Goal: Task Accomplishment & Management: Manage account settings

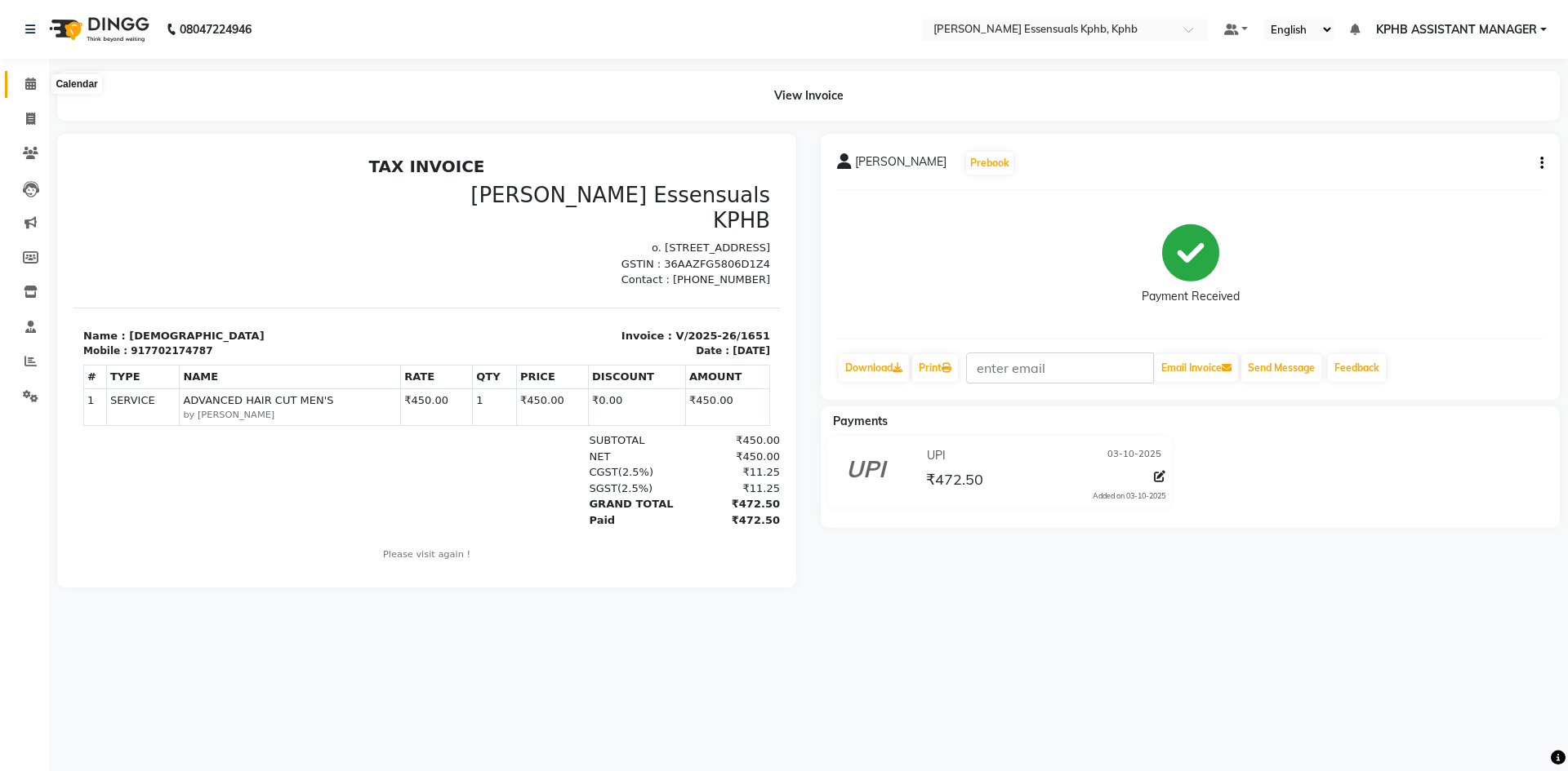
click at [31, 77] on icon at bounding box center [31, 83] width 11 height 12
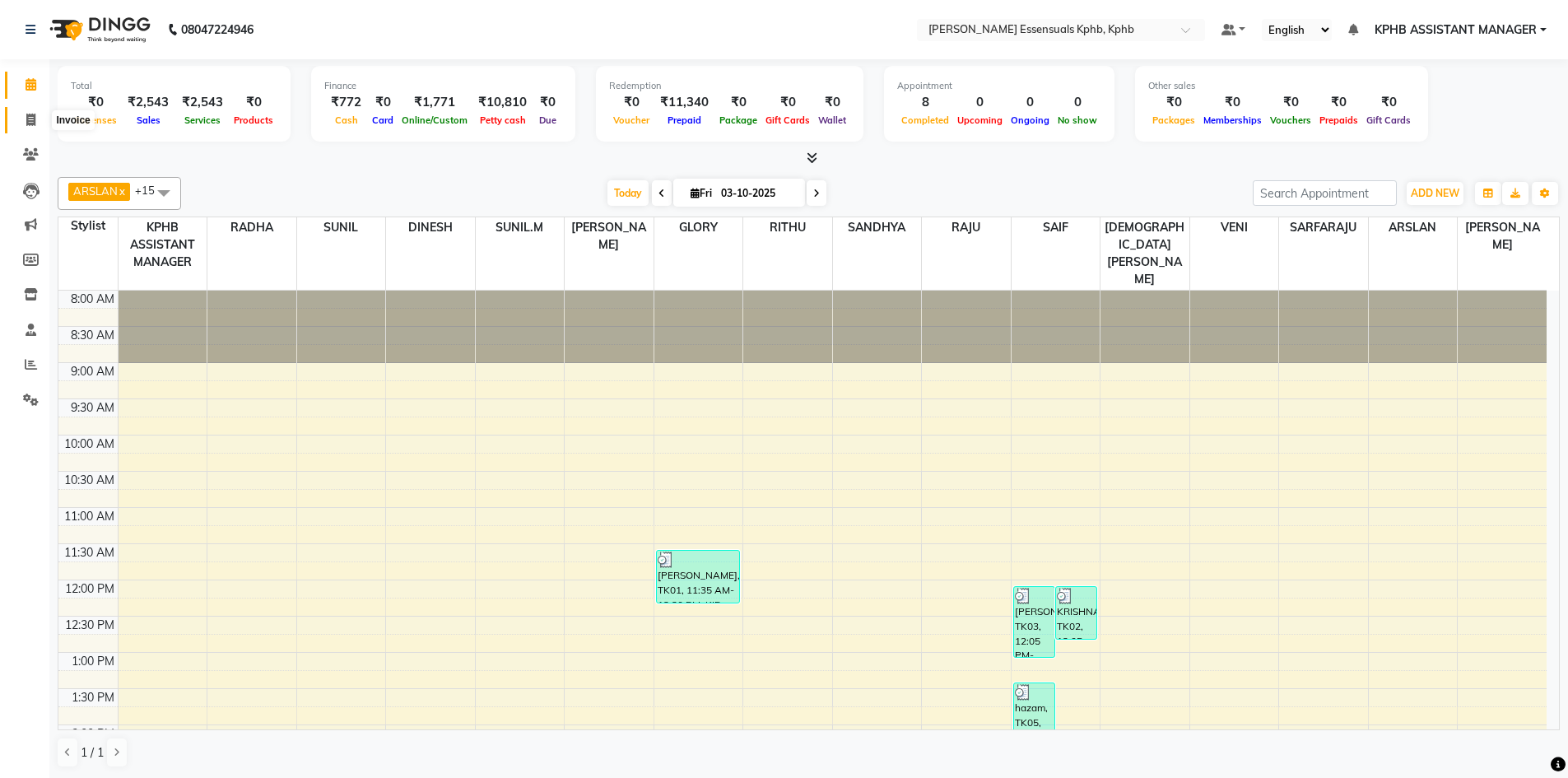
click at [36, 116] on span at bounding box center [31, 120] width 29 height 19
select select "service"
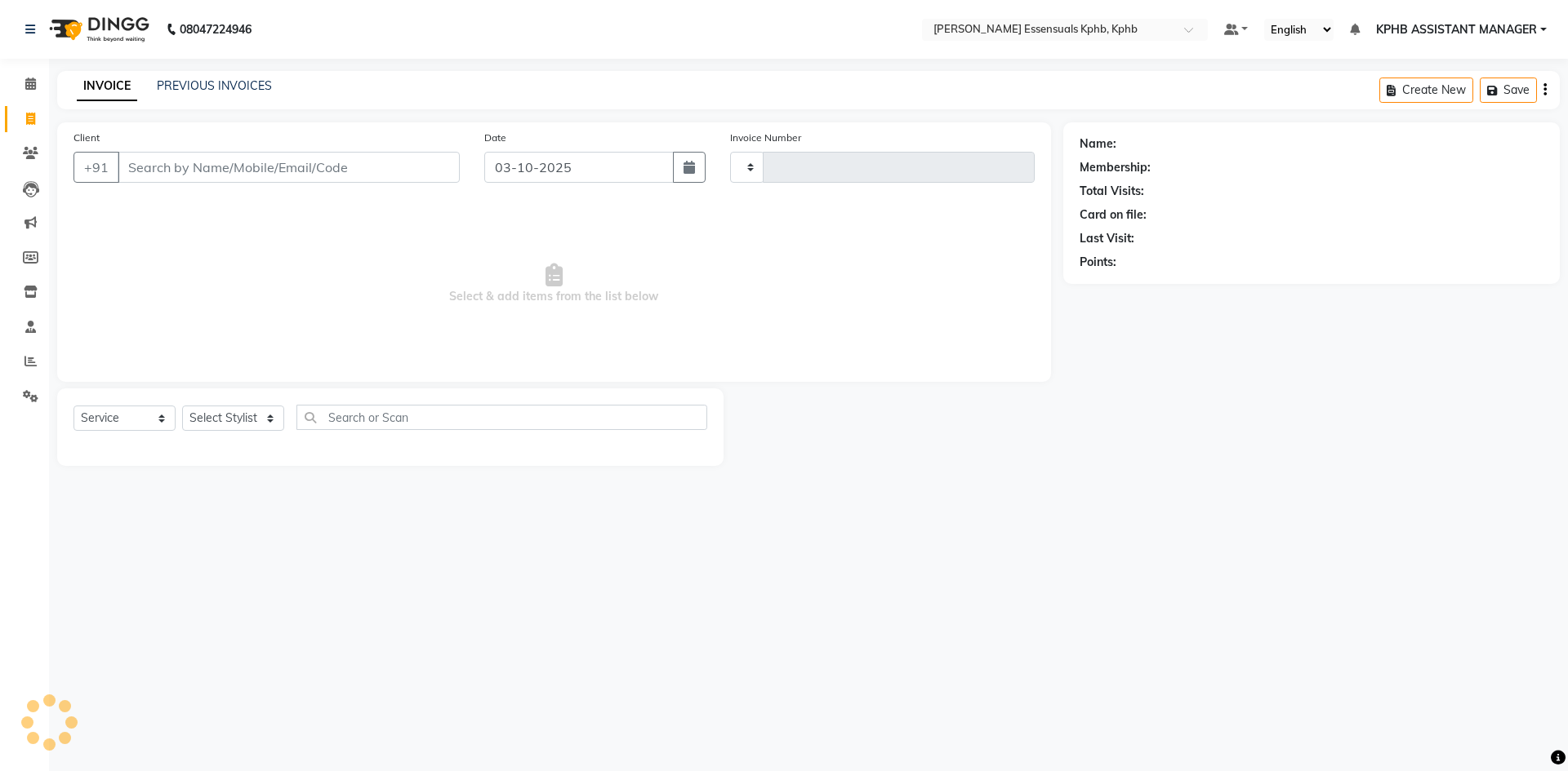
type input "1652"
select select "5938"
click at [256, 84] on link "PREVIOUS INVOICES" at bounding box center [215, 85] width 115 height 15
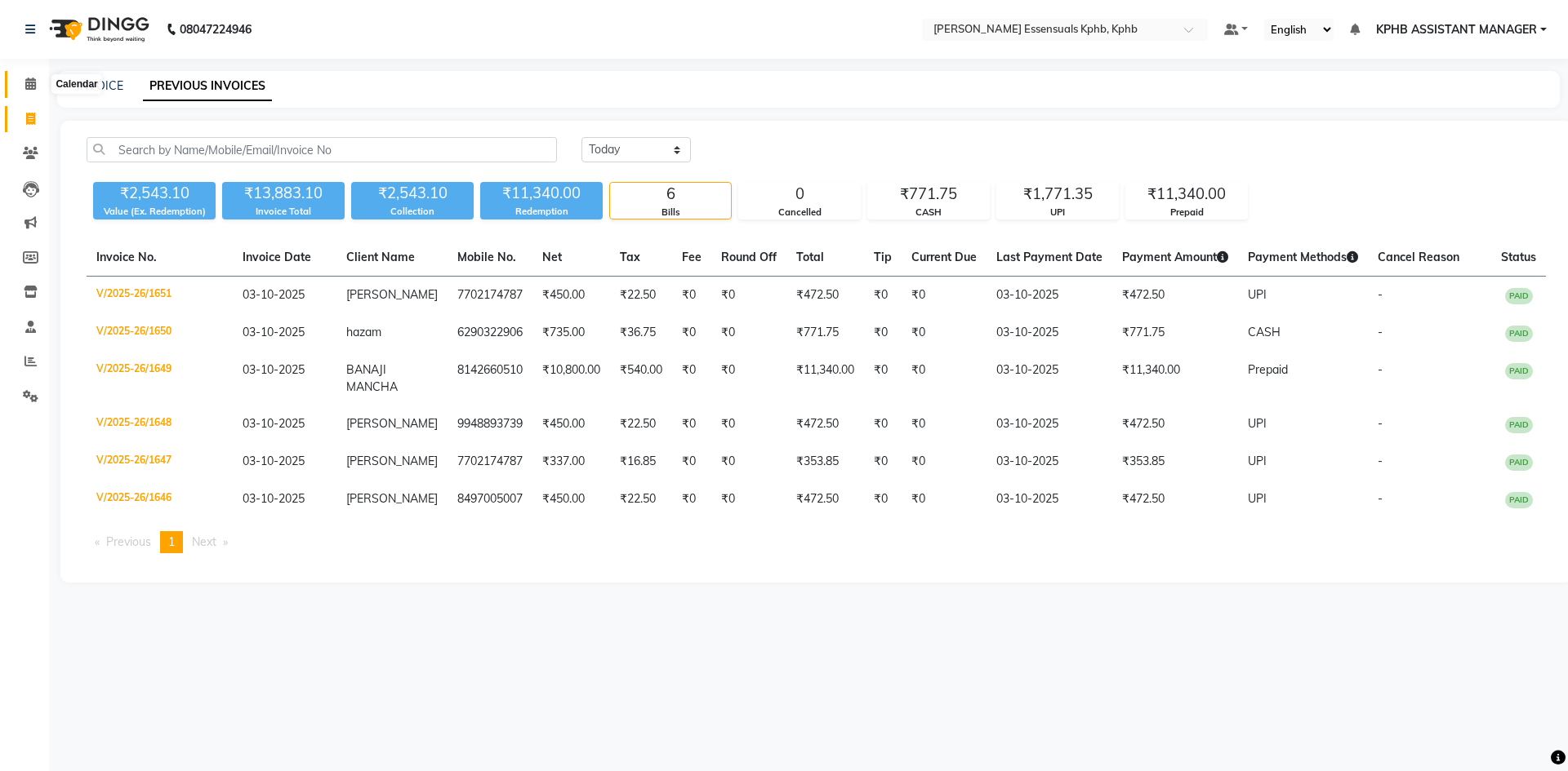
click at [26, 78] on icon at bounding box center [31, 83] width 11 height 12
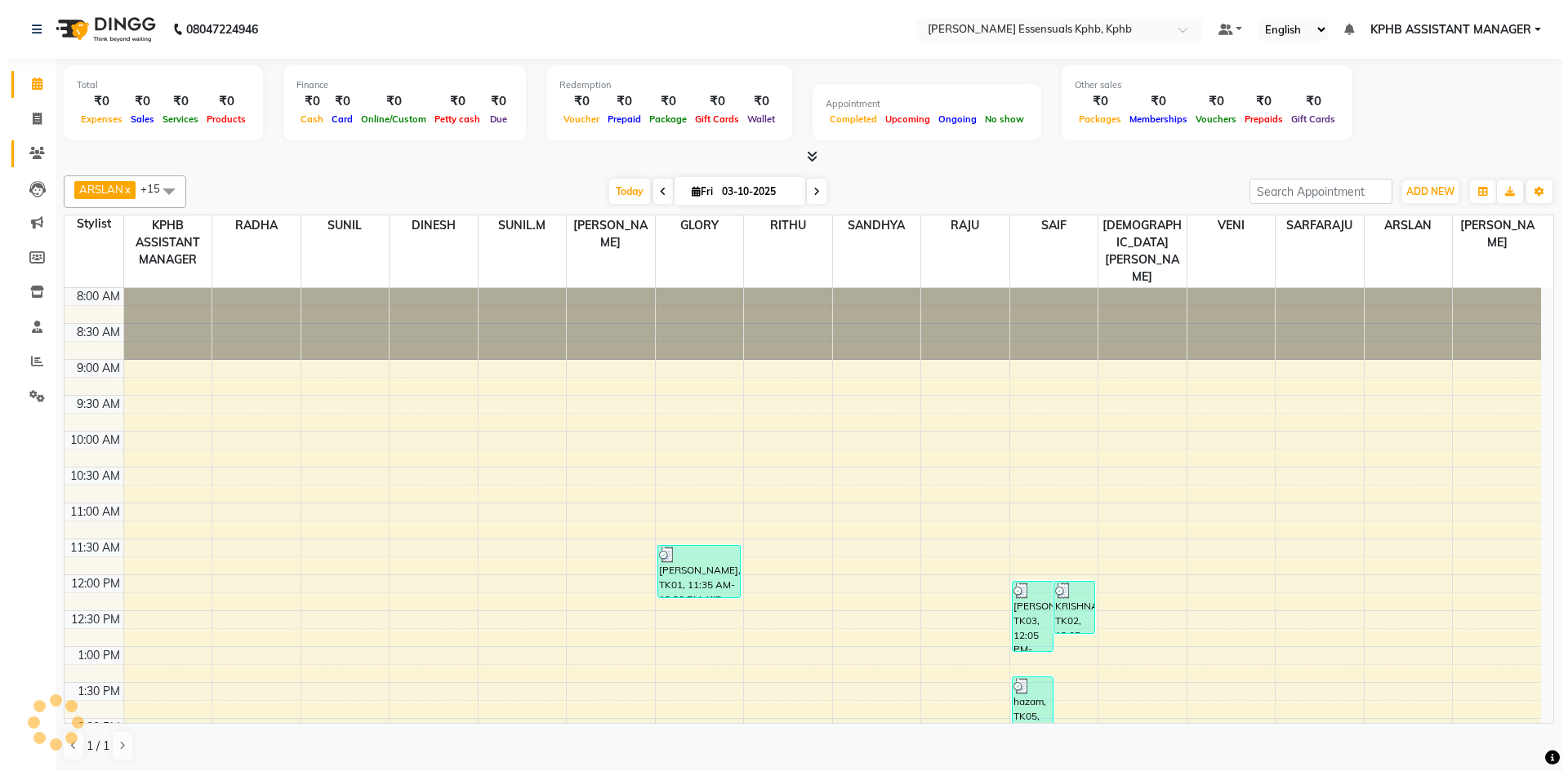
scroll to position [480, 0]
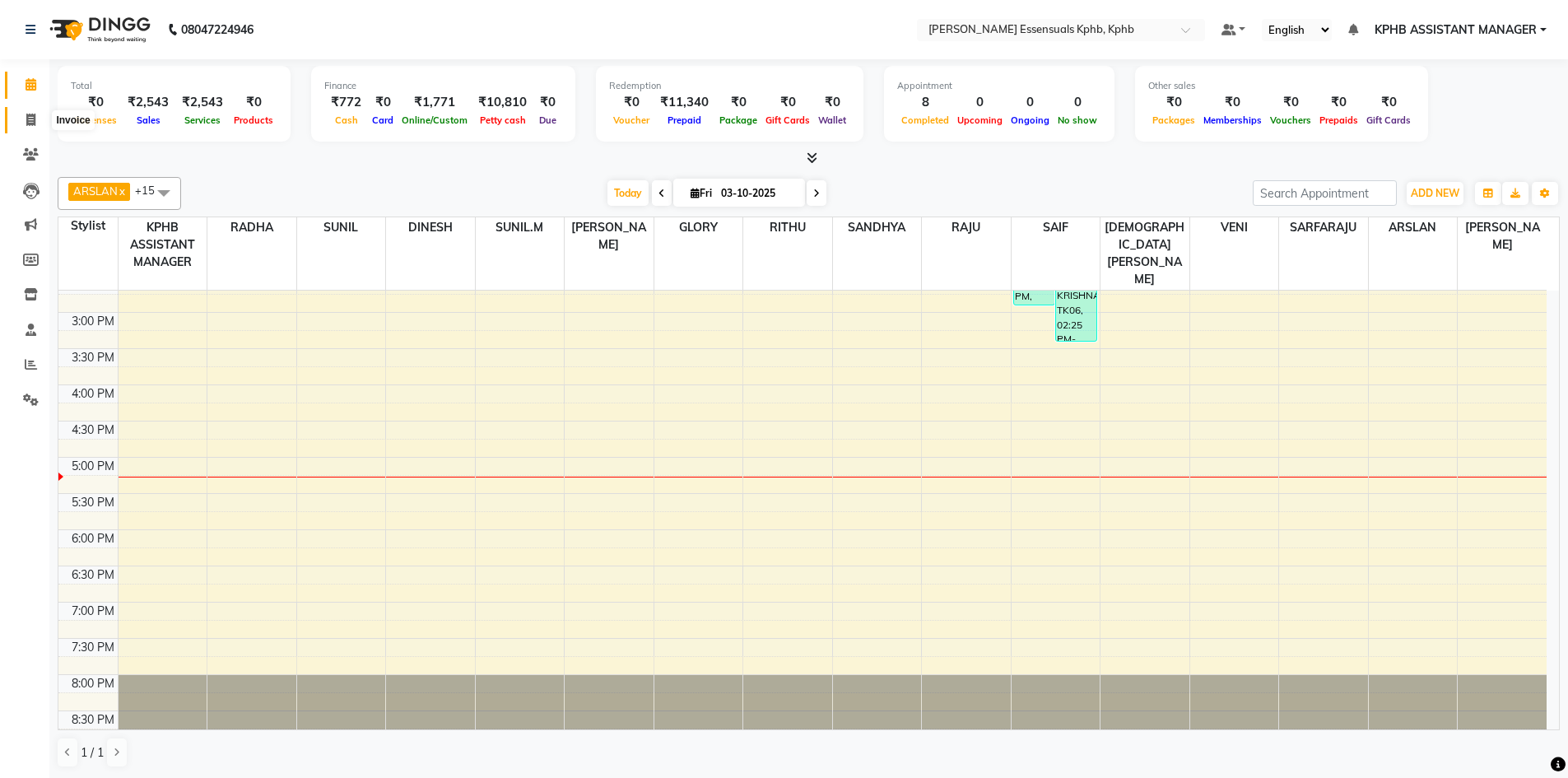
click at [23, 120] on span at bounding box center [31, 120] width 29 height 19
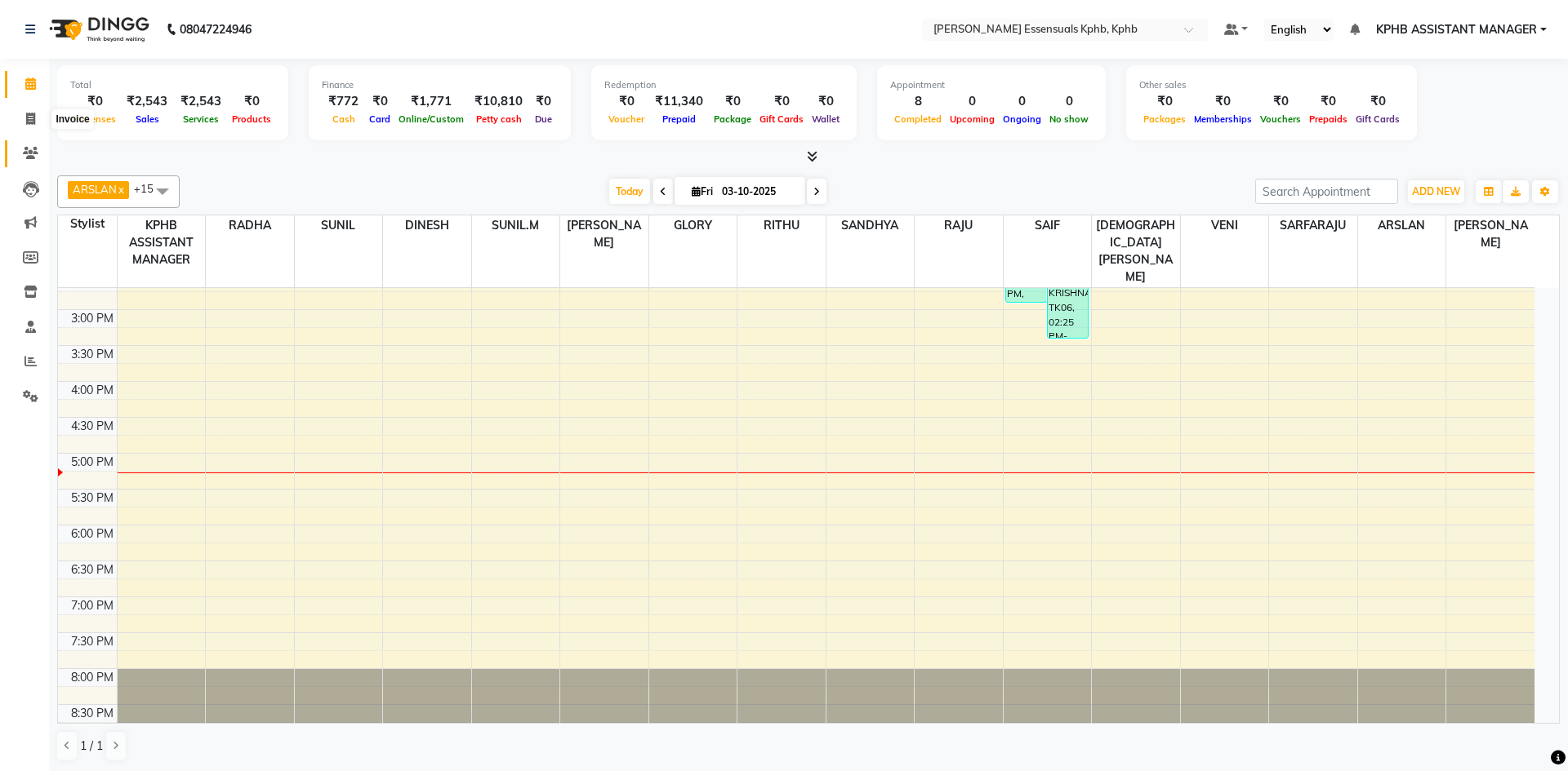
select select "5938"
select select "service"
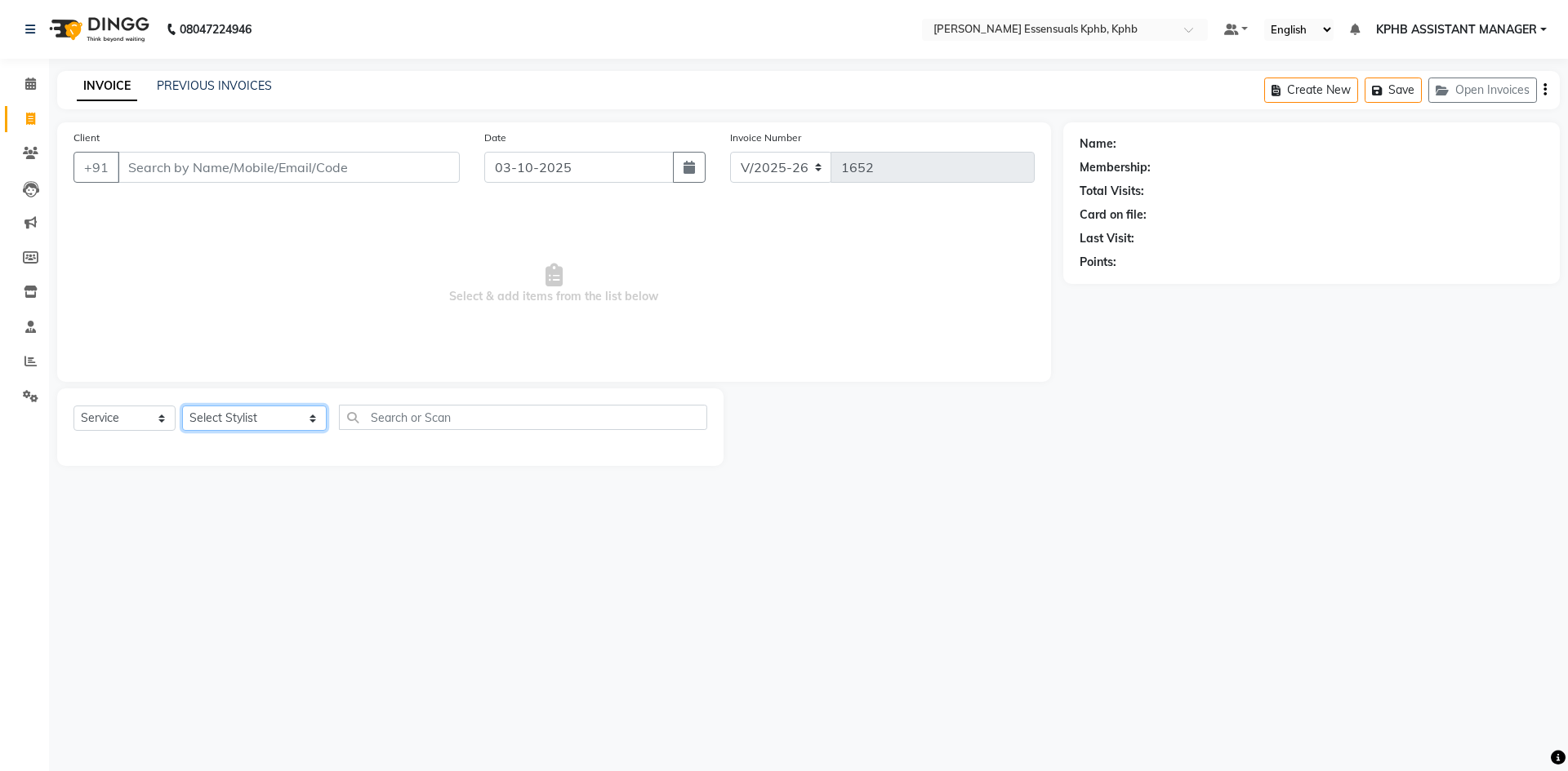
click at [241, 422] on select "Select Stylist [PERSON_NAME] KPHB ASSISTANT MANAGER [PERSON_NAME] [PERSON_NAME]…" at bounding box center [254, 418] width 144 height 26
select select "84873"
click at [182, 405] on select "Select Stylist [PERSON_NAME] KPHB ASSISTANT MANAGER [PERSON_NAME] [PERSON_NAME]…" at bounding box center [254, 418] width 144 height 26
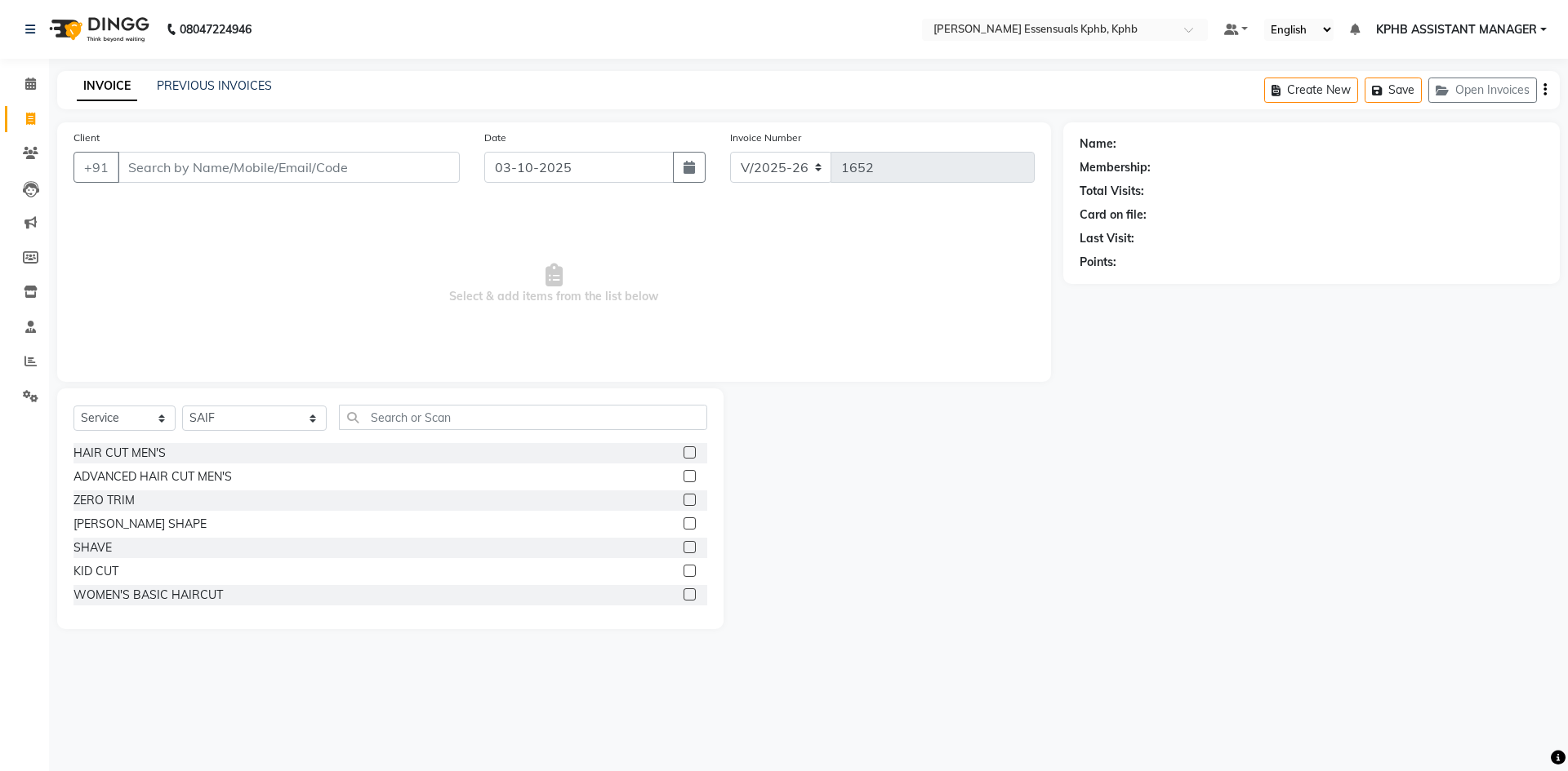
click at [683, 472] on label at bounding box center [689, 476] width 12 height 12
click at [683, 472] on input "checkbox" at bounding box center [688, 476] width 11 height 11
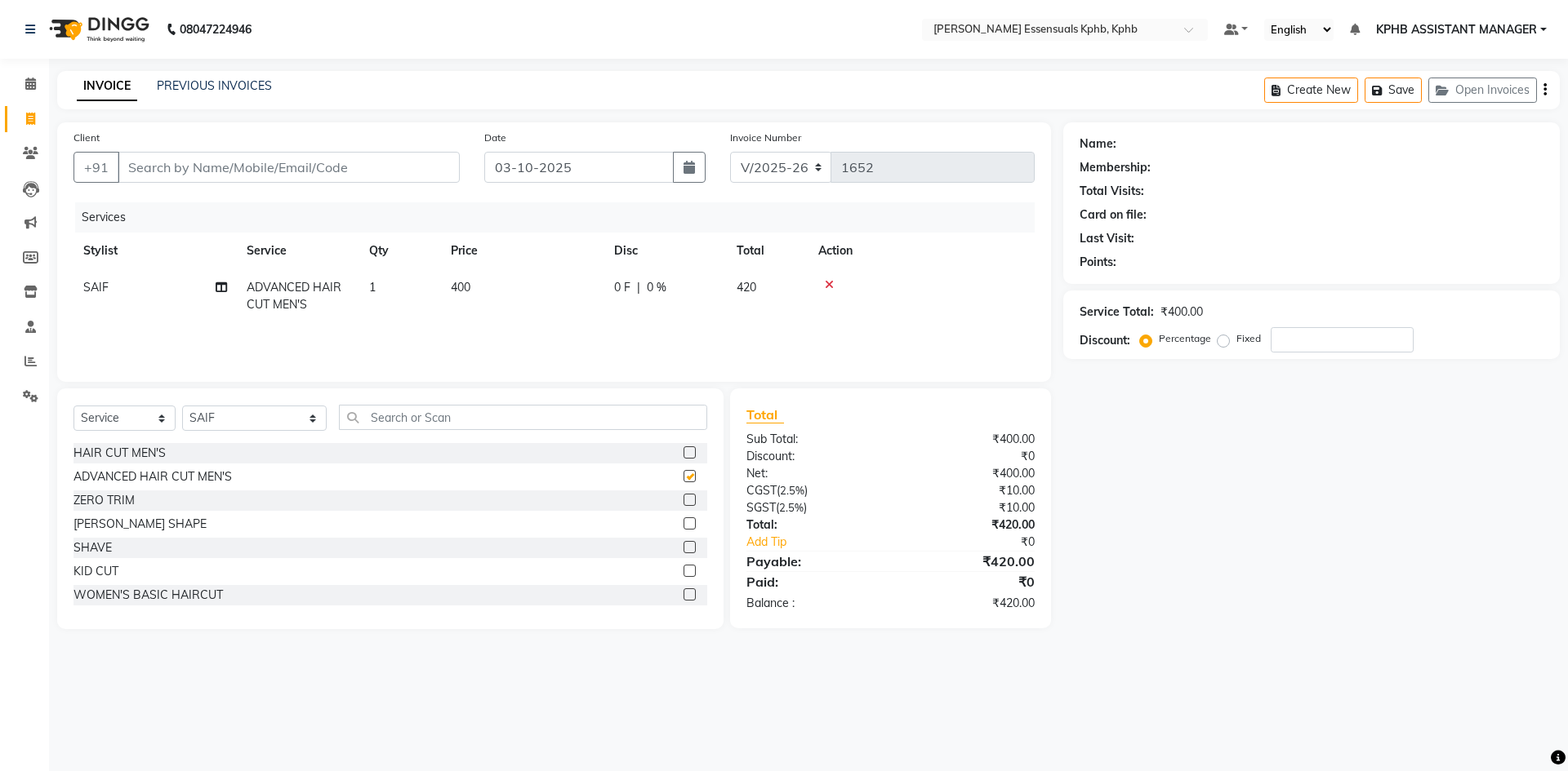
checkbox input "false"
click at [466, 292] on span "400" at bounding box center [461, 287] width 20 height 15
select select "84873"
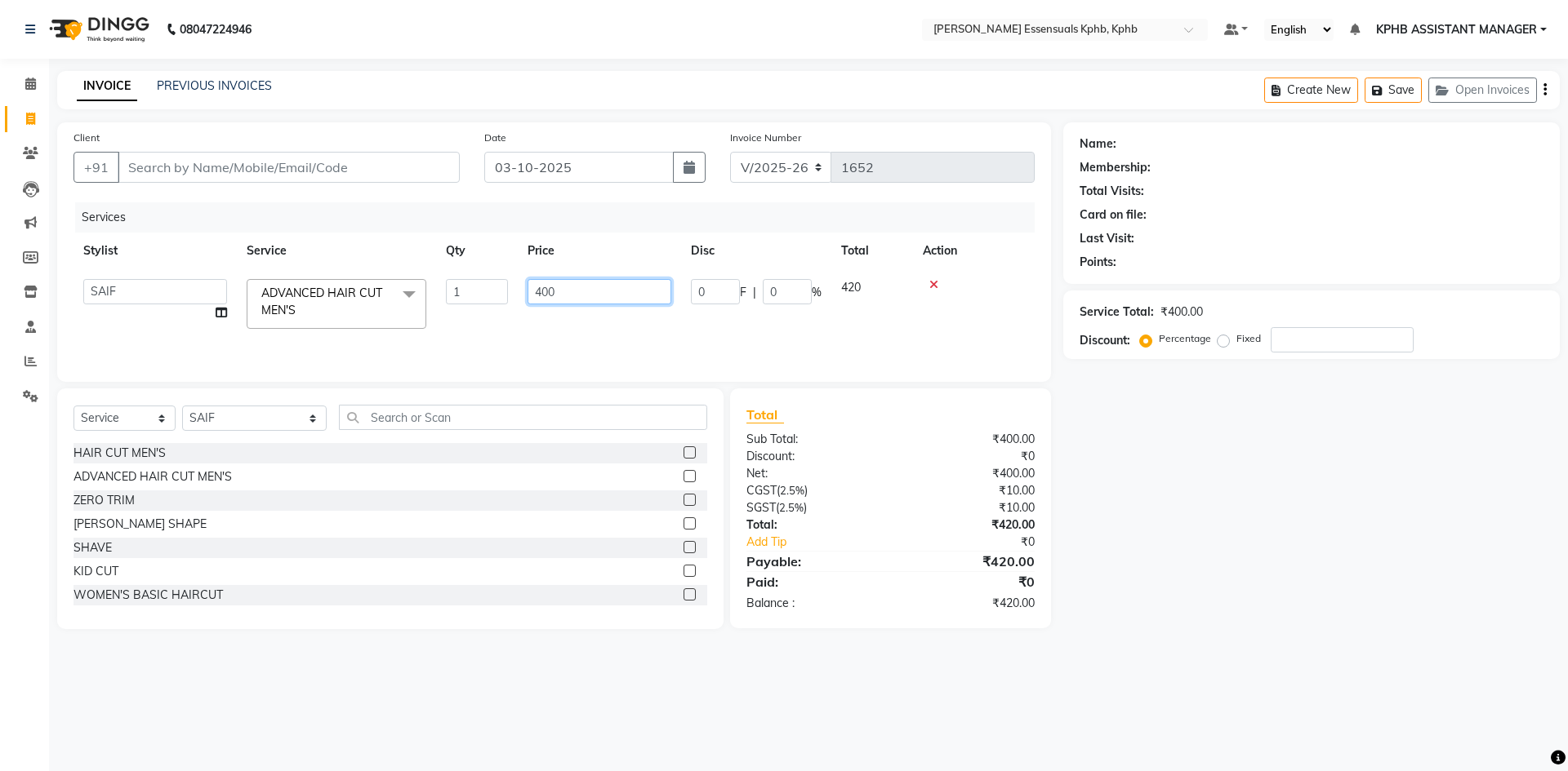
drag, startPoint x: 519, startPoint y: 289, endPoint x: 115, endPoint y: 243, distance: 406.6
click at [156, 291] on tr "[PERSON_NAME] KPHB ASSISTANT MANAGER [PERSON_NAME] [PERSON_NAME] [PERSON_NAME] …" at bounding box center [554, 304] width 961 height 69
type input "450"
click at [909, 548] on link "Add Tip" at bounding box center [825, 542] width 182 height 17
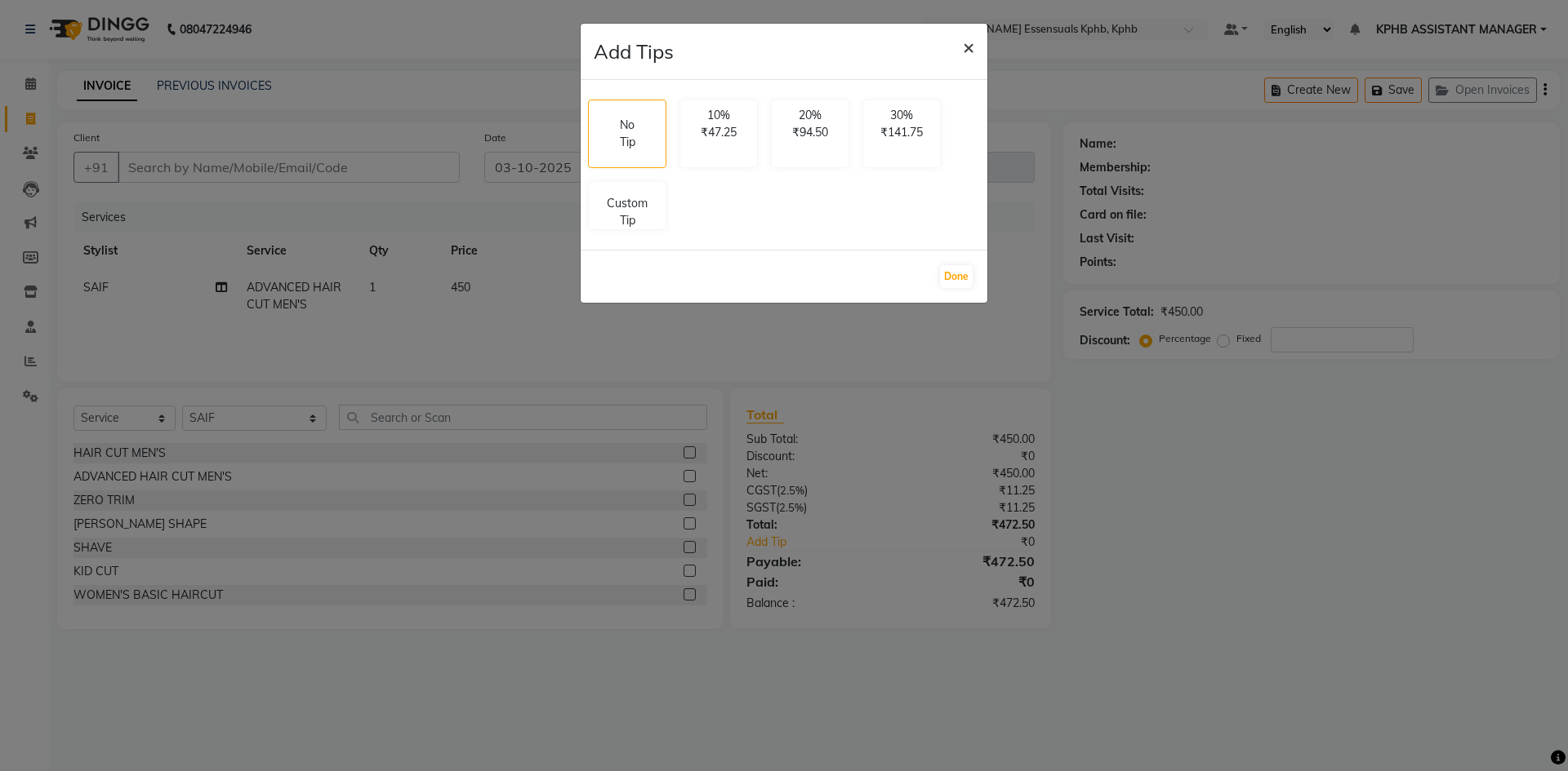
click at [978, 50] on button "×" at bounding box center [968, 46] width 38 height 45
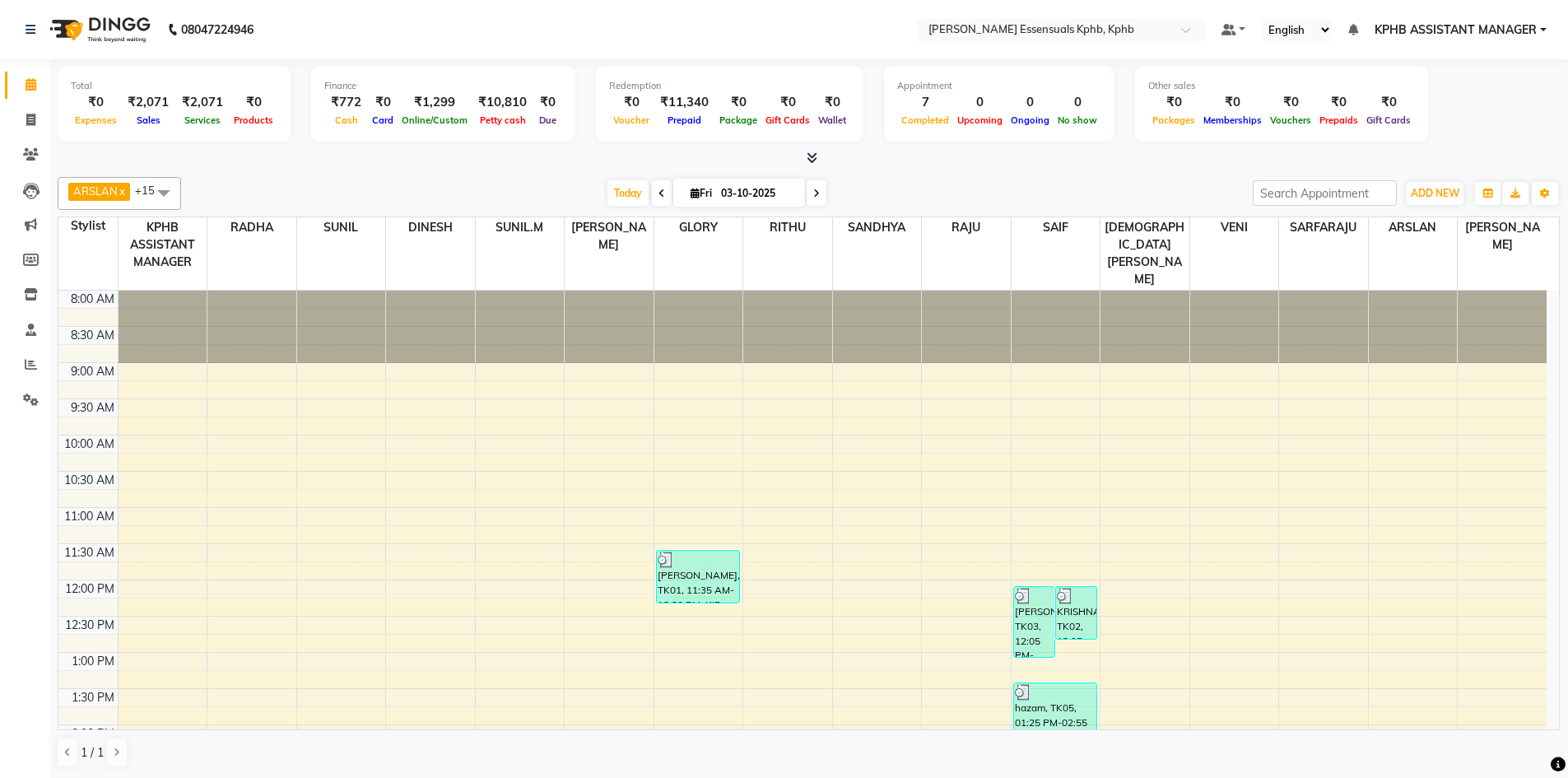
click at [21, 83] on span at bounding box center [31, 85] width 29 height 19
click at [26, 126] on span at bounding box center [31, 120] width 29 height 19
select select "service"
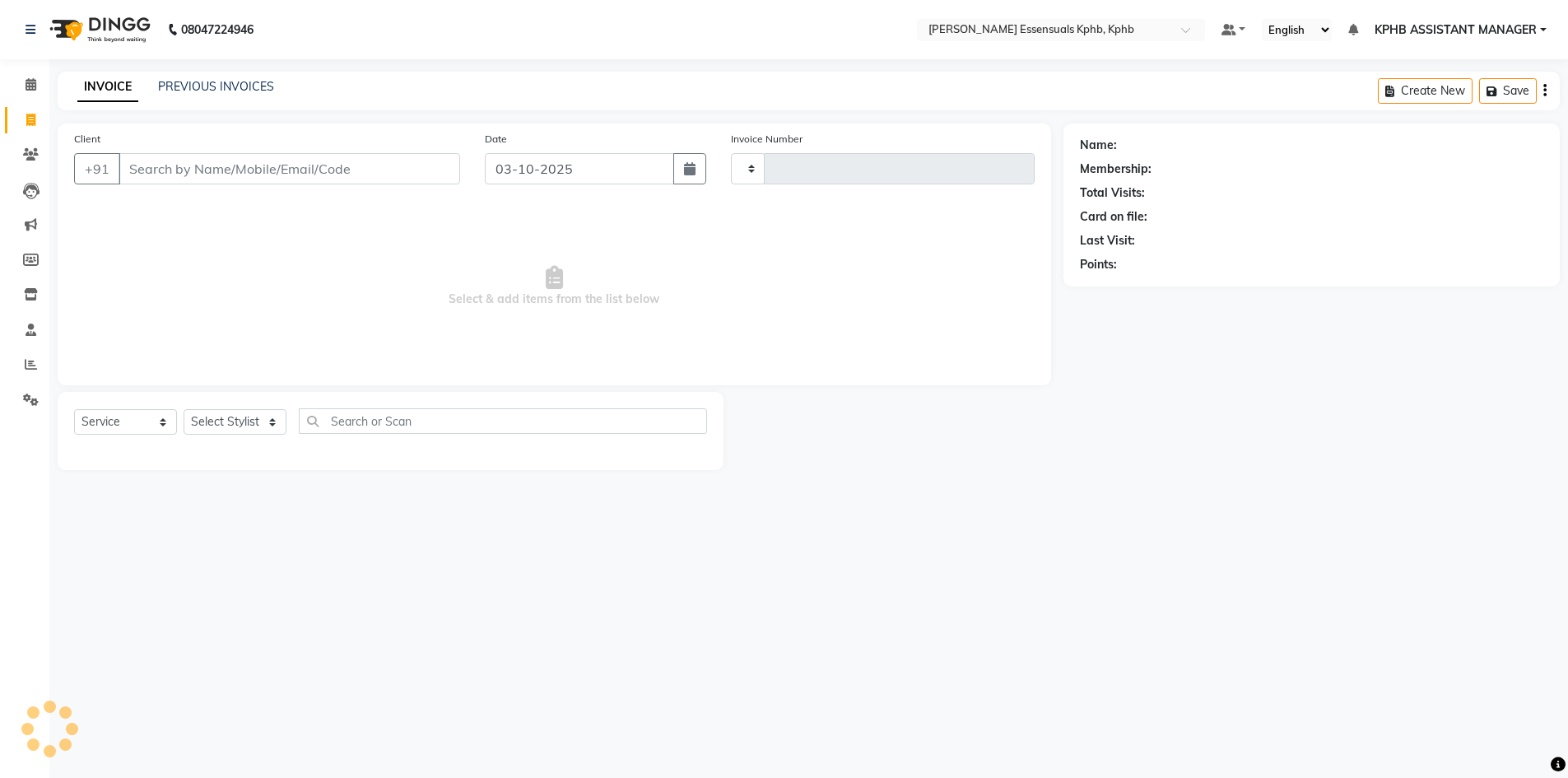
type input "1652"
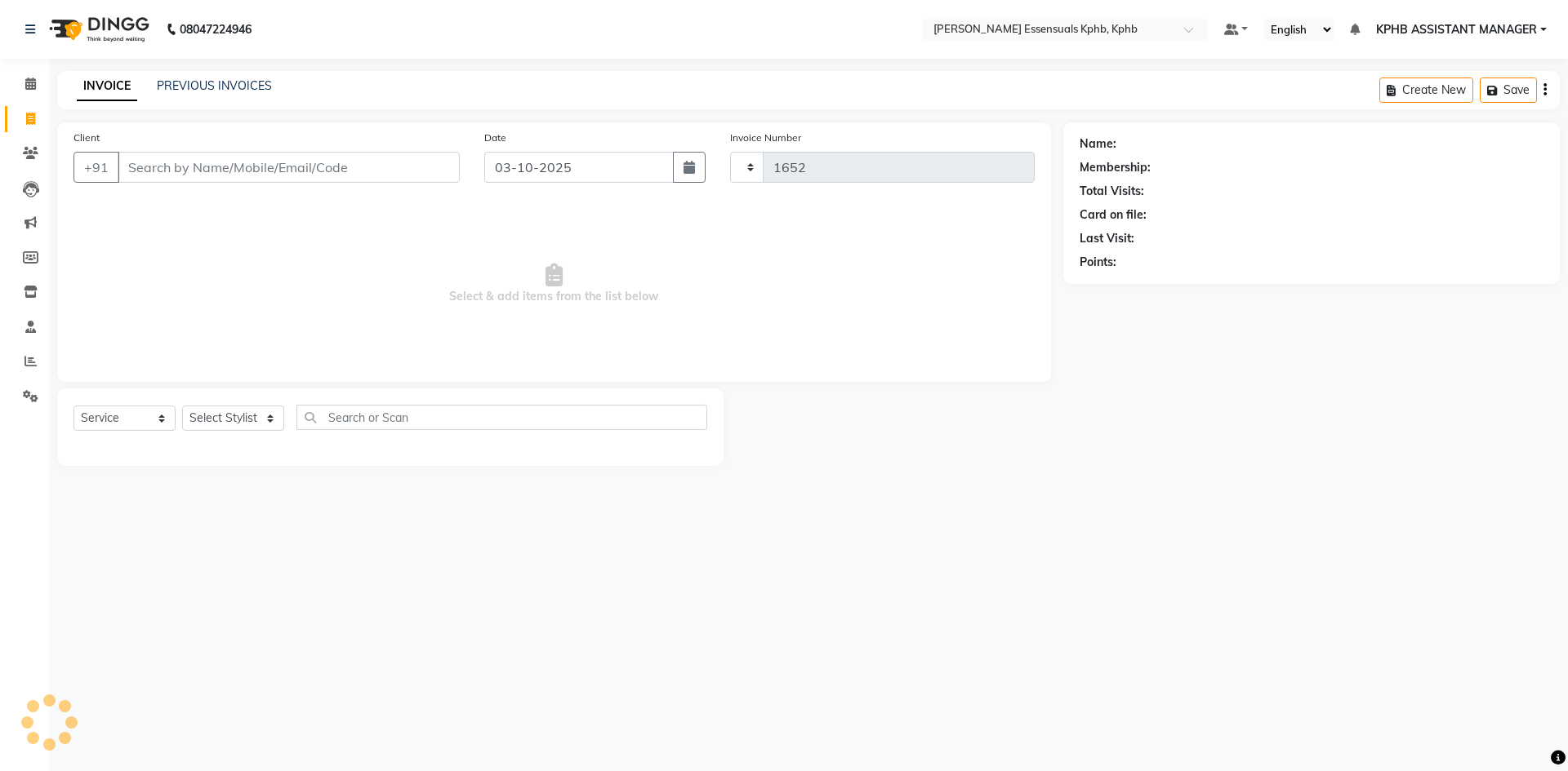
select select "5938"
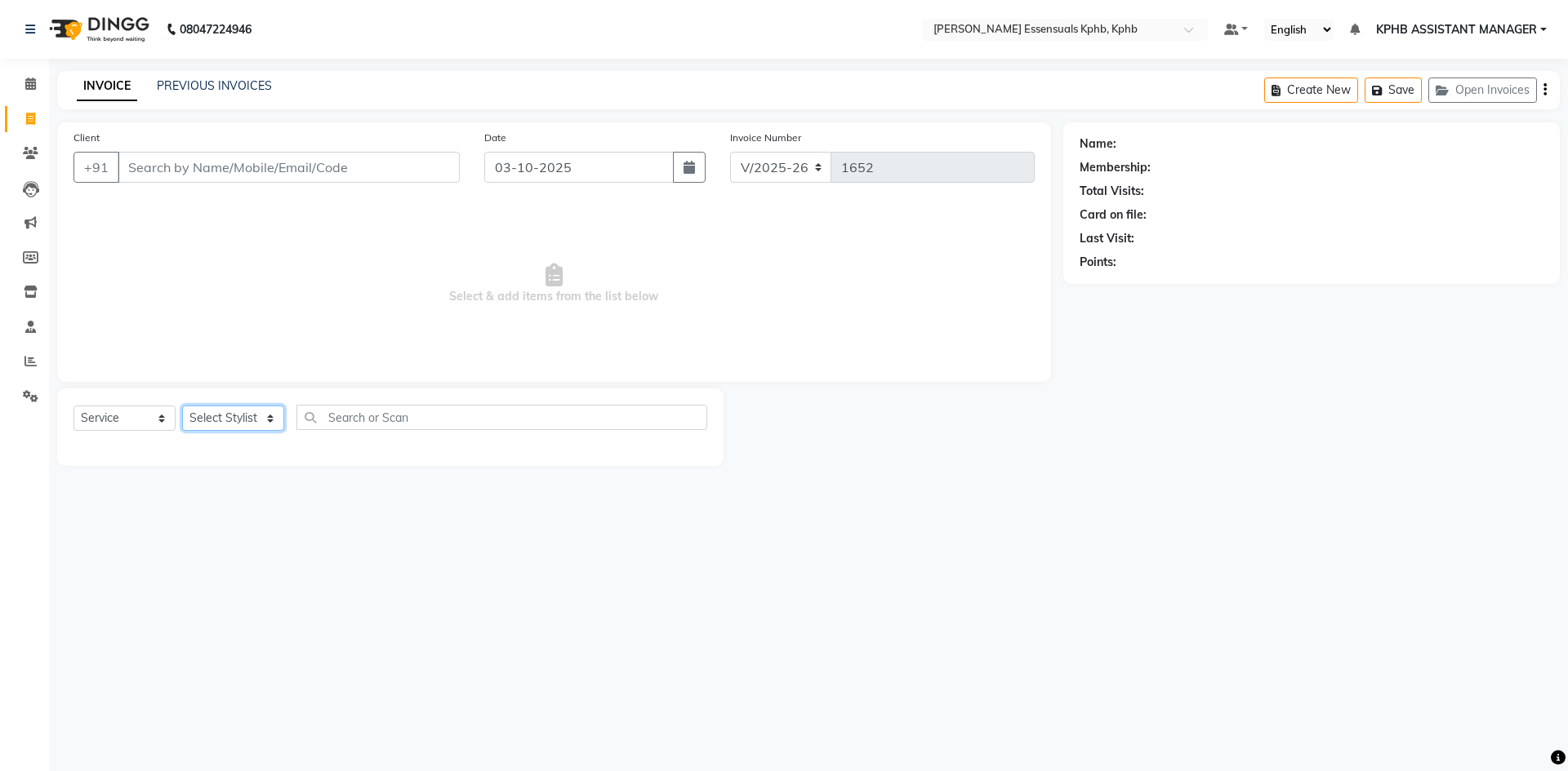
click at [253, 419] on select "Select Stylist" at bounding box center [232, 418] width 102 height 26
select select "68595"
click at [182, 405] on select "Select Stylist [PERSON_NAME] KPHB ASSISTANT MANAGER [PERSON_NAME] [PERSON_NAME]…" at bounding box center [254, 418] width 144 height 26
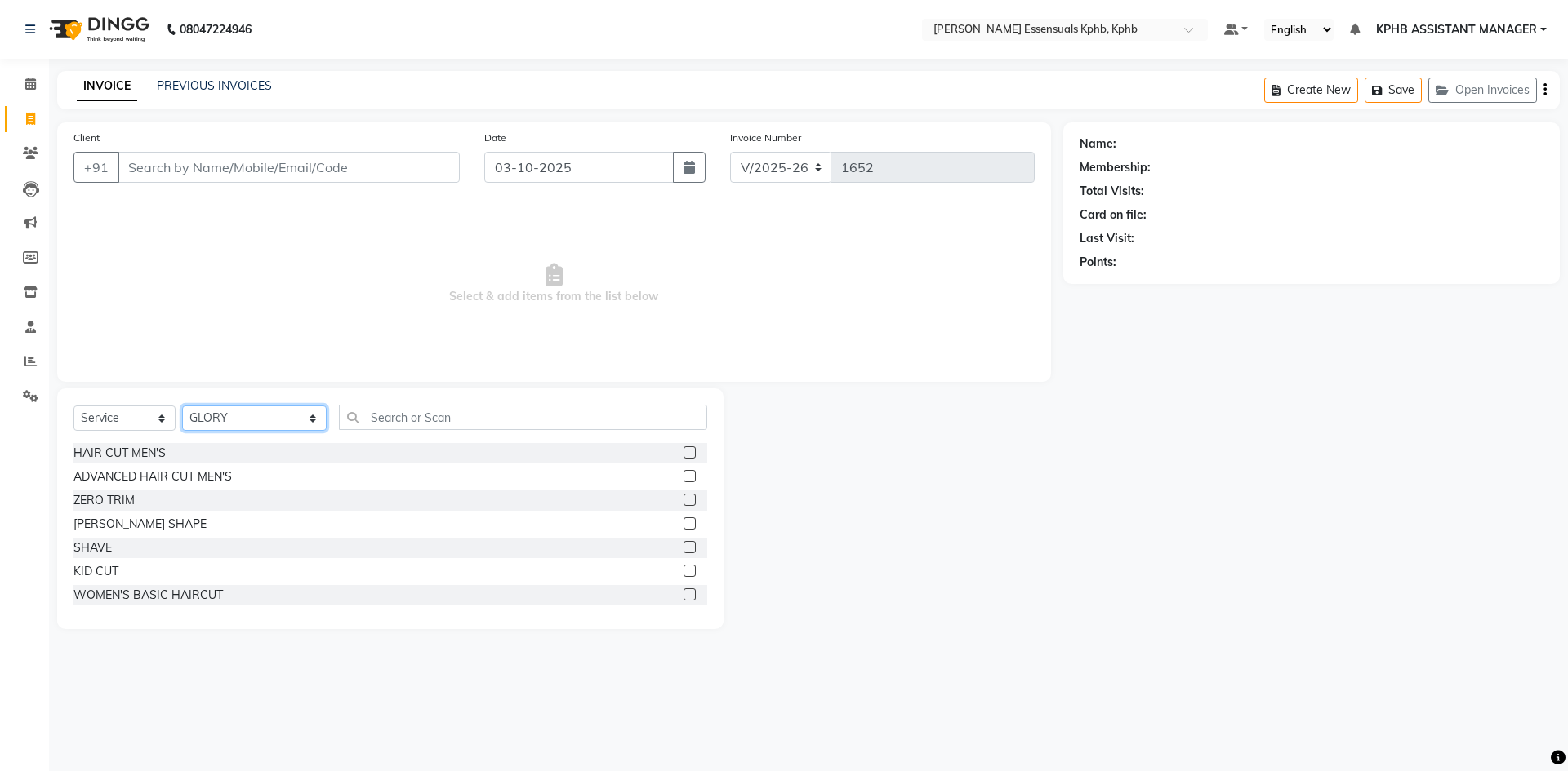
scroll to position [82, 0]
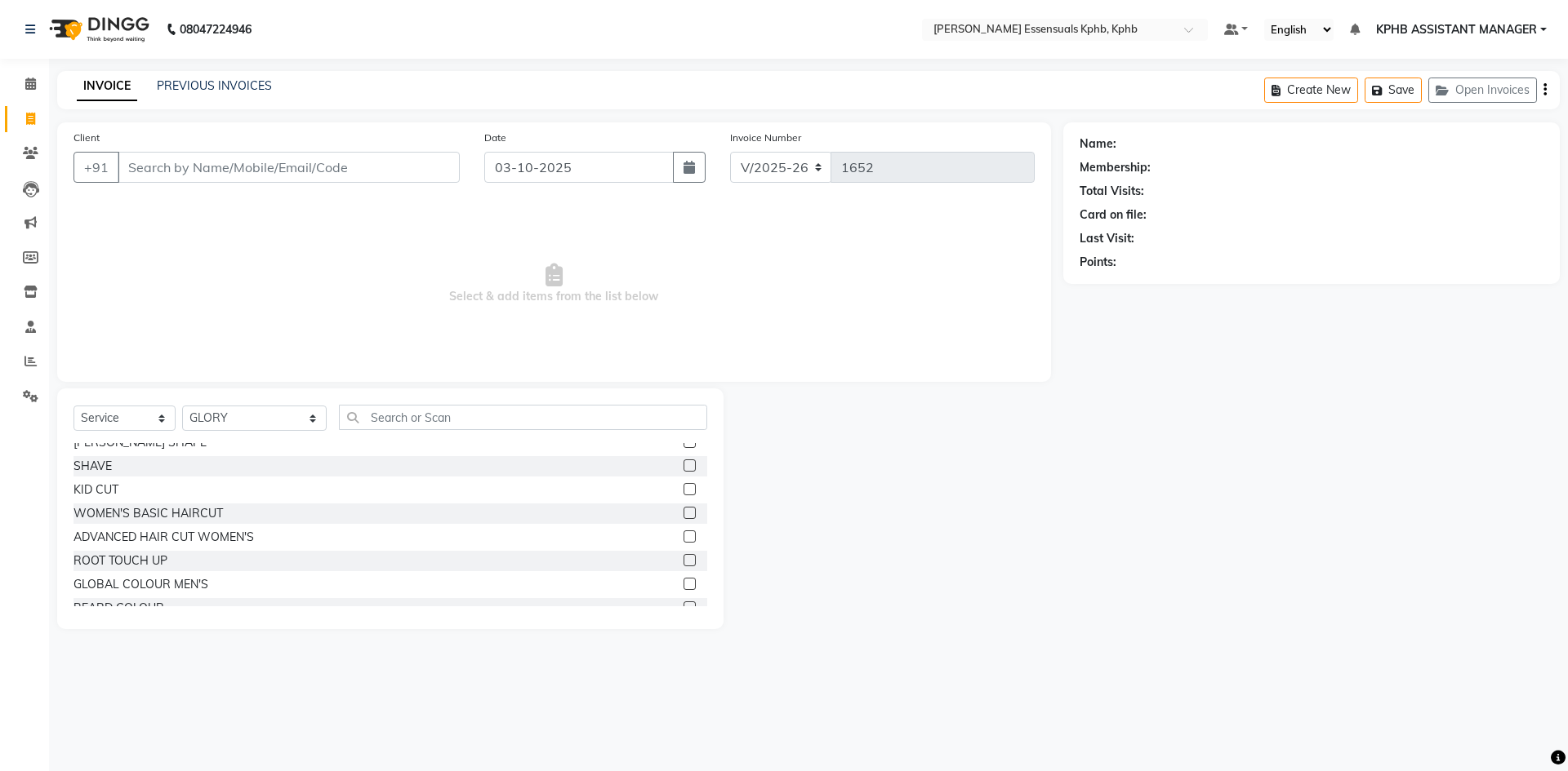
click at [683, 532] on label at bounding box center [689, 537] width 12 height 12
click at [683, 532] on input "checkbox" at bounding box center [688, 537] width 11 height 11
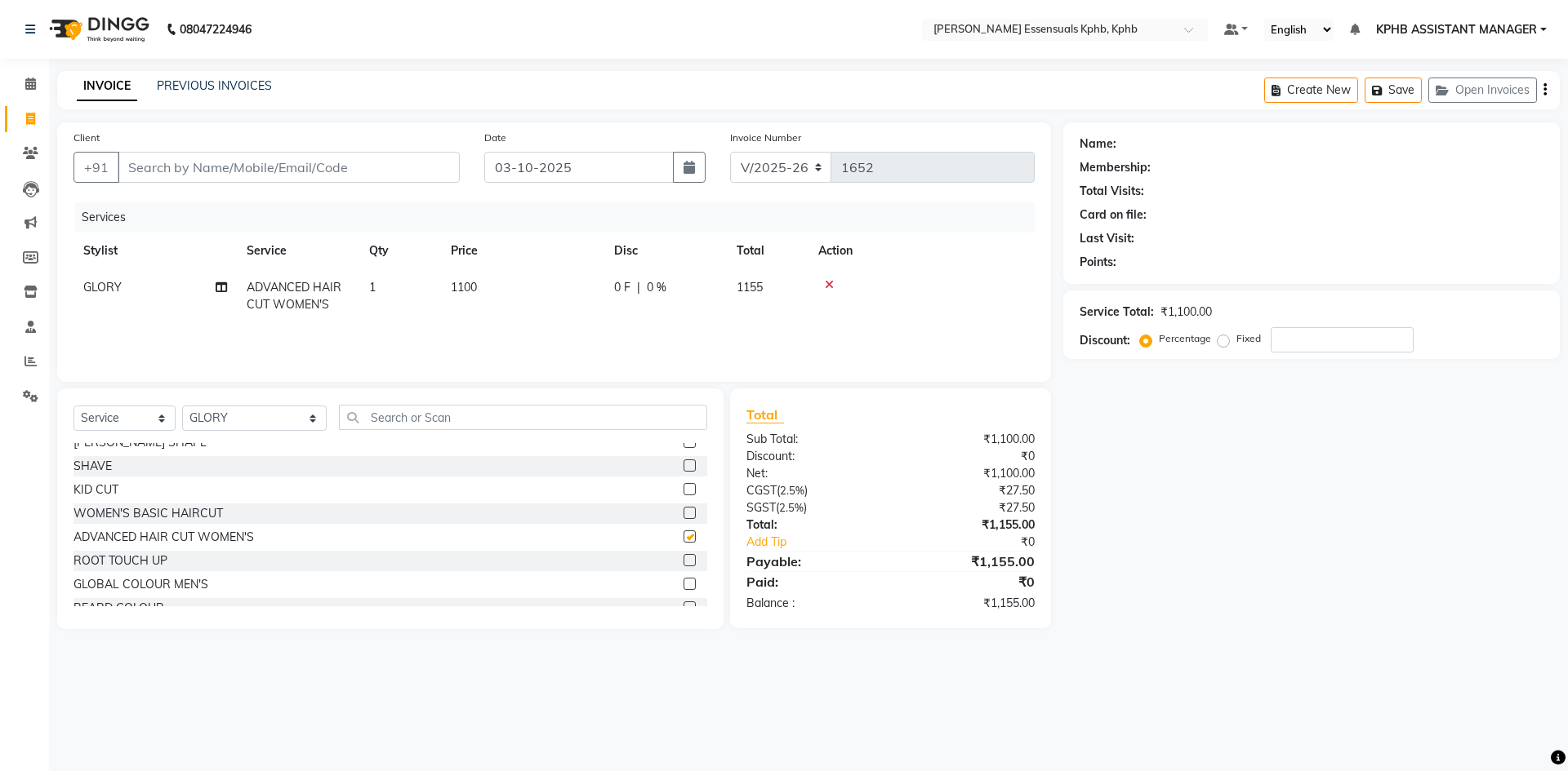
checkbox input "false"
click at [485, 284] on td "1100" at bounding box center [522, 297] width 163 height 54
select select "68595"
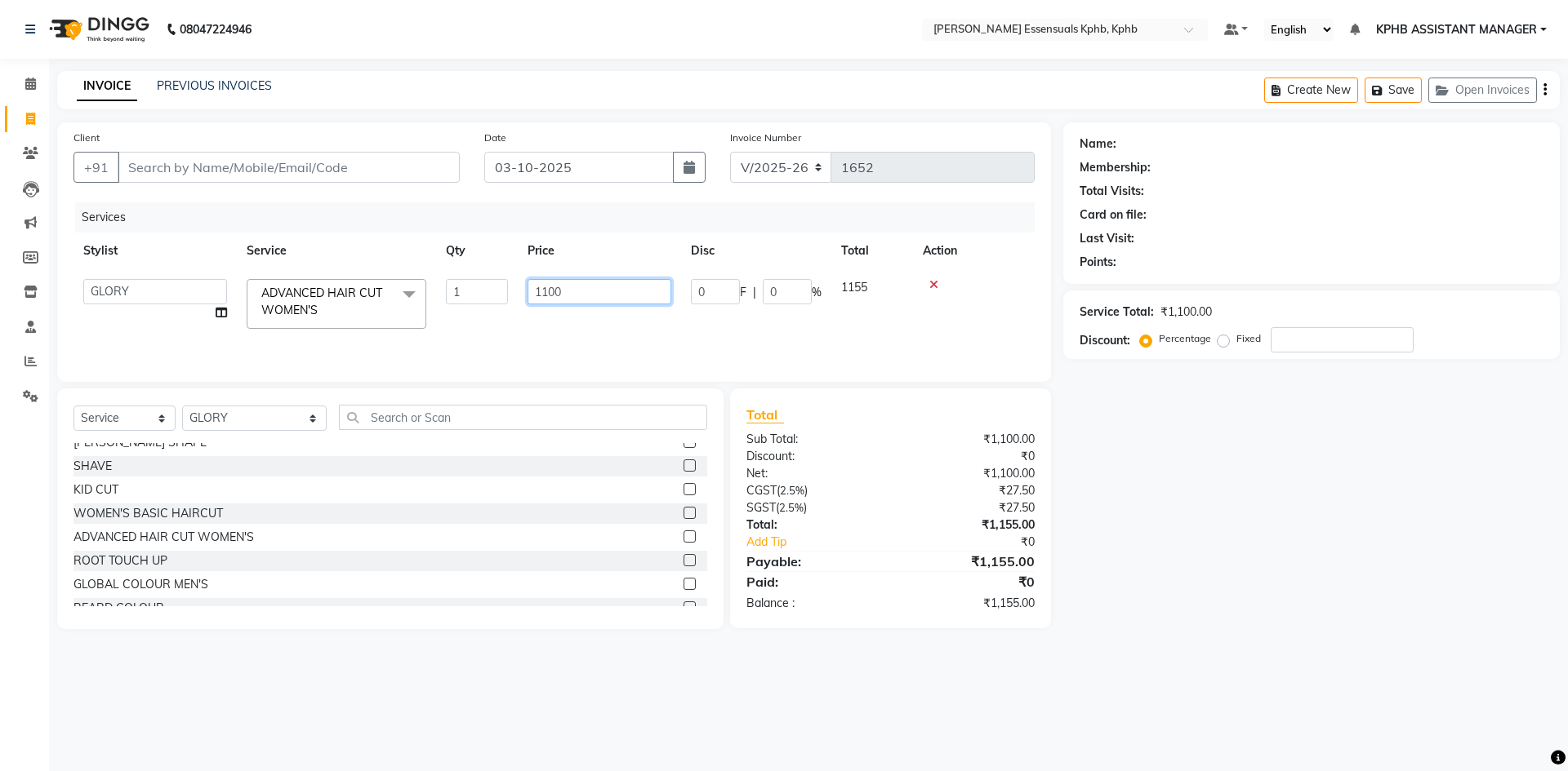
drag, startPoint x: 677, startPoint y: 289, endPoint x: 278, endPoint y: 343, distance: 402.6
click at [298, 343] on div "Services Stylist Service Qty Price Disc Total Action ARSLAN DINESH GLORY KPHB A…" at bounding box center [554, 284] width 961 height 163
type input "1450"
drag, startPoint x: 1001, startPoint y: 569, endPoint x: 989, endPoint y: 565, distance: 12.6
click at [997, 565] on div "₹1,155.00" at bounding box center [968, 561] width 156 height 20
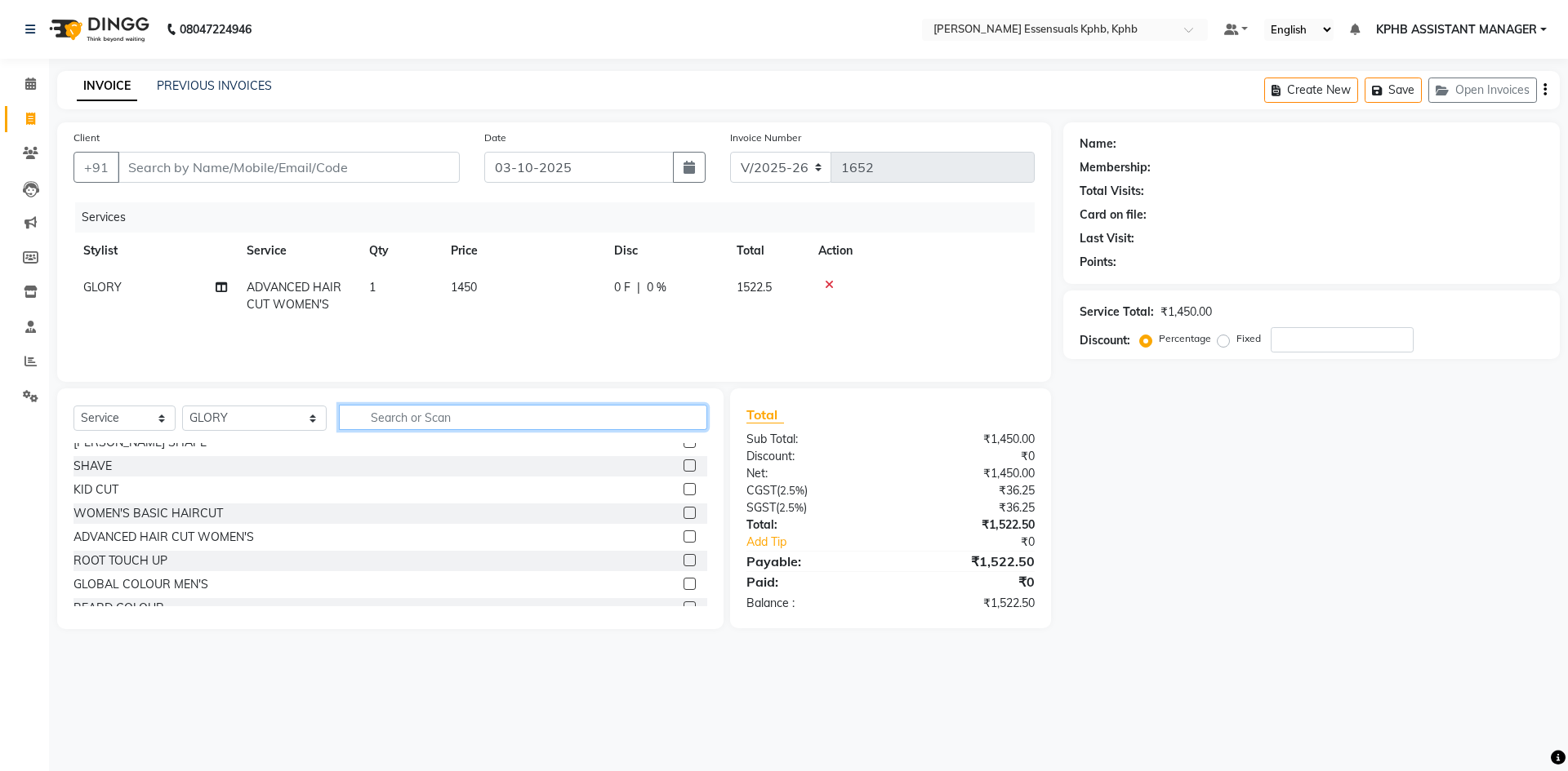
click at [406, 426] on input "text" at bounding box center [523, 418] width 368 height 26
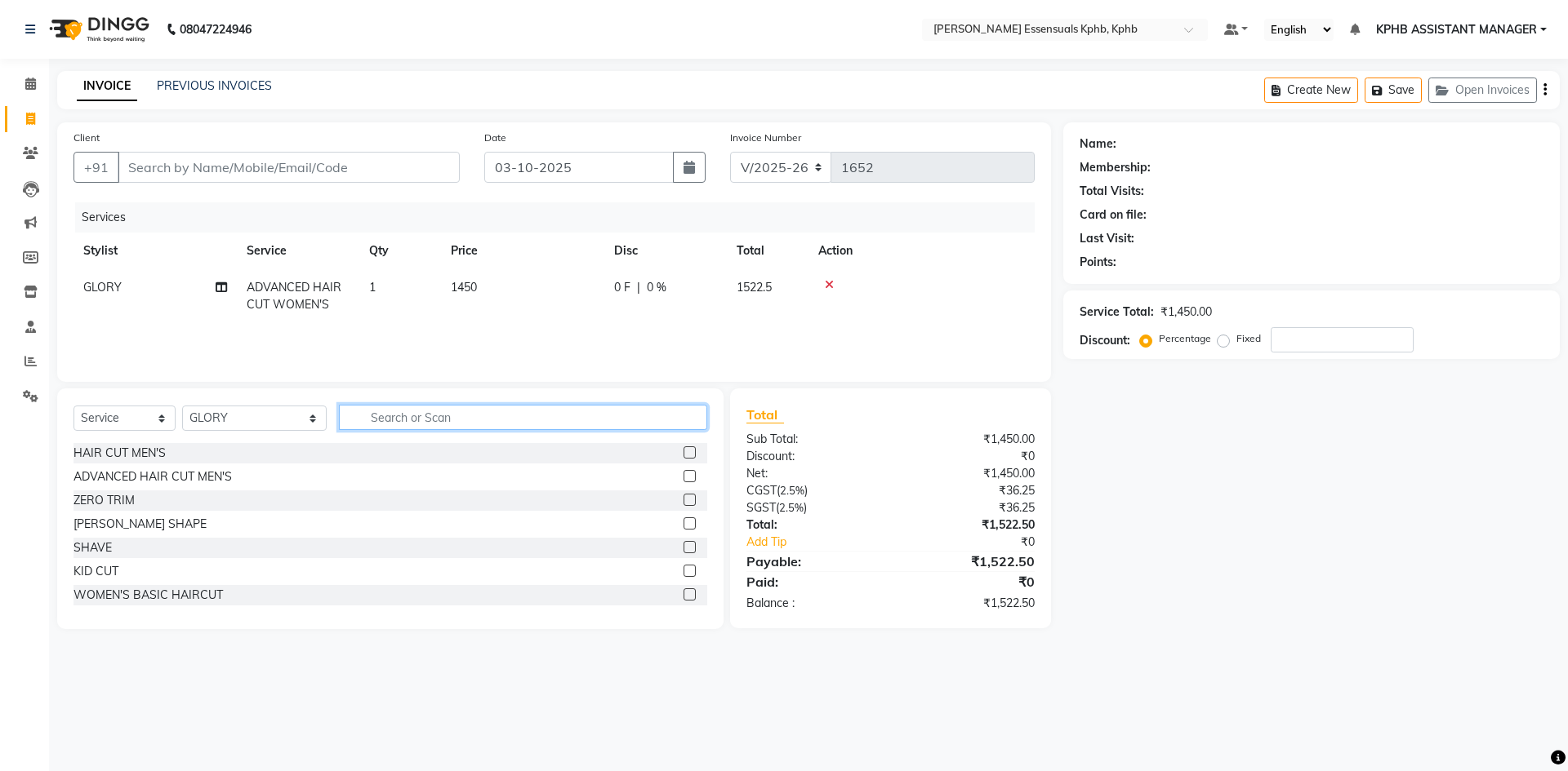
click at [445, 415] on input "text" at bounding box center [523, 418] width 368 height 26
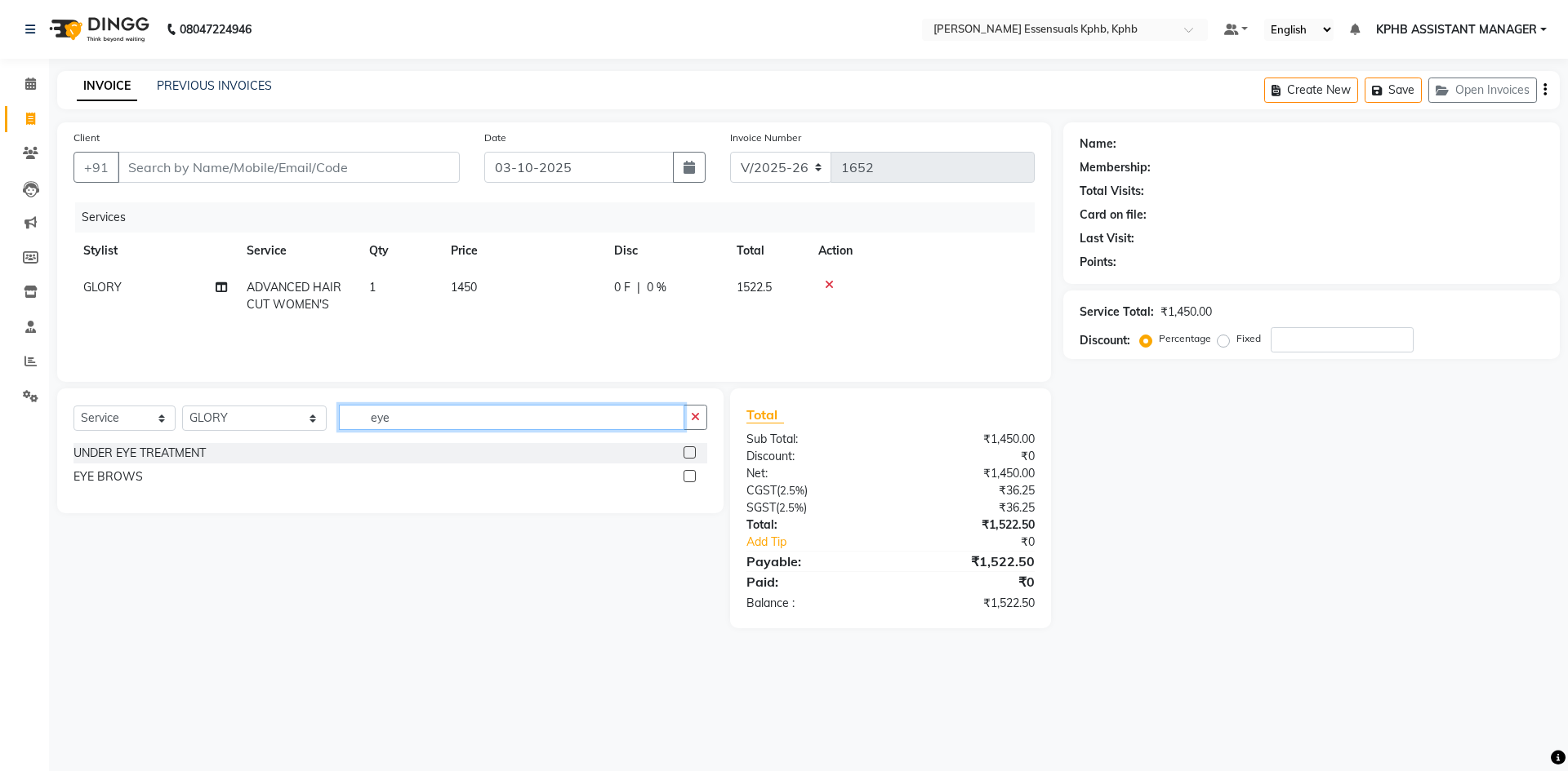
type input "eye"
click at [686, 476] on label at bounding box center [689, 476] width 12 height 12
click at [686, 476] on input "checkbox" at bounding box center [688, 476] width 11 height 11
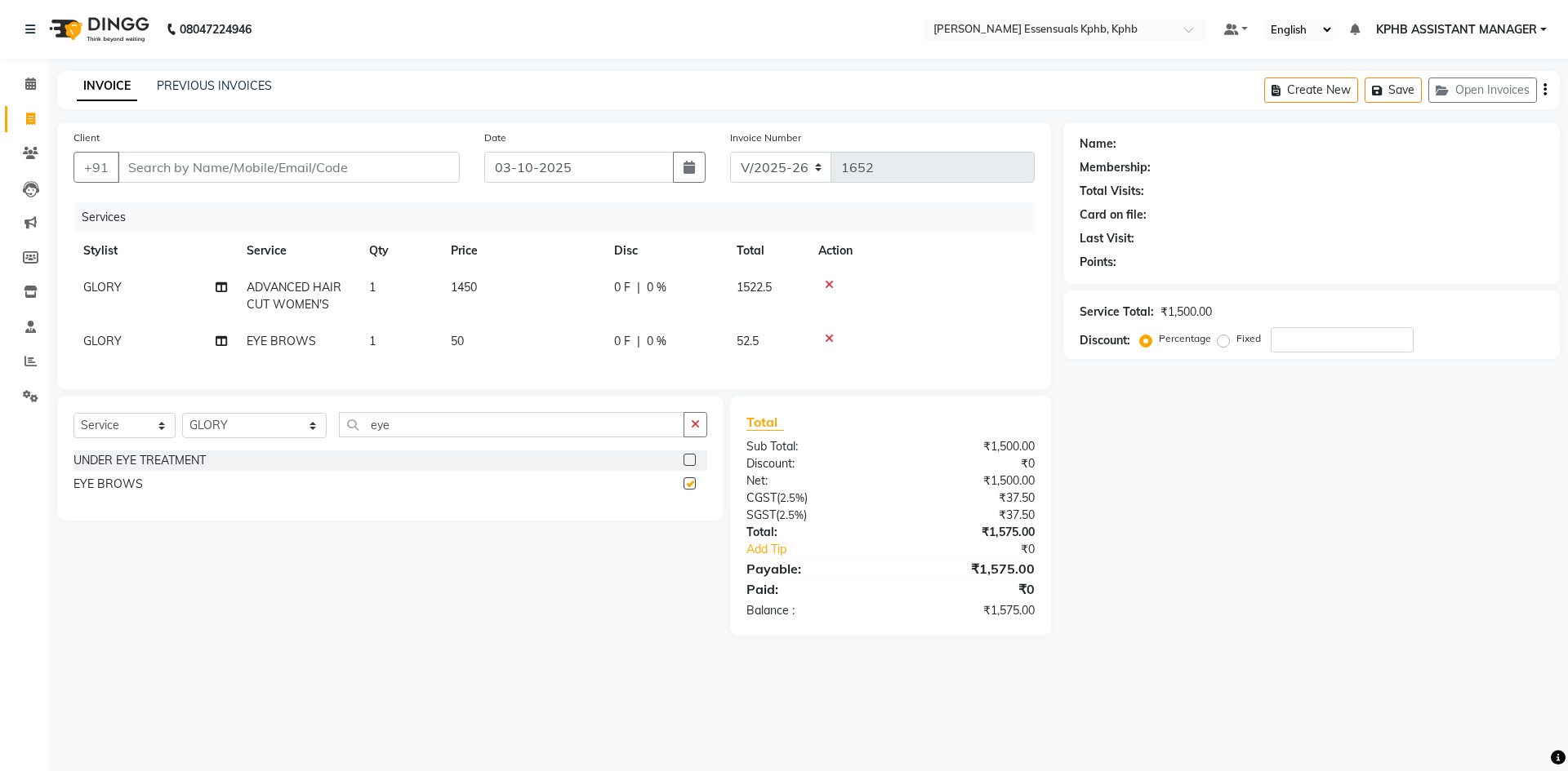
checkbox input "false"
click at [360, 167] on input "Client" at bounding box center [289, 167] width 342 height 31
click at [464, 353] on td "50" at bounding box center [522, 341] width 163 height 37
select select "68595"
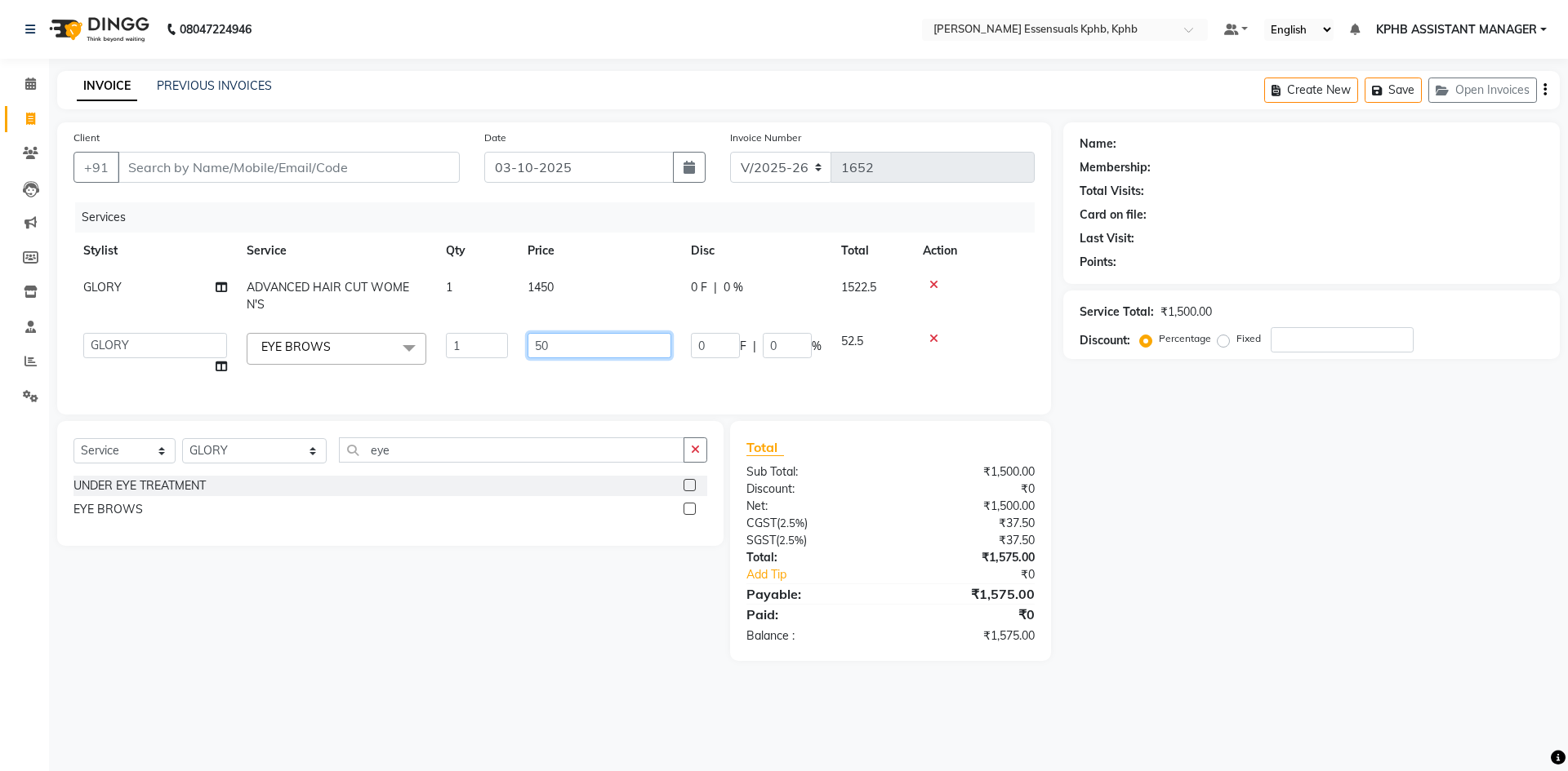
drag, startPoint x: 595, startPoint y: 346, endPoint x: 281, endPoint y: 405, distance: 319.5
click at [281, 398] on div "Services Stylist Service Qty Price Disc Total Action GLORY ADVANCED HAIR CUT WO…" at bounding box center [554, 300] width 961 height 196
type input "4"
type input "57"
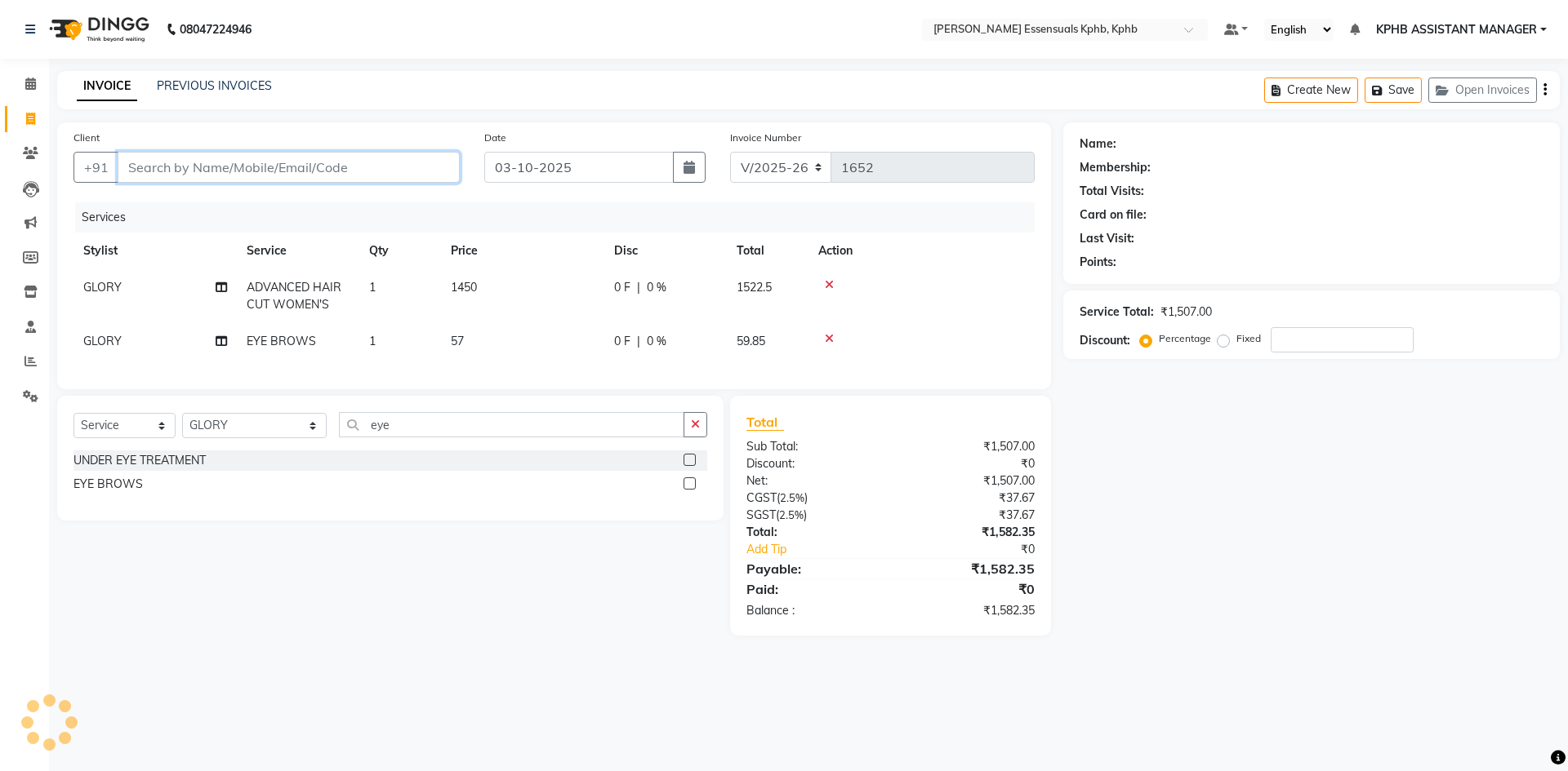
click at [231, 177] on input "Client" at bounding box center [289, 167] width 342 height 31
type input "9"
type input "0"
type input "9392858259"
click at [411, 161] on span "Add Client" at bounding box center [417, 167] width 64 height 17
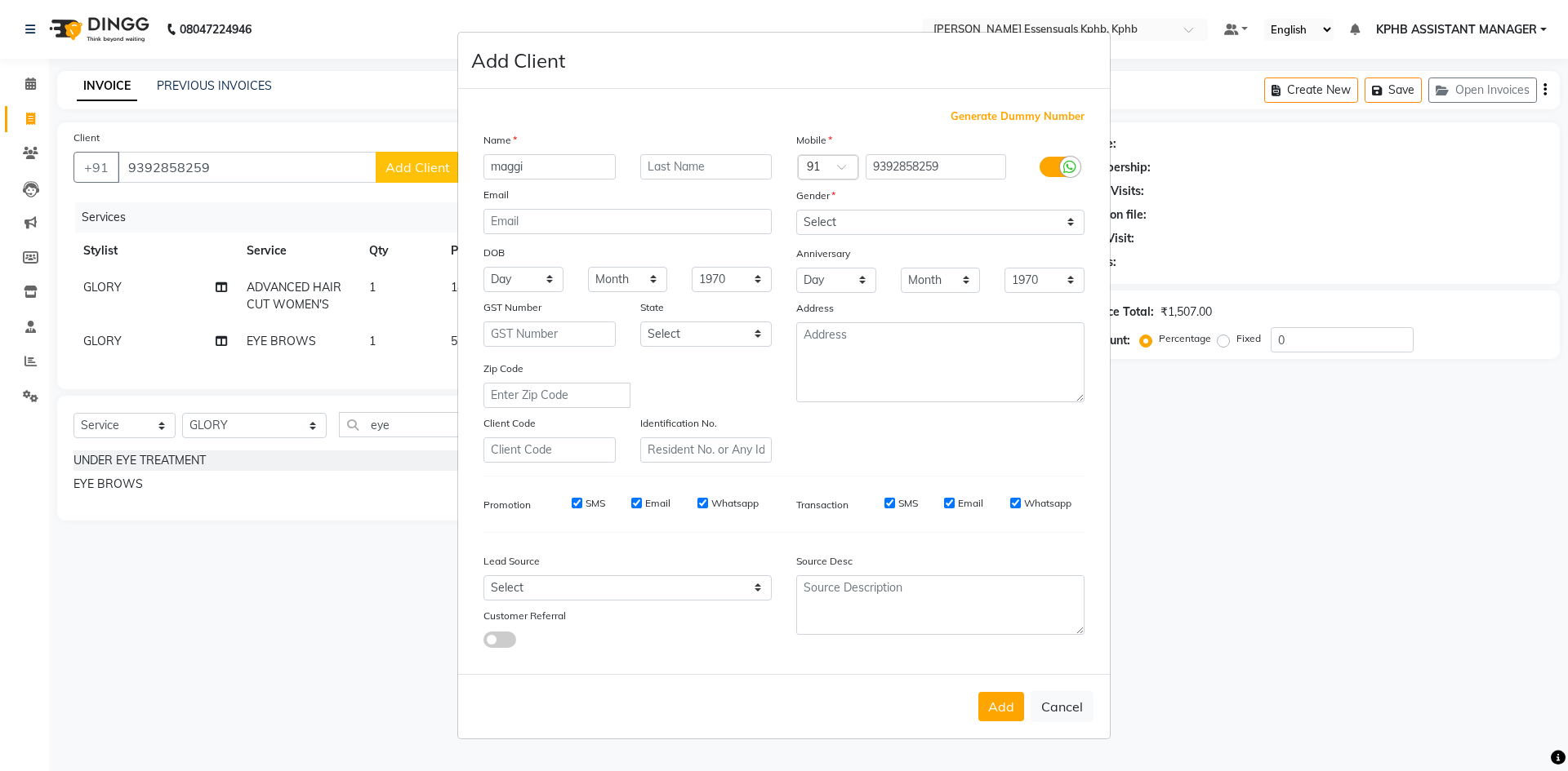
type input "maggi"
click at [922, 213] on select "Select Male Female Other Prefer Not To Say" at bounding box center [940, 222] width 289 height 26
click at [796, 210] on select "Select Male Female Other Prefer Not To Say" at bounding box center [940, 222] width 289 height 26
click at [895, 221] on select "Select Male Female Other Prefer Not To Say" at bounding box center [940, 222] width 289 height 26
select select "female"
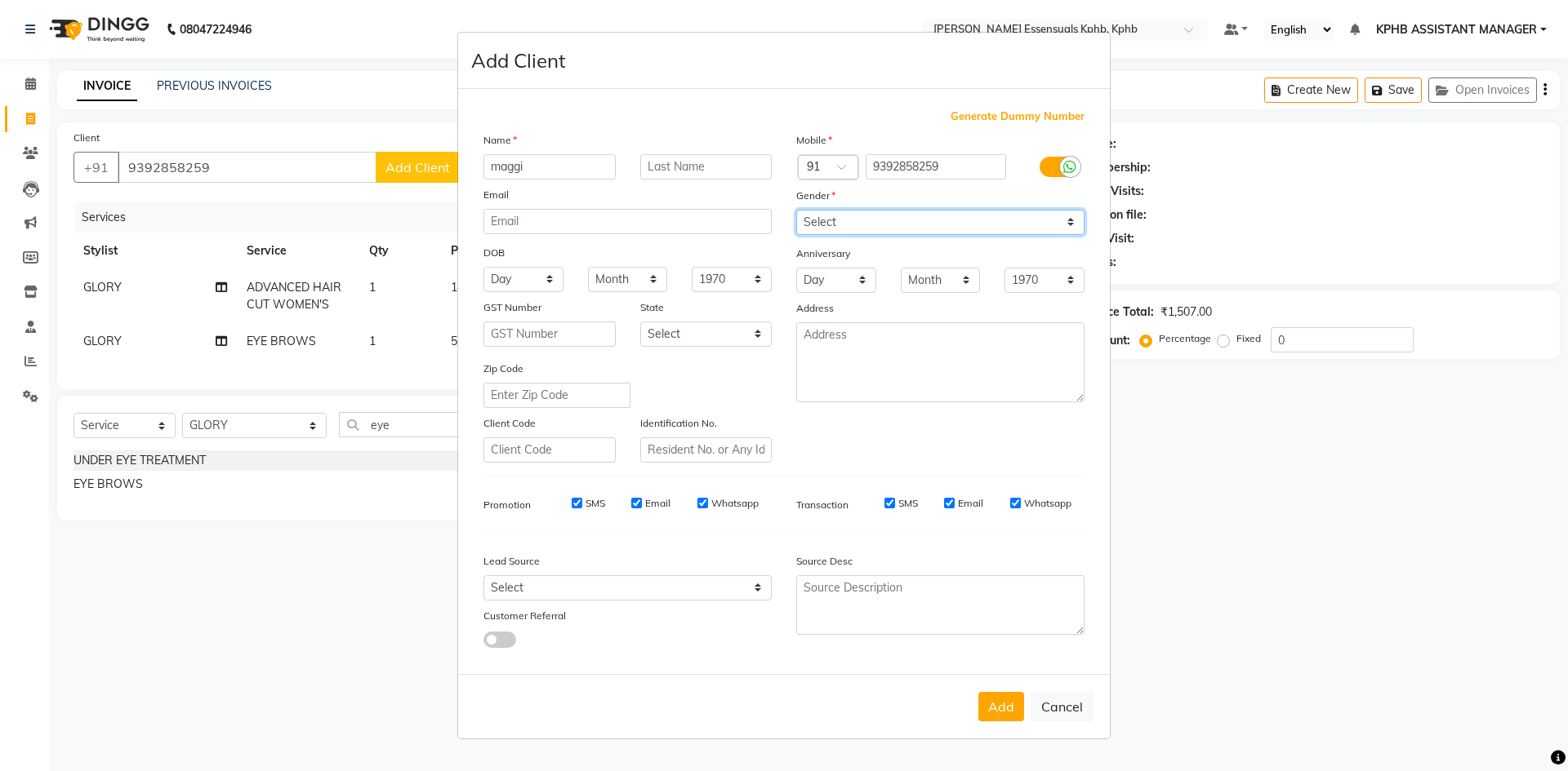
click at [796, 210] on select "Select Male Female Other Prefer Not To Say" at bounding box center [940, 222] width 289 height 26
click at [996, 701] on button "Add" at bounding box center [1001, 707] width 45 height 30
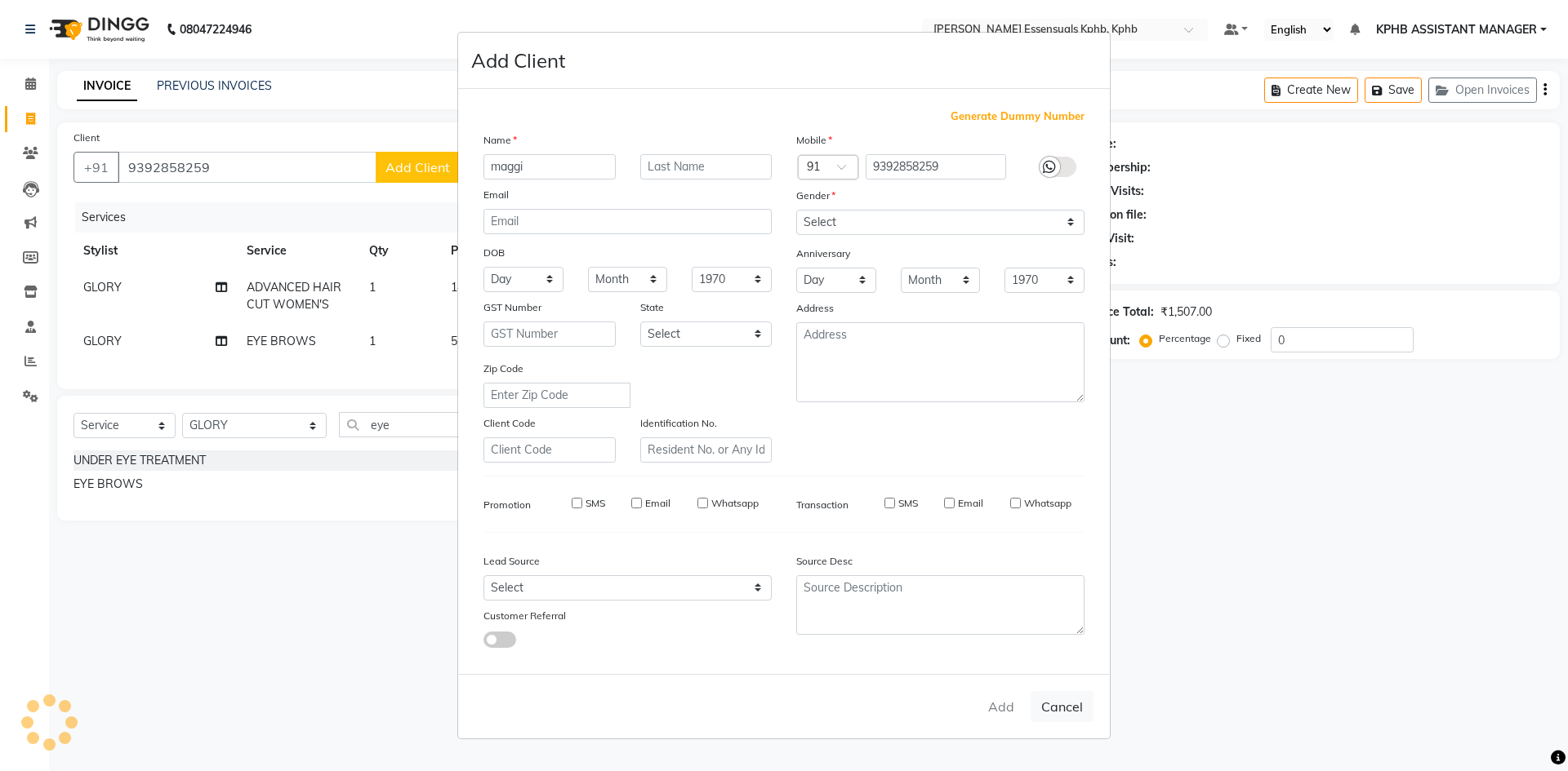
select select
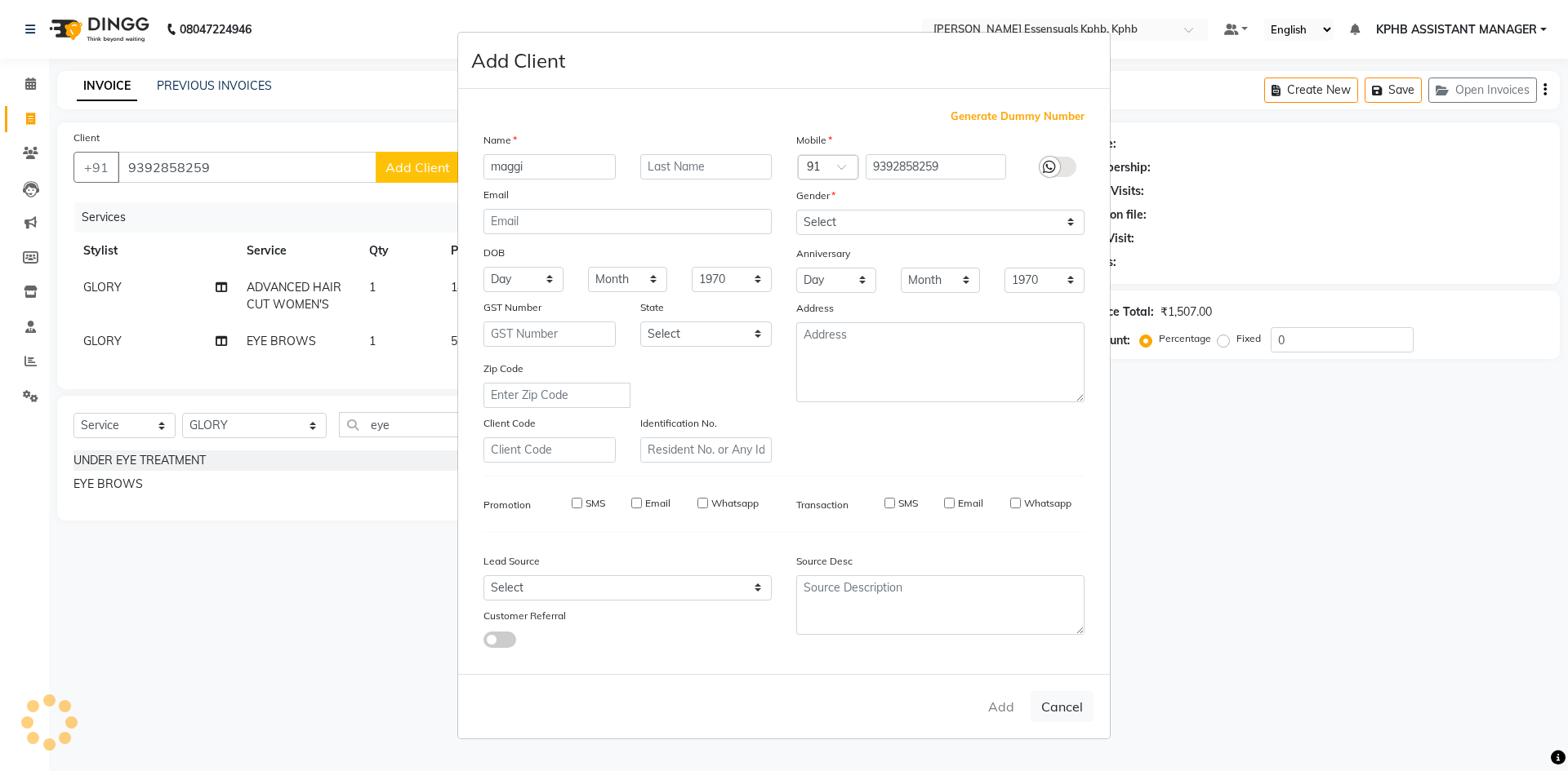
select select
checkbox input "false"
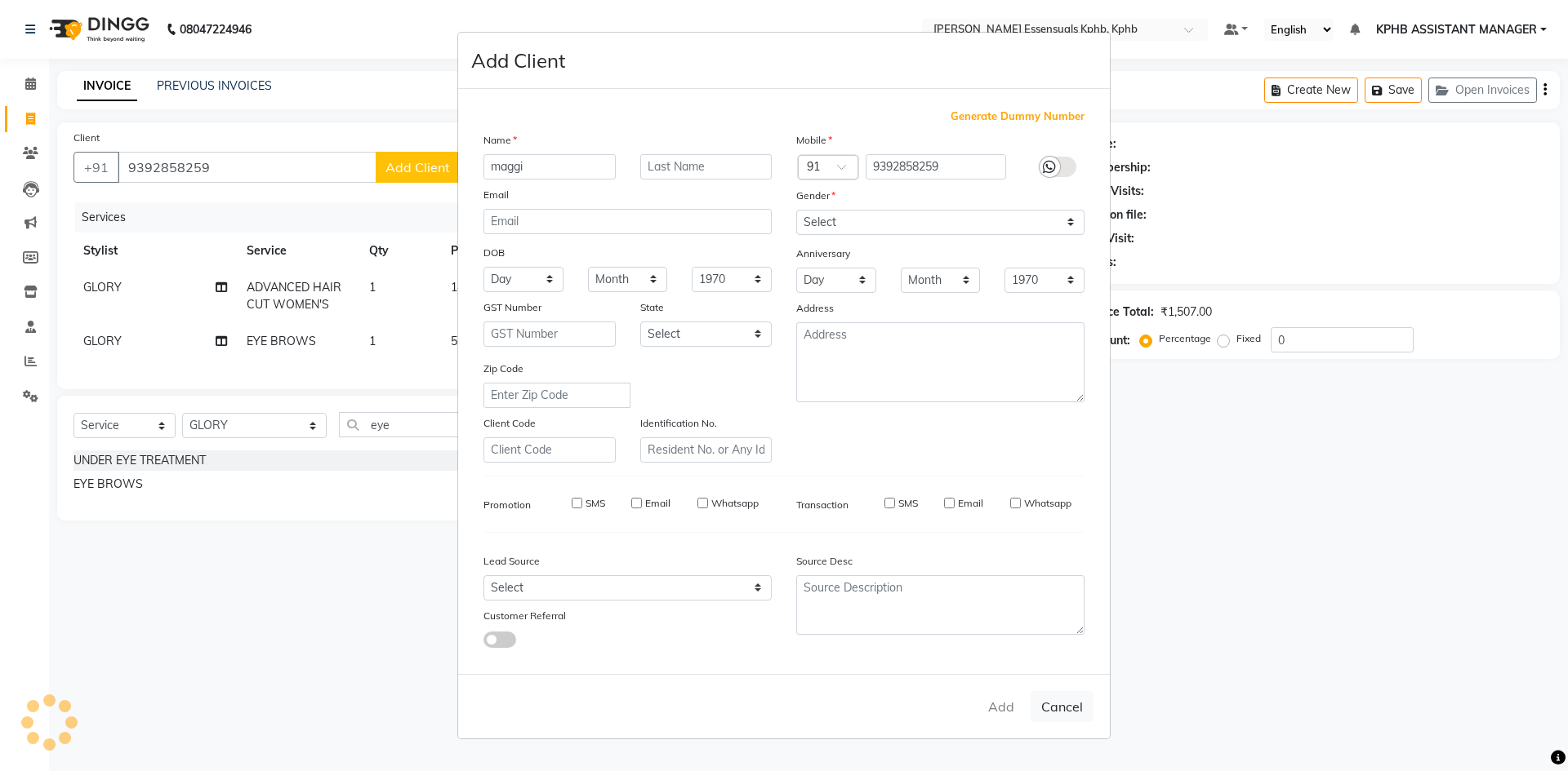
checkbox input "false"
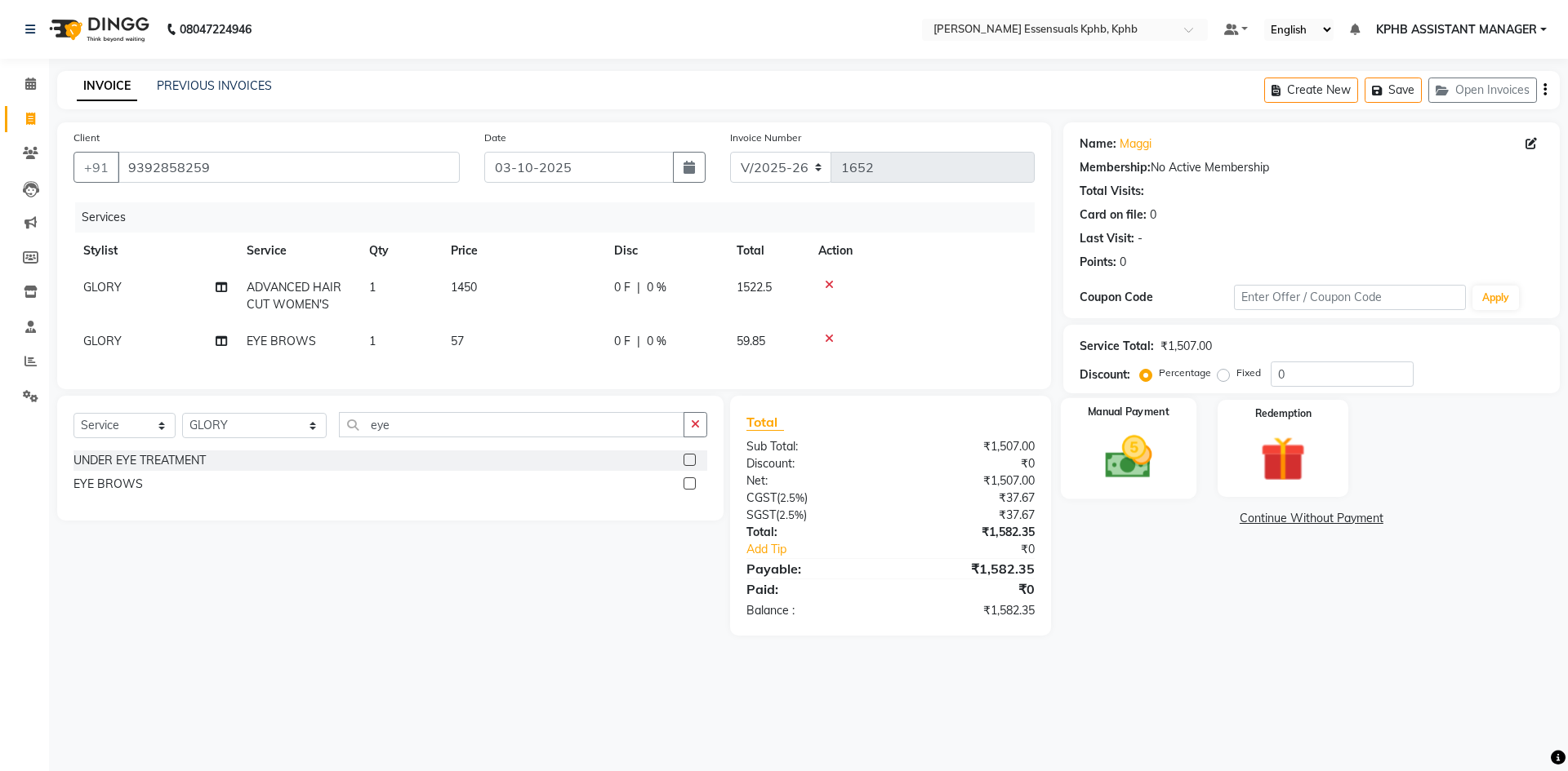
click at [1145, 449] on img at bounding box center [1127, 457] width 76 height 54
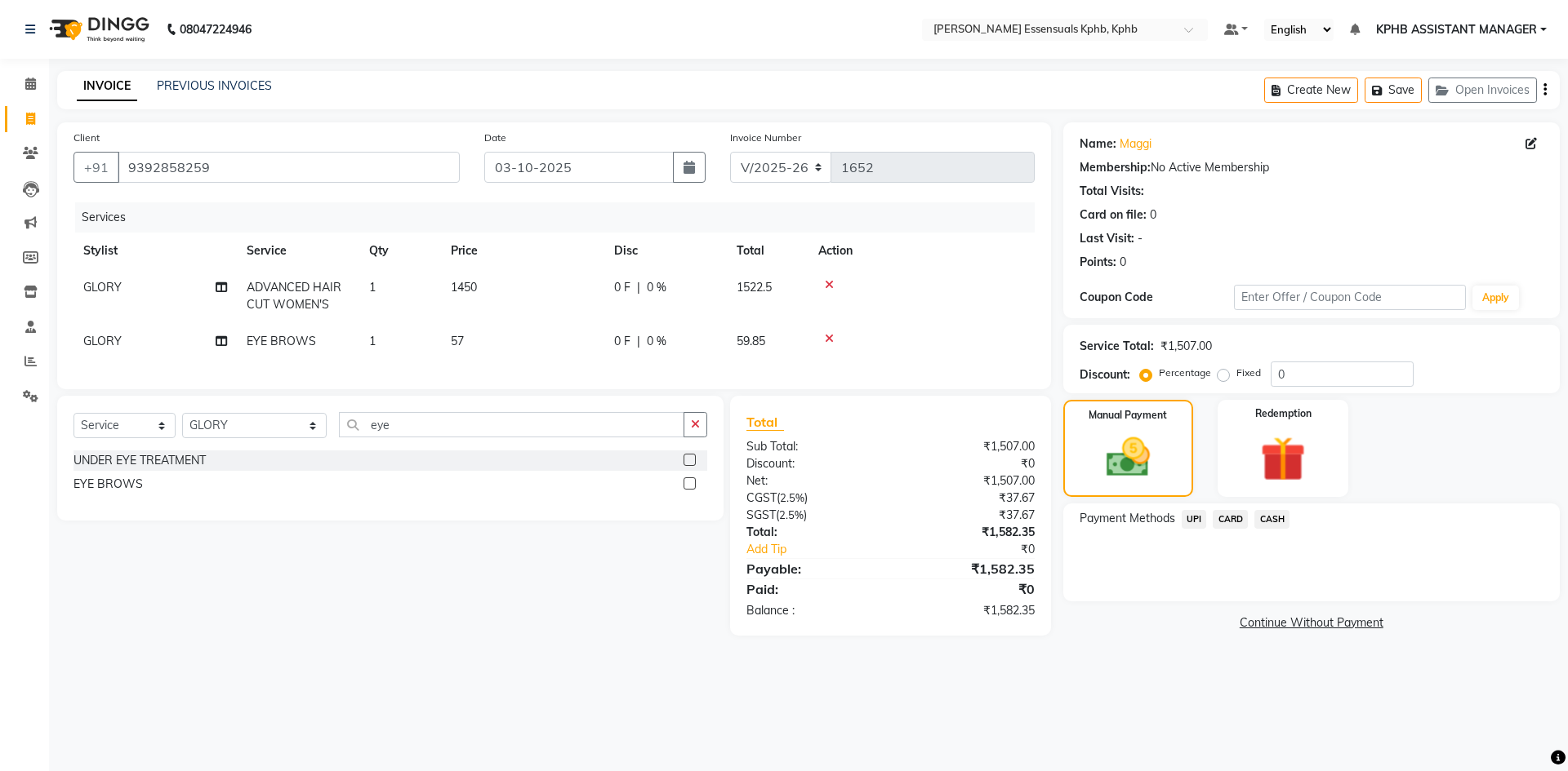
click at [1204, 516] on span "UPI" at bounding box center [1194, 519] width 26 height 19
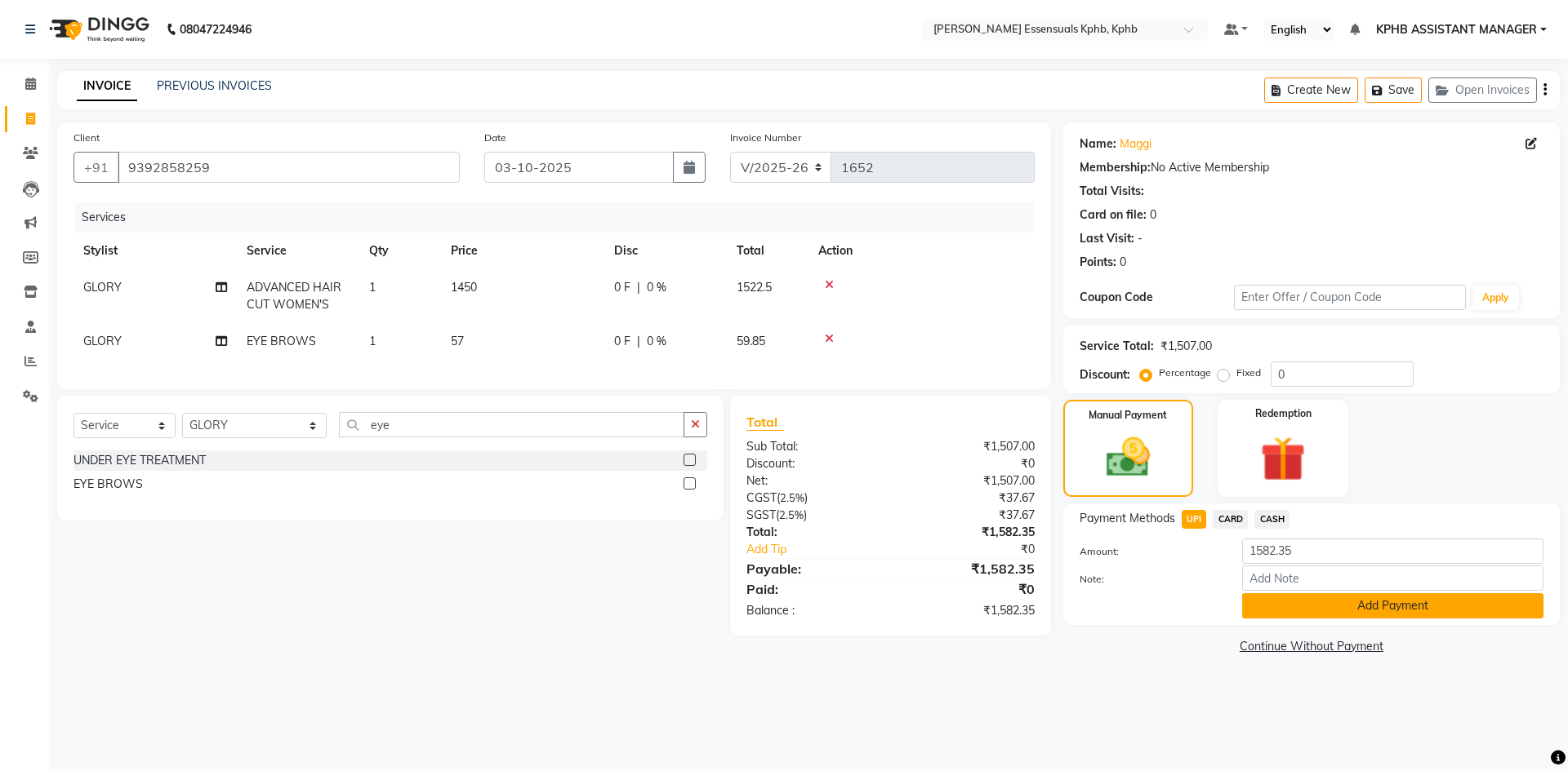
click at [1350, 607] on button "Add Payment" at bounding box center [1392, 606] width 302 height 26
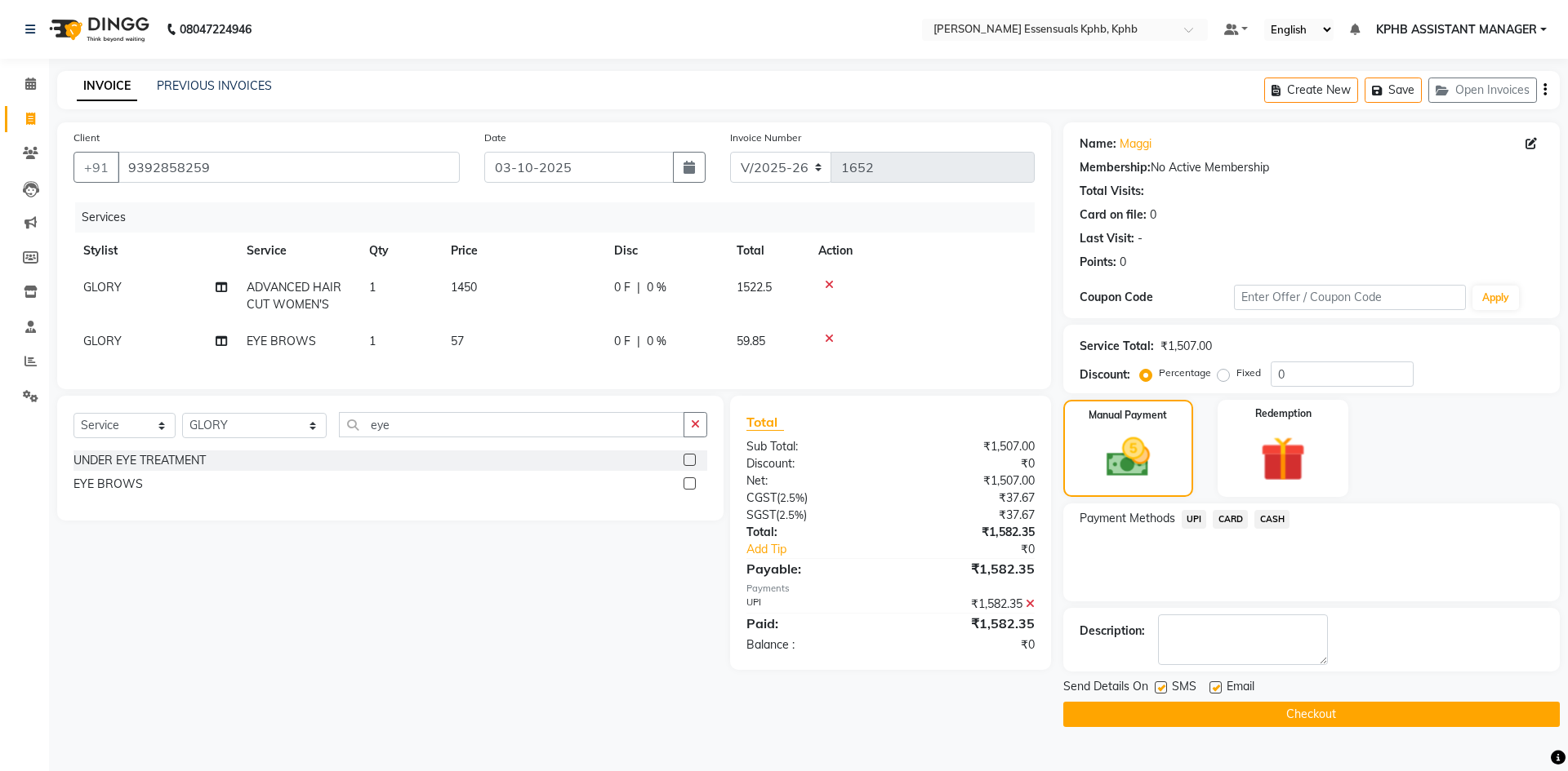
click at [1325, 712] on button "Checkout" at bounding box center [1311, 715] width 496 height 26
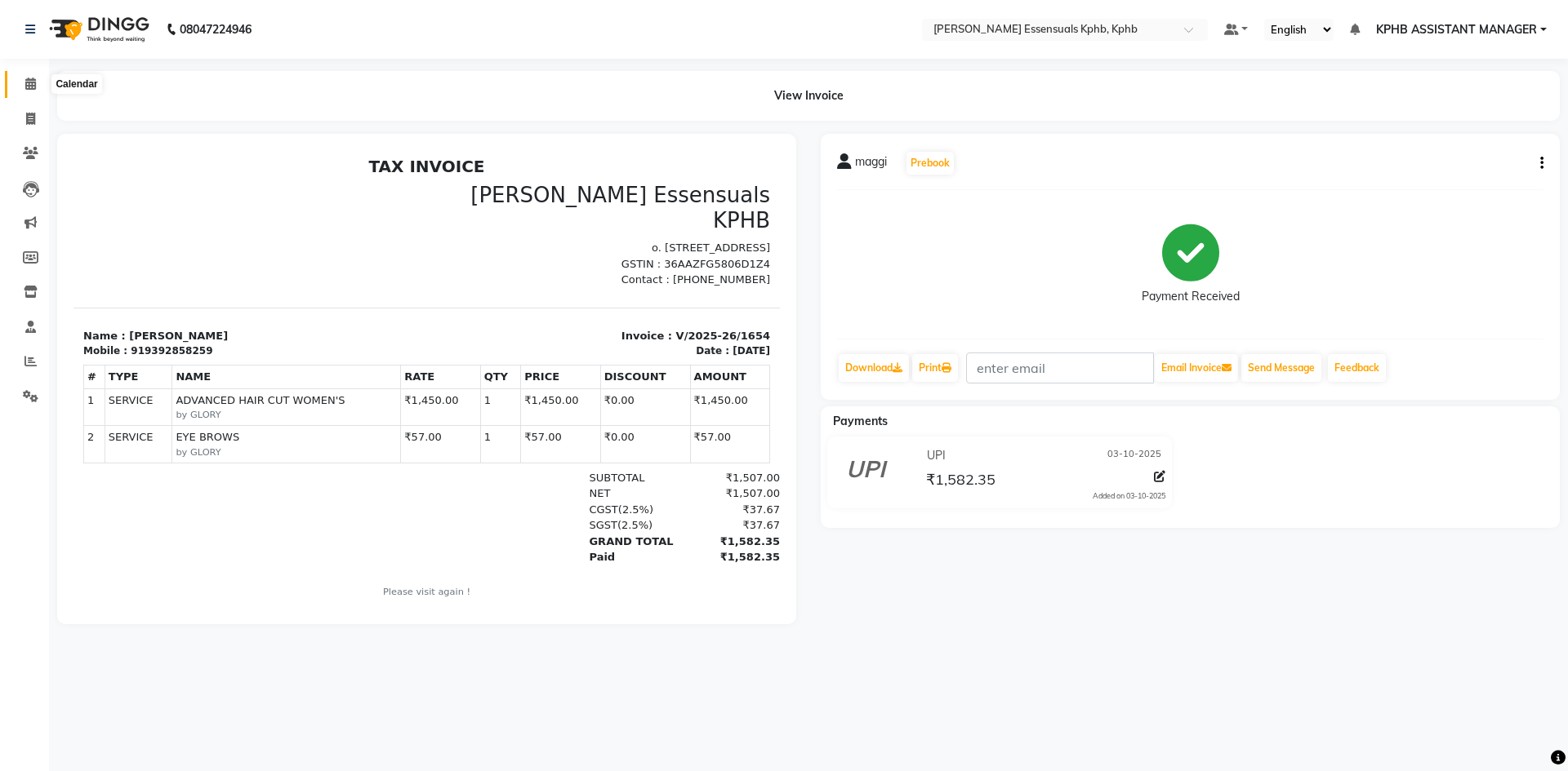
click at [35, 91] on span at bounding box center [31, 84] width 29 height 19
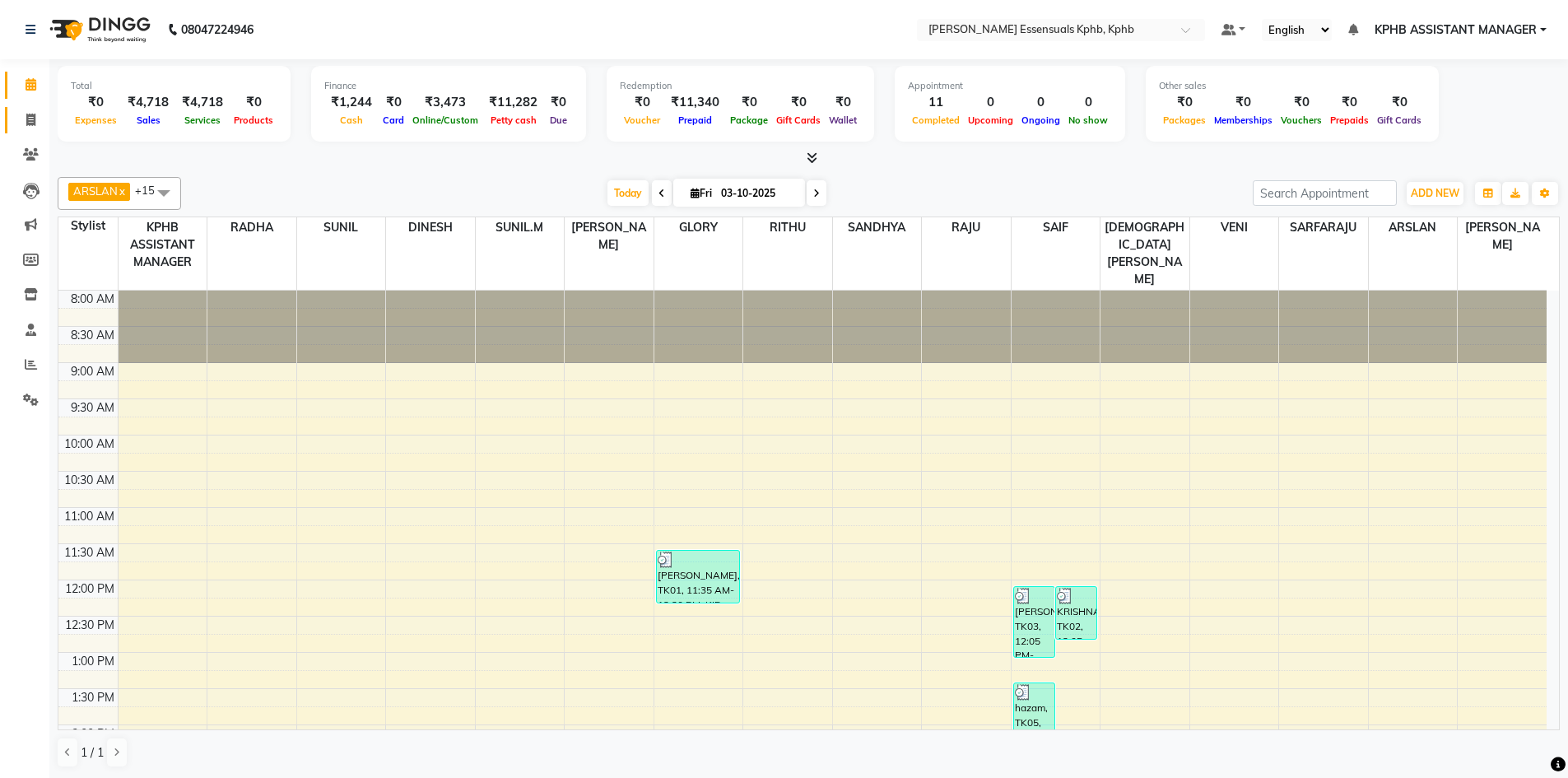
click at [27, 130] on link "Invoice" at bounding box center [25, 120] width 40 height 27
select select "service"
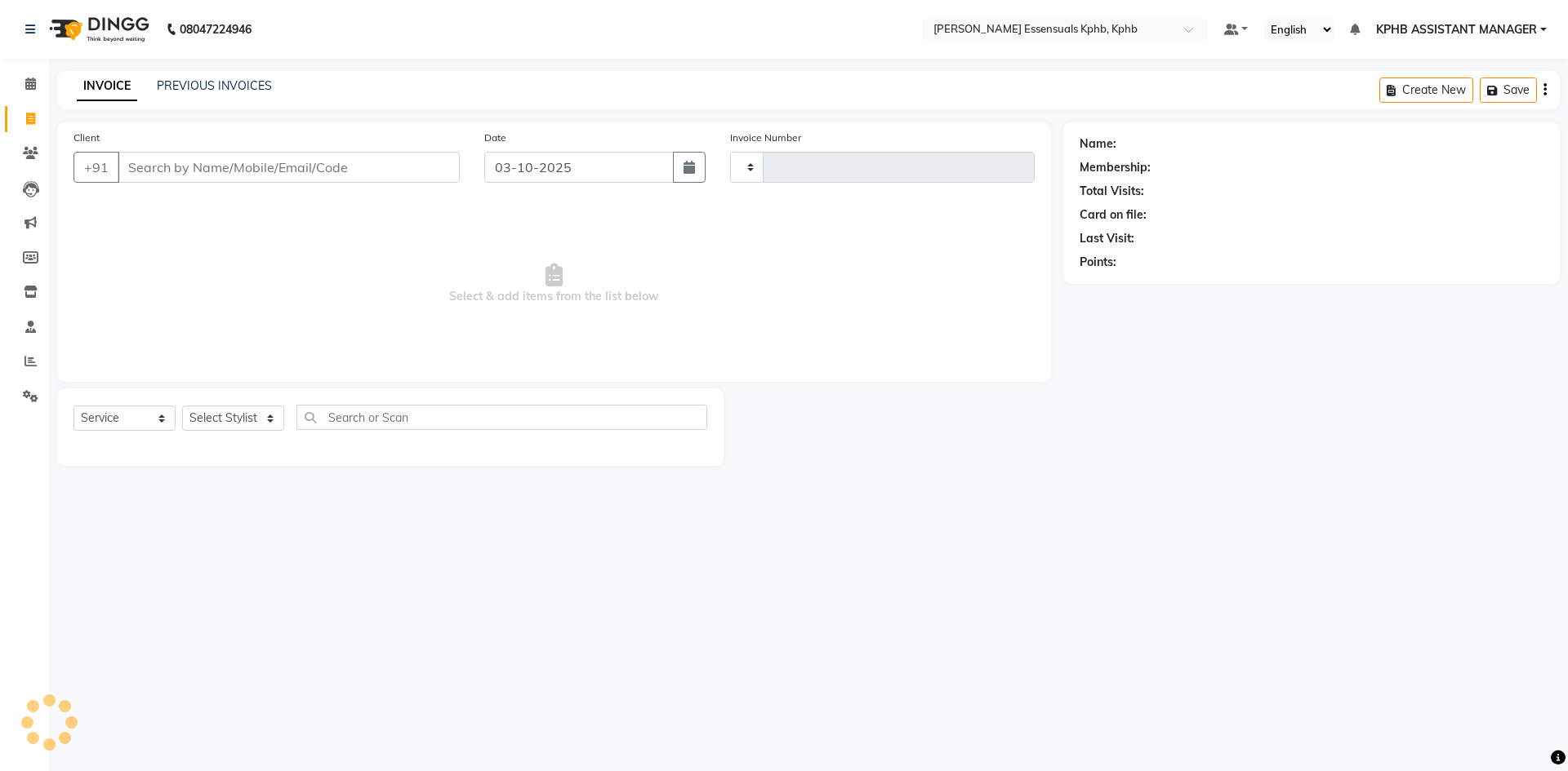
type input "1655"
select select "5938"
click at [238, 419] on select "Select Stylist" at bounding box center [232, 418] width 102 height 26
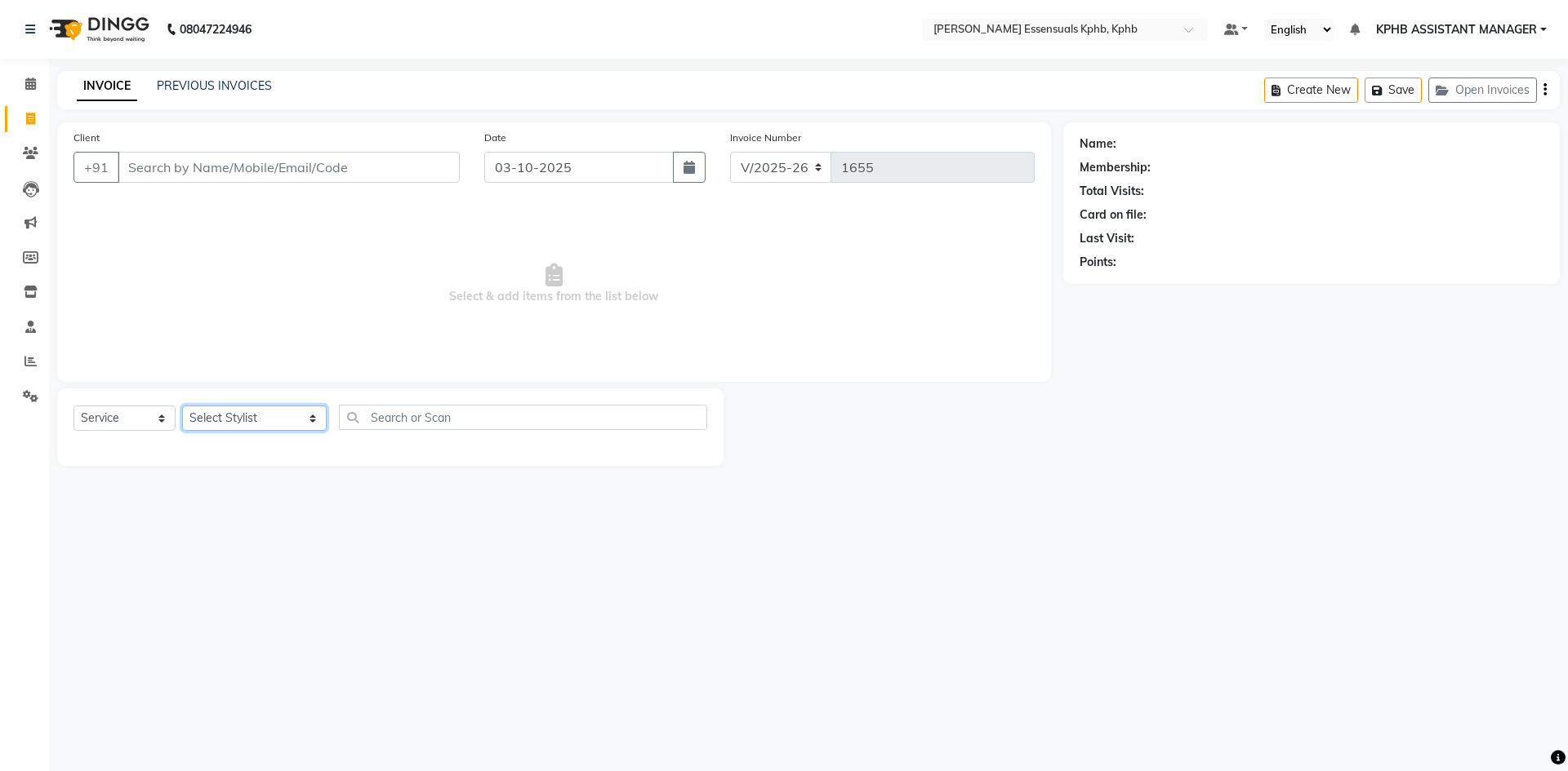
select select "68595"
click at [182, 405] on select "Select Stylist [PERSON_NAME] KPHB ASSISTANT MANAGER [PERSON_NAME] [PERSON_NAME]…" at bounding box center [254, 418] width 144 height 26
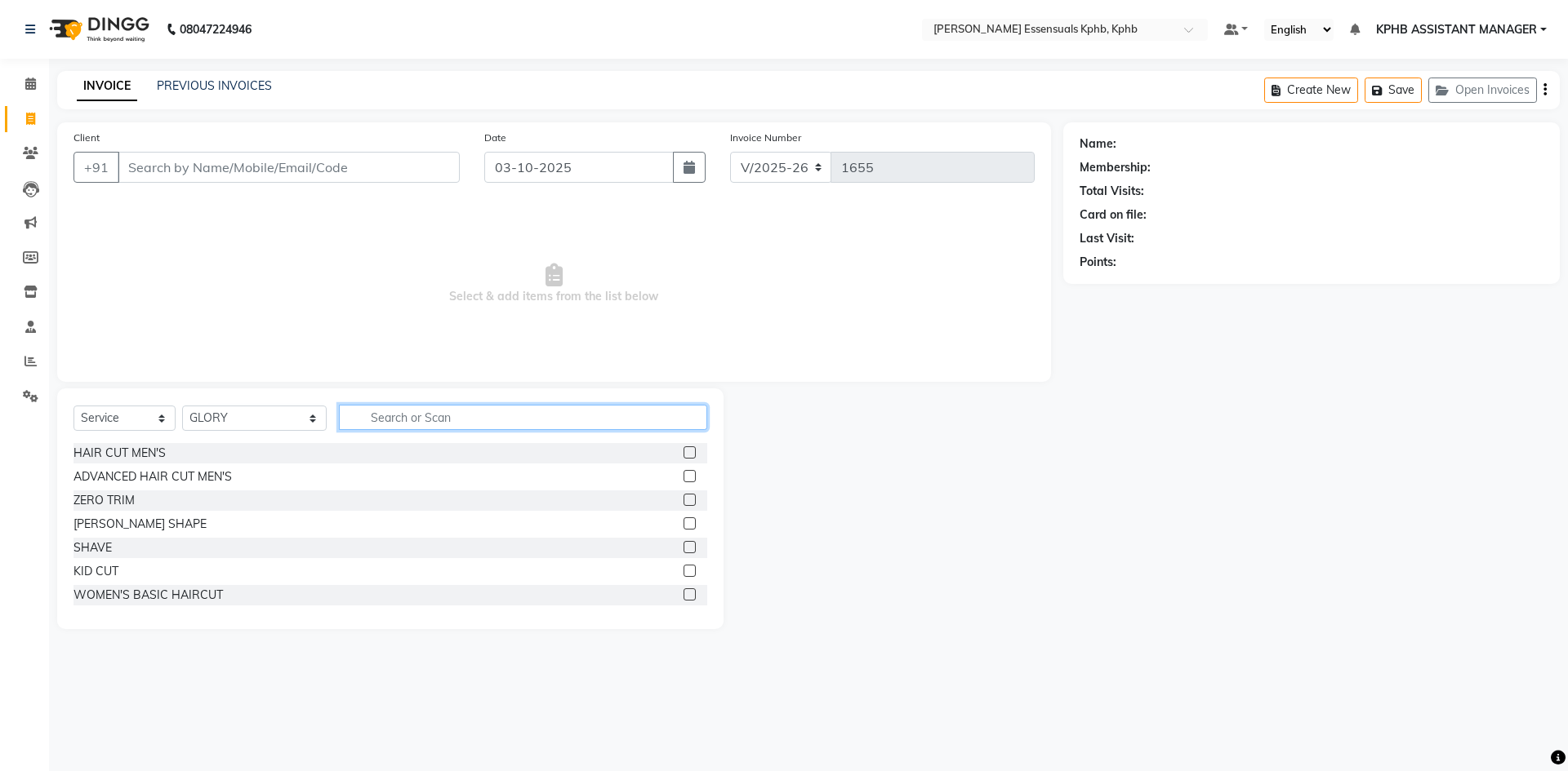
click at [394, 412] on input "text" at bounding box center [523, 418] width 368 height 26
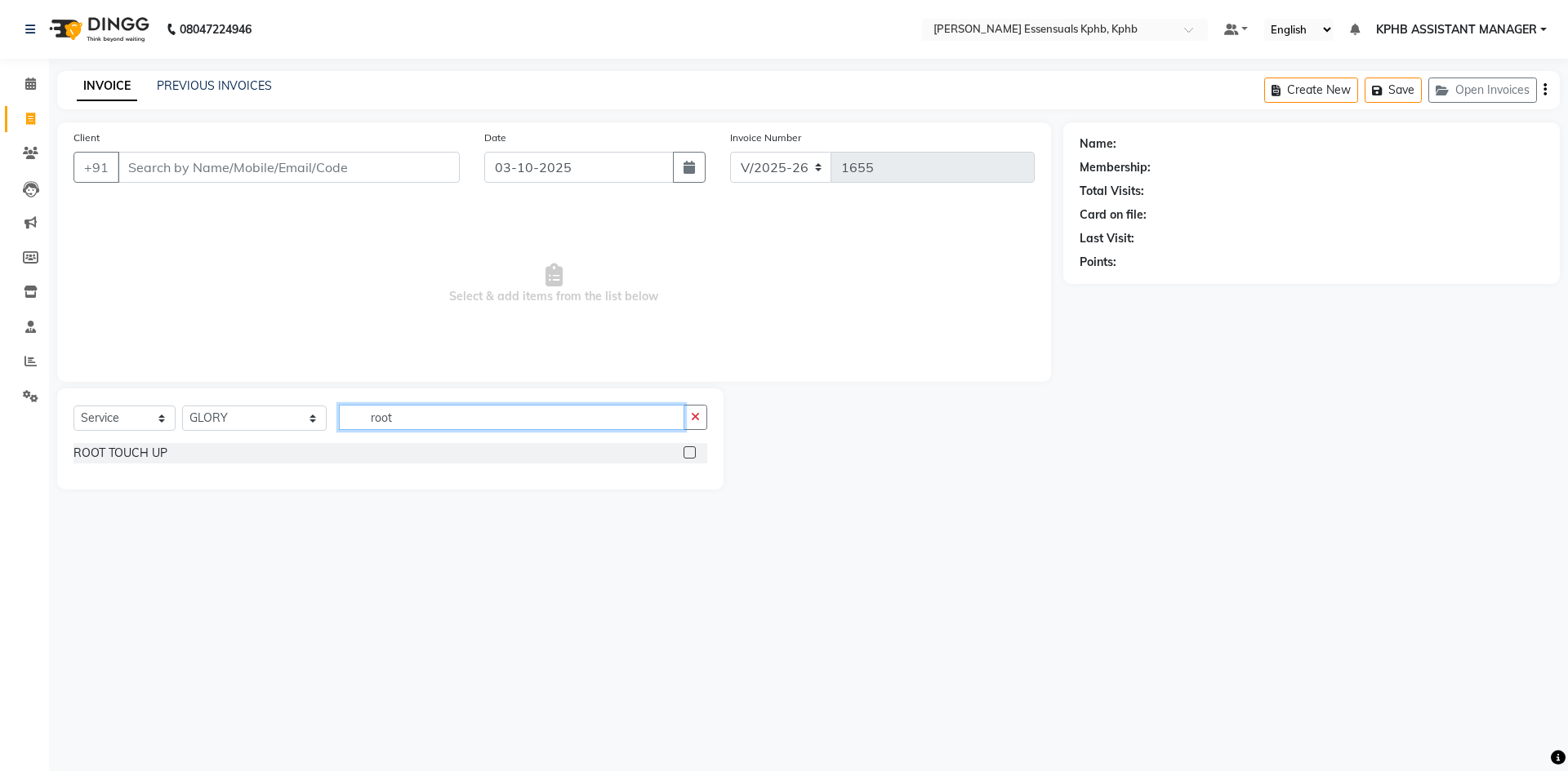
type input "root"
click at [690, 452] on label at bounding box center [689, 453] width 12 height 12
click at [690, 452] on input "checkbox" at bounding box center [688, 453] width 11 height 11
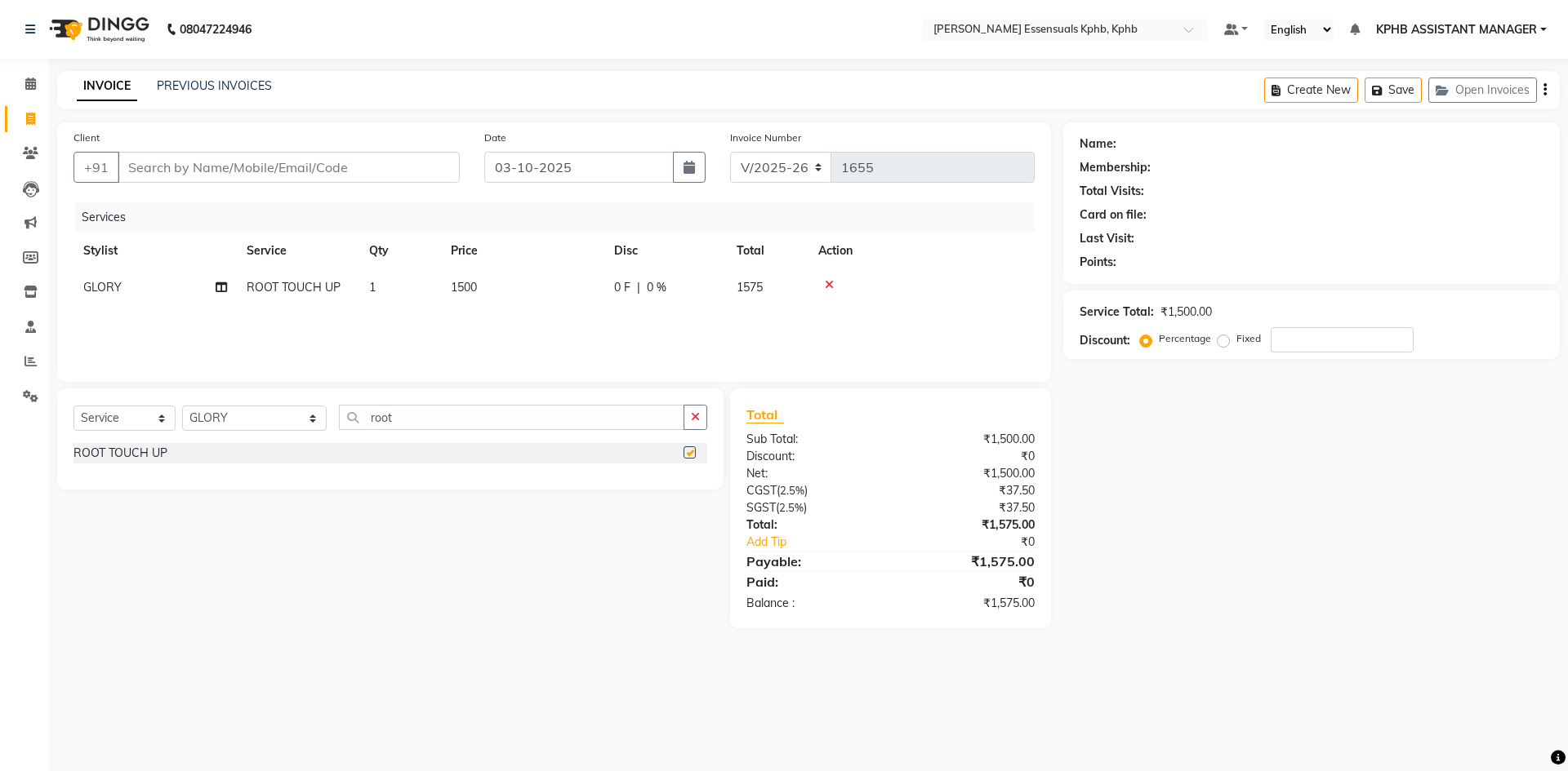
checkbox input "false"
click at [697, 427] on button "button" at bounding box center [695, 418] width 24 height 26
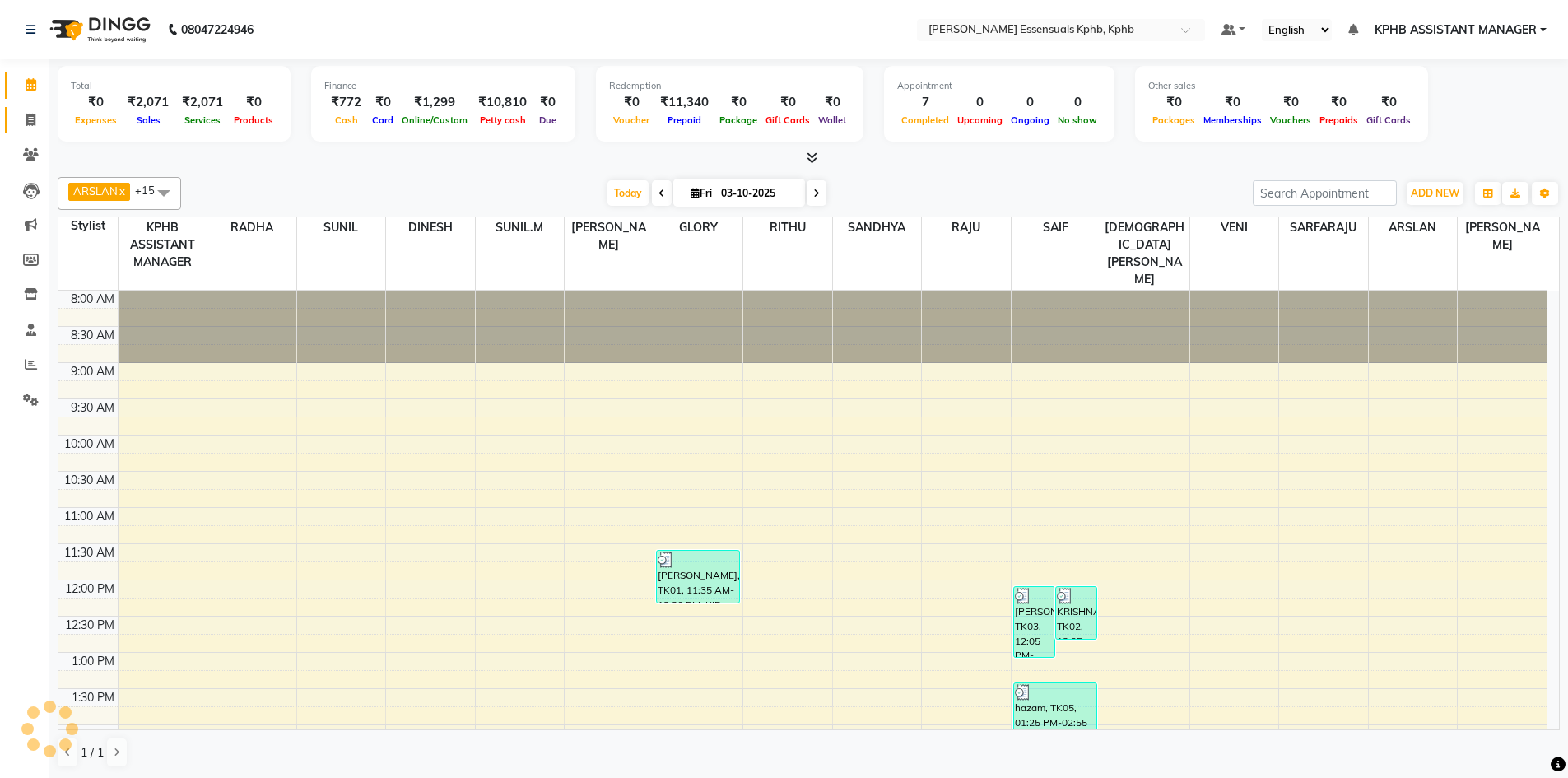
click at [29, 110] on link "Invoice" at bounding box center [25, 120] width 40 height 27
select select "service"
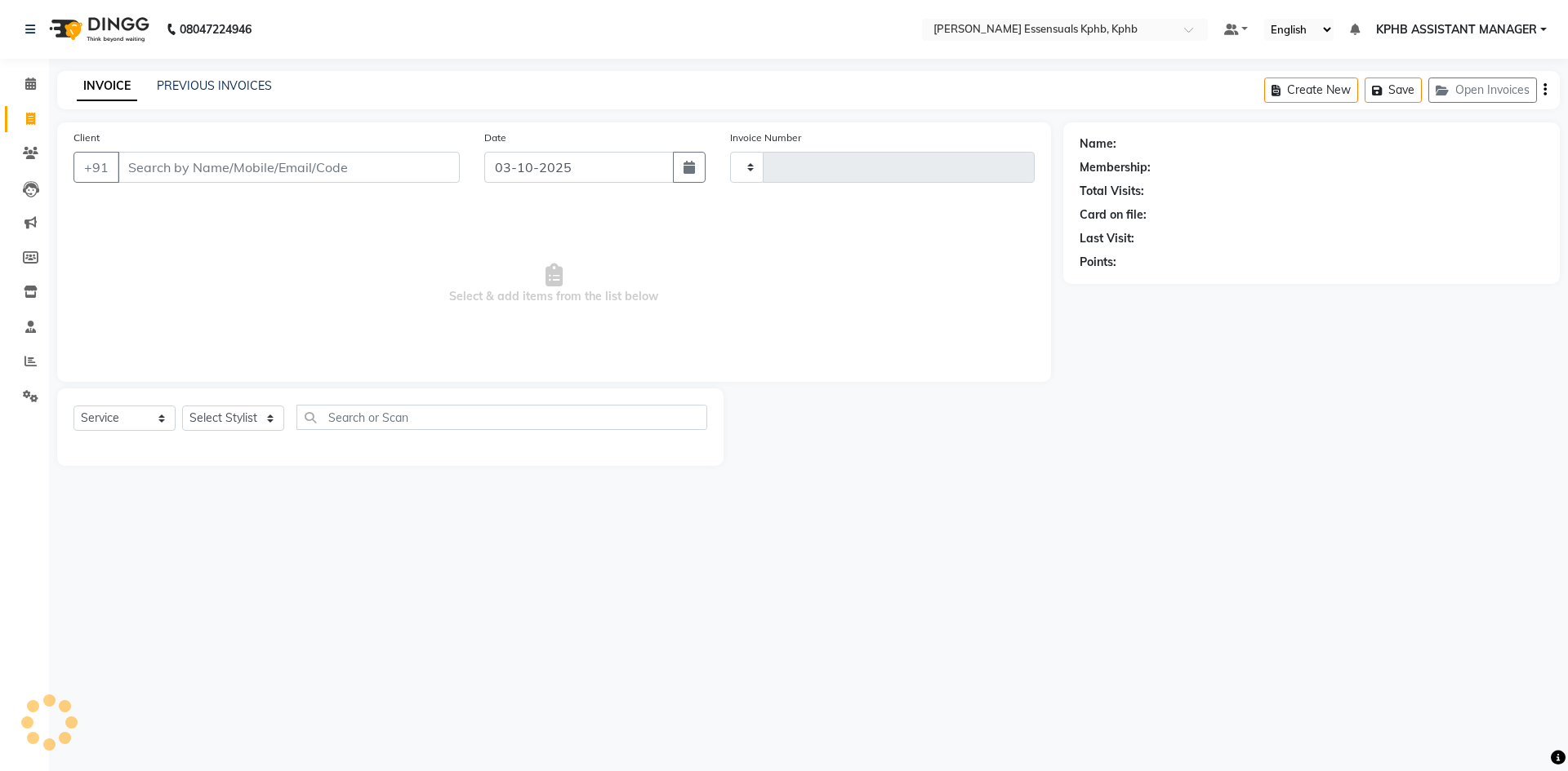
click at [193, 169] on input "Client" at bounding box center [289, 167] width 342 height 31
type input "1652"
type input "9"
select select "5938"
type input "9553444480"
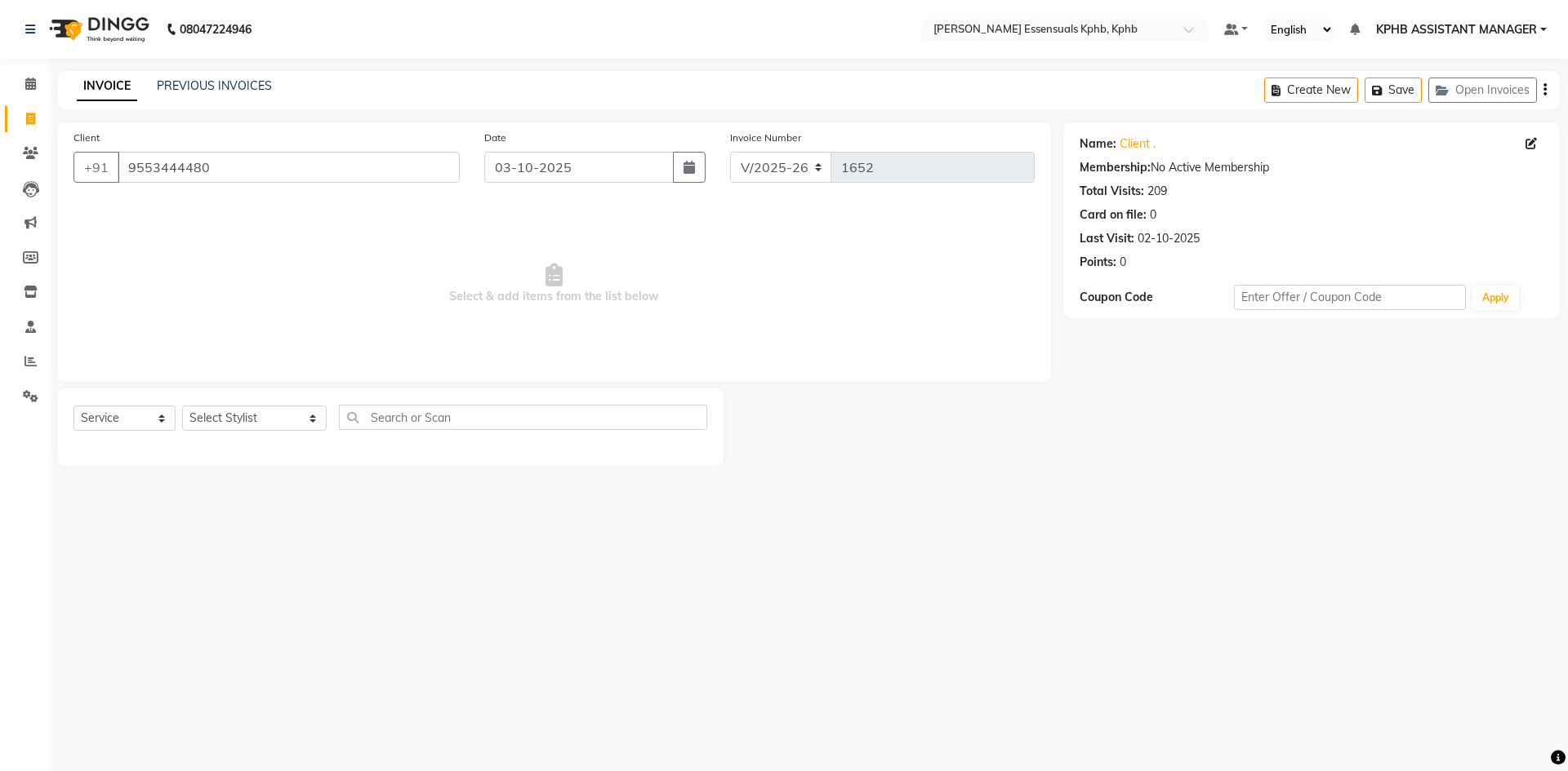
click at [278, 401] on div "Select Service Product Membership Package Voucher Prepaid Gift Card Select Styl…" at bounding box center [391, 427] width 666 height 77
click at [270, 410] on select "Select Stylist [PERSON_NAME] KPHB ASSISTANT MANAGER [PERSON_NAME] [PERSON_NAME]…" at bounding box center [254, 418] width 144 height 26
select select "84873"
click at [182, 405] on select "Select Stylist [PERSON_NAME] KPHB ASSISTANT MANAGER [PERSON_NAME] [PERSON_NAME]…" at bounding box center [254, 418] width 144 height 26
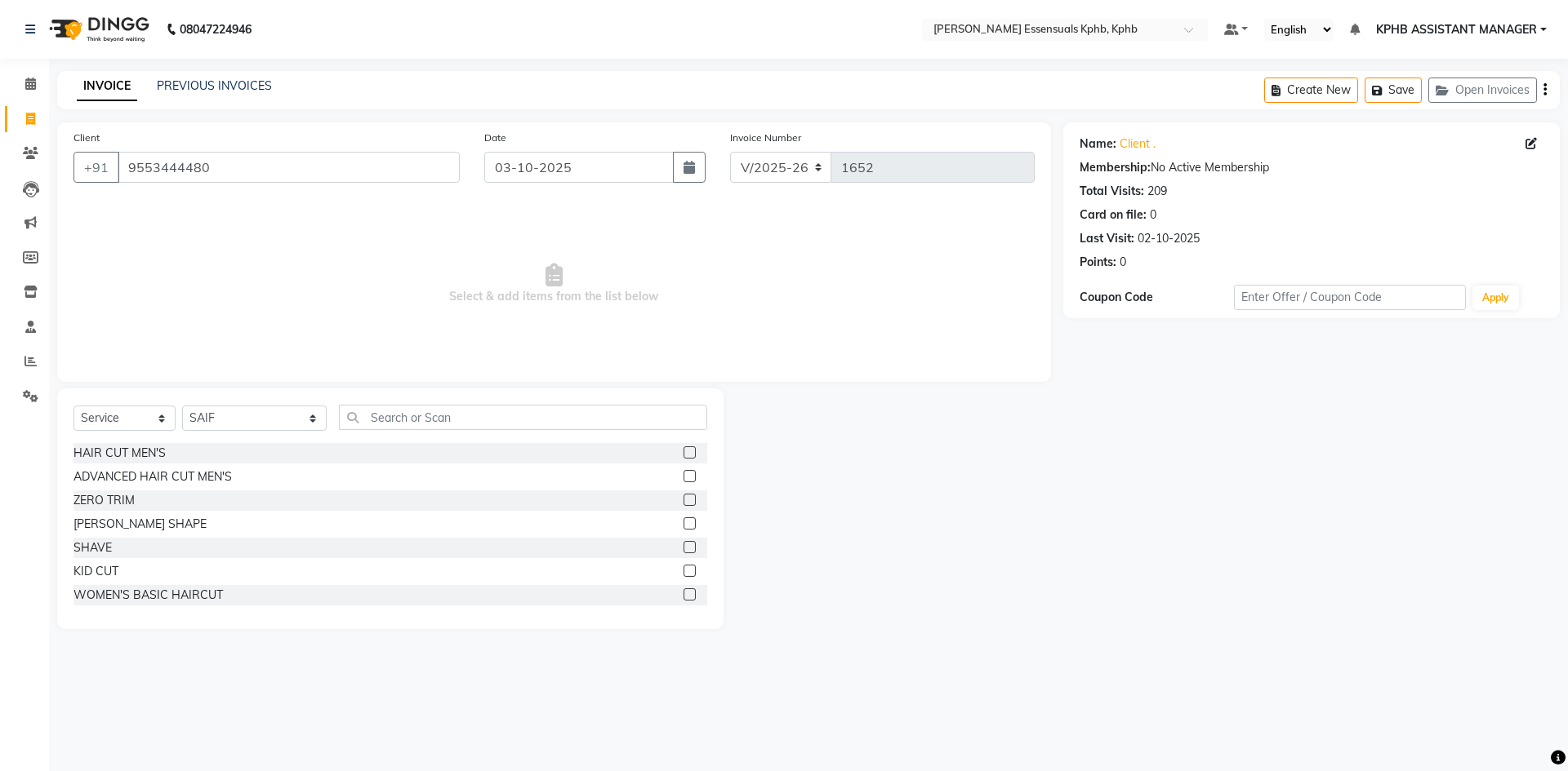
click at [683, 474] on label at bounding box center [689, 476] width 12 height 12
click at [683, 474] on input "checkbox" at bounding box center [688, 476] width 11 height 11
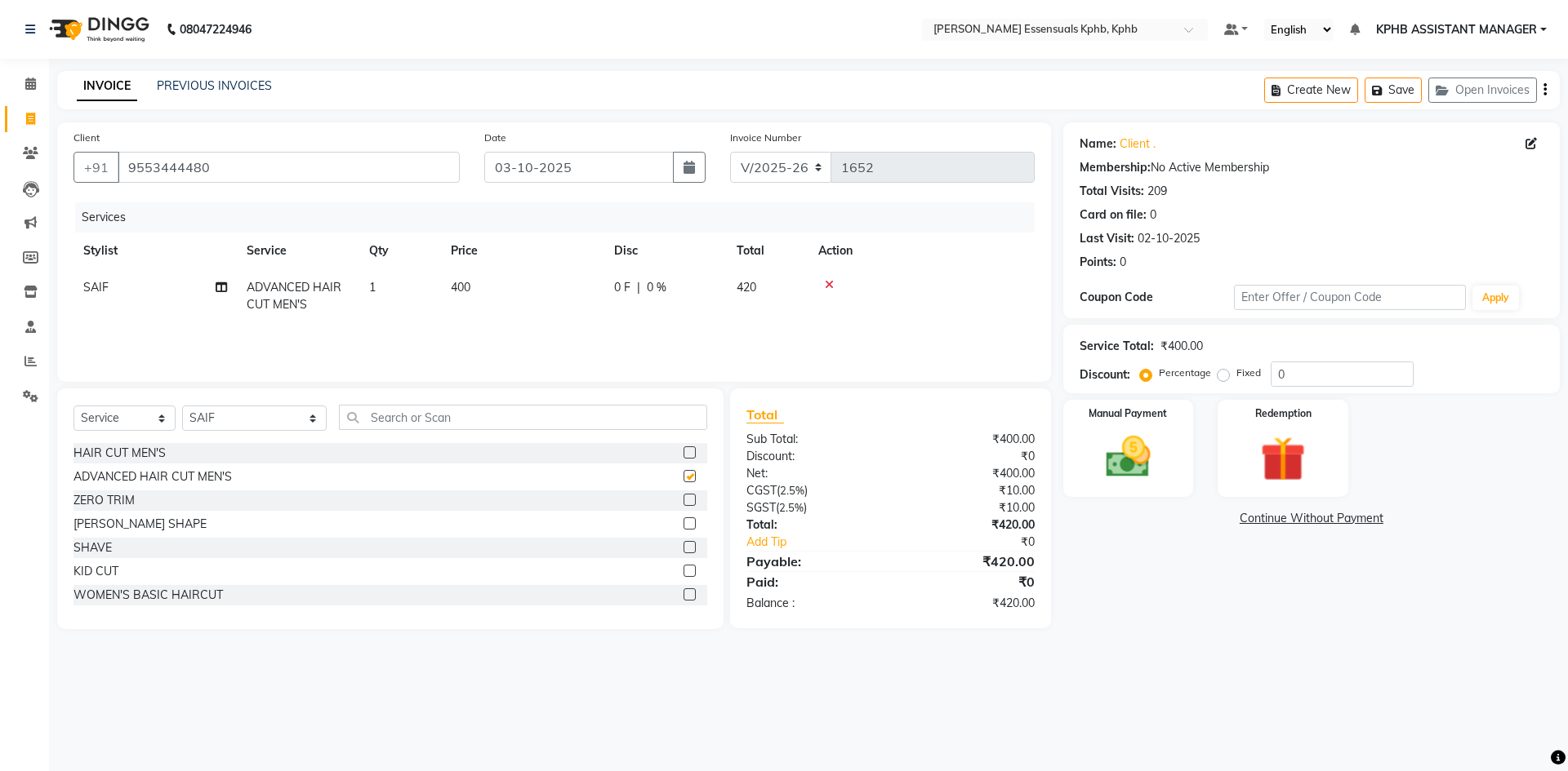
checkbox input "false"
click at [483, 302] on td "400" at bounding box center [522, 297] width 163 height 54
select select "84873"
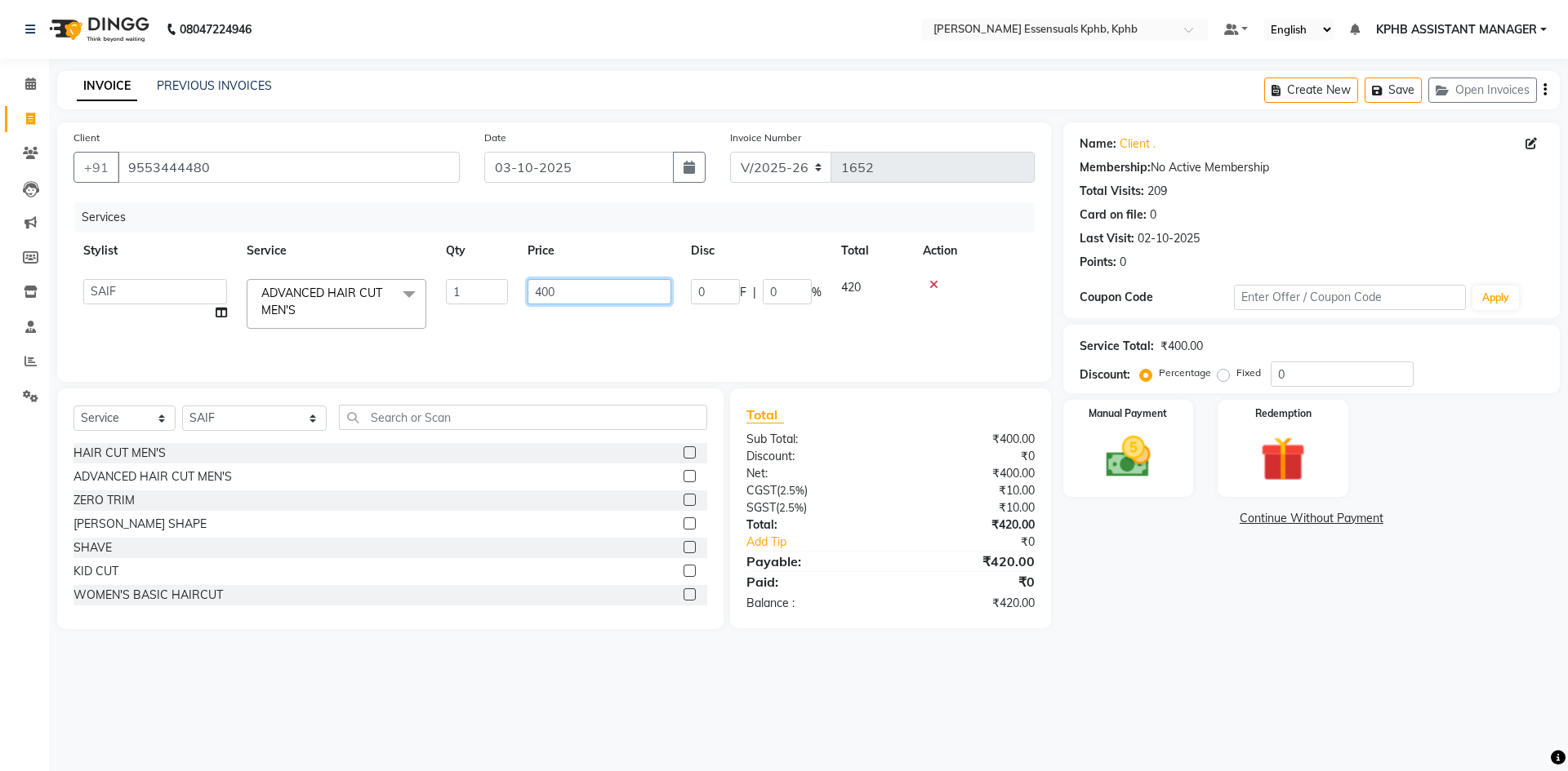
drag, startPoint x: 590, startPoint y: 290, endPoint x: 0, endPoint y: 341, distance: 592.2
click at [0, 328] on app-home "08047224946 Select Location × Toni&guy Essensuals Kphb, Kphb Default Panel My P…" at bounding box center [784, 326] width 1568 height 653
type input "450"
click at [914, 555] on div "₹420.00" at bounding box center [968, 561] width 156 height 20
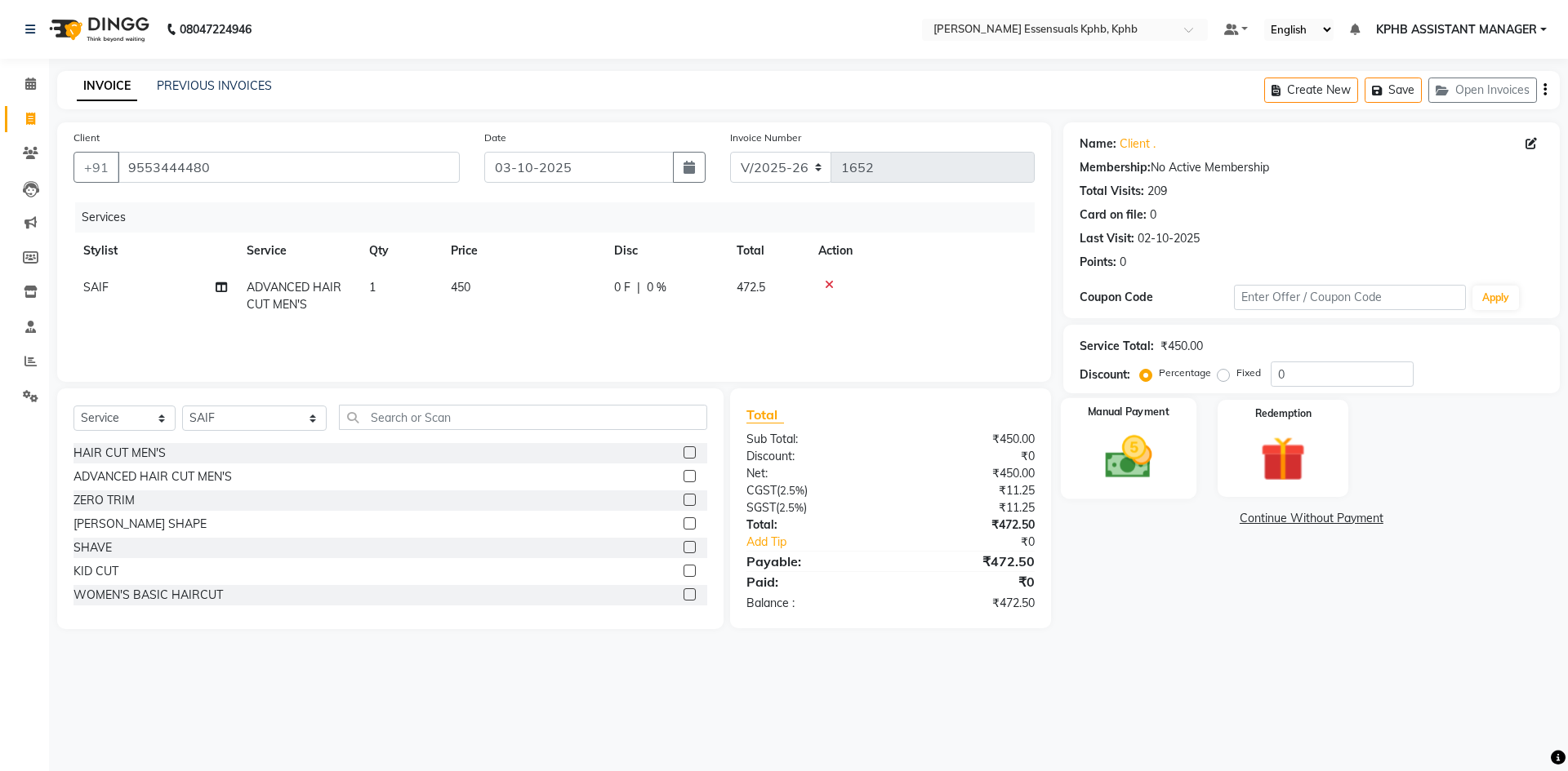
click at [1176, 466] on div "Manual Payment" at bounding box center [1127, 449] width 135 height 101
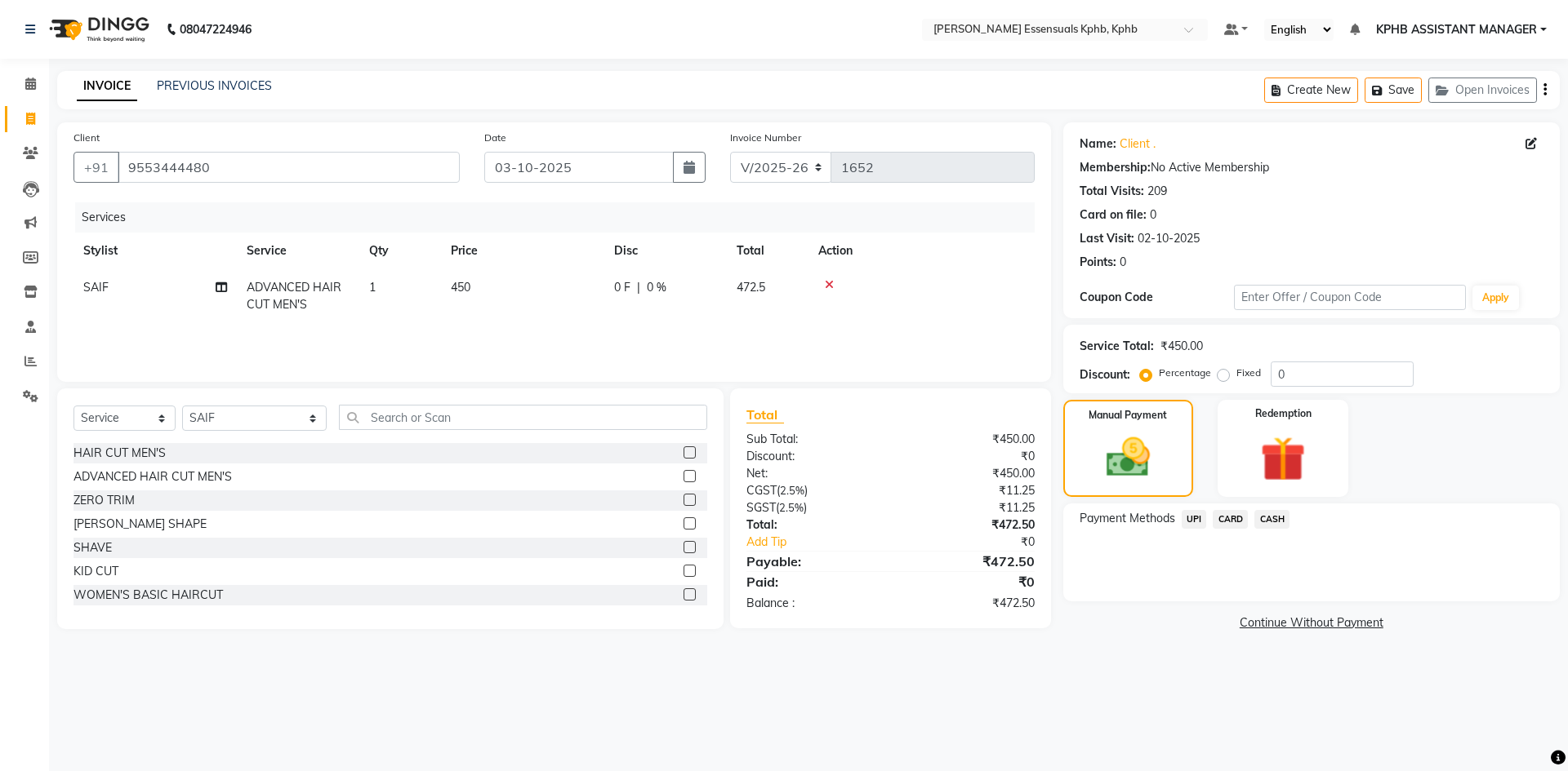
click at [1278, 518] on span "CASH" at bounding box center [1271, 519] width 36 height 19
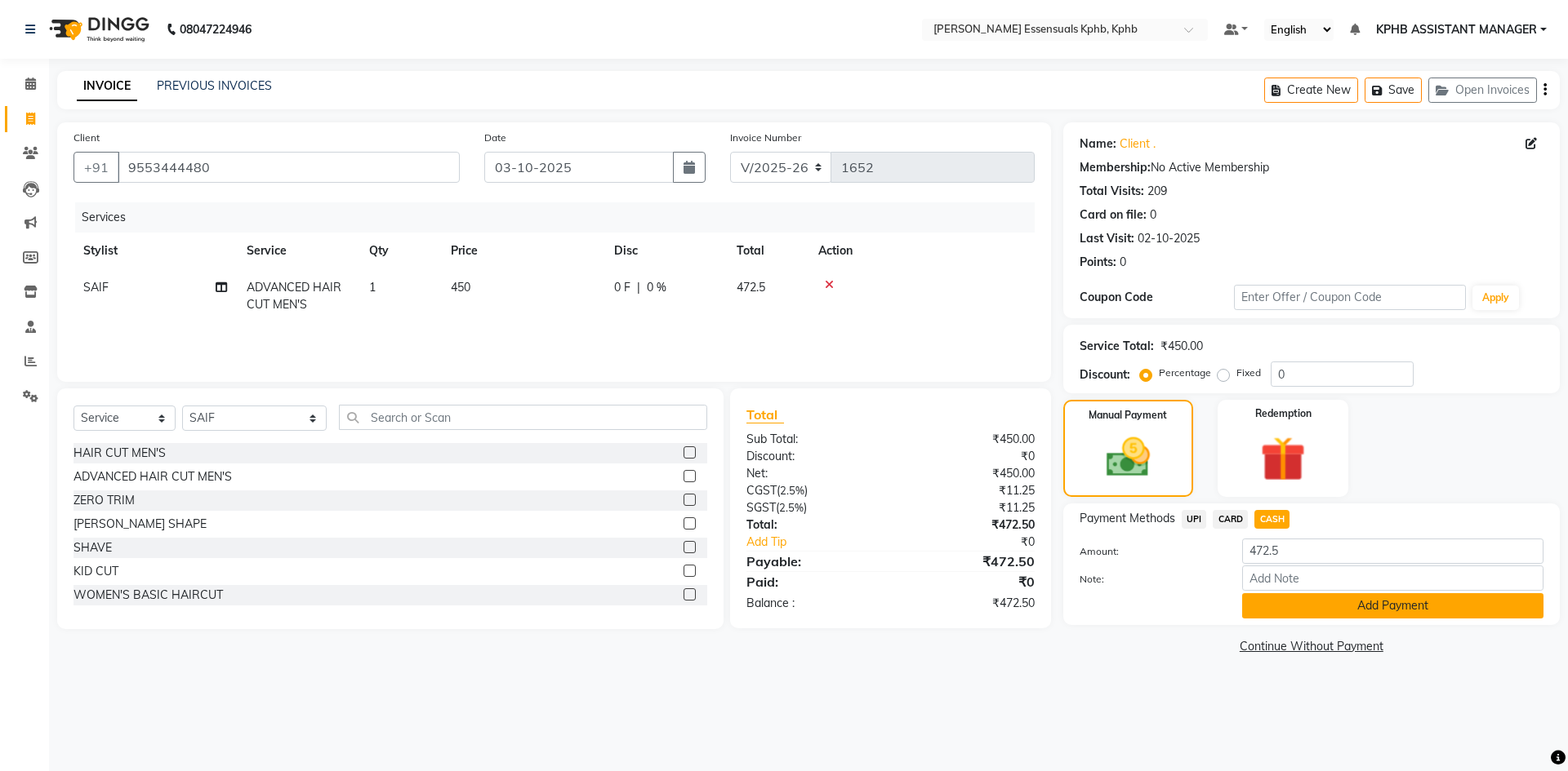
click at [1308, 602] on button "Add Payment" at bounding box center [1392, 606] width 302 height 26
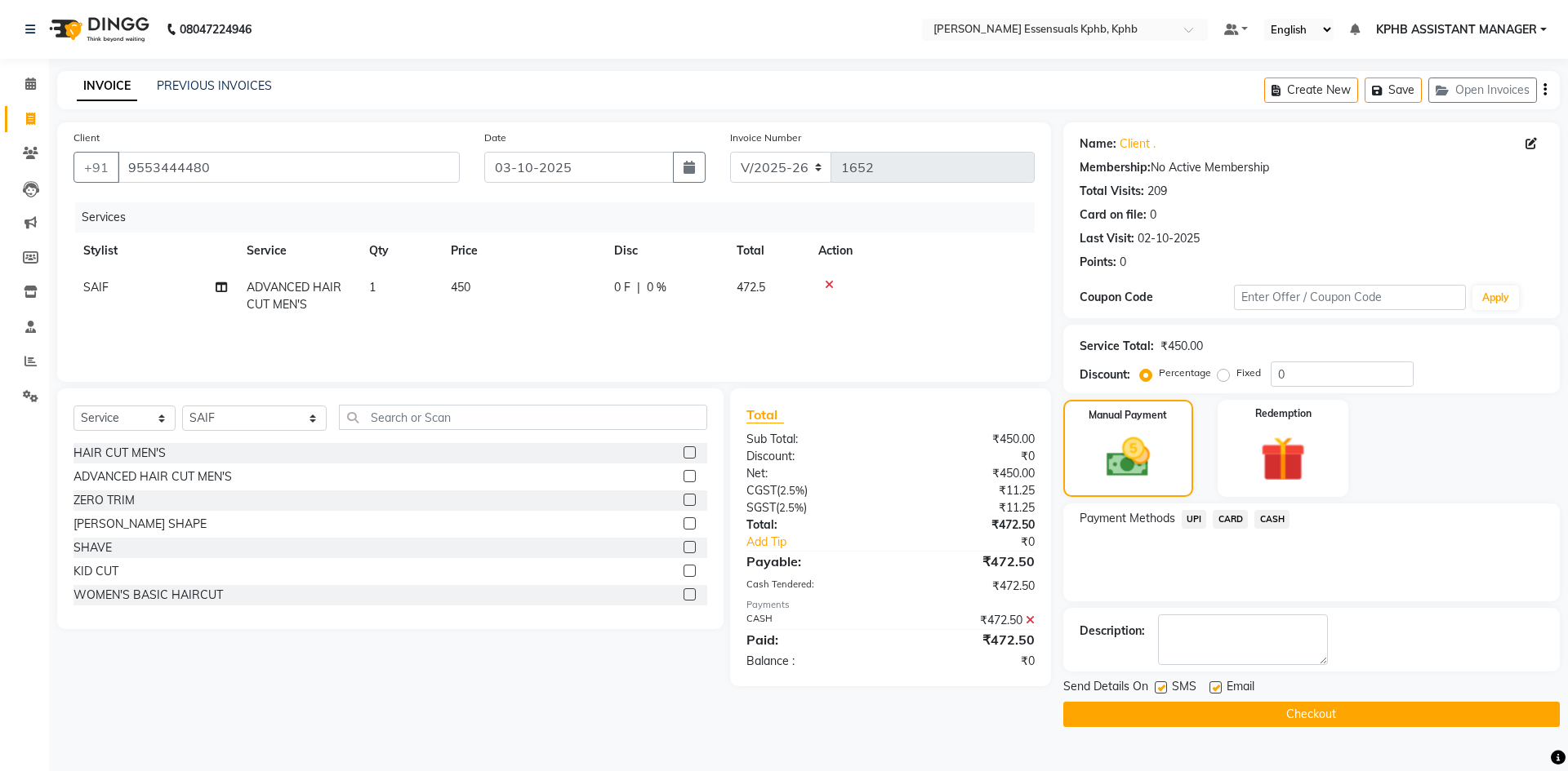
click at [1253, 719] on button "Checkout" at bounding box center [1311, 715] width 496 height 26
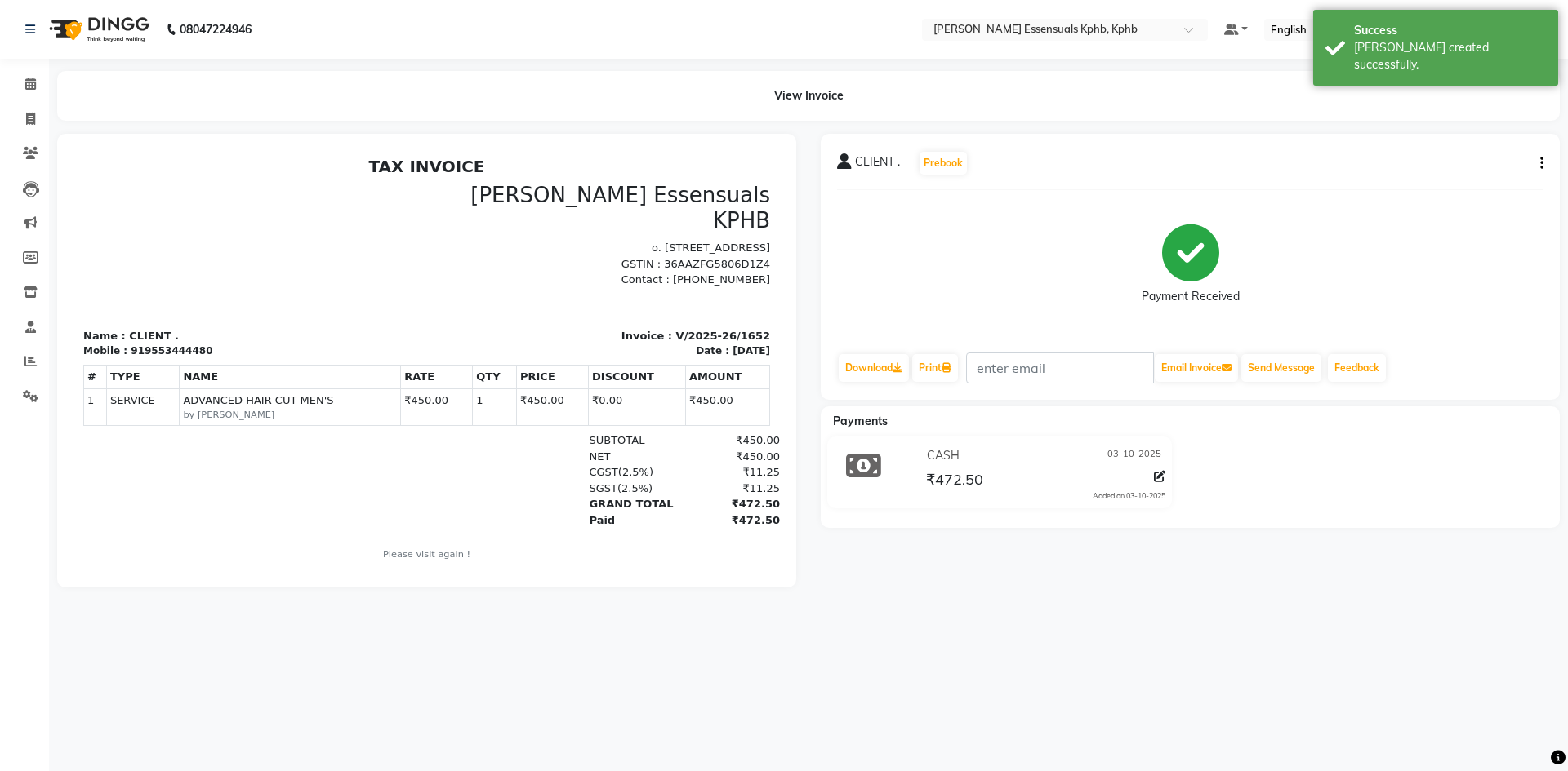
click at [25, 105] on li "Invoice" at bounding box center [25, 120] width 49 height 36
click at [43, 115] on span at bounding box center [31, 119] width 29 height 19
select select "service"
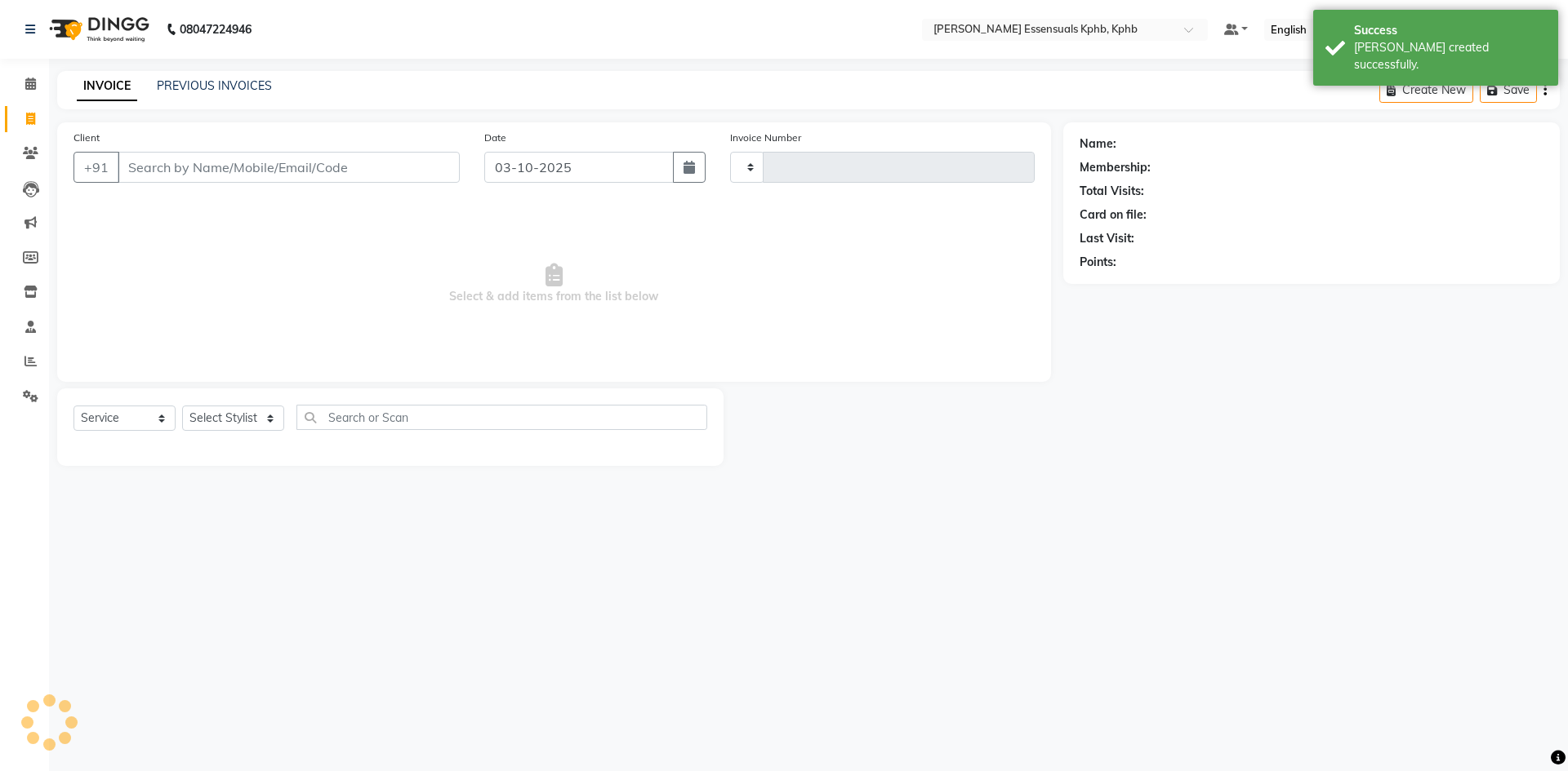
type input "1653"
select select "5938"
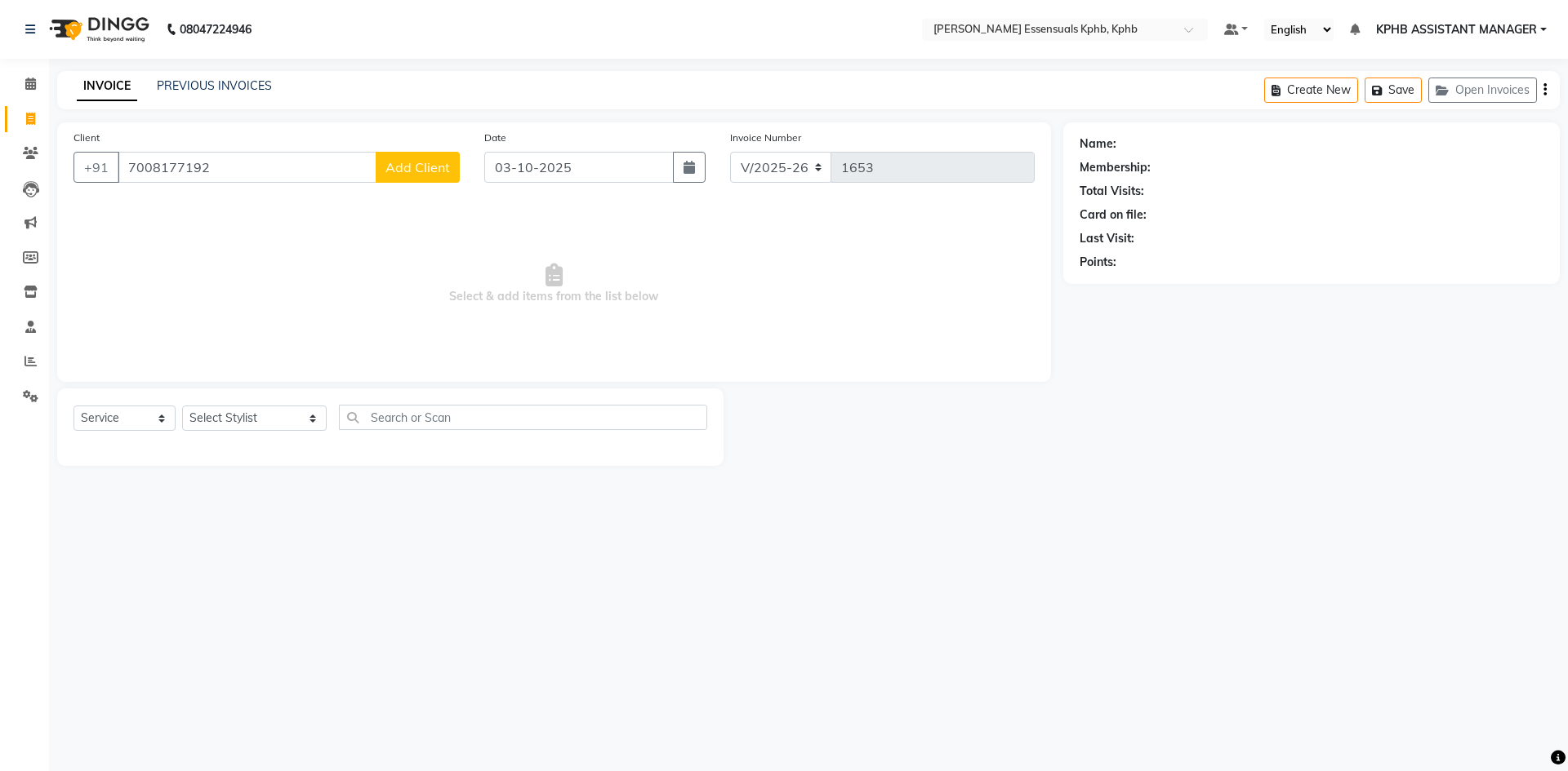
type input "7008177192"
click at [419, 166] on span "Add Client" at bounding box center [417, 167] width 64 height 17
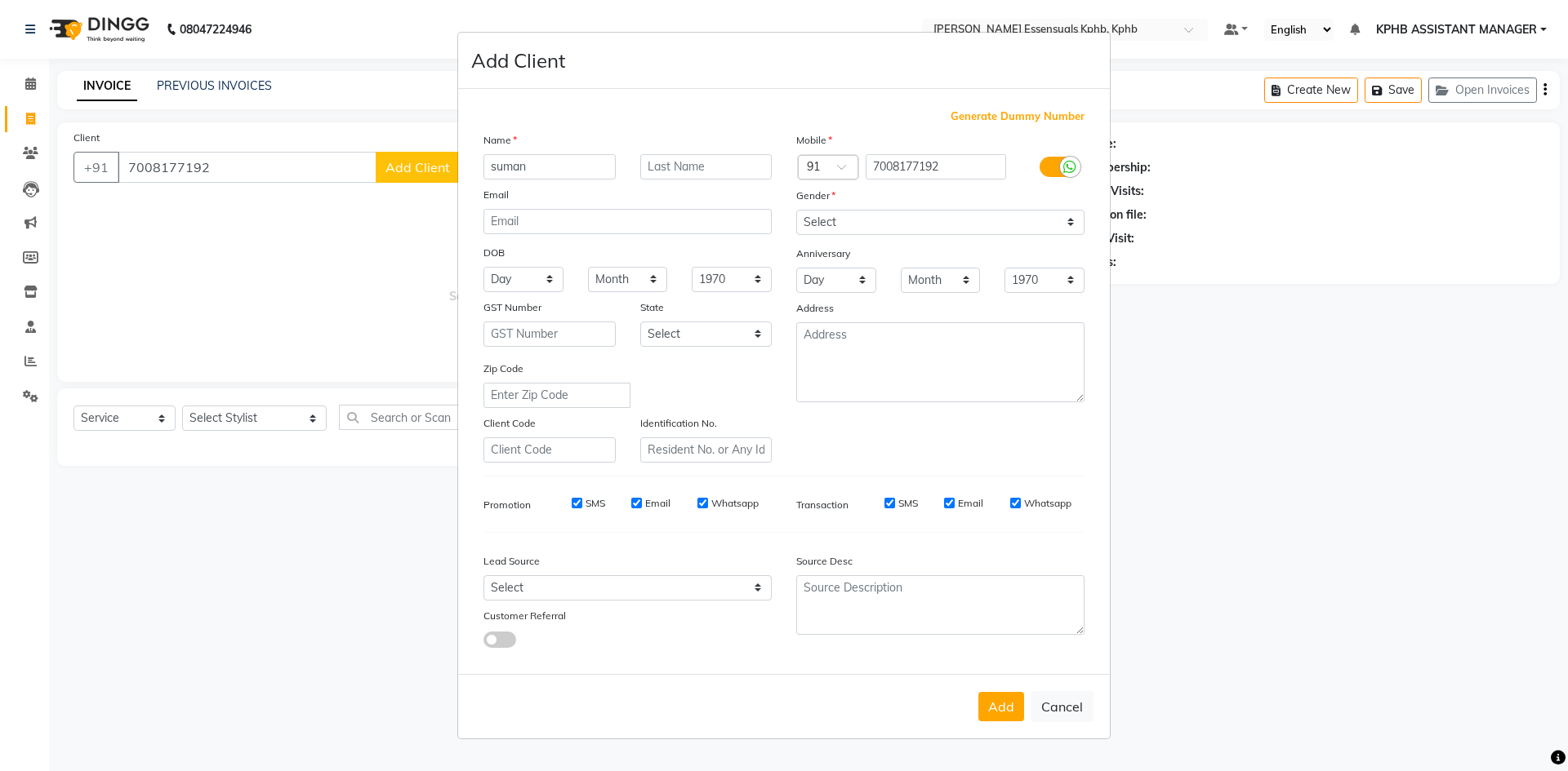
type input "suman"
click at [884, 233] on select "Select Male Female Other Prefer Not To Say" at bounding box center [940, 222] width 289 height 26
select select "female"
click at [796, 210] on select "Select Male Female Other Prefer Not To Say" at bounding box center [940, 222] width 289 height 26
click at [1001, 701] on button "Add" at bounding box center [1001, 707] width 45 height 30
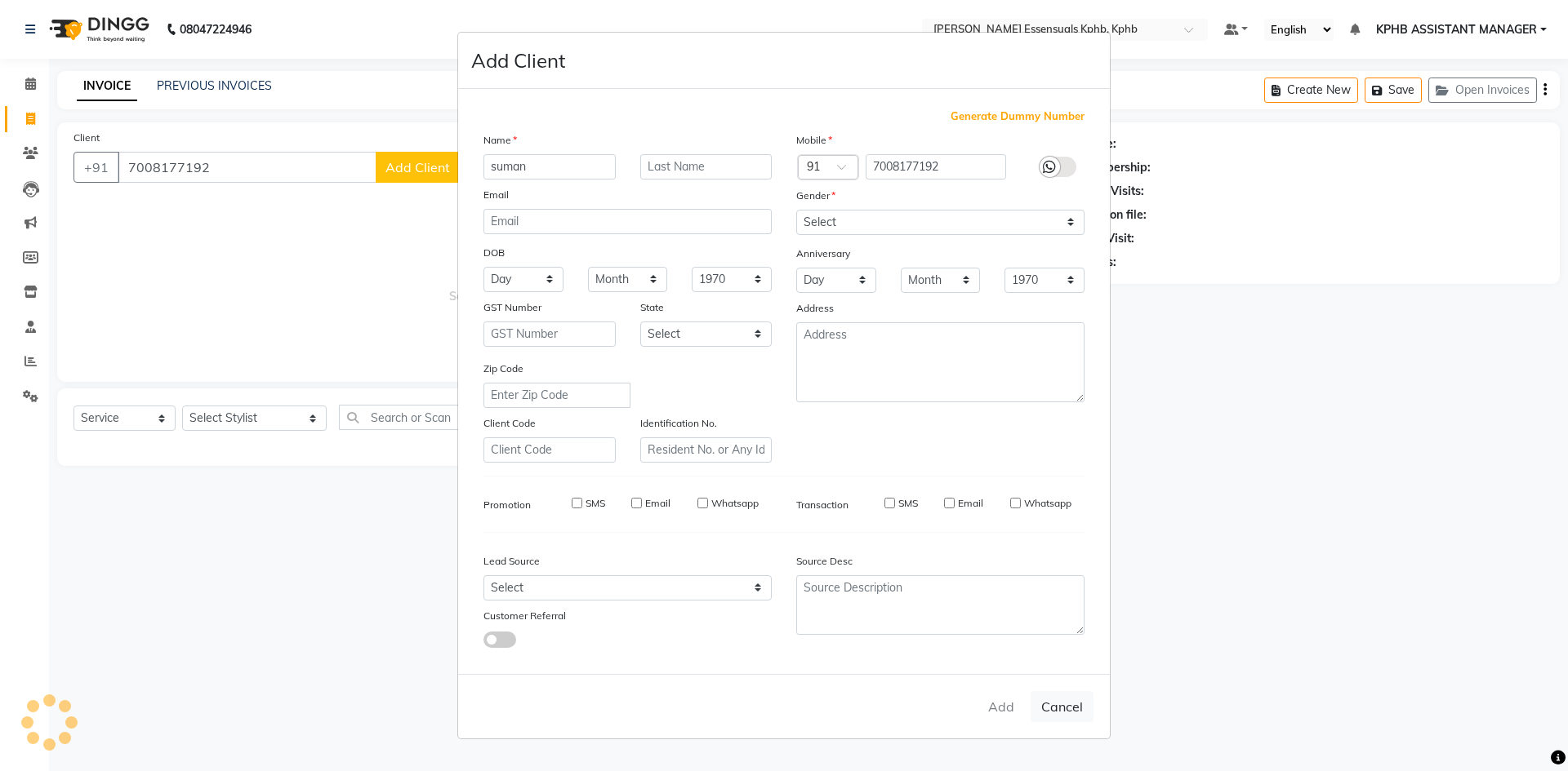
select select
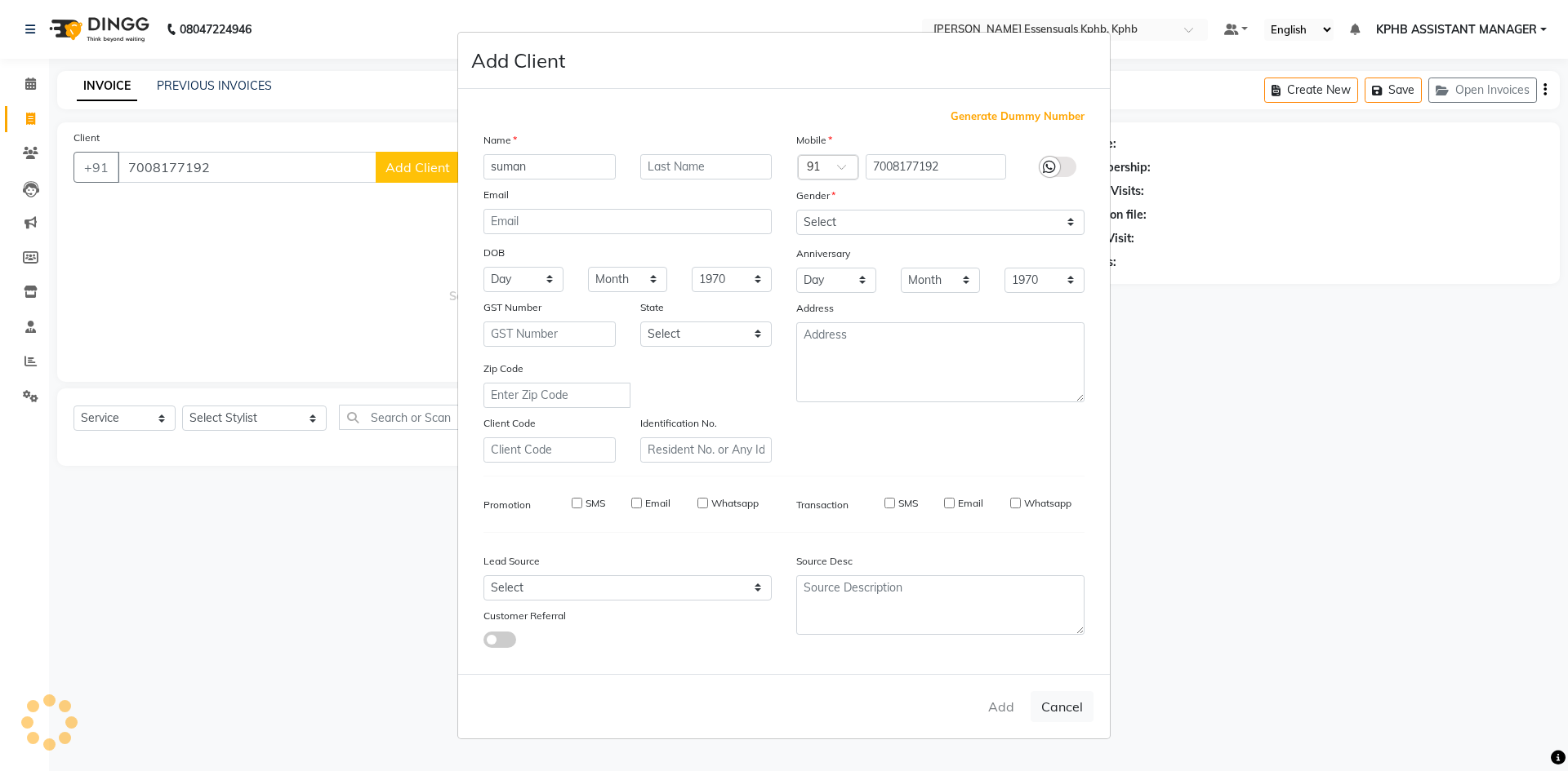
select select
checkbox input "false"
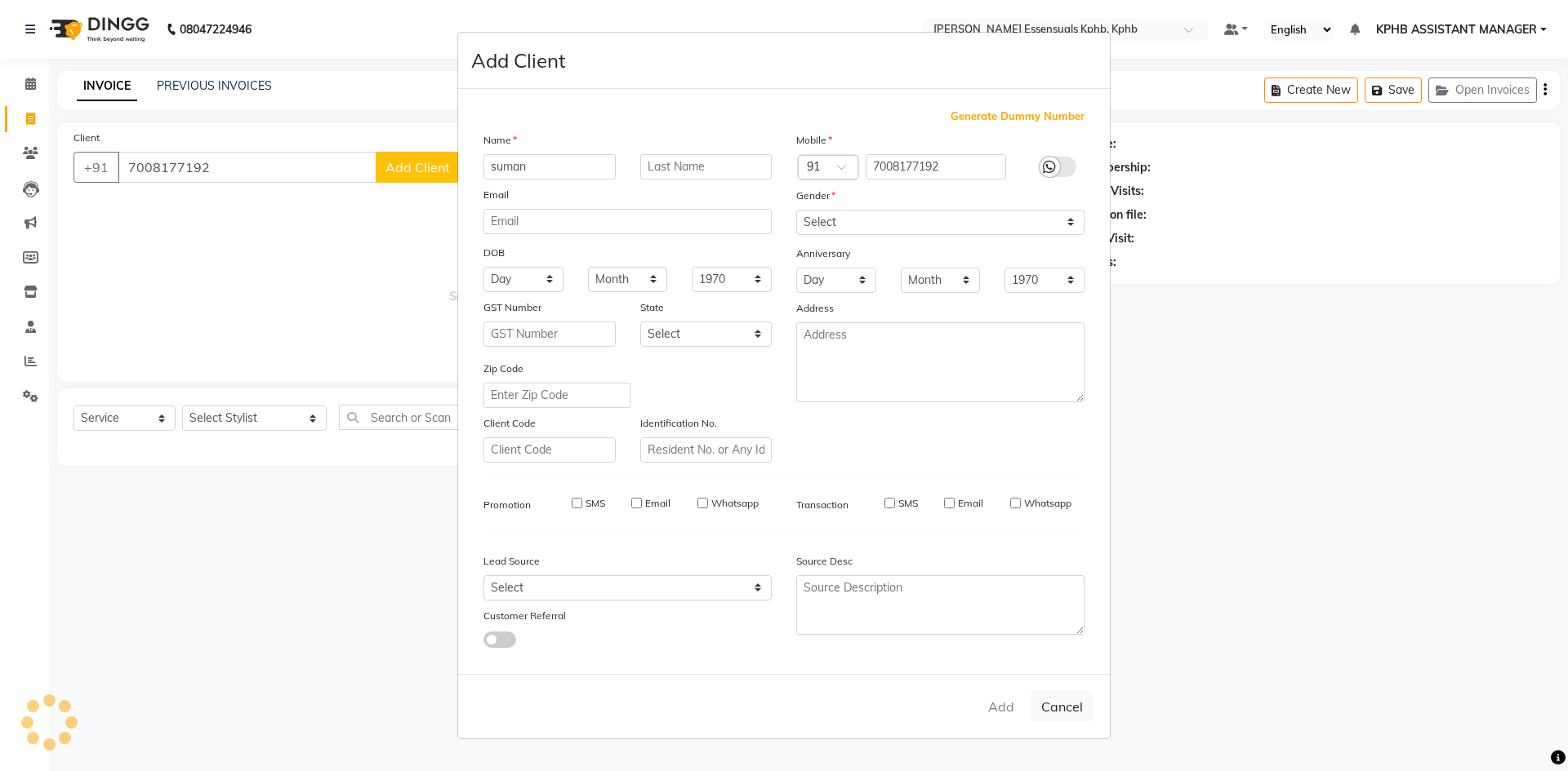
checkbox input "false"
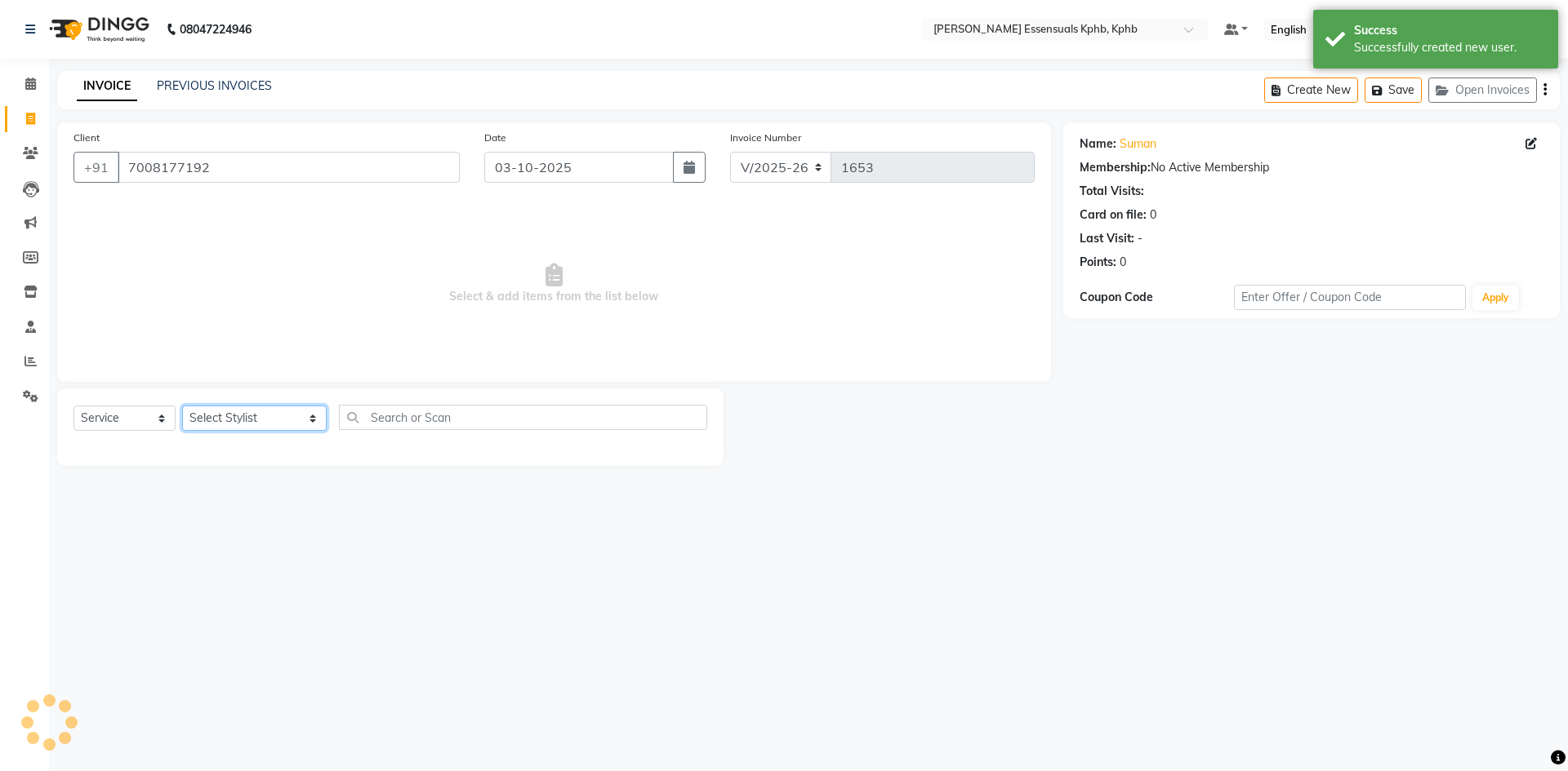
click at [214, 428] on select "Select Stylist [PERSON_NAME] KPHB ASSISTANT MANAGER [PERSON_NAME] [PERSON_NAME]…" at bounding box center [254, 418] width 144 height 26
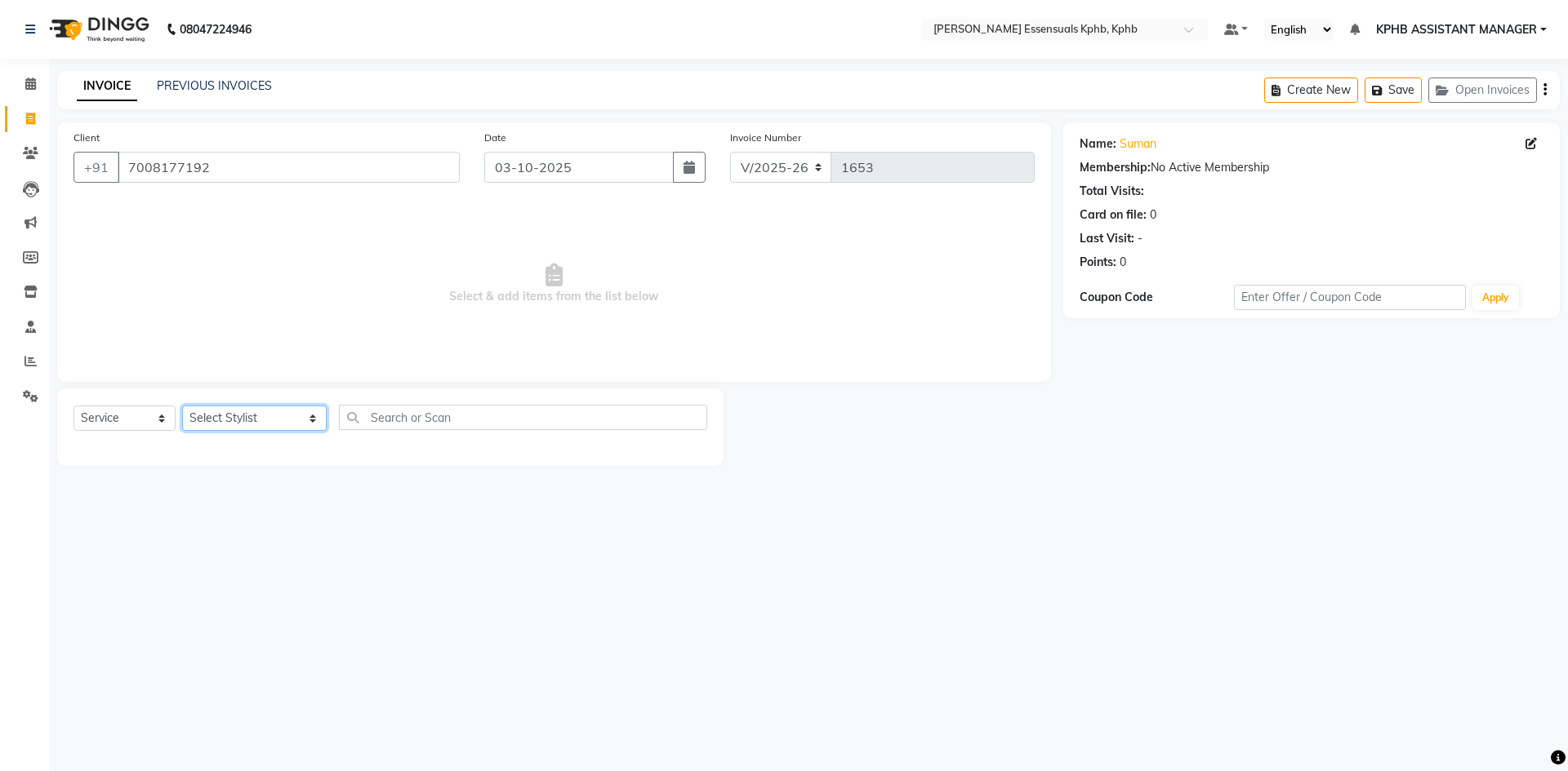
select select "63852"
click at [182, 405] on select "Select Stylist [PERSON_NAME] KPHB ASSISTANT MANAGER [PERSON_NAME] [PERSON_NAME]…" at bounding box center [254, 418] width 144 height 26
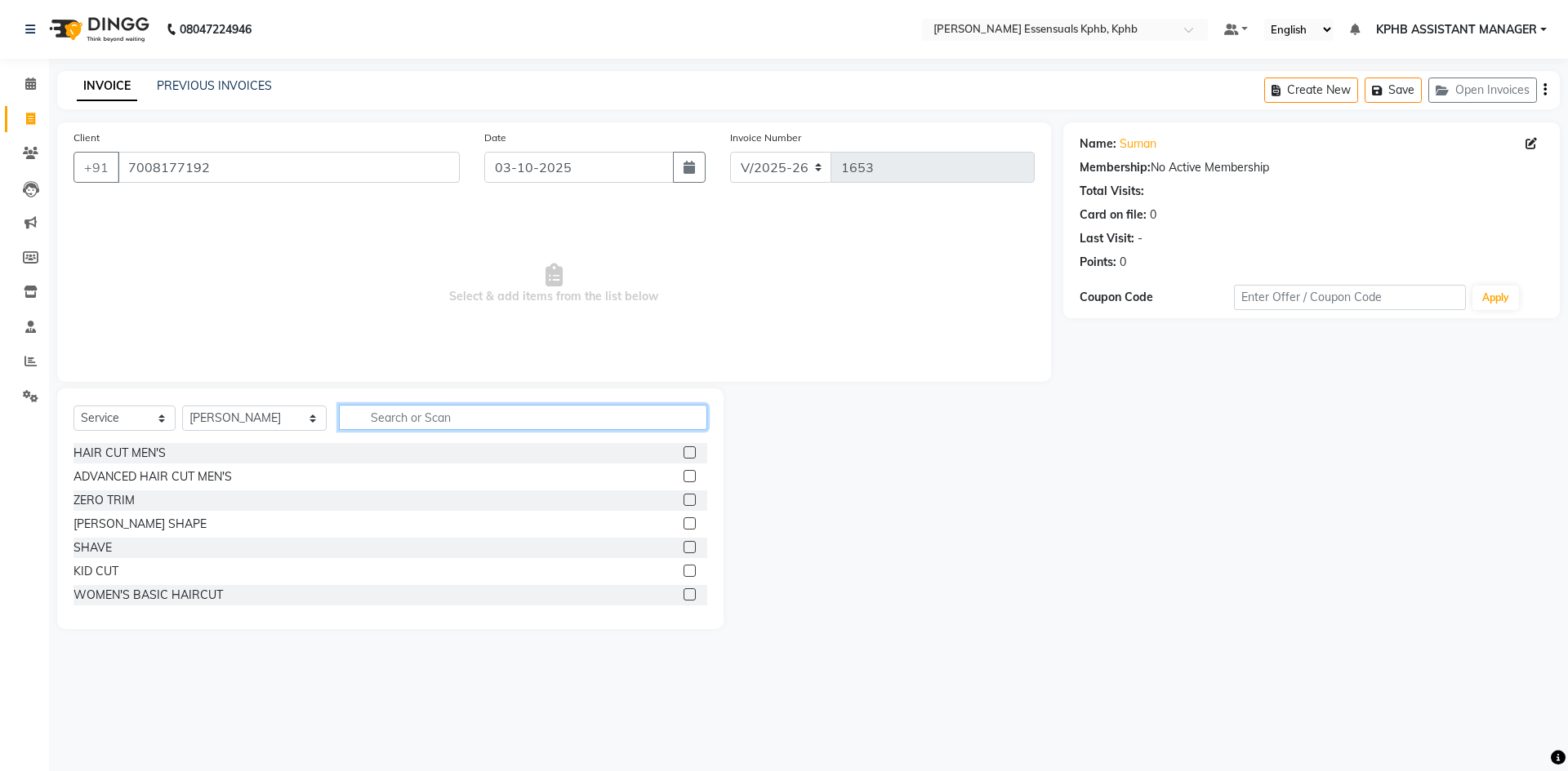
click at [517, 412] on input "text" at bounding box center [523, 418] width 368 height 26
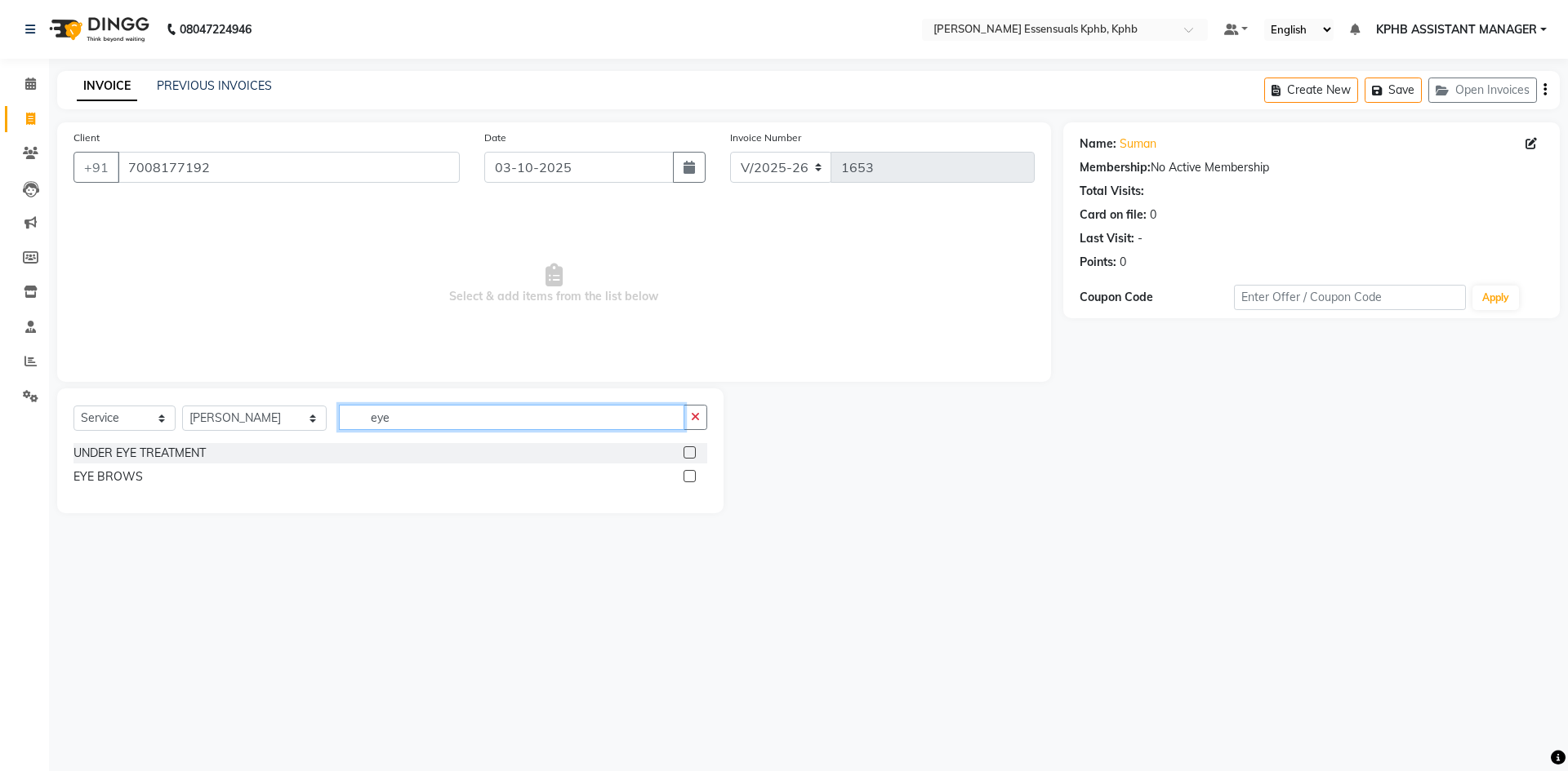
type input "eye"
click at [696, 471] on div at bounding box center [695, 476] width 24 height 21
click at [691, 475] on label at bounding box center [689, 476] width 12 height 12
click at [691, 475] on input "checkbox" at bounding box center [688, 476] width 11 height 11
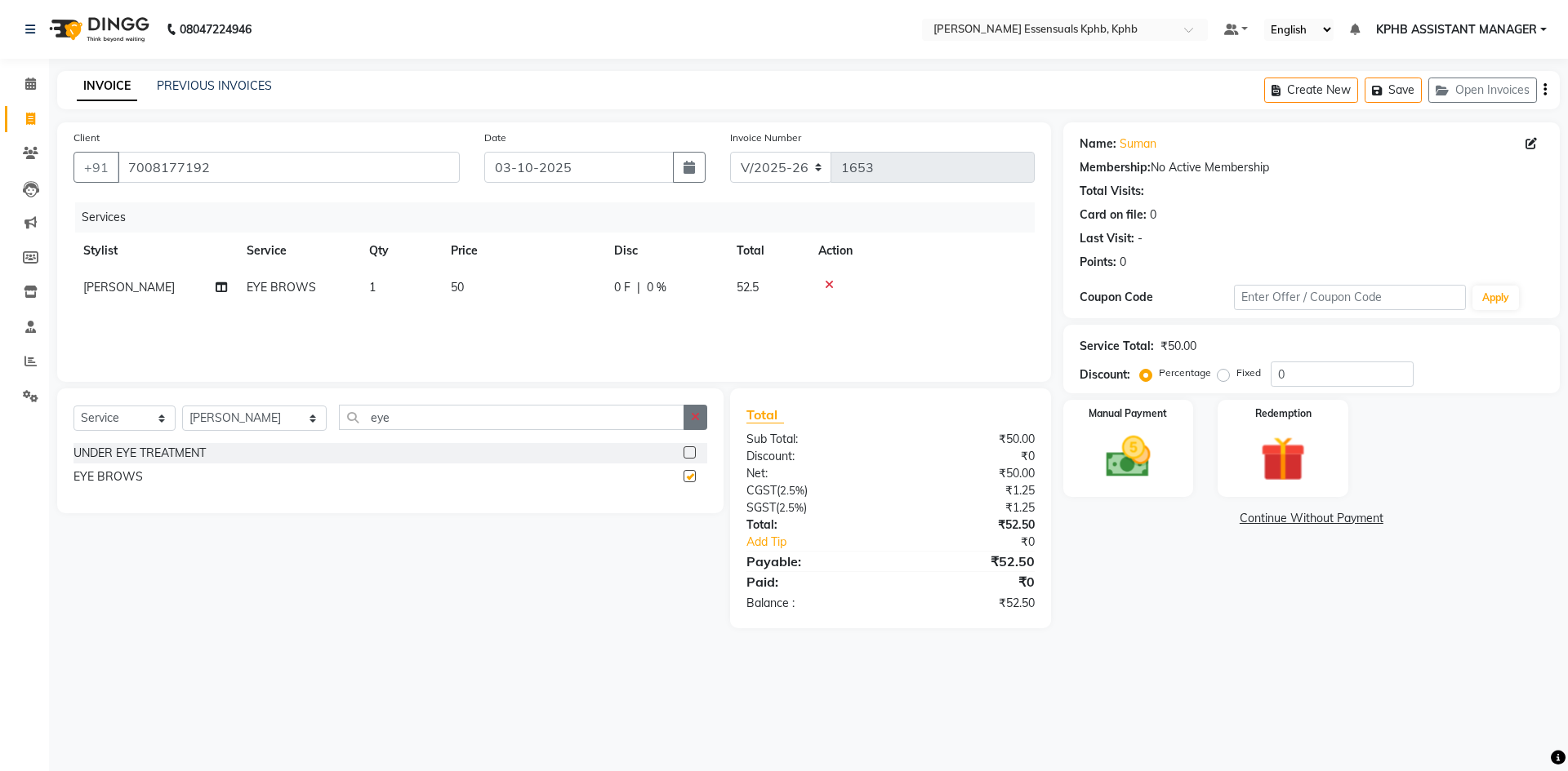
checkbox input "false"
click at [696, 419] on icon "button" at bounding box center [695, 417] width 9 height 12
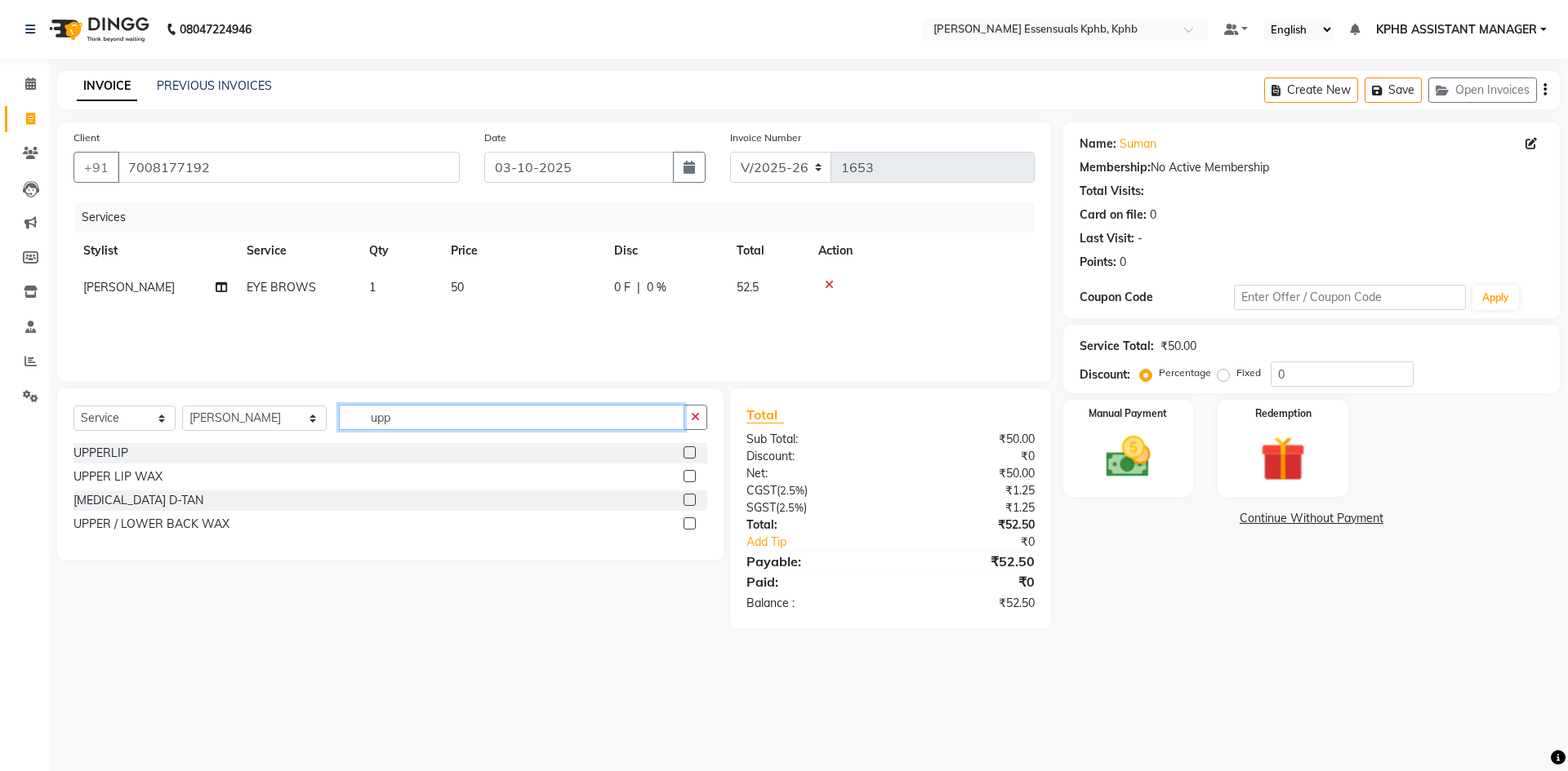
type input "upp"
click at [685, 454] on label at bounding box center [689, 453] width 12 height 12
click at [685, 454] on input "checkbox" at bounding box center [688, 453] width 11 height 11
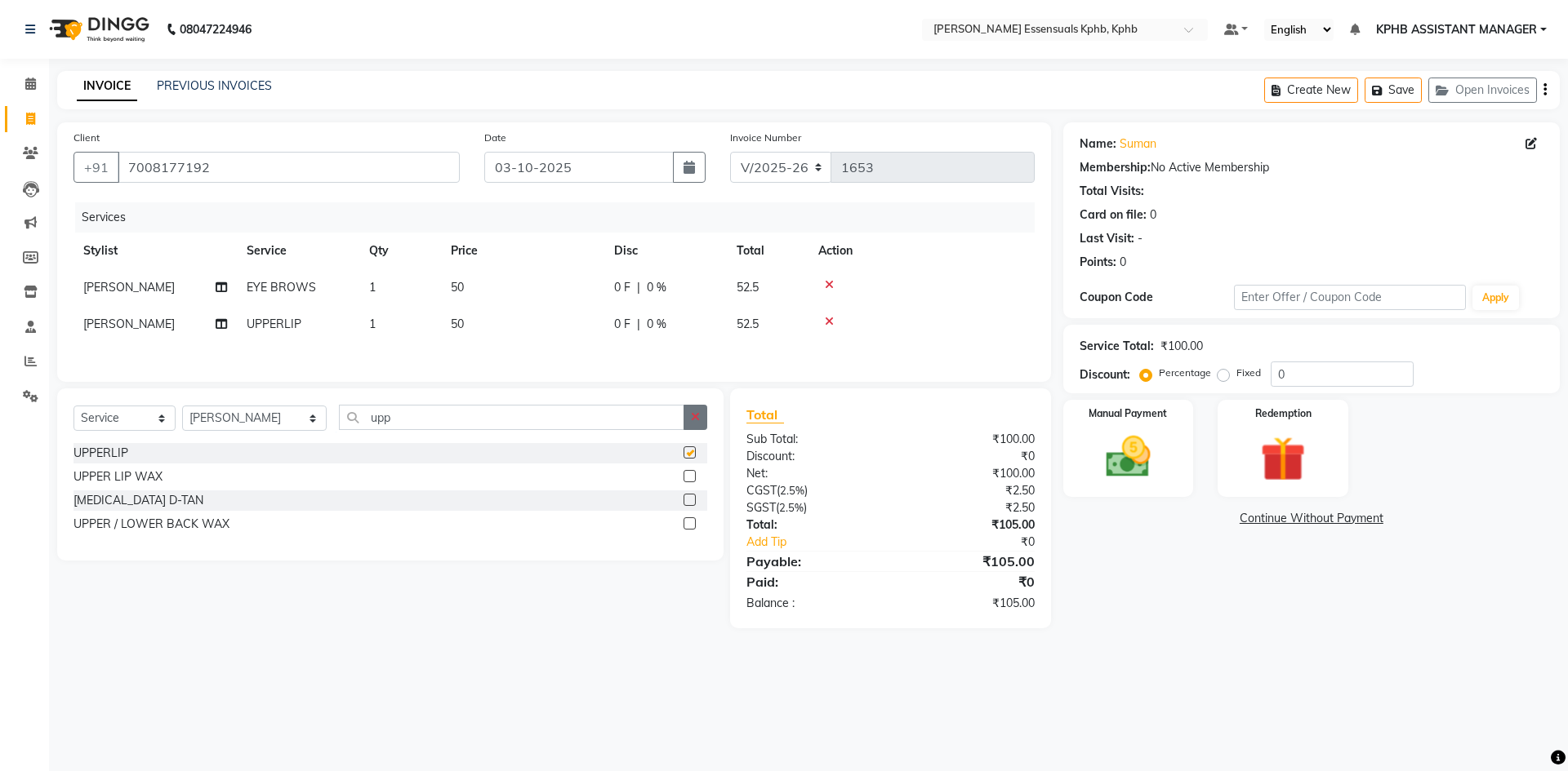
checkbox input "false"
click at [692, 423] on icon "button" at bounding box center [695, 417] width 9 height 12
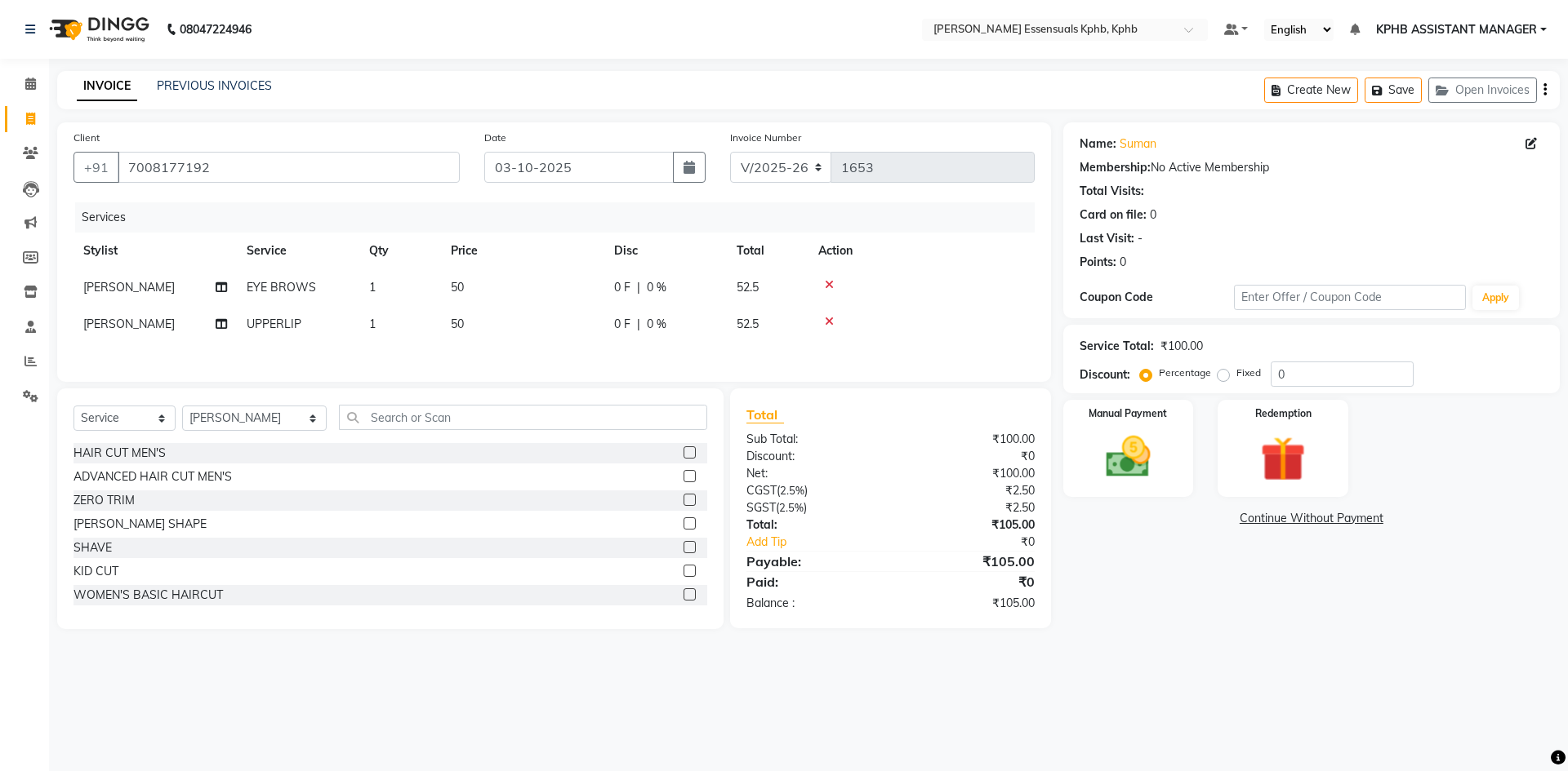
click at [438, 300] on td "1" at bounding box center [399, 288] width 82 height 37
select select "63852"
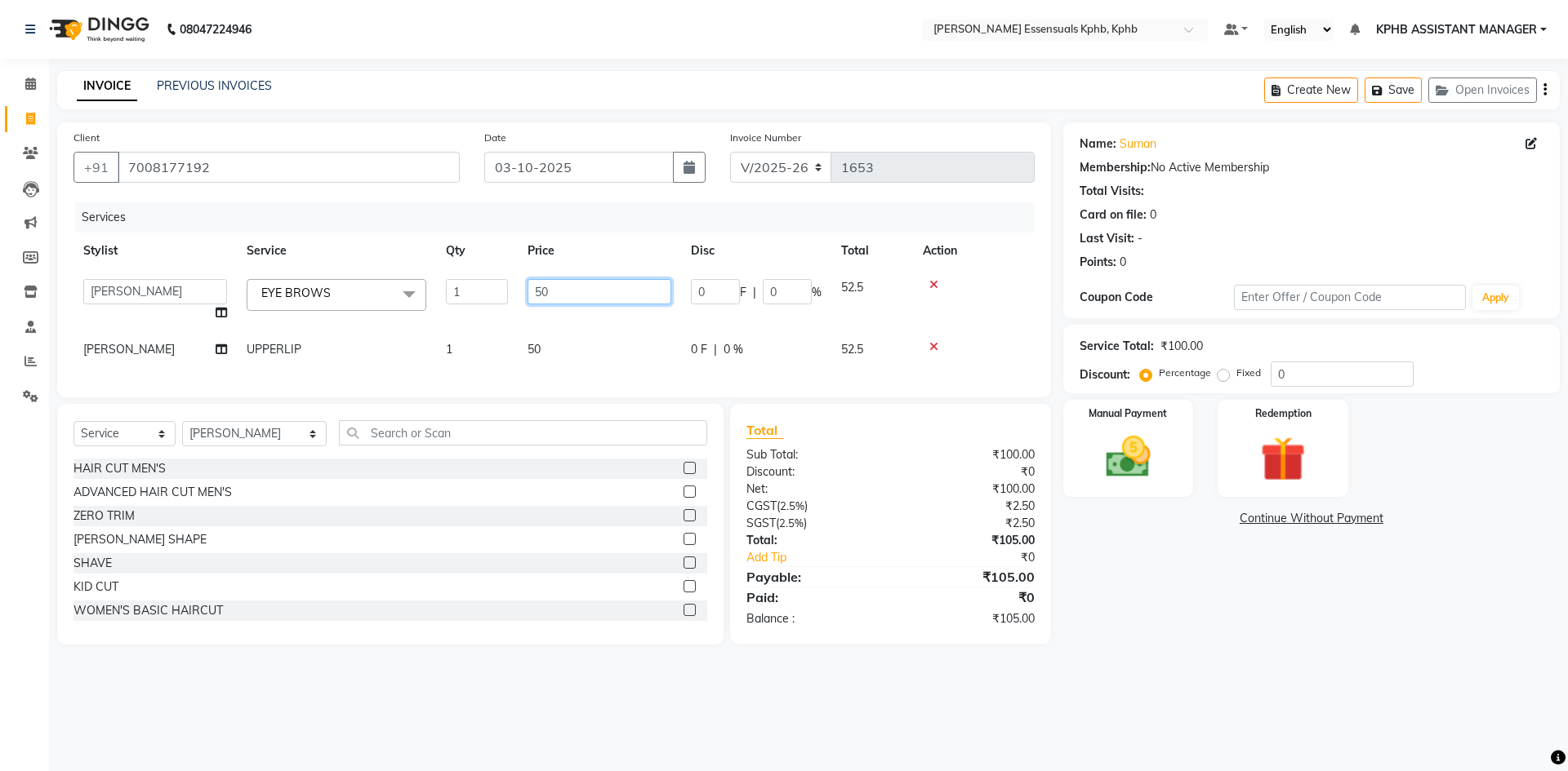
drag, startPoint x: 607, startPoint y: 284, endPoint x: 0, endPoint y: 344, distance: 610.0
click at [0, 330] on app-home "08047224946 Select Location × Toni&guy Essensuals Kphb, Kphb Default Panel My P…" at bounding box center [784, 334] width 1568 height 669
type input "2"
type input "57"
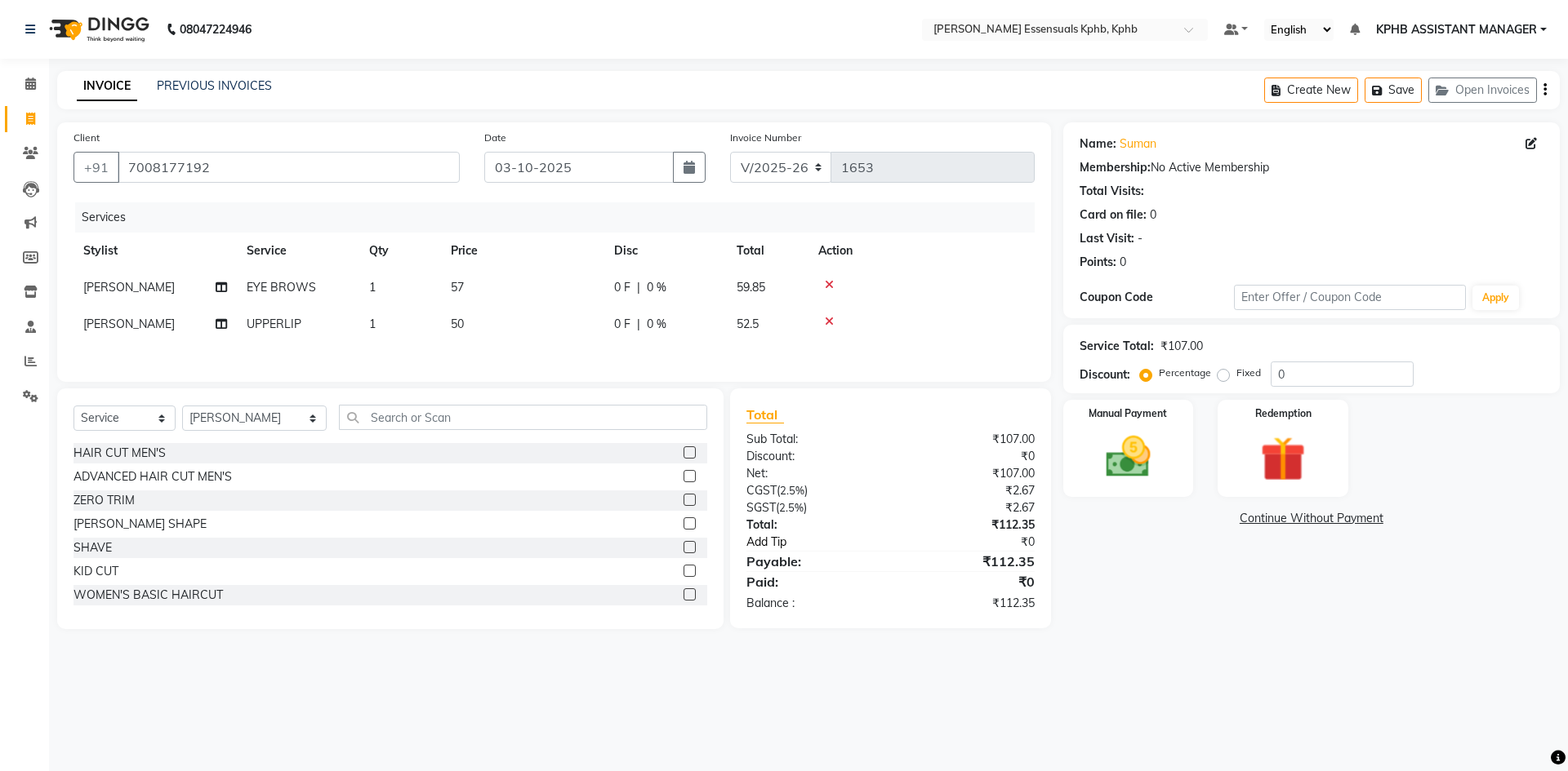
click at [884, 550] on div "Total Sub Total: ₹107.00 Discount: ₹0 Net: ₹107.00 CGST ( 2.5% ) ₹2.67 SGST ( 2…" at bounding box center [891, 509] width 289 height 208
click at [476, 329] on td "50" at bounding box center [522, 324] width 163 height 37
select select "63852"
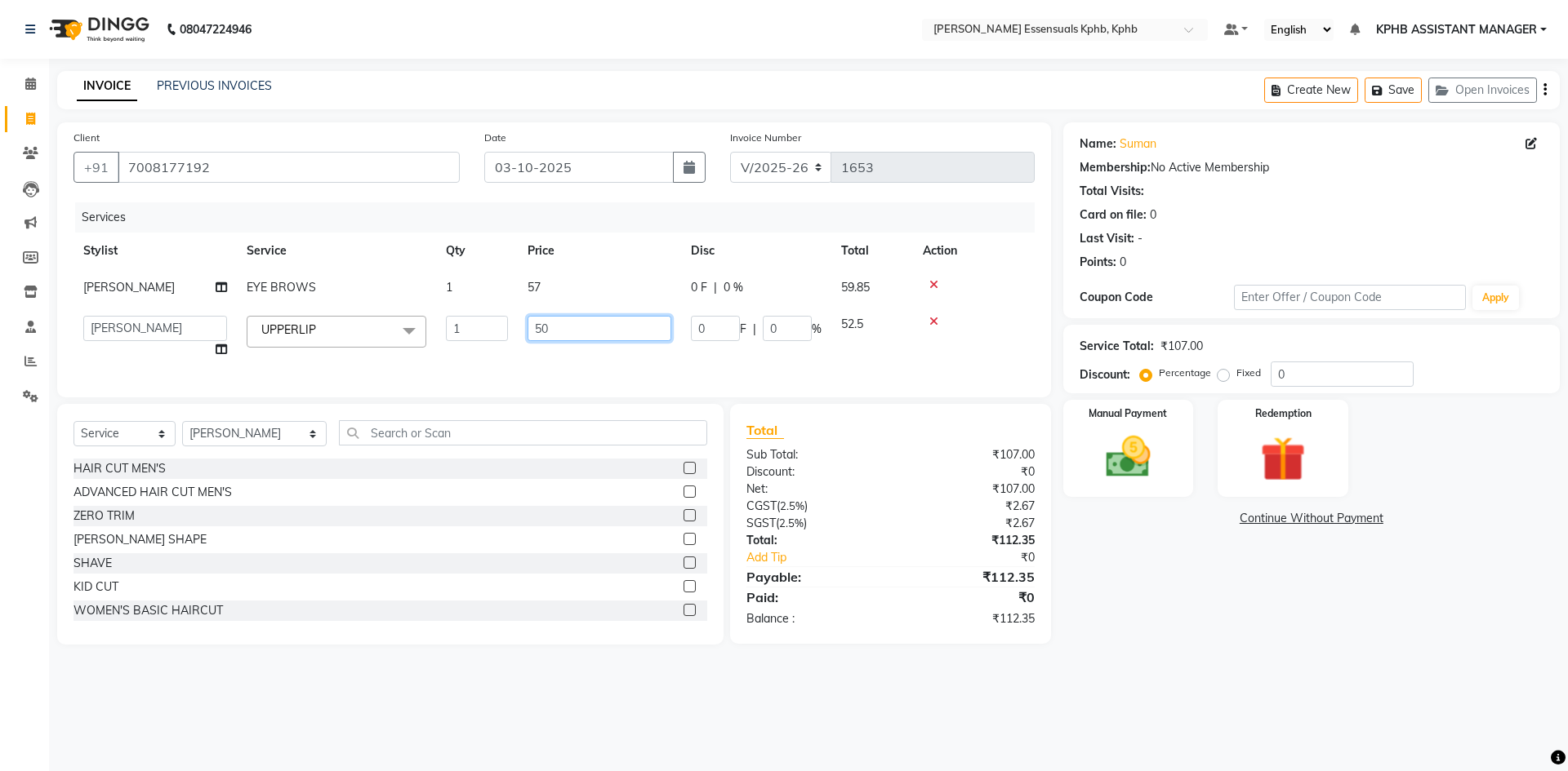
drag, startPoint x: 633, startPoint y: 321, endPoint x: 342, endPoint y: 336, distance: 291.4
click at [370, 329] on tr "ARSLAN DINESH GLORY KPHB ASSISTANT MANAGER KRISHNA VENI MANJULA mounika MOUNIKA…" at bounding box center [554, 337] width 961 height 62
type input "57"
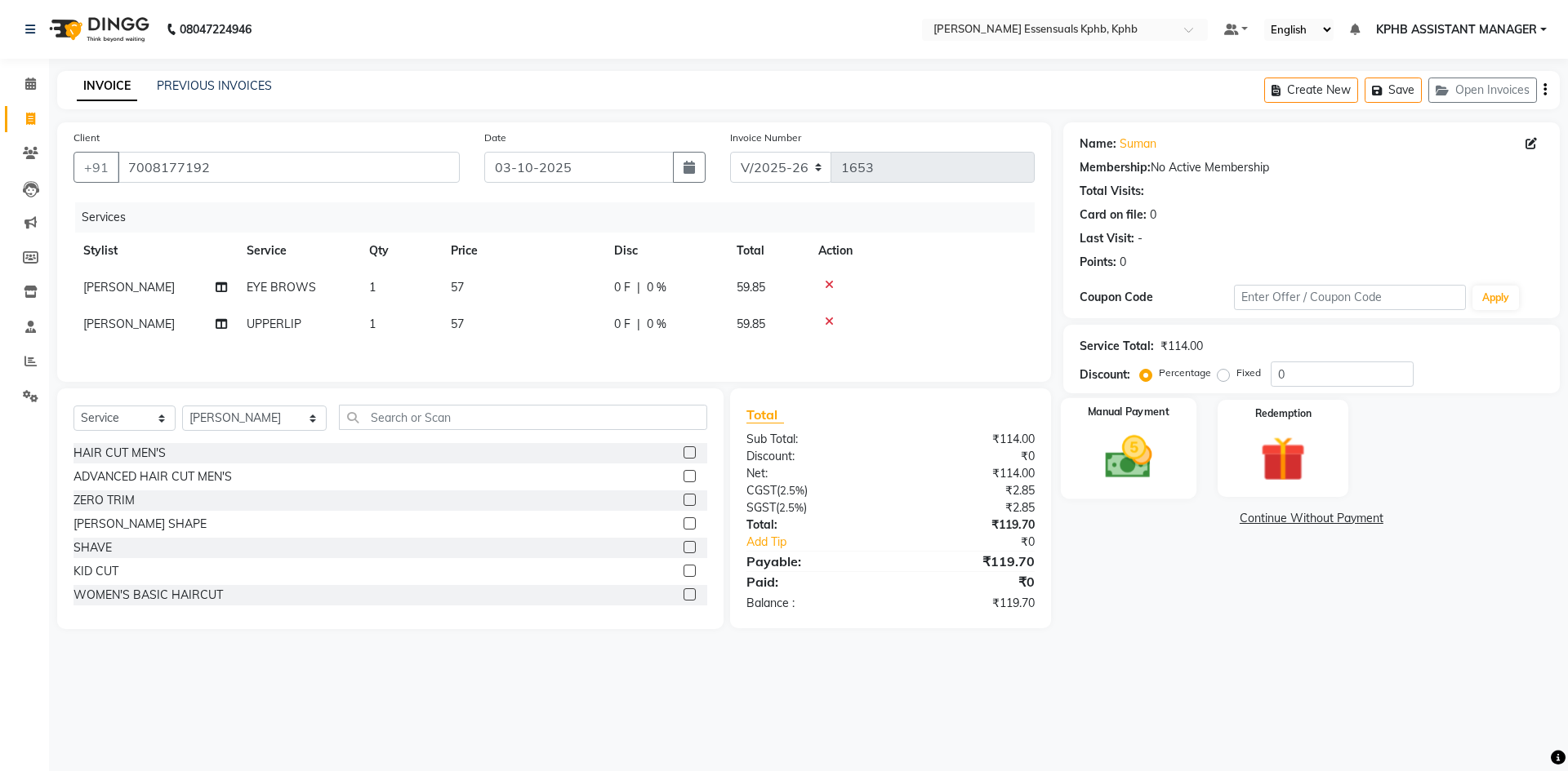
drag, startPoint x: 1094, startPoint y: 470, endPoint x: 1170, endPoint y: 494, distance: 79.7
click at [1094, 467] on img at bounding box center [1127, 457] width 76 height 54
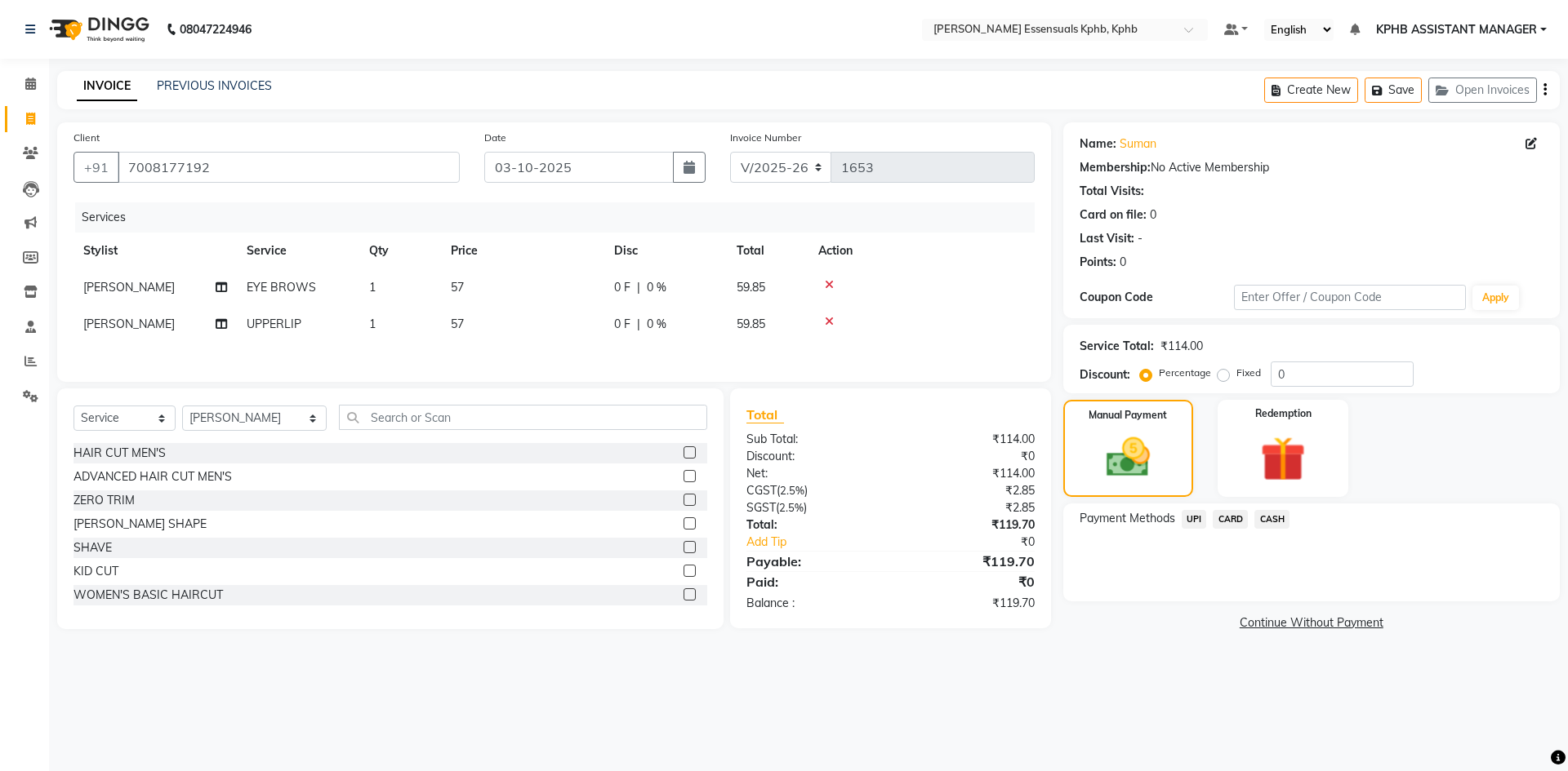
click at [1194, 511] on span "UPI" at bounding box center [1194, 519] width 26 height 19
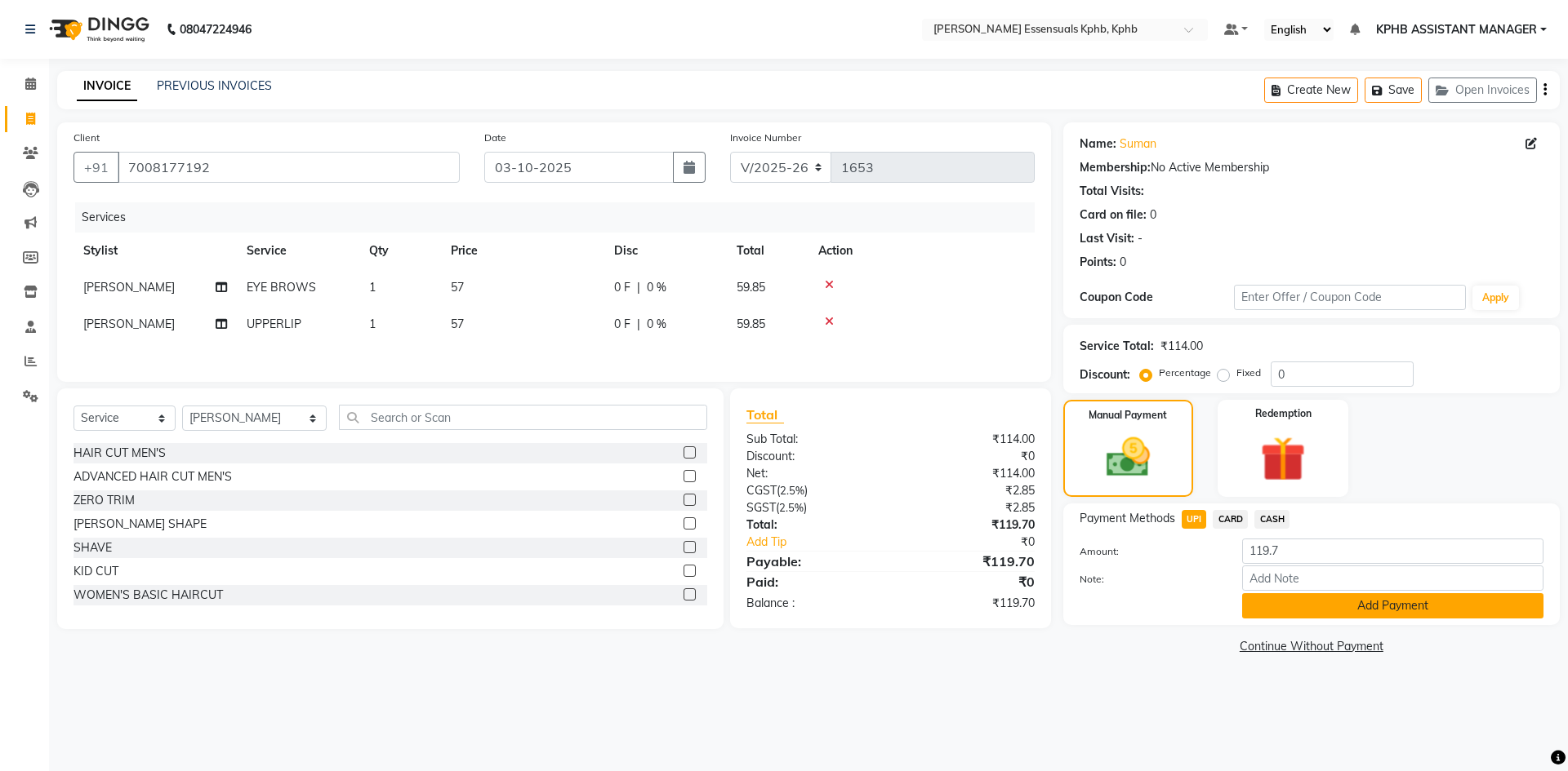
click at [1316, 612] on button "Add Payment" at bounding box center [1392, 606] width 302 height 26
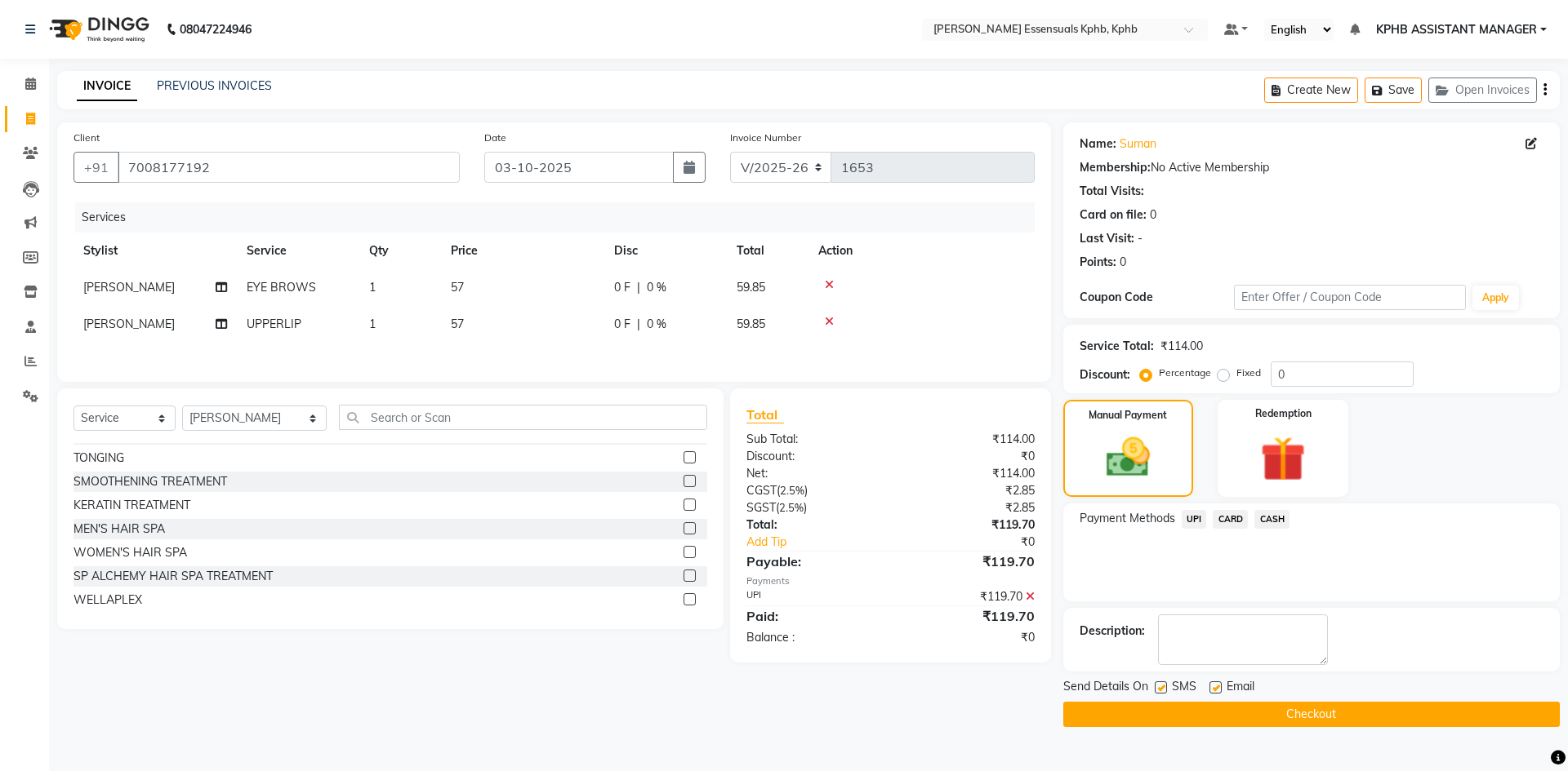
scroll to position [653, 0]
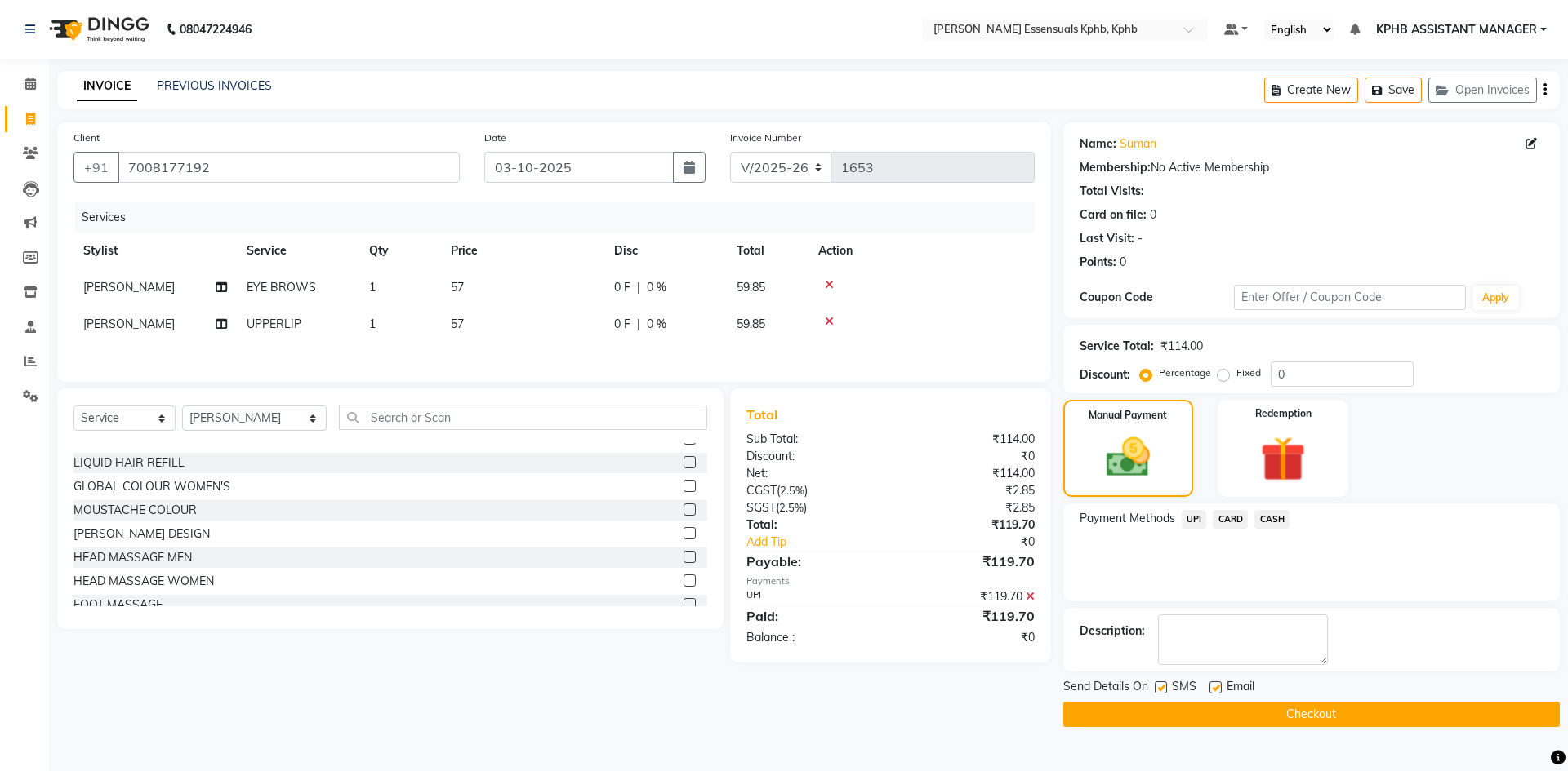
click at [1196, 710] on button "Checkout" at bounding box center [1311, 715] width 496 height 26
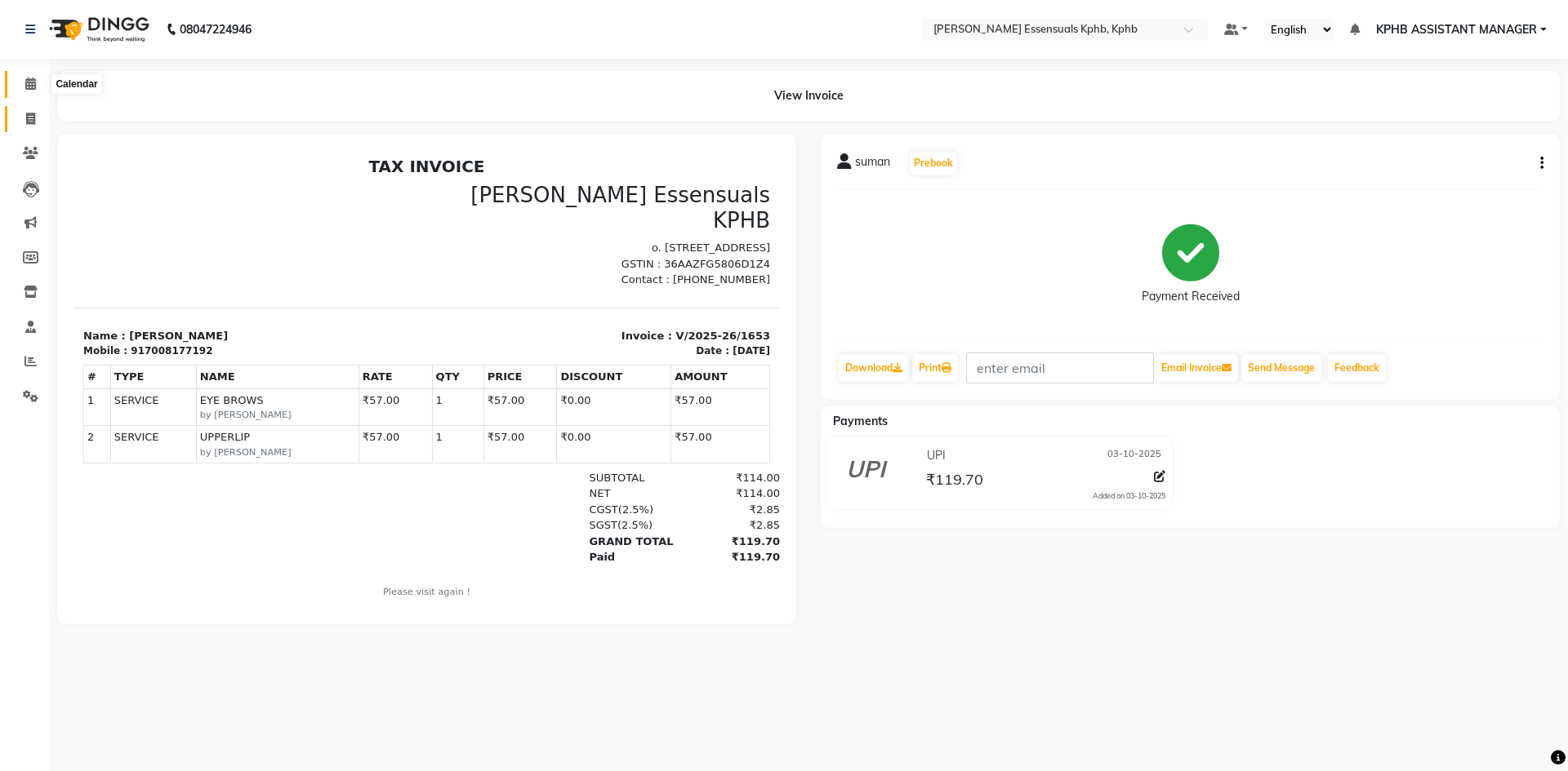
click at [41, 87] on span at bounding box center [31, 84] width 29 height 19
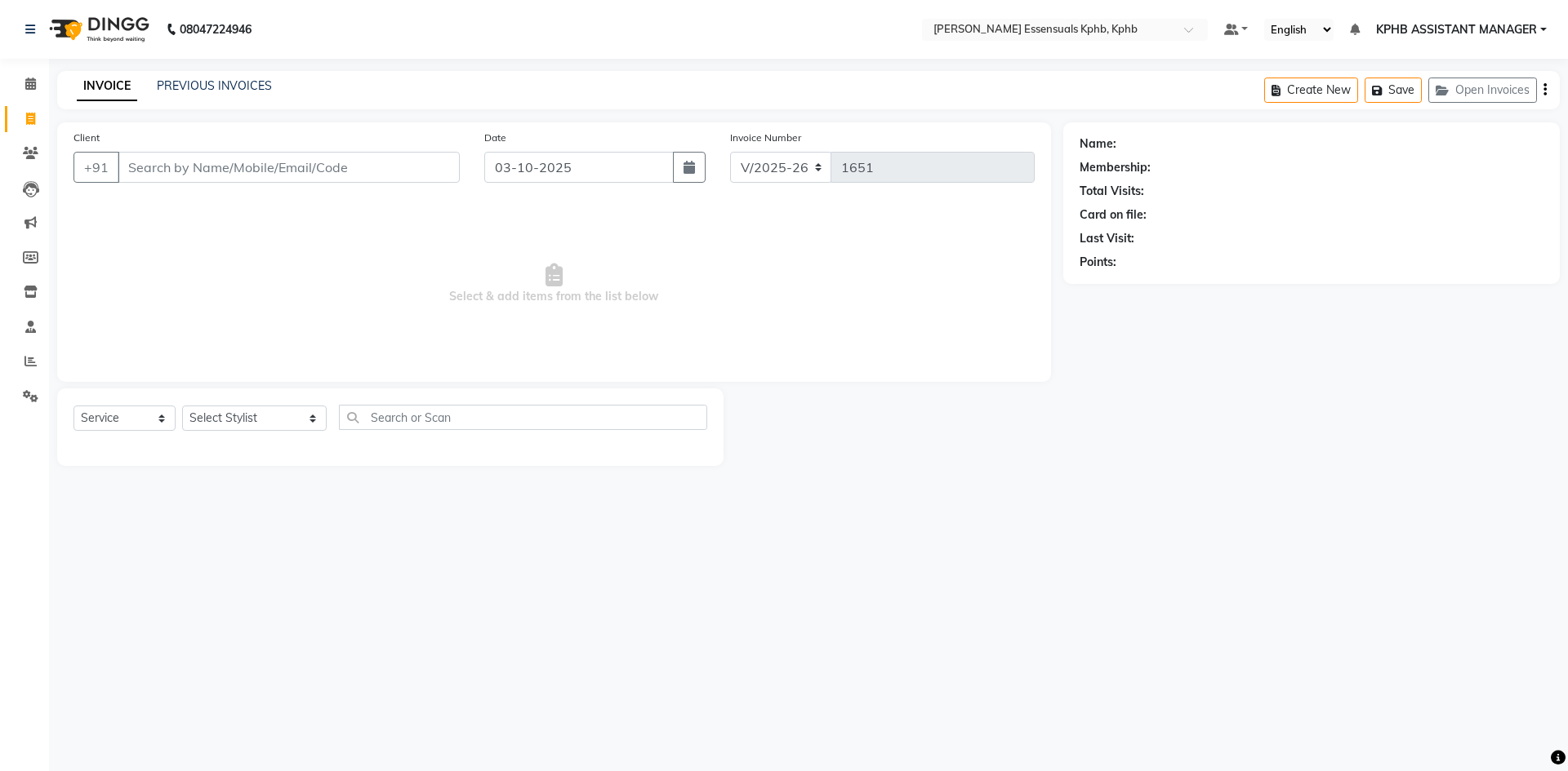
select select "5938"
select select "service"
click at [26, 85] on icon at bounding box center [31, 83] width 11 height 12
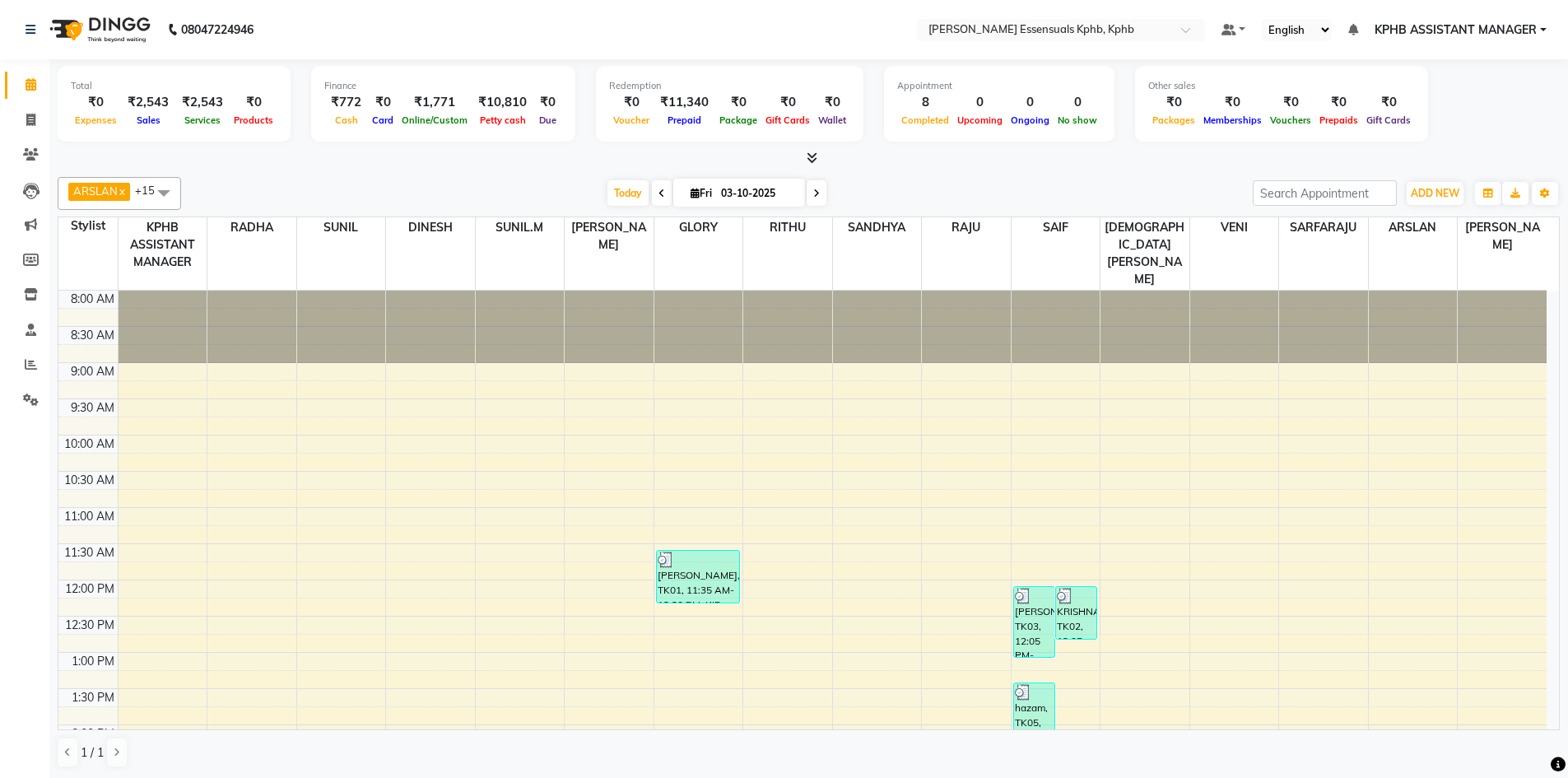
scroll to position [485, 0]
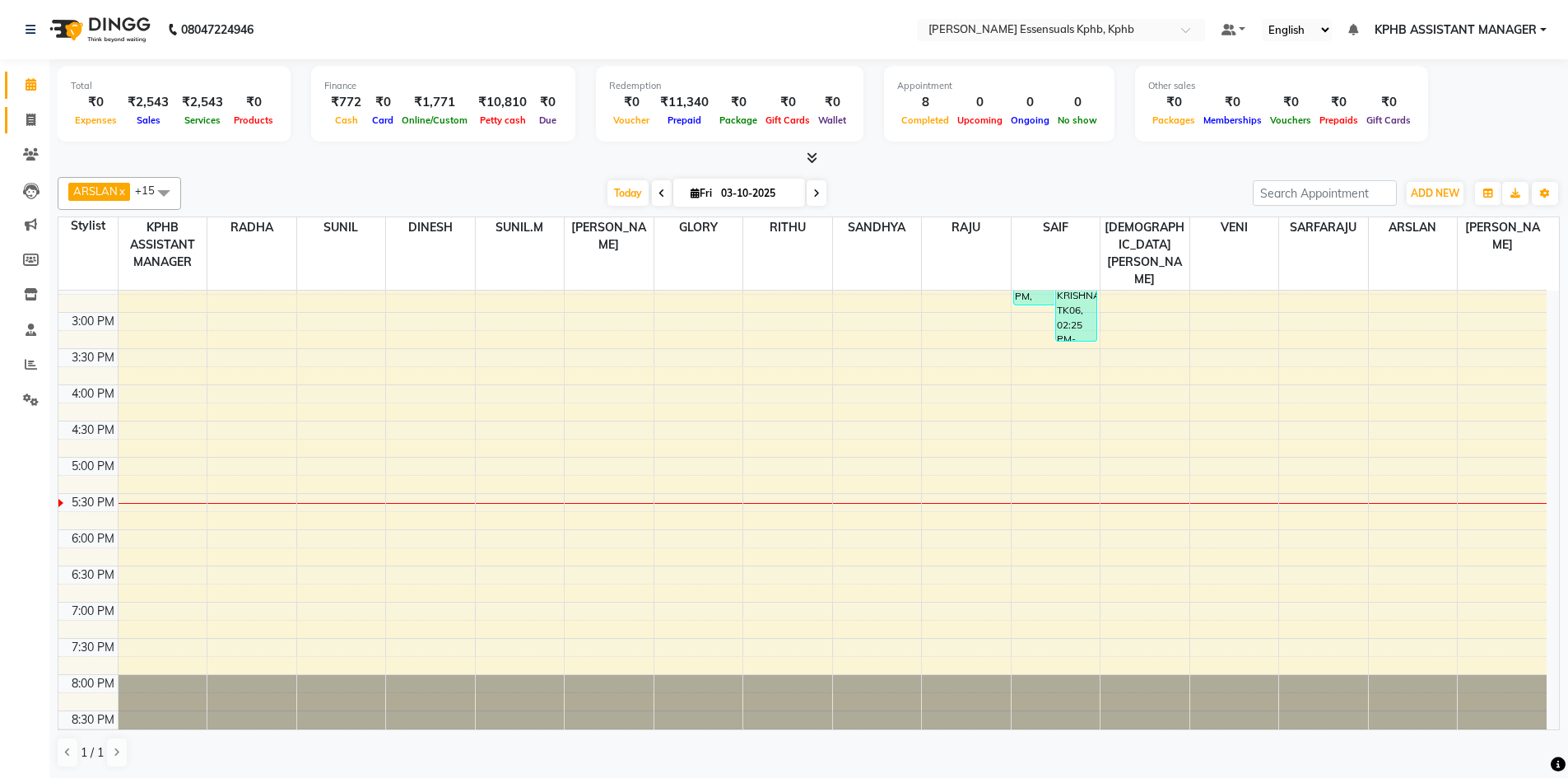
click at [27, 119] on icon at bounding box center [30, 120] width 9 height 12
select select "service"
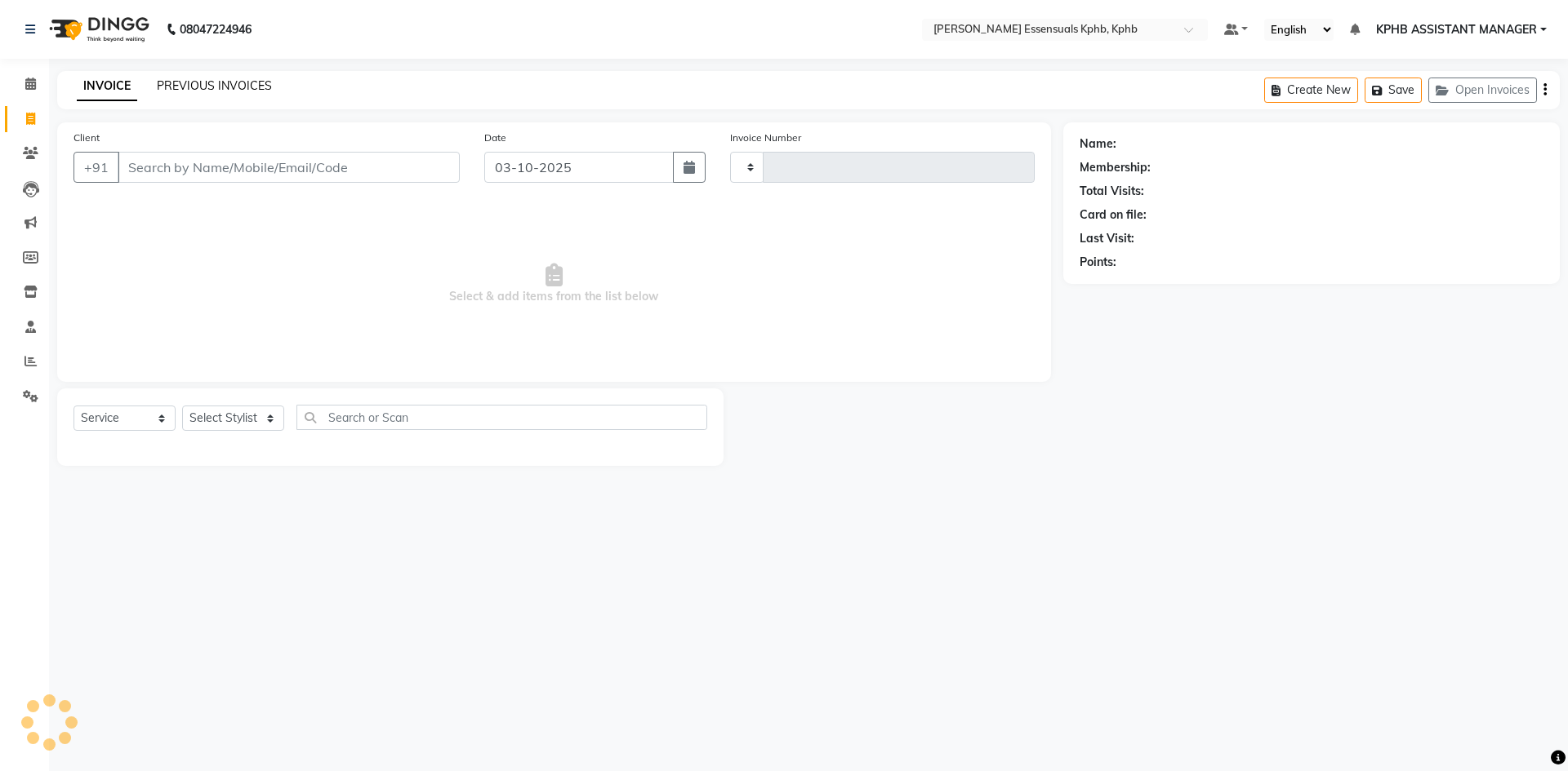
click at [198, 80] on link "PREVIOUS INVOICES" at bounding box center [215, 85] width 115 height 15
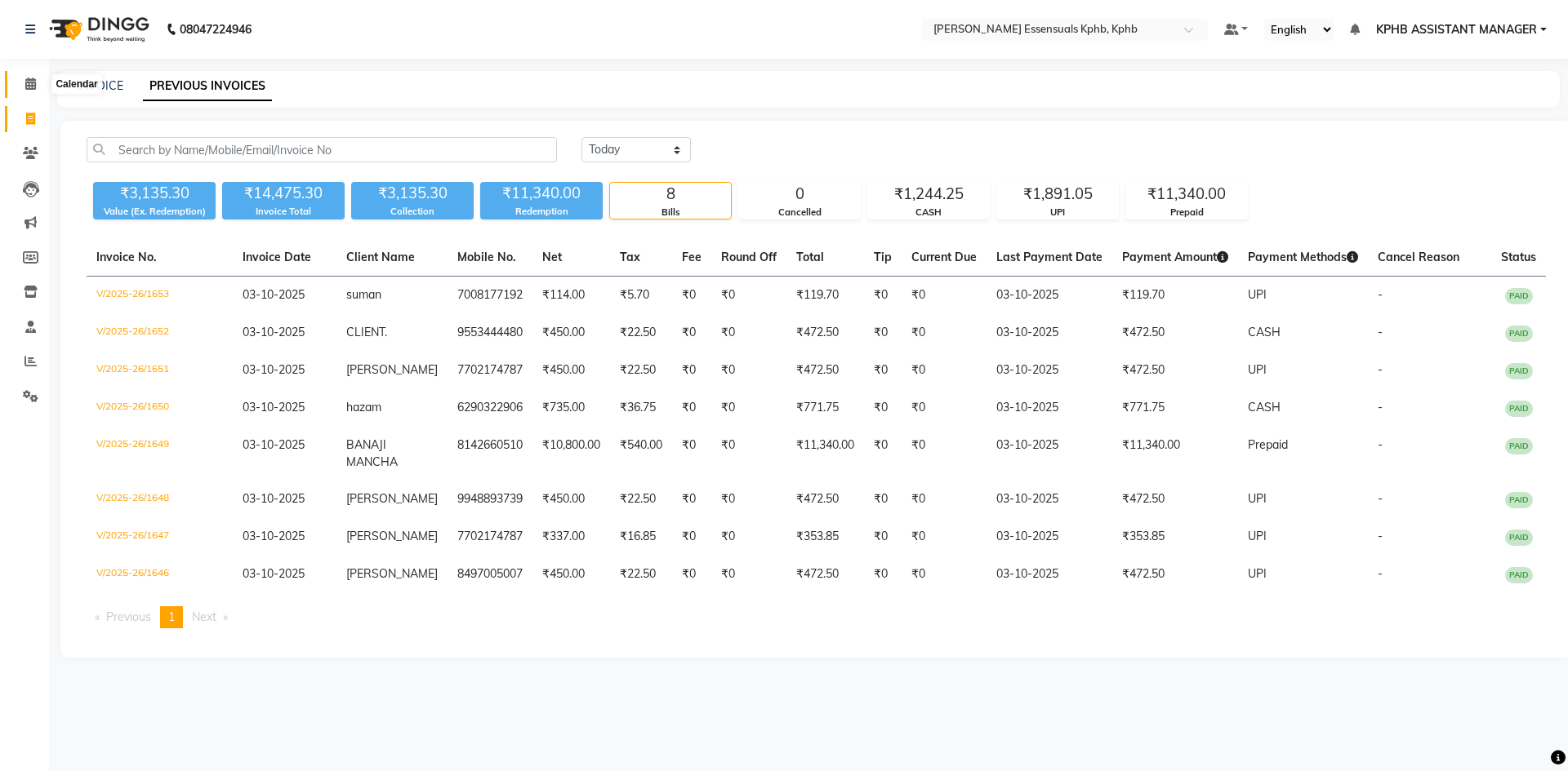
click at [26, 87] on icon at bounding box center [31, 83] width 11 height 12
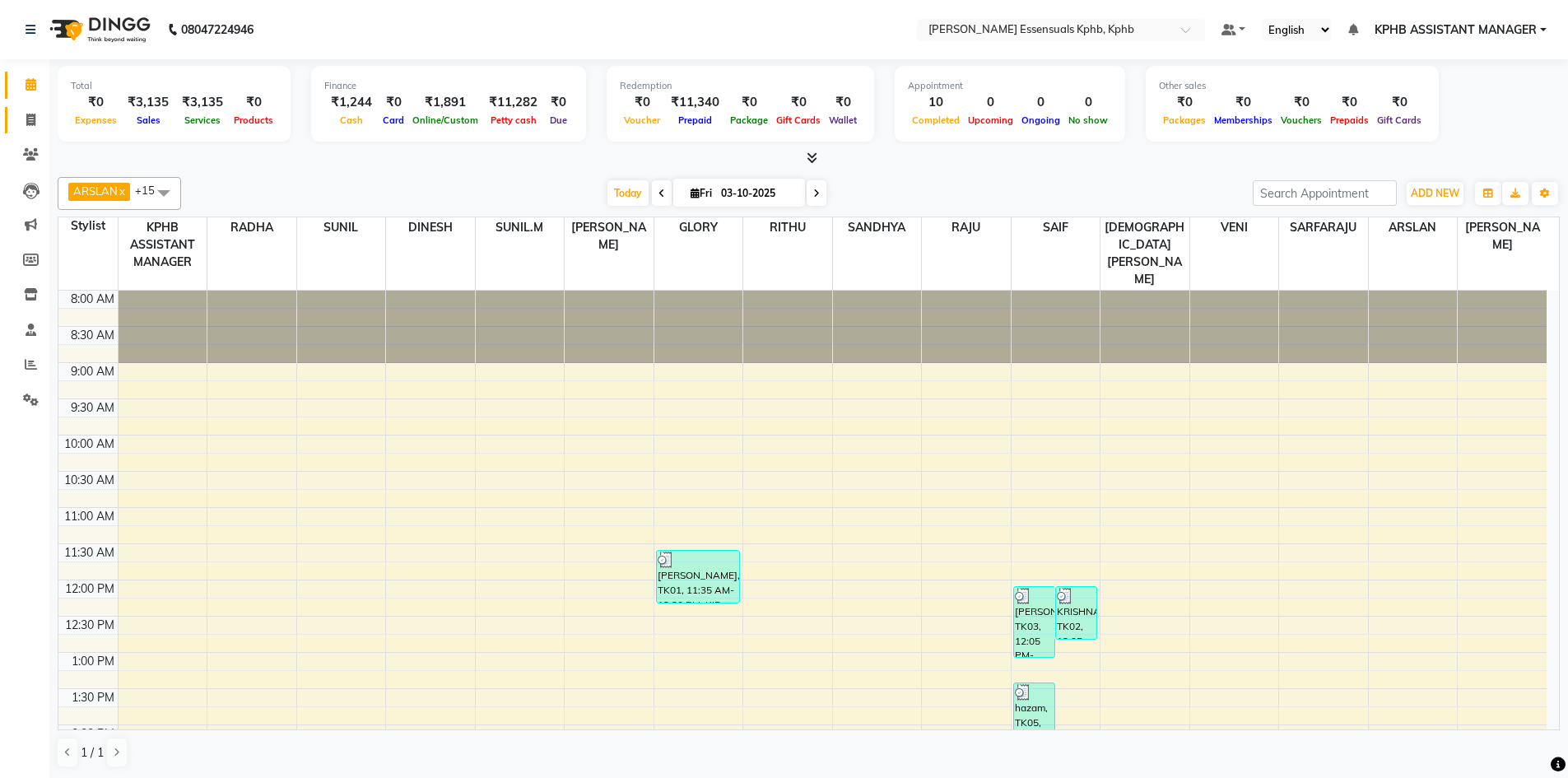
click at [31, 107] on link "Invoice" at bounding box center [25, 120] width 40 height 27
select select "service"
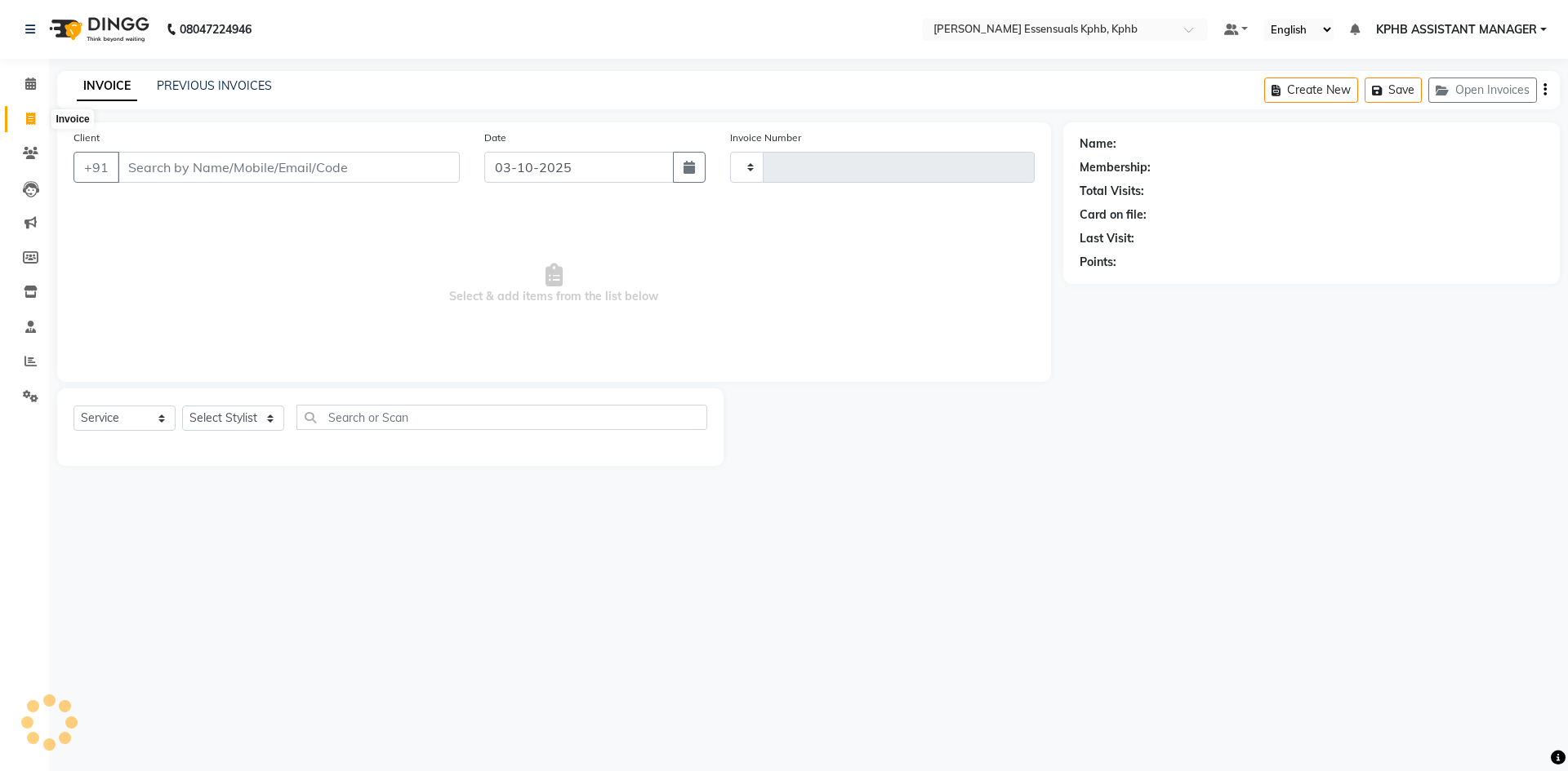
type input "1655"
select select "5938"
click at [236, 420] on select "Select Stylist [PERSON_NAME] KPHB ASSISTANT MANAGER [PERSON_NAME] [PERSON_NAME]…" at bounding box center [254, 418] width 144 height 26
select select "63852"
click at [182, 405] on select "Select Stylist [PERSON_NAME] KPHB ASSISTANT MANAGER [PERSON_NAME] [PERSON_NAME]…" at bounding box center [254, 418] width 144 height 26
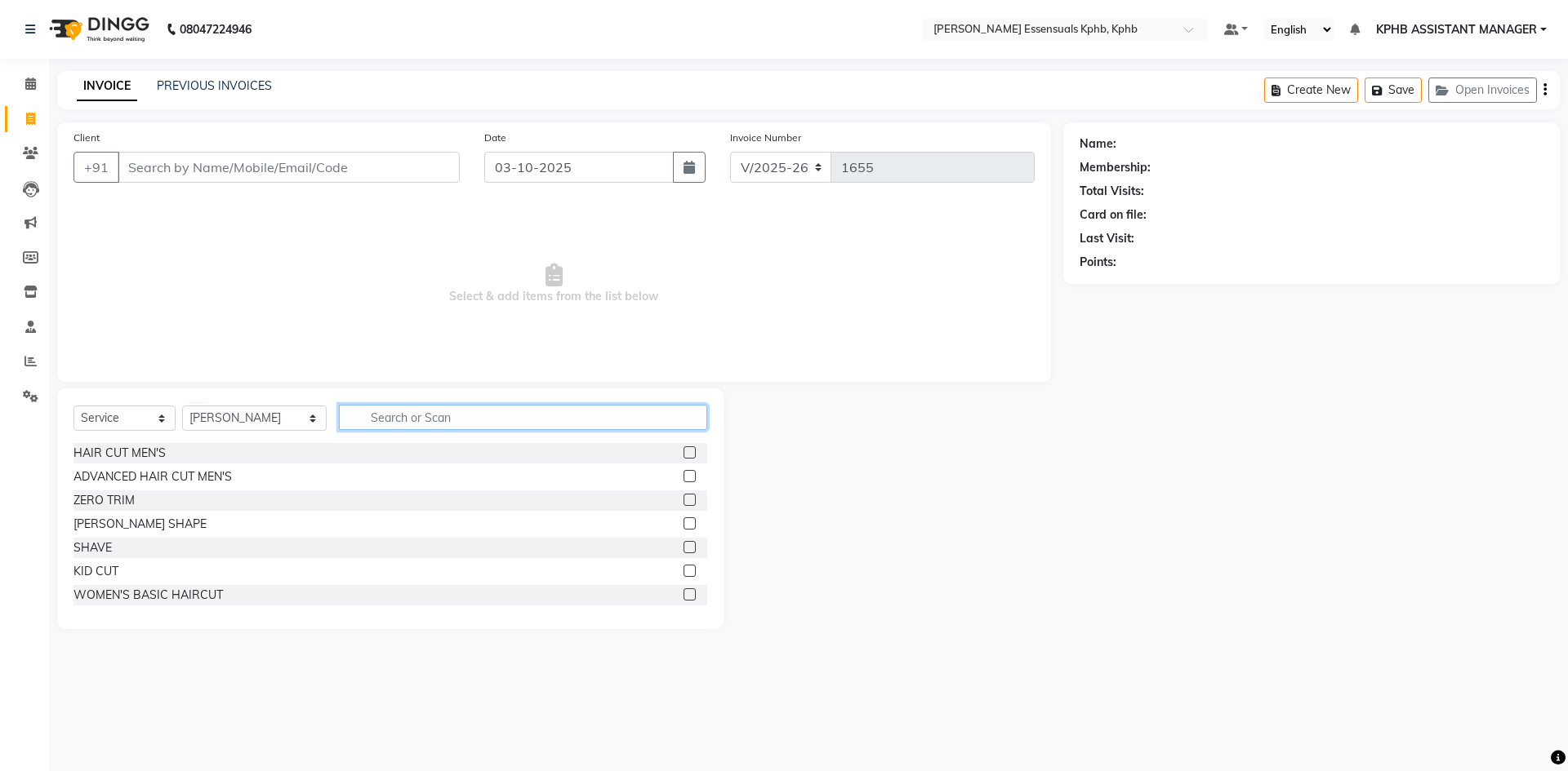
drag, startPoint x: 395, startPoint y: 405, endPoint x: 403, endPoint y: 403, distance: 8.2
click at [396, 406] on input "text" at bounding box center [523, 418] width 368 height 26
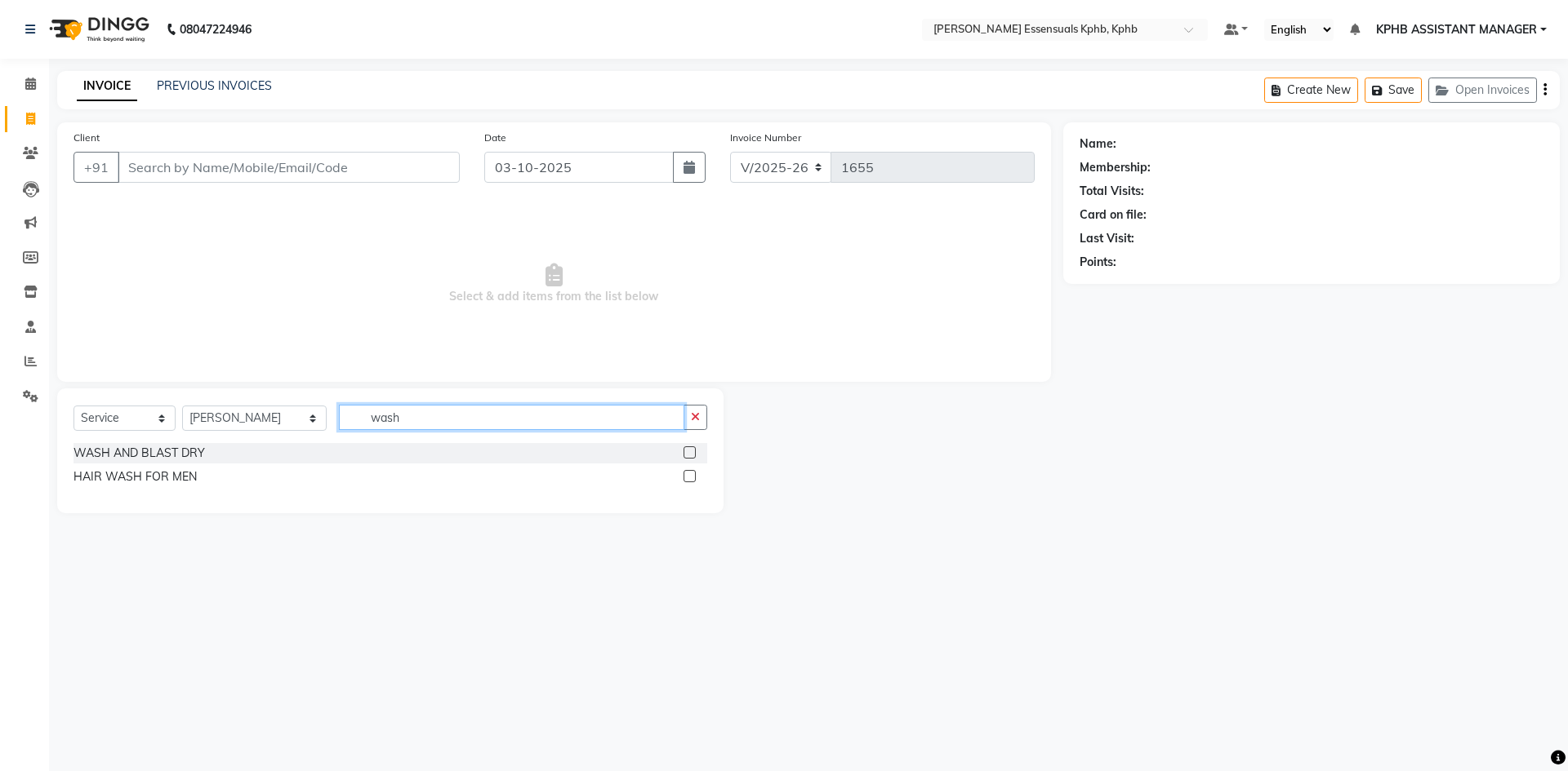
type input "wash"
click at [687, 453] on label at bounding box center [689, 453] width 12 height 12
click at [687, 453] on input "checkbox" at bounding box center [688, 453] width 11 height 11
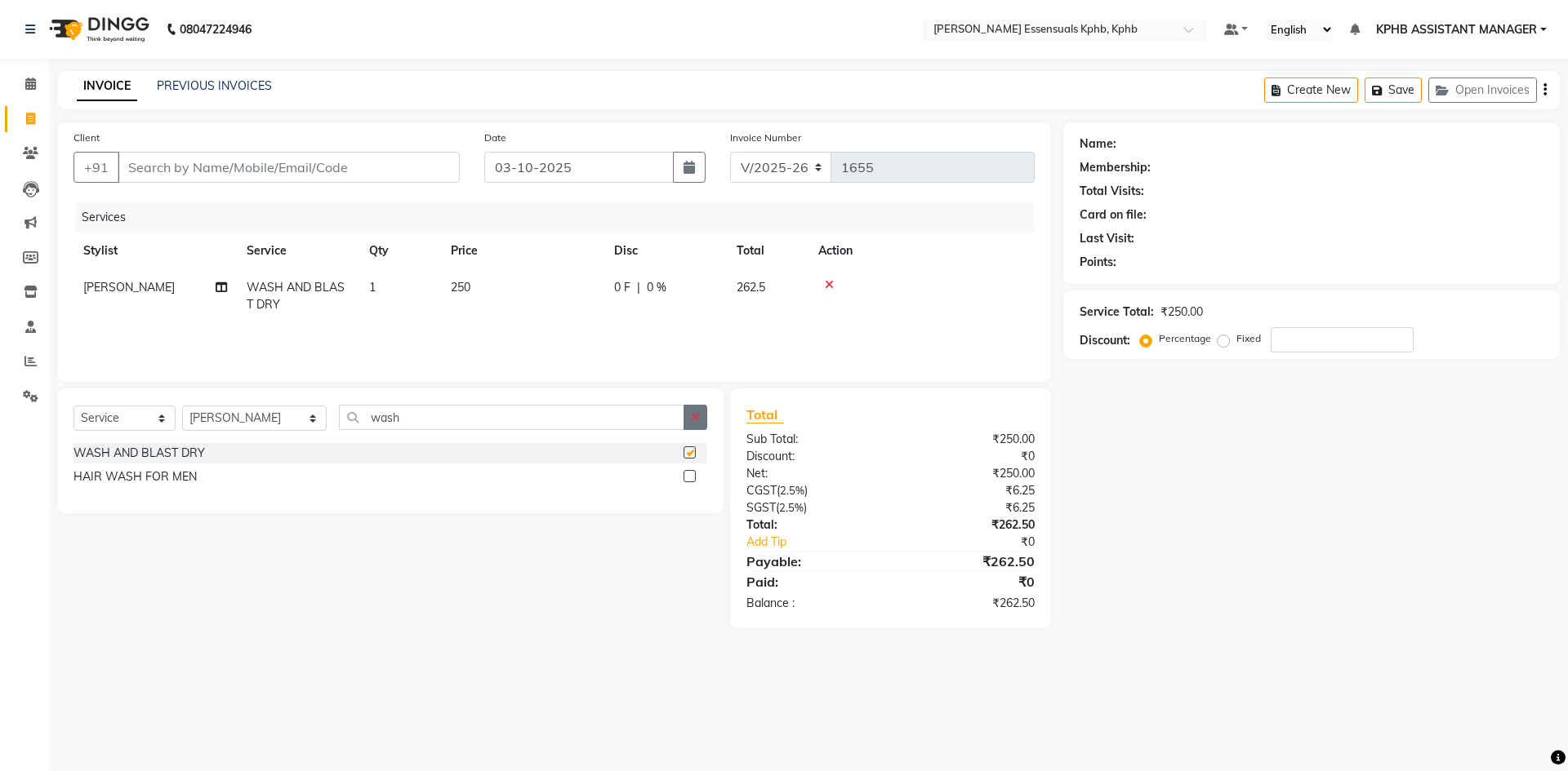
checkbox input "false"
click at [462, 289] on span "250" at bounding box center [461, 287] width 20 height 15
select select "63852"
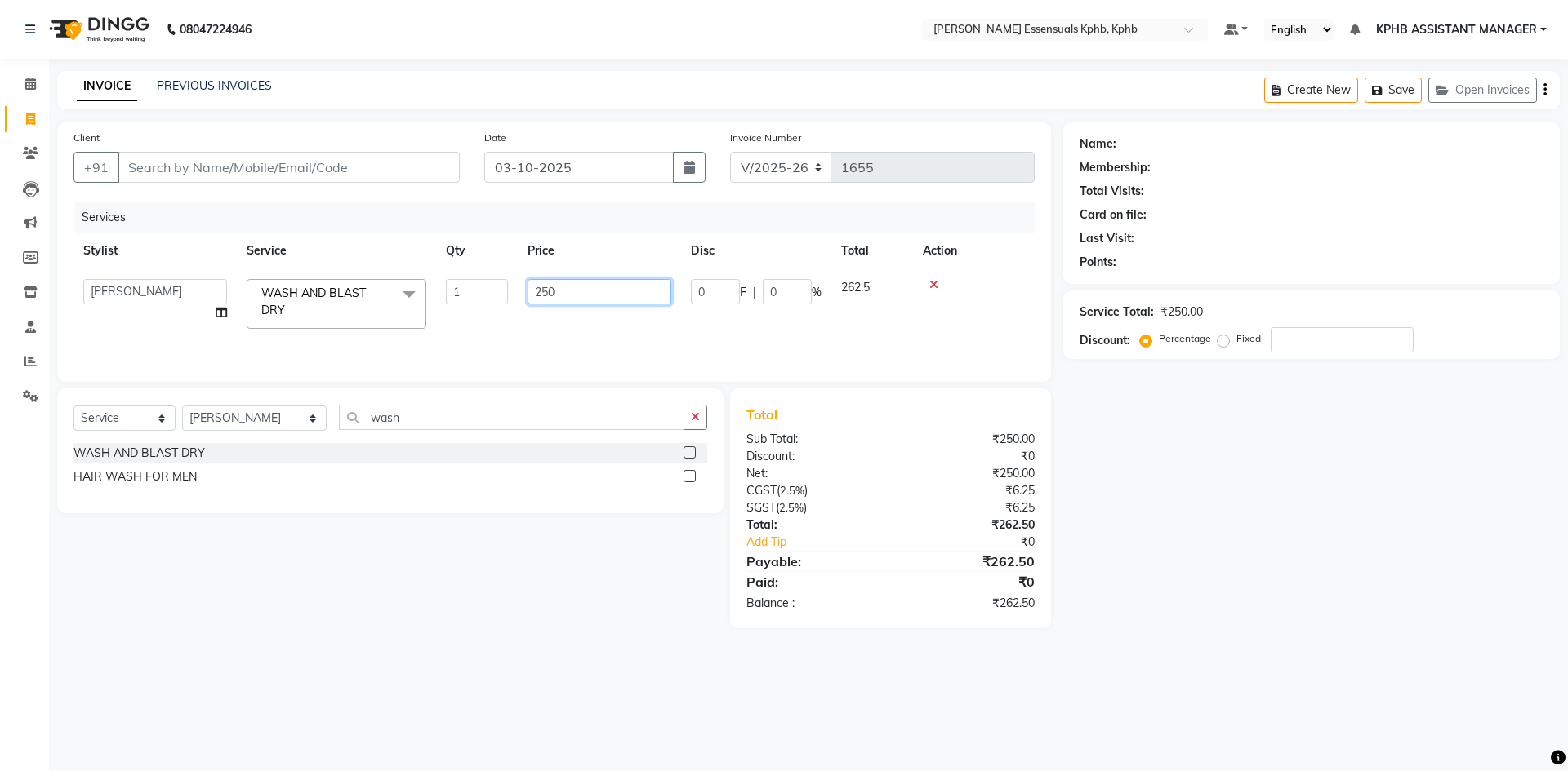
drag, startPoint x: 584, startPoint y: 282, endPoint x: 359, endPoint y: 319, distance: 228.0
click at [359, 319] on tr "ARSLAN DINESH GLORY KPHB ASSISTANT MANAGER KRISHNA VENI MANJULA mounika MOUNIKA…" at bounding box center [554, 304] width 961 height 69
type input "500"
click at [1000, 518] on div "₹262.50" at bounding box center [968, 525] width 156 height 17
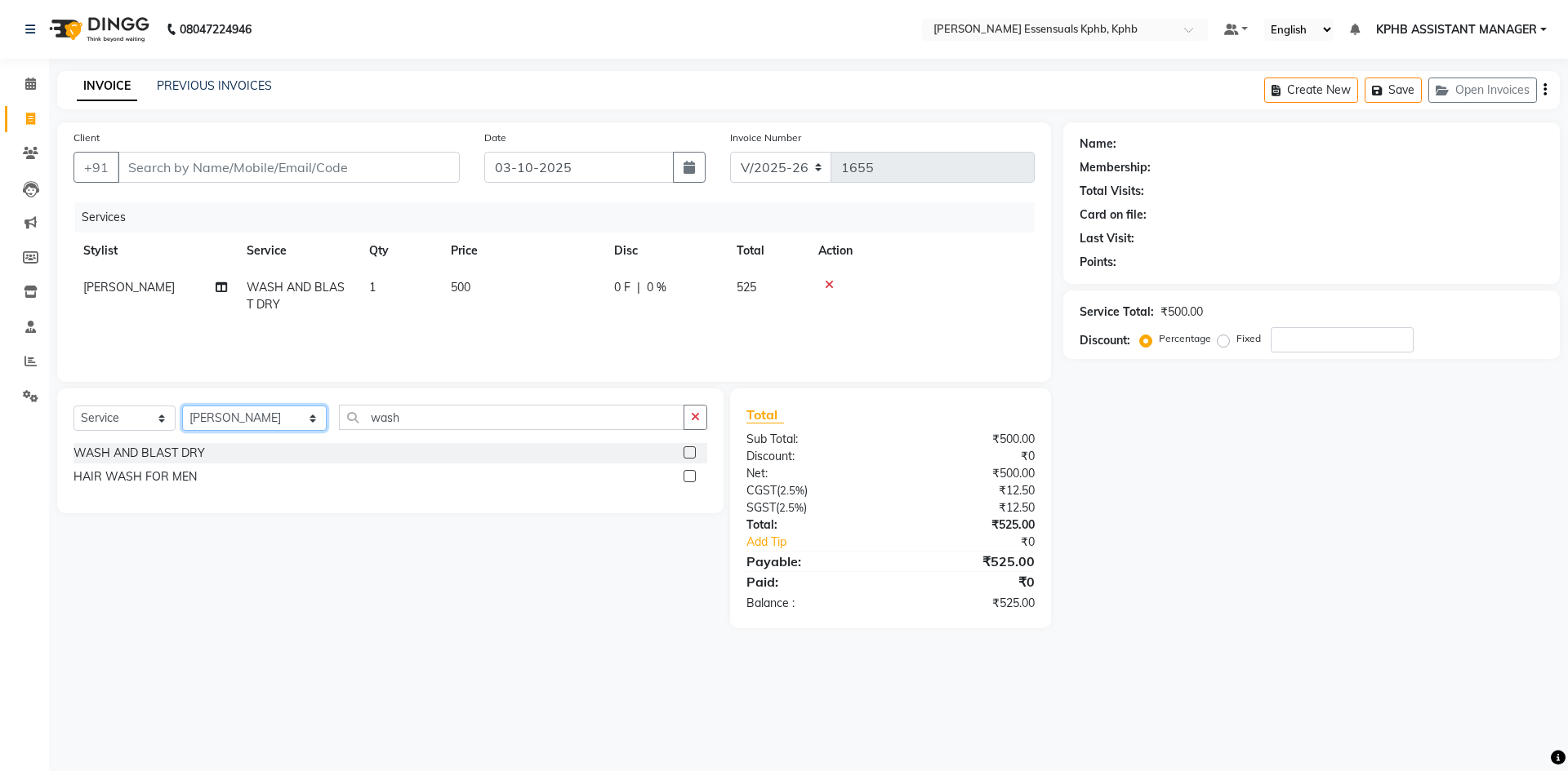
click at [275, 419] on select "Select Stylist [PERSON_NAME] KPHB ASSISTANT MANAGER [PERSON_NAME] [PERSON_NAME]…" at bounding box center [254, 418] width 144 height 26
select select "84873"
click at [182, 405] on select "Select Stylist [PERSON_NAME] KPHB ASSISTANT MANAGER [PERSON_NAME] [PERSON_NAME]…" at bounding box center [254, 418] width 144 height 26
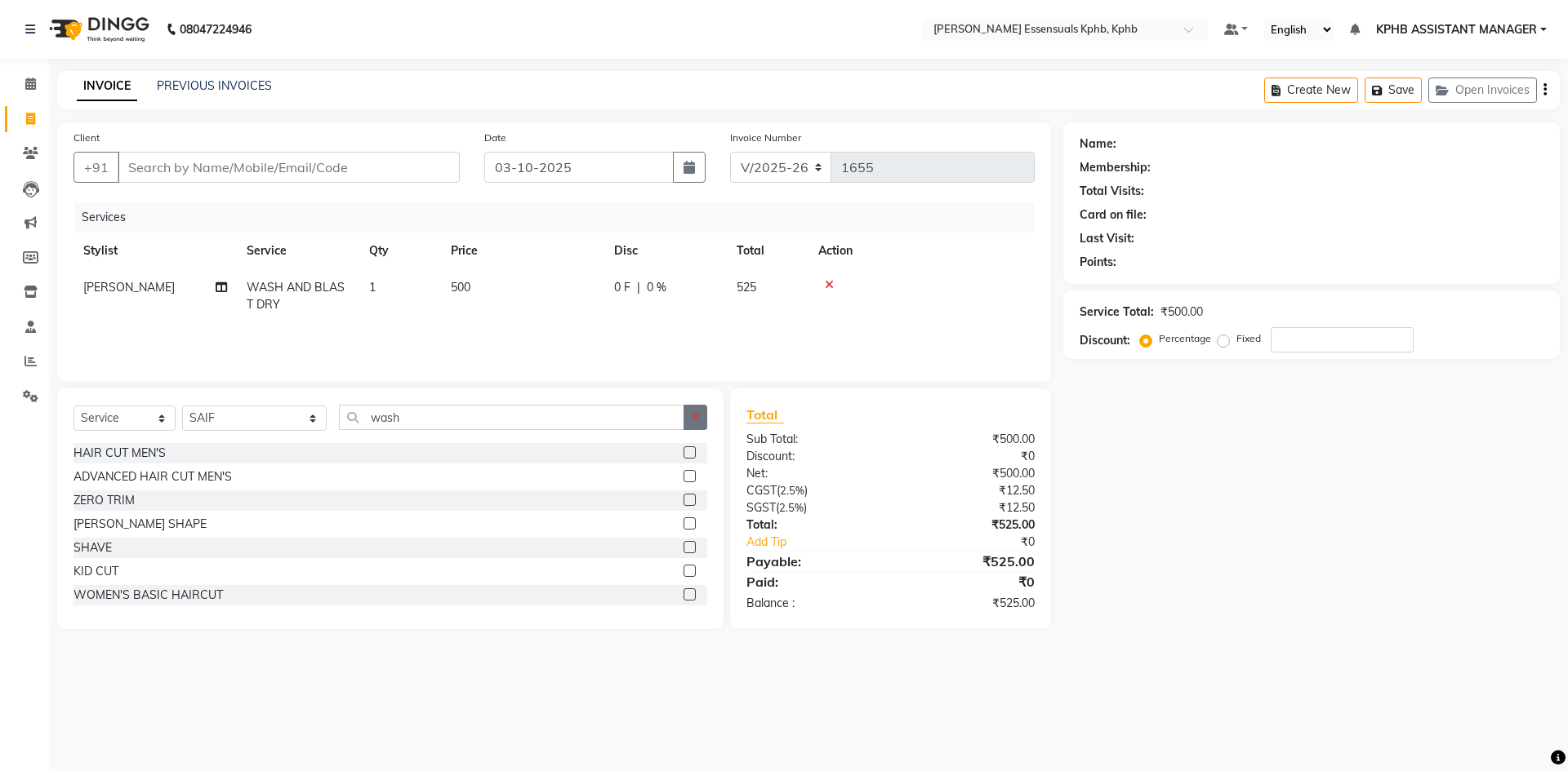
click at [688, 419] on button "button" at bounding box center [695, 418] width 24 height 26
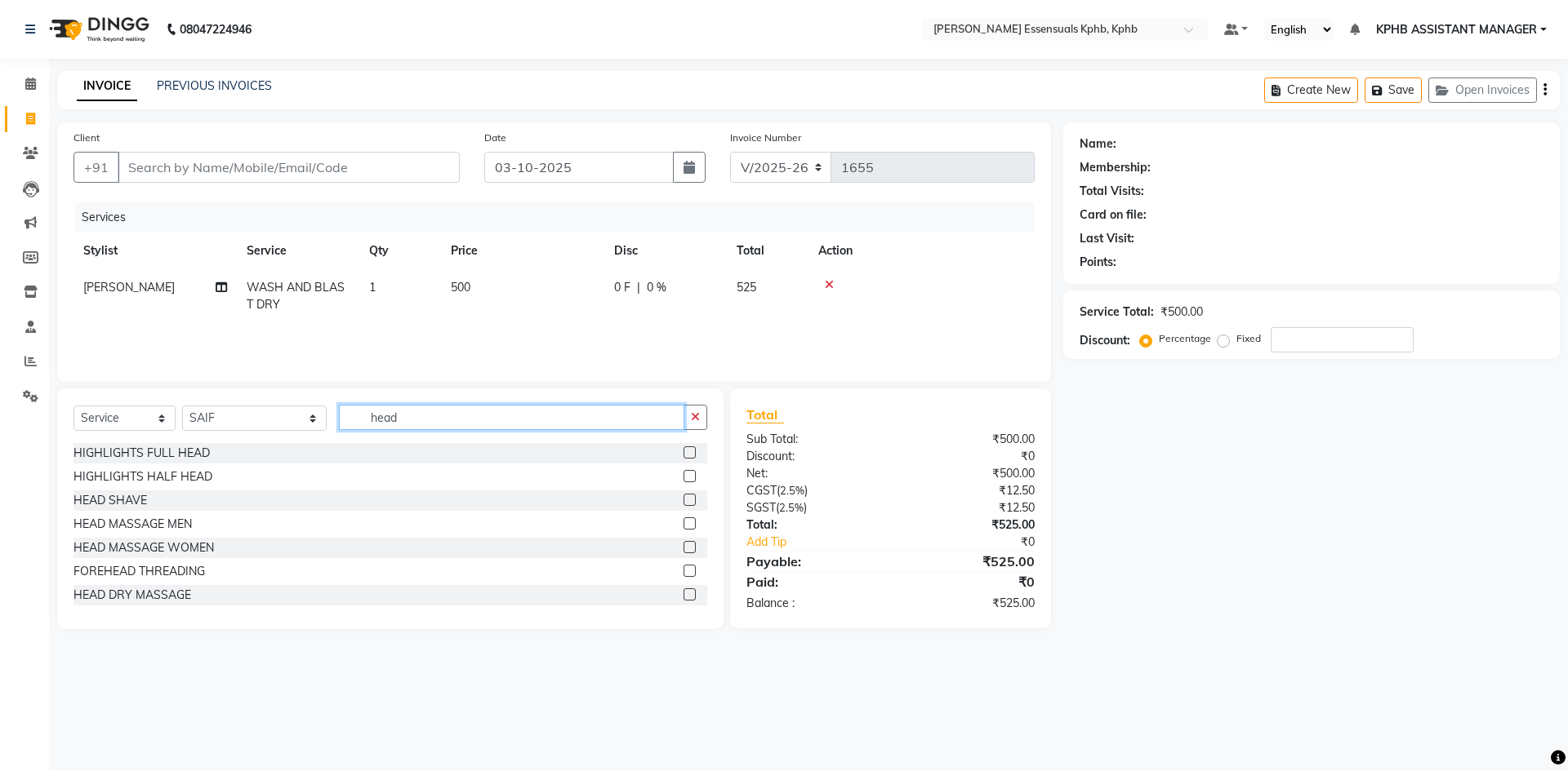
type input "head"
click at [667, 526] on div "HEAD MASSAGE MEN" at bounding box center [390, 524] width 634 height 21
click at [683, 520] on label at bounding box center [689, 524] width 12 height 12
click at [683, 520] on input "checkbox" at bounding box center [688, 524] width 11 height 11
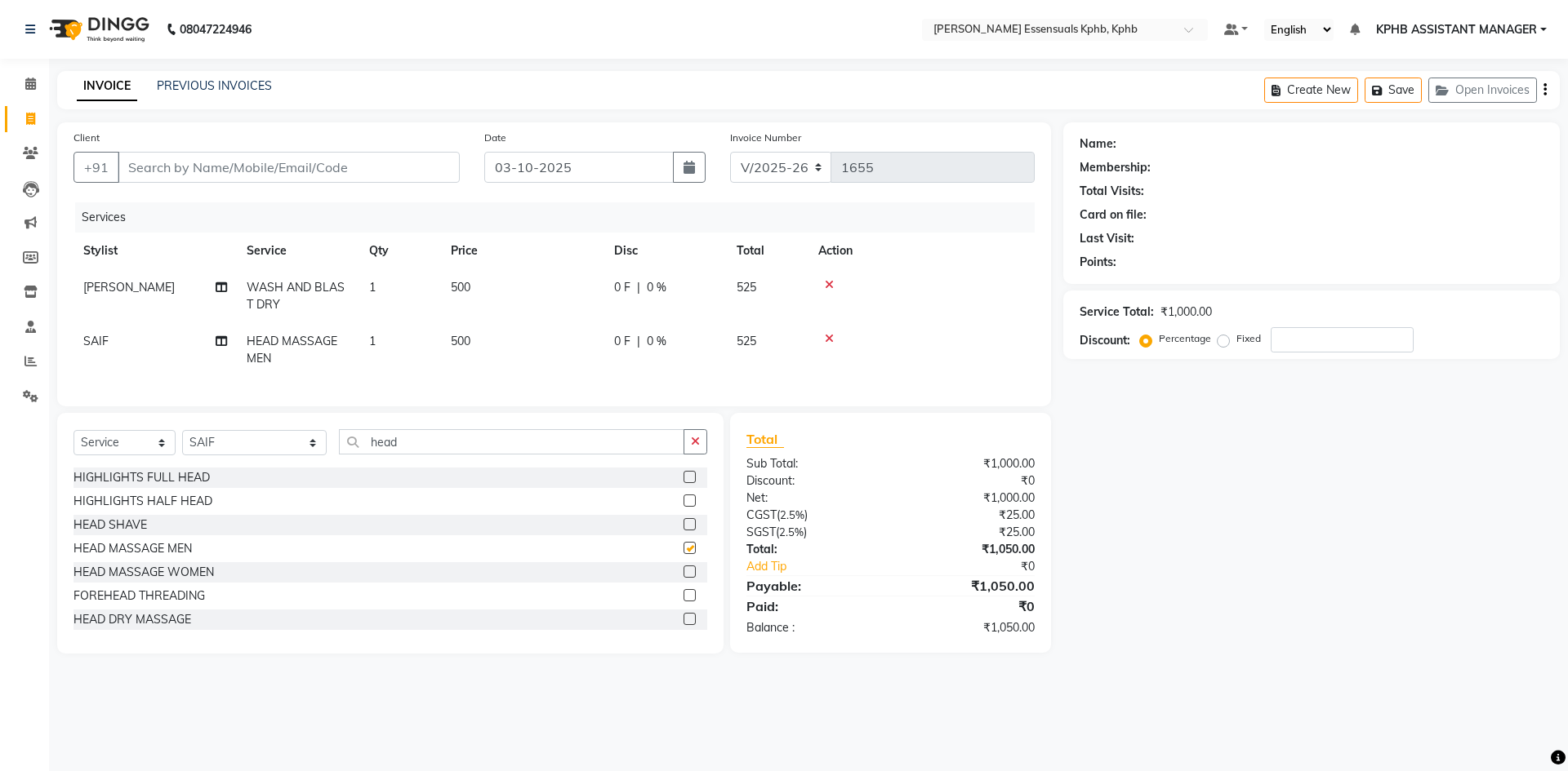
checkbox input "false"
click at [484, 335] on td "500" at bounding box center [522, 350] width 163 height 54
select select "84873"
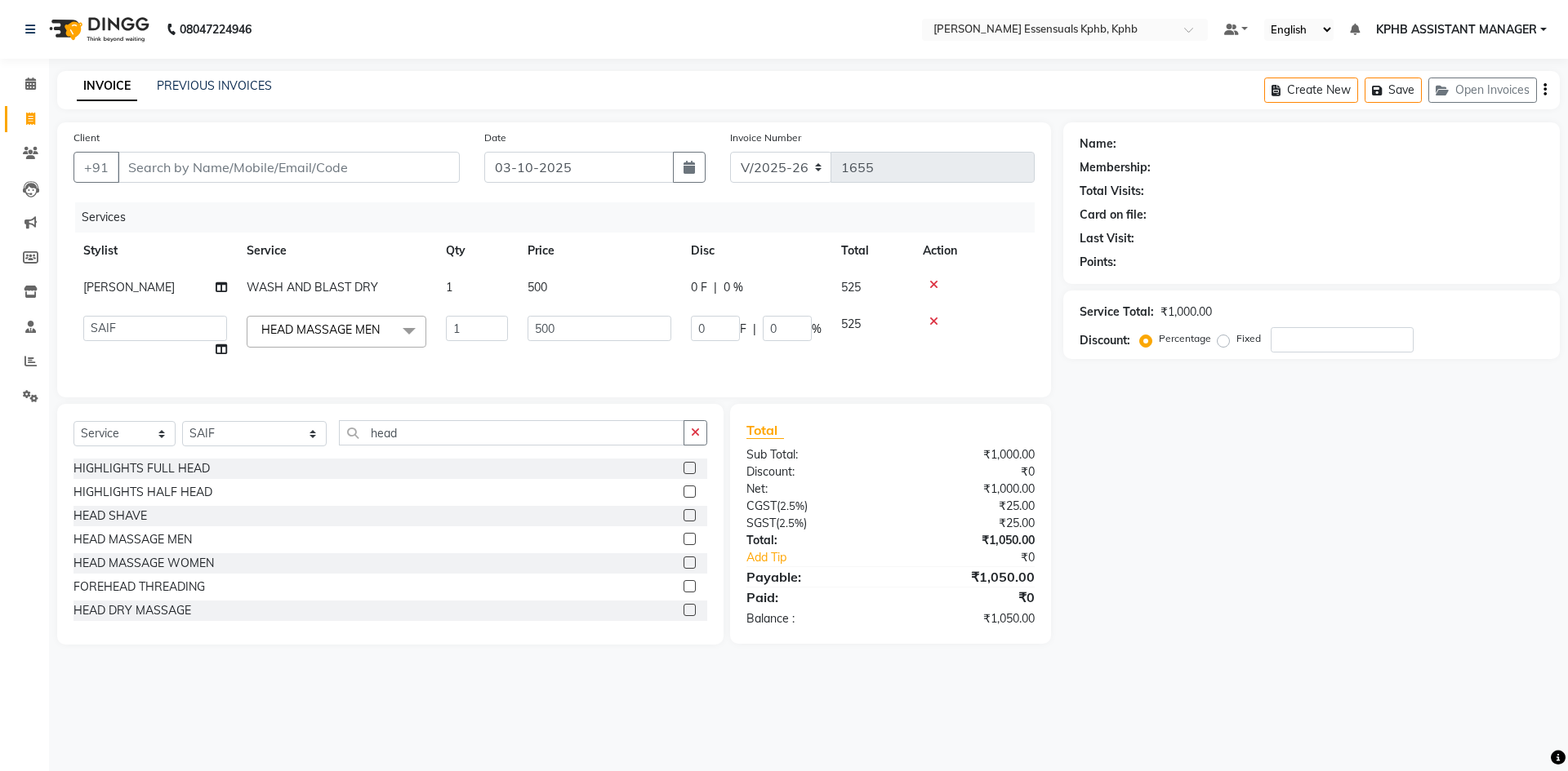
click at [497, 276] on td "1" at bounding box center [477, 288] width 82 height 37
select select "63852"
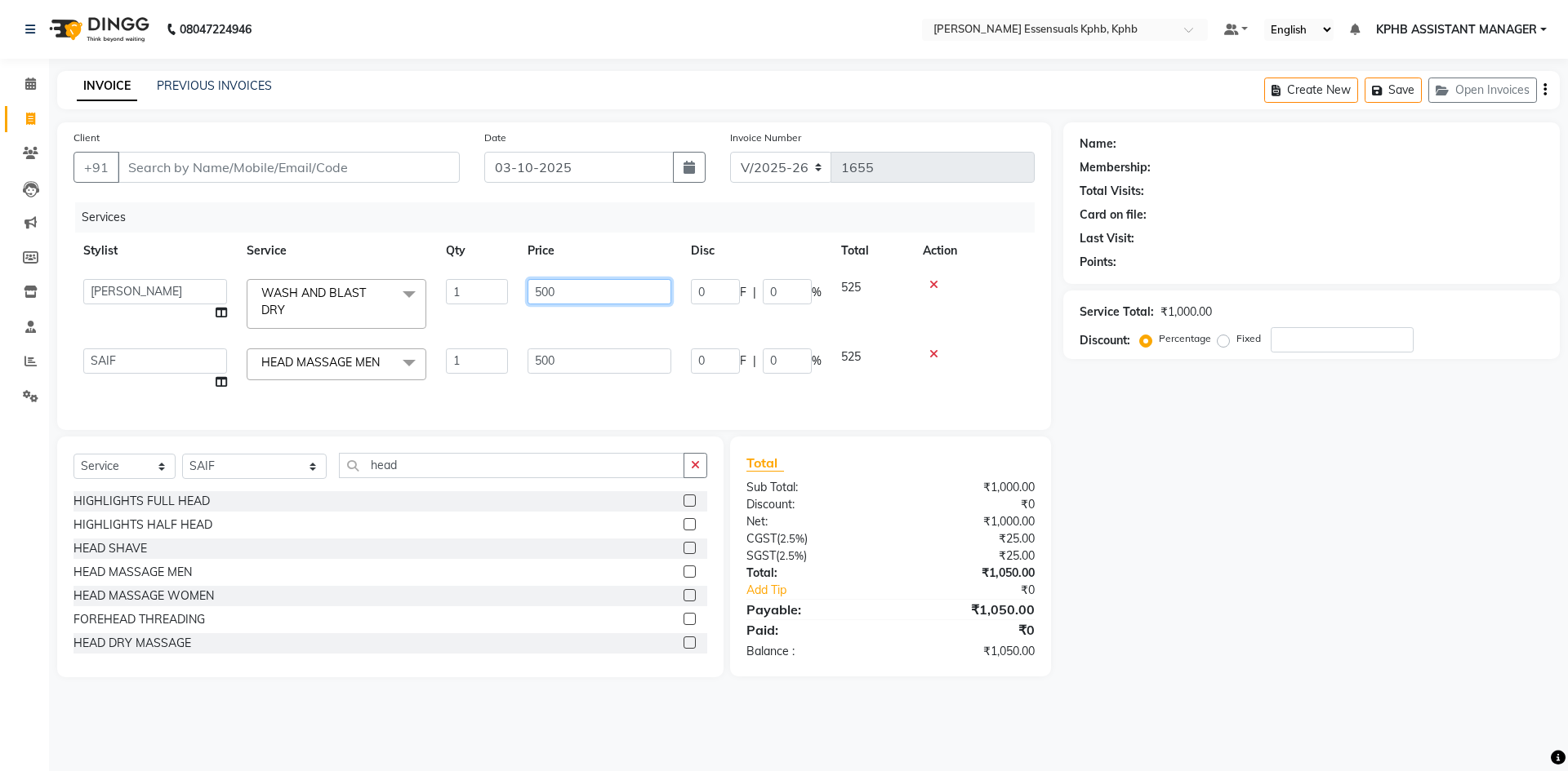
drag, startPoint x: 606, startPoint y: 287, endPoint x: 147, endPoint y: 326, distance: 460.7
click at [157, 326] on tr "ARSLAN DINESH GLORY KPHB ASSISTANT MANAGER KRISHNA VENI MANJULA mounika MOUNIKA…" at bounding box center [554, 304] width 961 height 69
type input "600"
click at [936, 597] on div "Total Sub Total: ₹1,000.00 Discount: ₹0 Net: ₹1,000.00 CGST ( 2.5% ) ₹25.00 SGS…" at bounding box center [891, 557] width 289 height 208
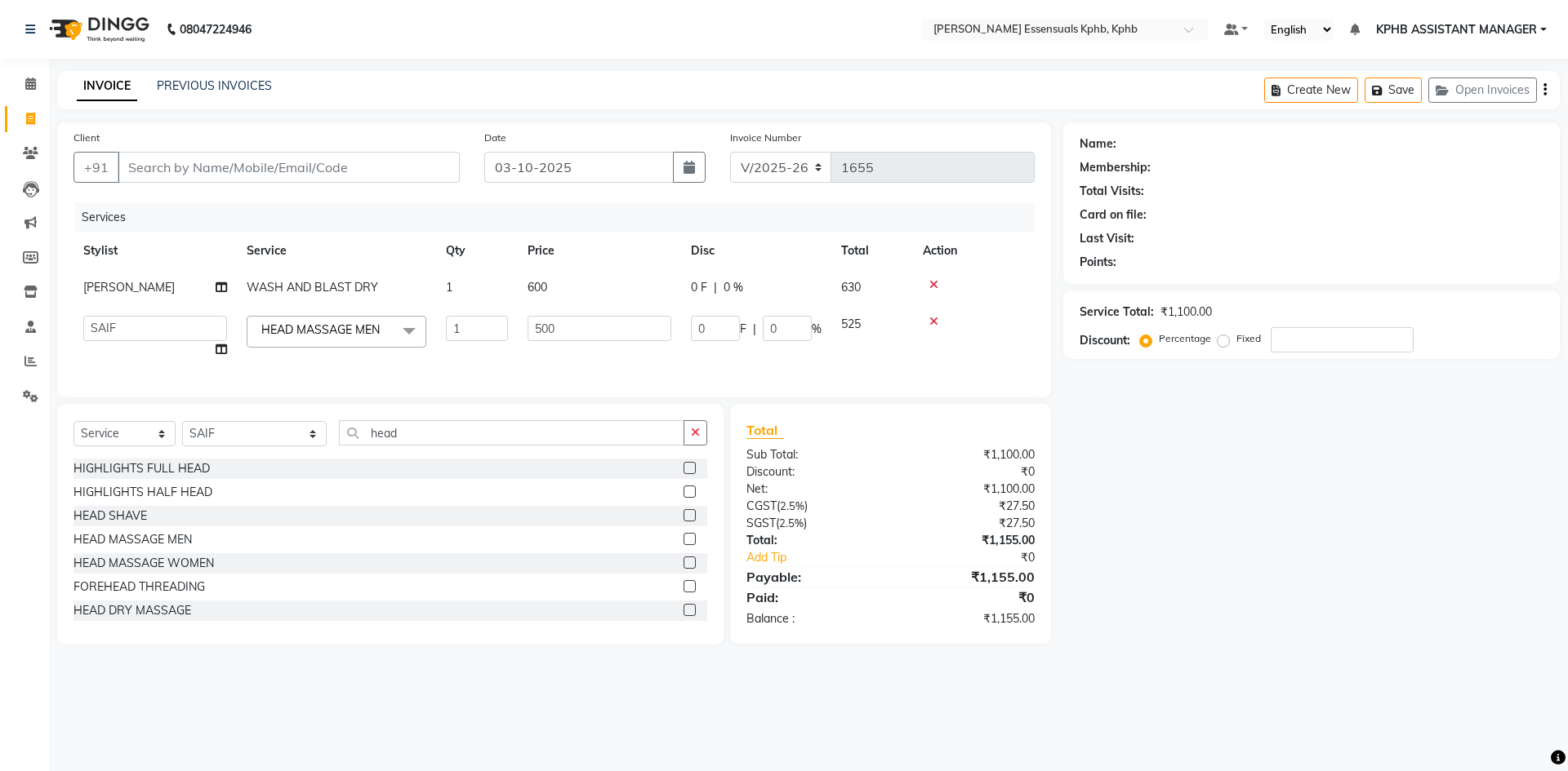
click at [911, 582] on div "₹1,155.00" at bounding box center [968, 577] width 156 height 20
click at [588, 324] on input "500" at bounding box center [598, 329] width 143 height 26
type input "550"
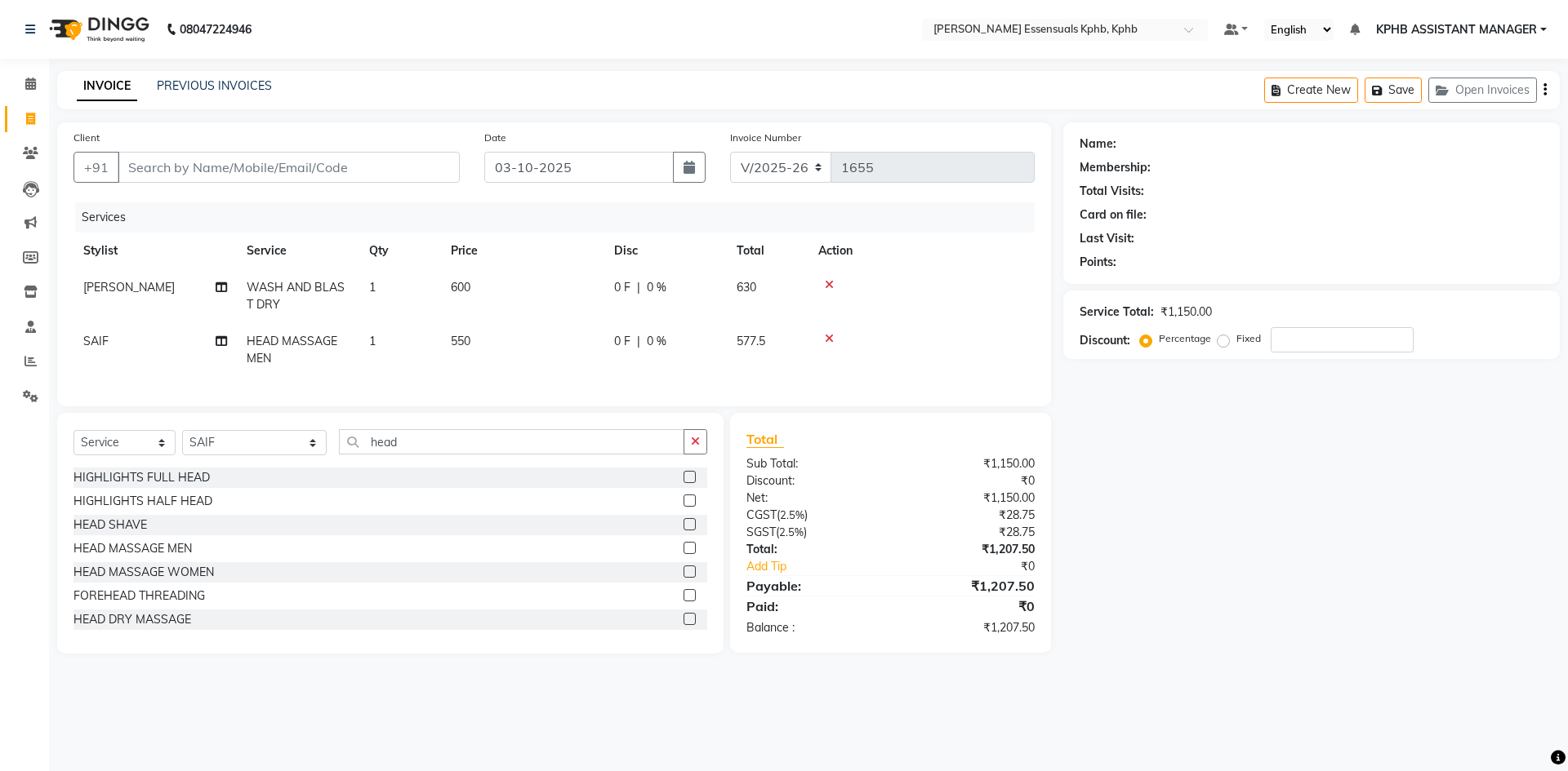
click at [944, 458] on div "Total Sub Total: ₹1,150.00 Discount: ₹0 Net: ₹1,150.00 CGST ( 2.5% ) ₹28.75 SGS…" at bounding box center [891, 533] width 289 height 208
click at [340, 162] on input "Client" at bounding box center [289, 167] width 342 height 31
type input "9"
type input "0"
type input "9941354111"
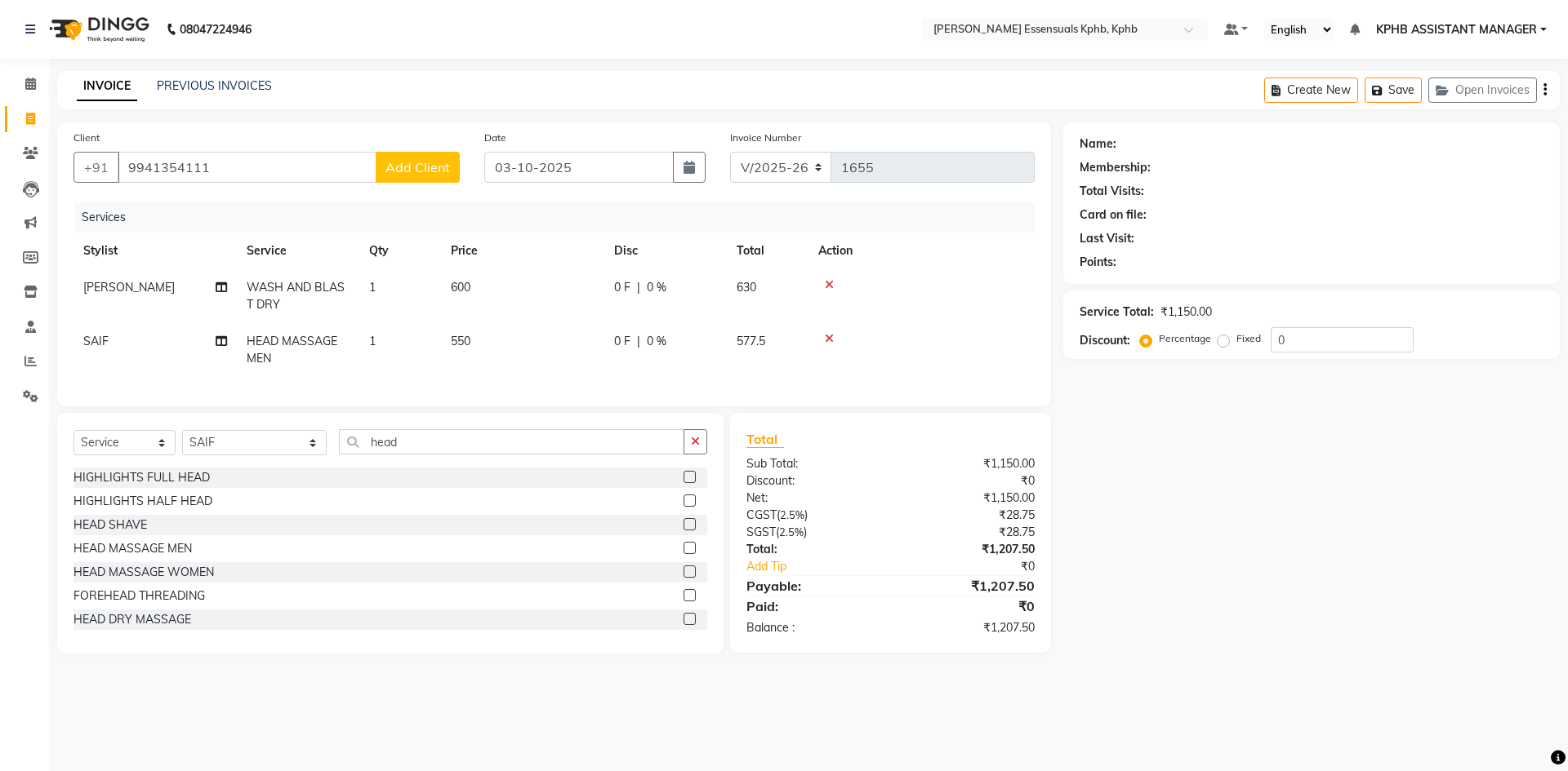
click at [438, 184] on div "Client +91 9941354111 Add Client" at bounding box center [266, 162] width 410 height 67
click at [438, 167] on span "Add Client" at bounding box center [417, 167] width 64 height 17
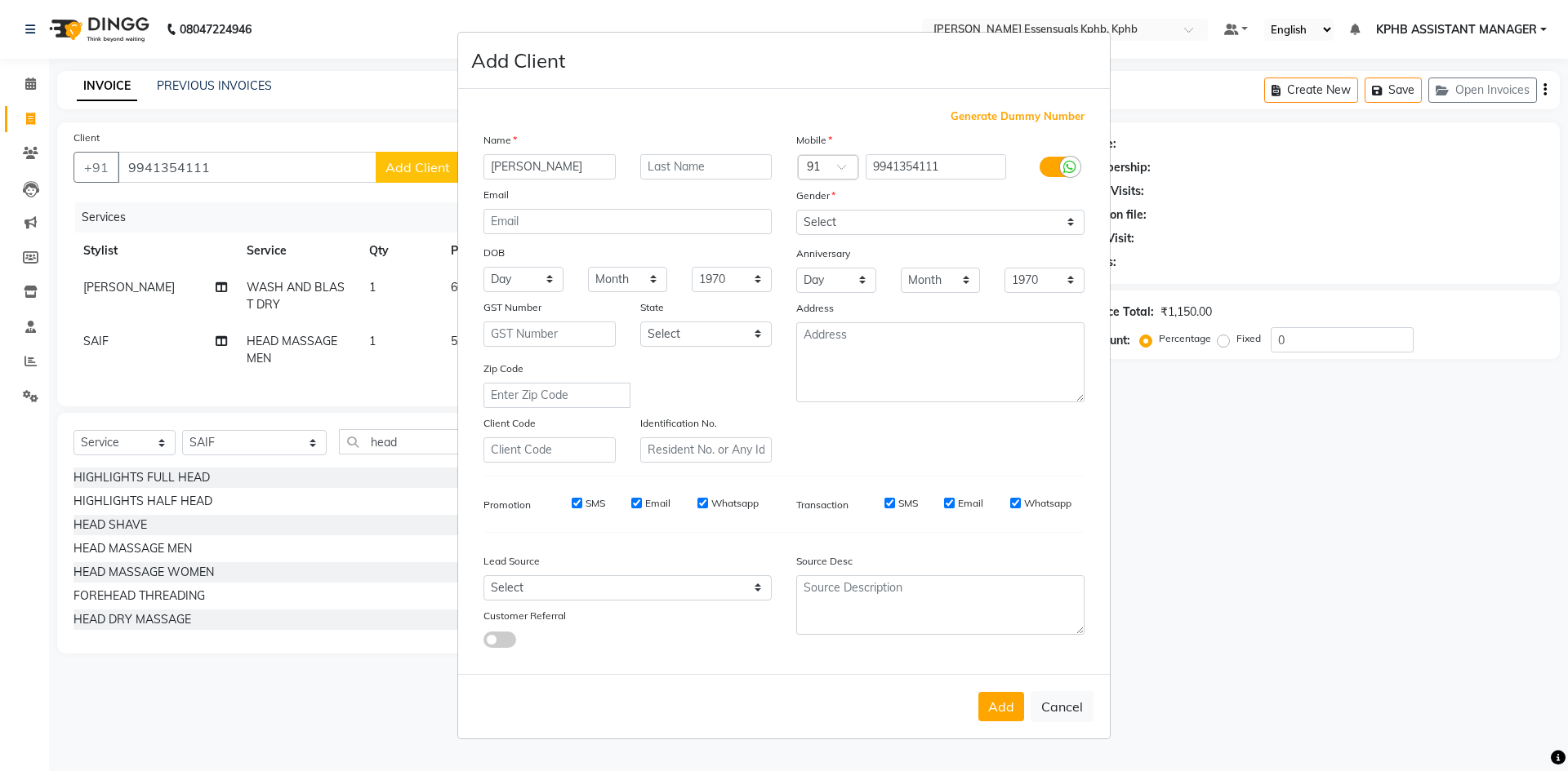
type input "ravi kanth"
click at [838, 217] on select "Select Male Female Other Prefer Not To Say" at bounding box center [940, 222] width 289 height 26
select select "male"
click at [796, 210] on select "Select Male Female Other Prefer Not To Say" at bounding box center [940, 222] width 289 height 26
click at [1004, 713] on button "Add" at bounding box center [1001, 707] width 45 height 30
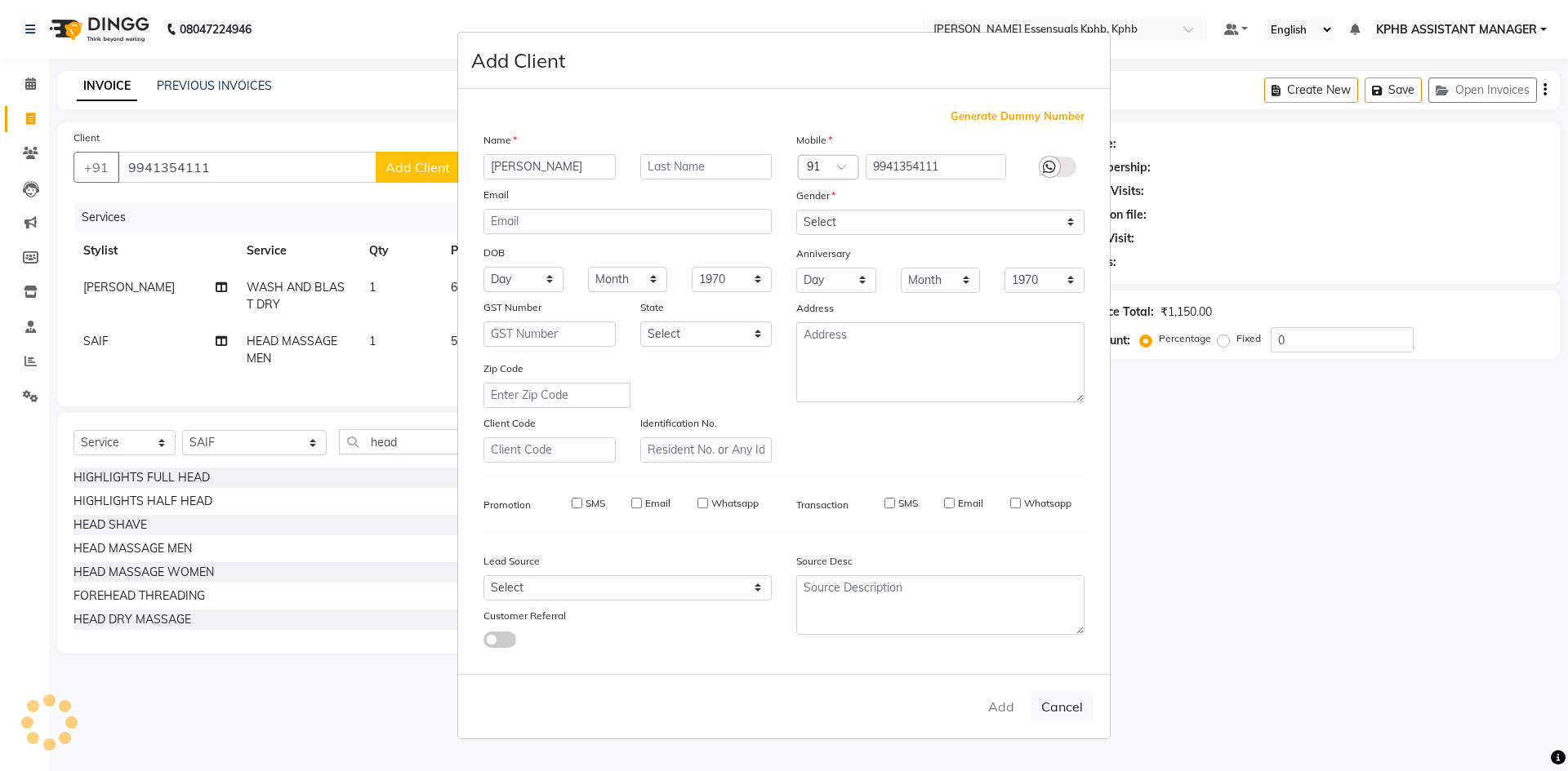
select select
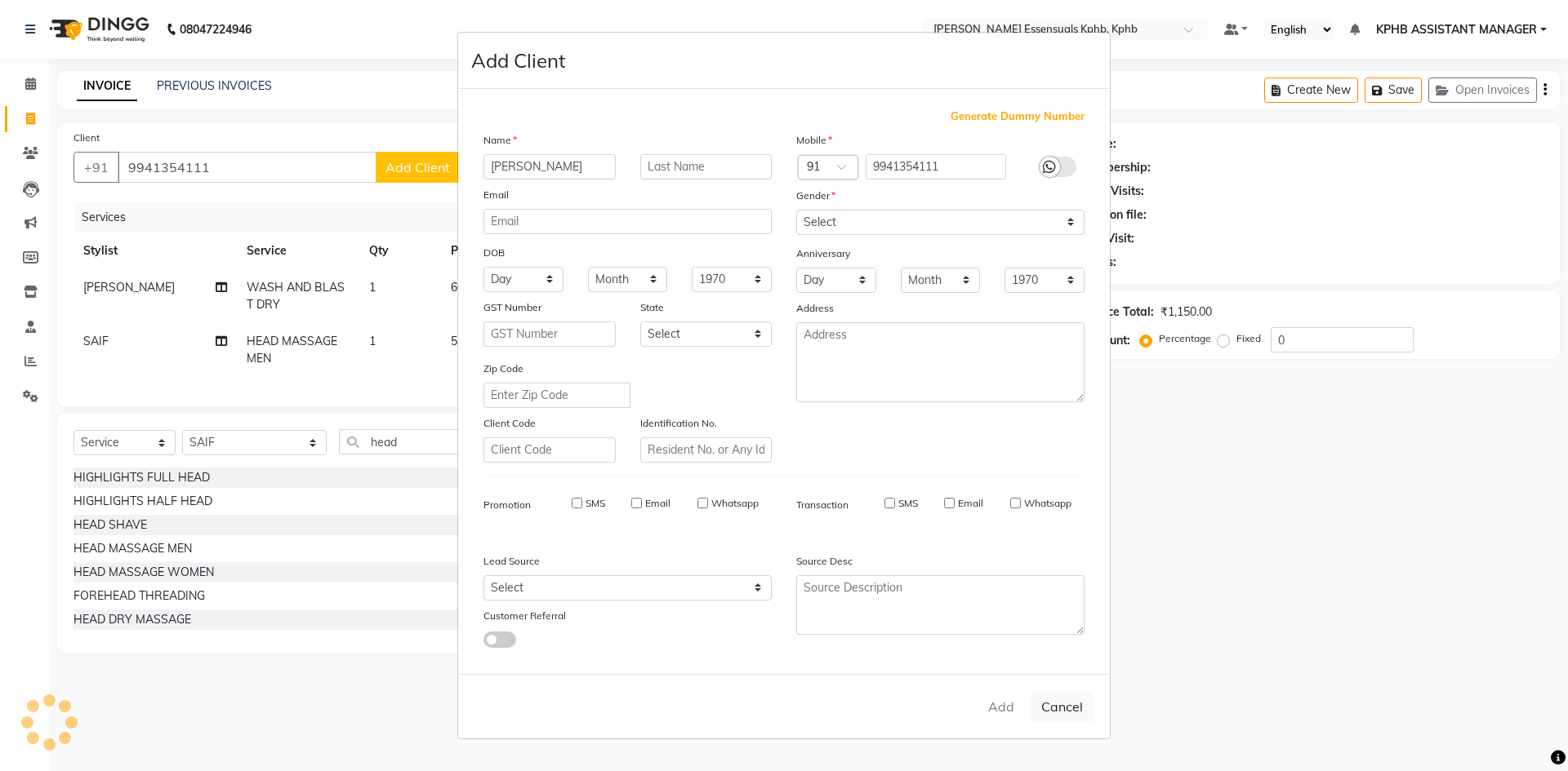
select select
checkbox input "false"
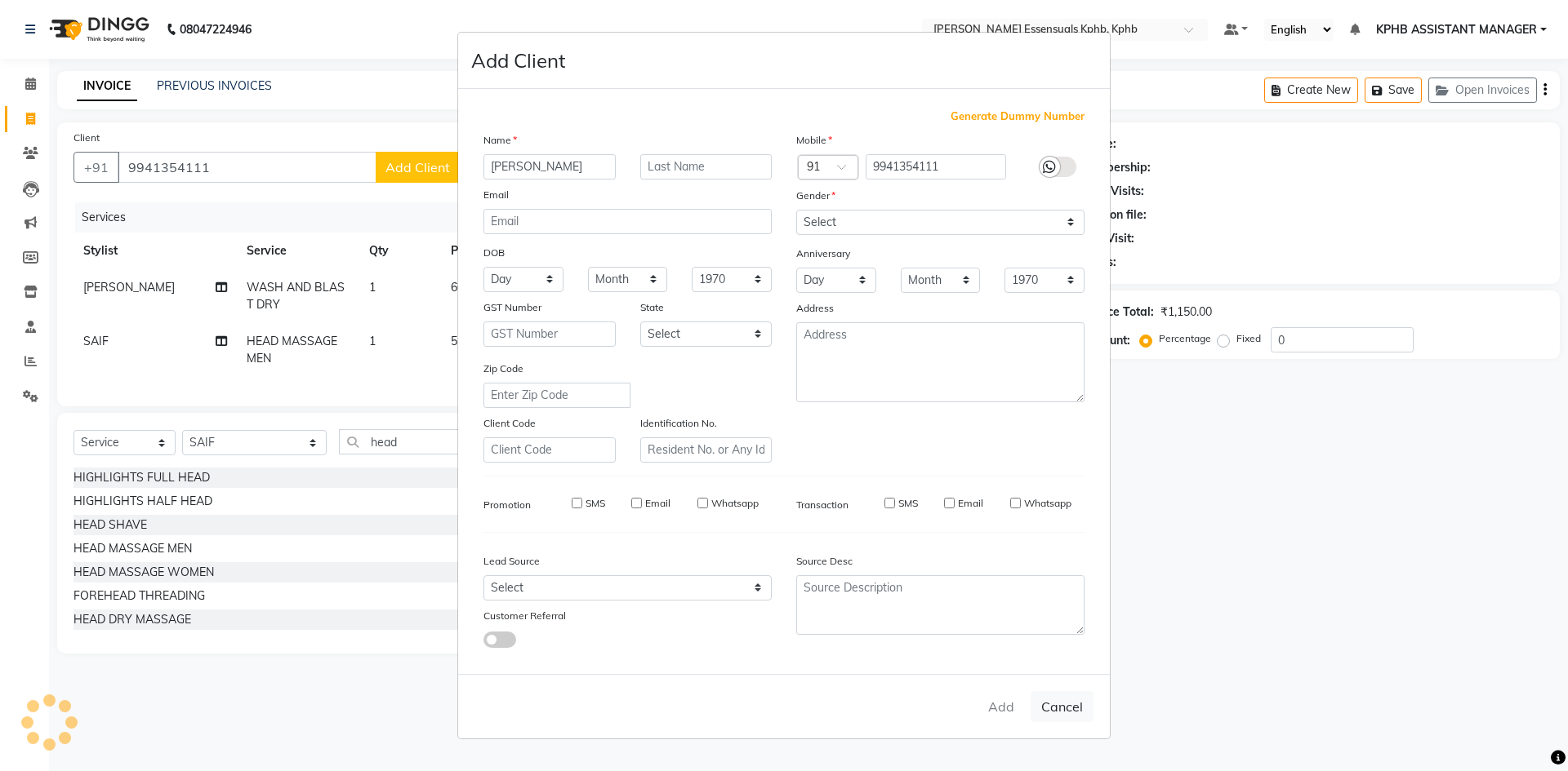
checkbox input "false"
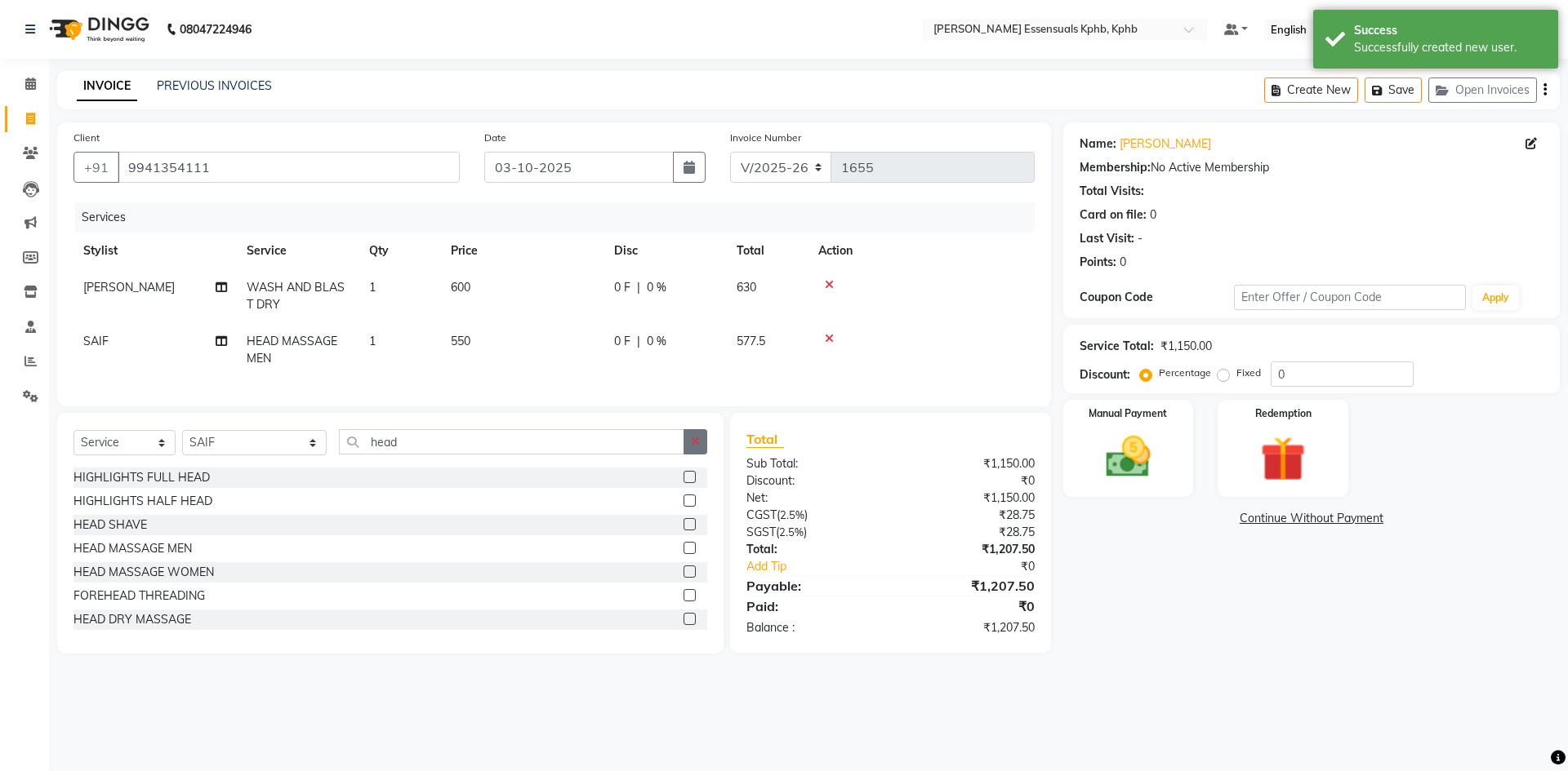
click at [696, 448] on icon "button" at bounding box center [695, 442] width 9 height 12
click at [683, 555] on label at bounding box center [689, 548] width 12 height 12
click at [683, 555] on input "checkbox" at bounding box center [688, 549] width 11 height 11
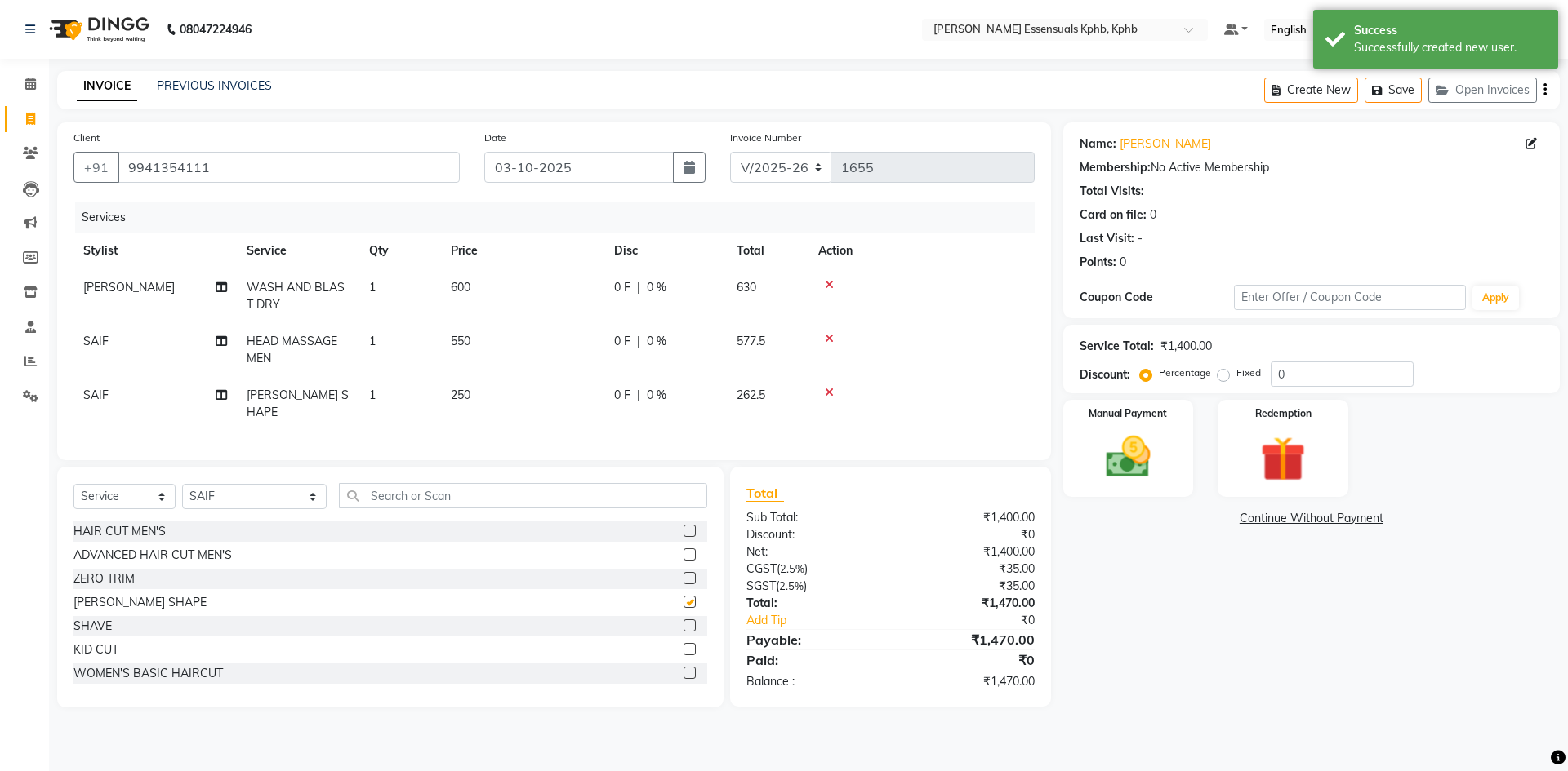
checkbox input "false"
click at [459, 391] on span "250" at bounding box center [461, 394] width 20 height 15
select select "84873"
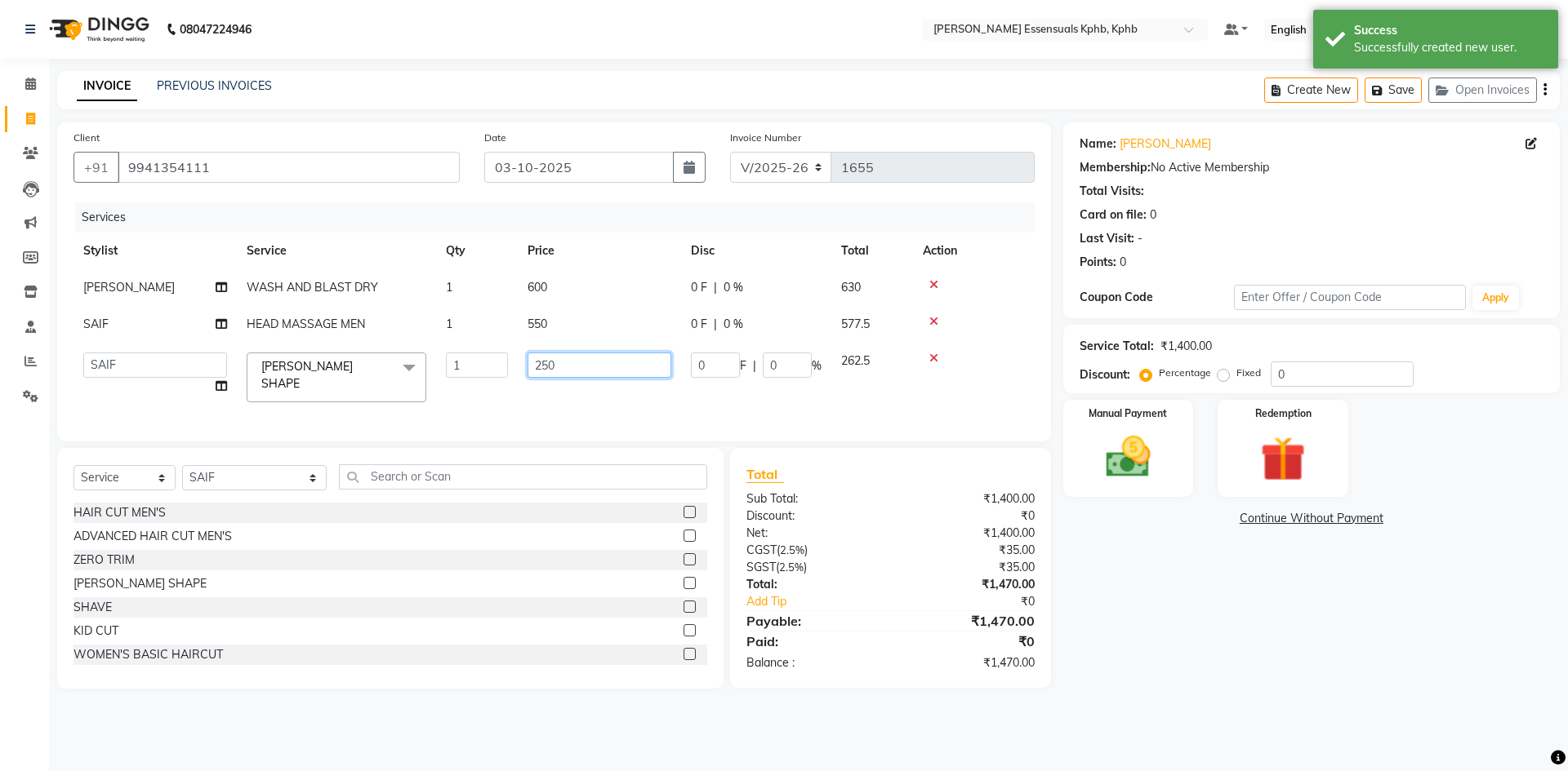
drag, startPoint x: 620, startPoint y: 371, endPoint x: 316, endPoint y: 367, distance: 304.0
click at [318, 367] on tr "ARSLAN DINESH GLORY KPHB ASSISTANT MANAGER KRISHNA VENI MANJULA mounika MOUNIKA…" at bounding box center [554, 378] width 961 height 69
type input "285"
click at [891, 646] on div "₹0" at bounding box center [968, 642] width 156 height 20
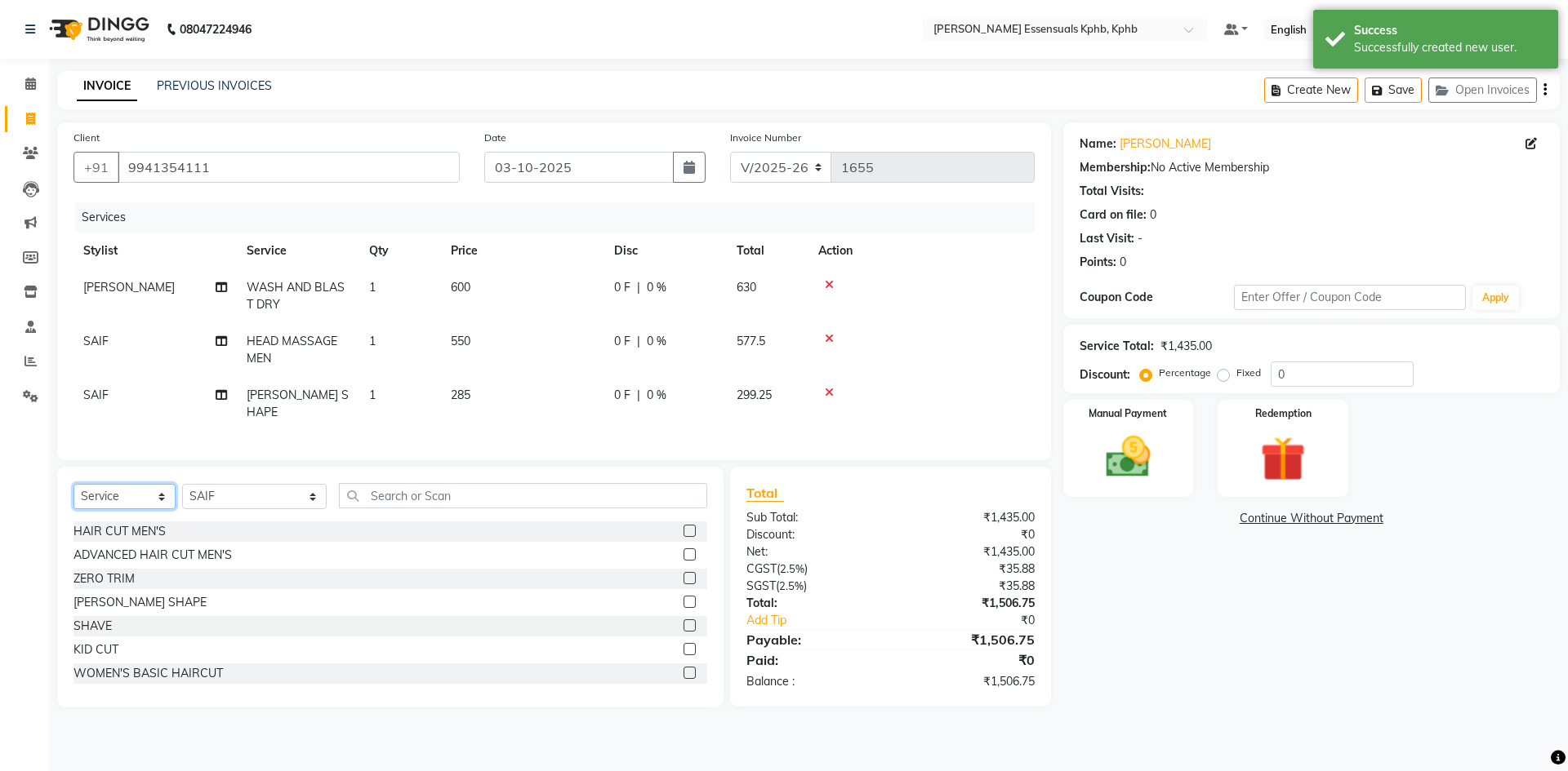
click at [97, 490] on select "Select Service Product Membership Package Voucher Prepaid Gift Card" at bounding box center [124, 497] width 102 height 26
select select "product"
click at [73, 484] on select "Select Service Product Membership Package Voucher Prepaid Gift Card" at bounding box center [124, 497] width 102 height 26
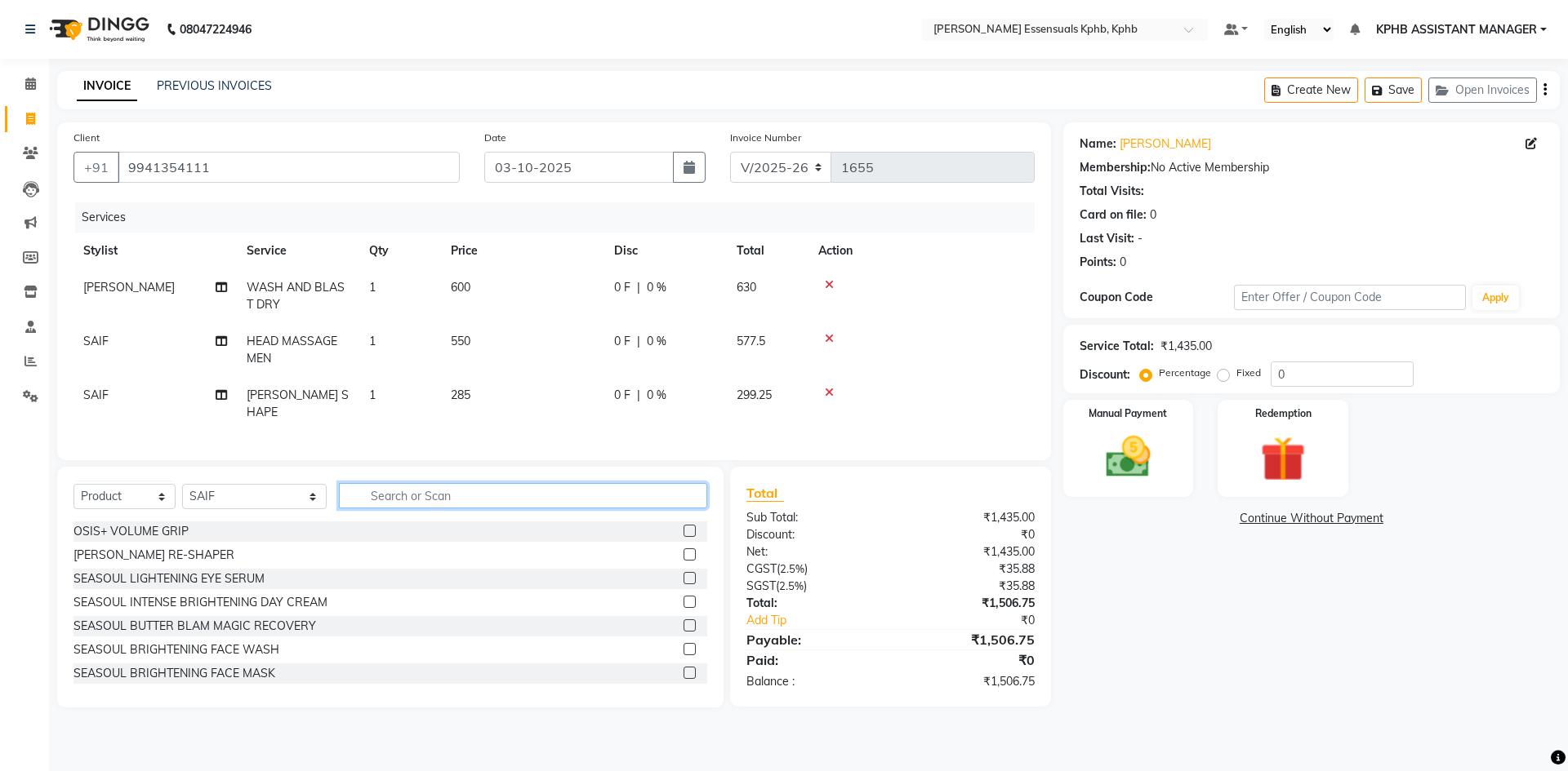
click at [534, 486] on input "text" at bounding box center [523, 496] width 368 height 26
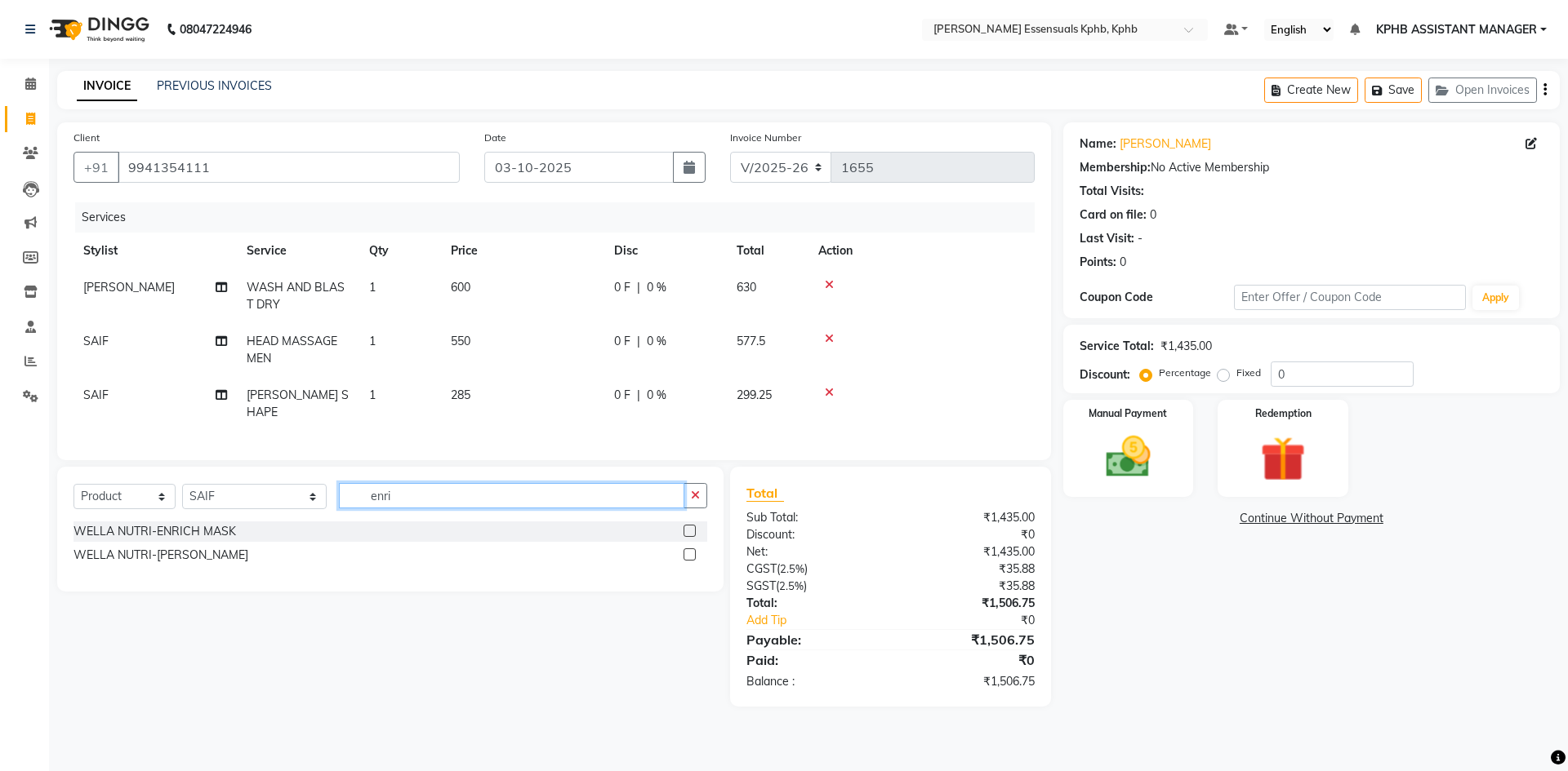
type input "enri"
click at [685, 549] on label at bounding box center [689, 555] width 12 height 12
click at [685, 551] on input "checkbox" at bounding box center [688, 556] width 11 height 11
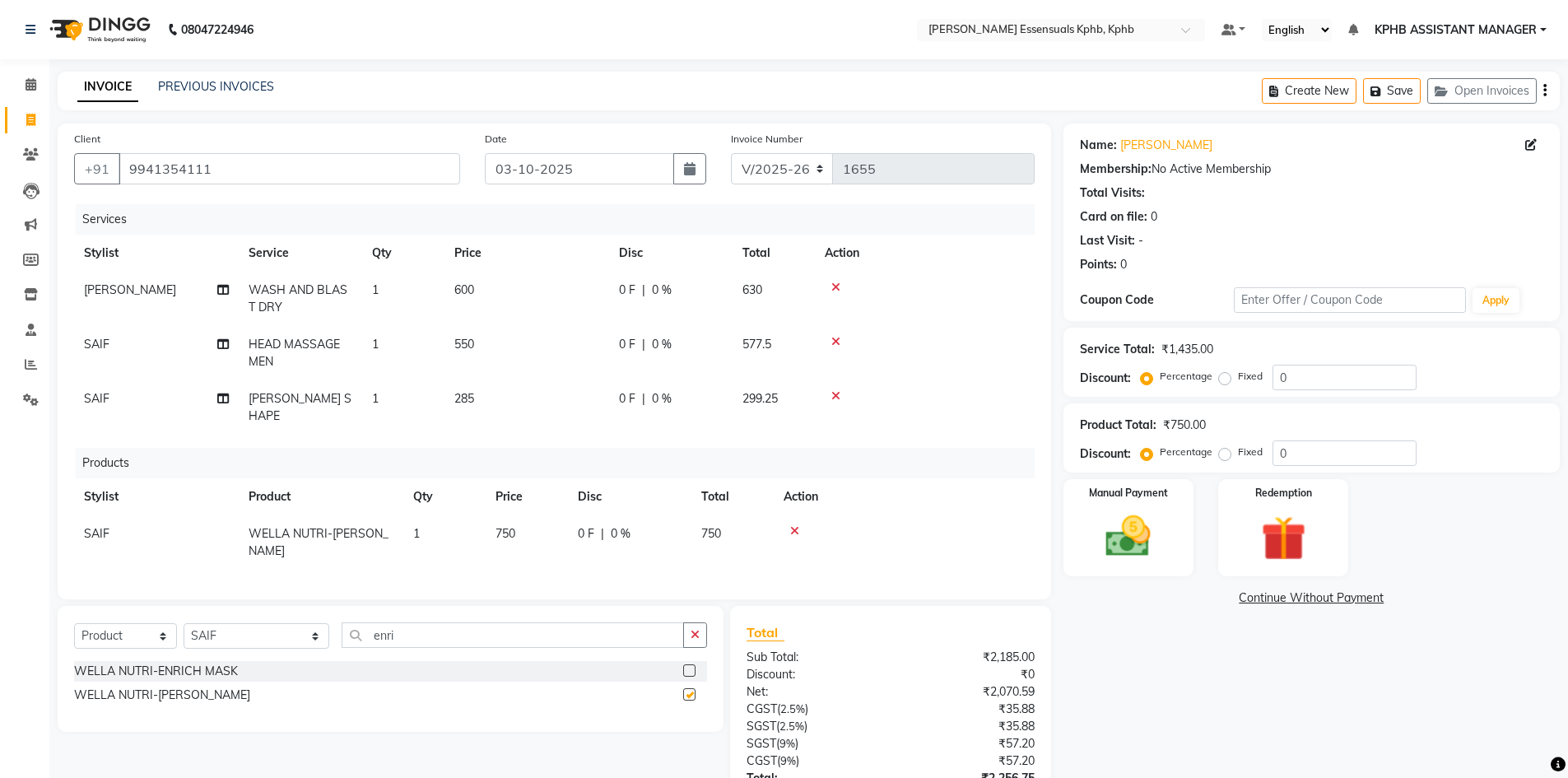
checkbox input "false"
click at [119, 627] on select "Select Service Product Membership Package Voucher Prepaid Gift Card" at bounding box center [125, 636] width 103 height 26
click at [397, 622] on input "enri" at bounding box center [513, 635] width 343 height 26
click at [702, 623] on button "button" at bounding box center [695, 635] width 24 height 26
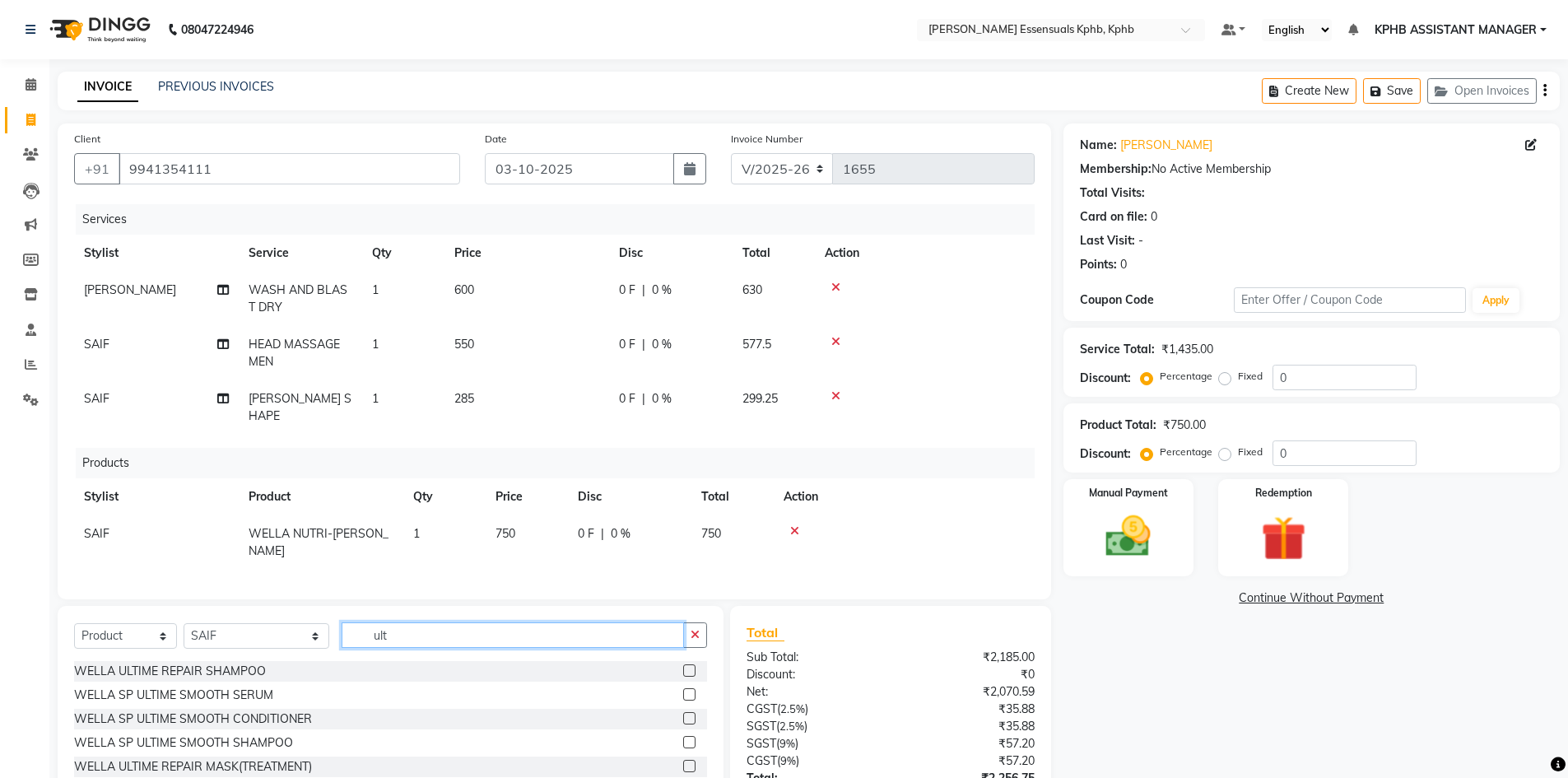
type input "ult"
click at [683, 691] on label at bounding box center [689, 694] width 12 height 12
click at [683, 691] on input "checkbox" at bounding box center [688, 695] width 11 height 11
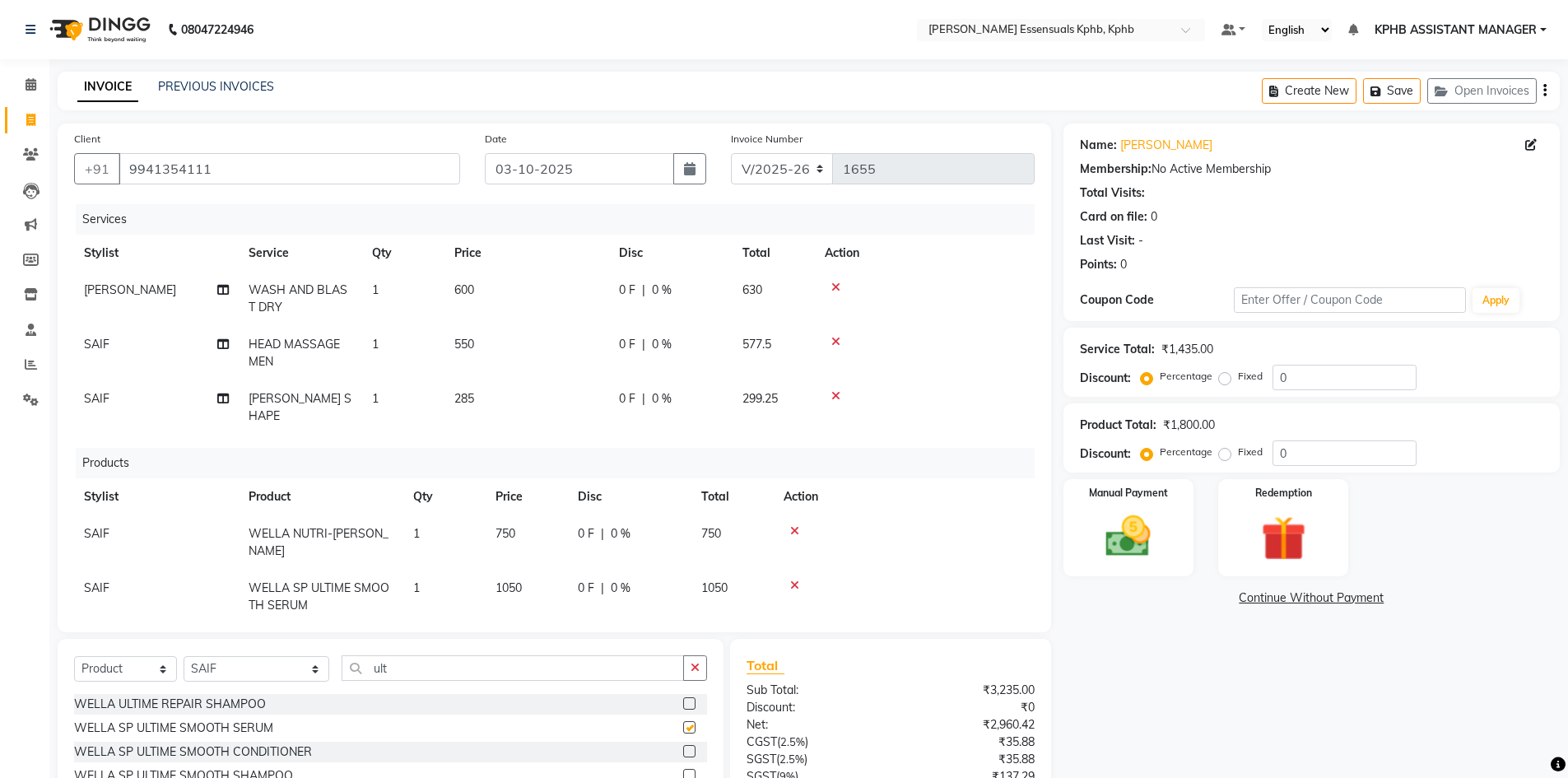
checkbox input "false"
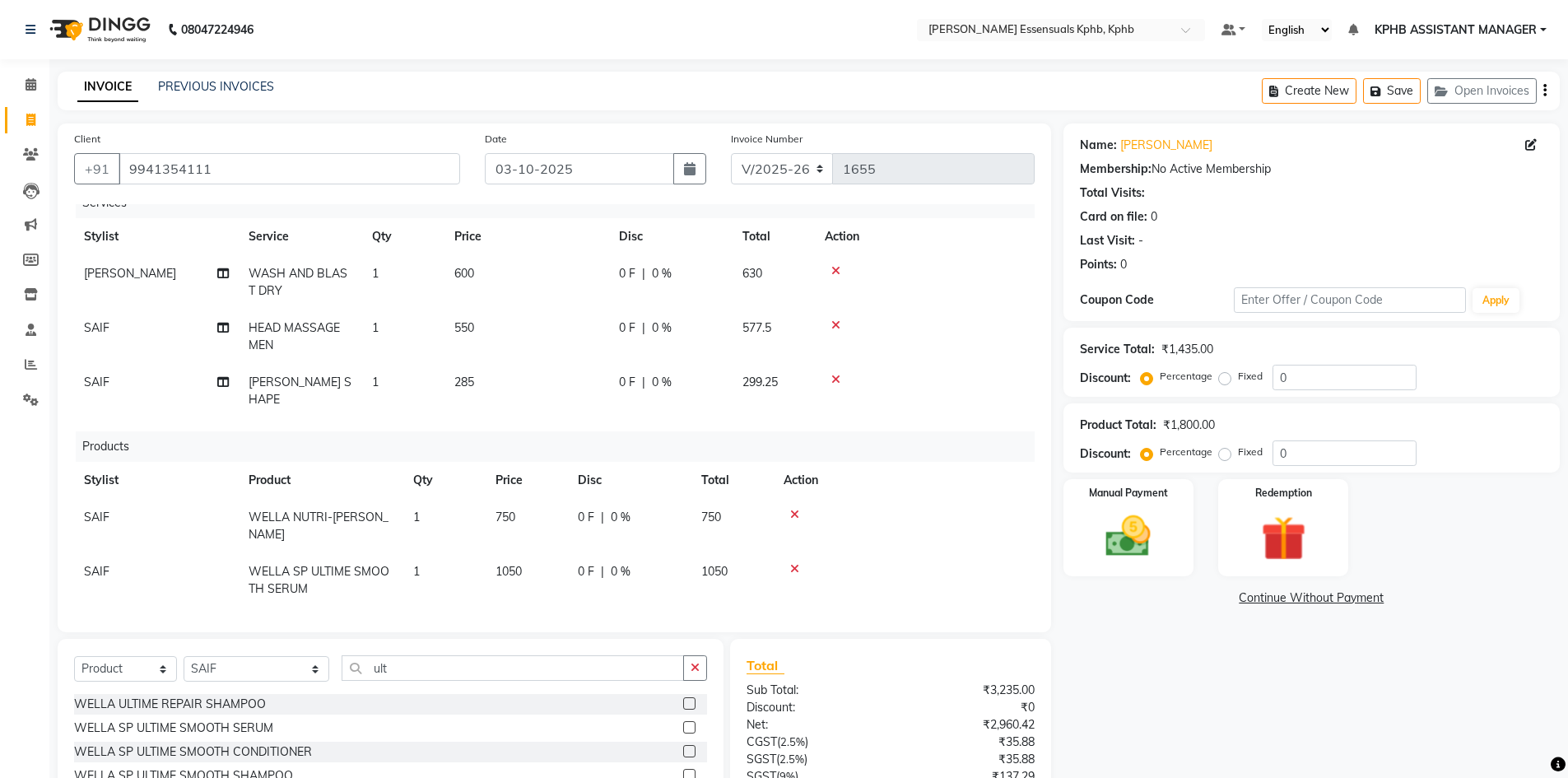
scroll to position [163, 0]
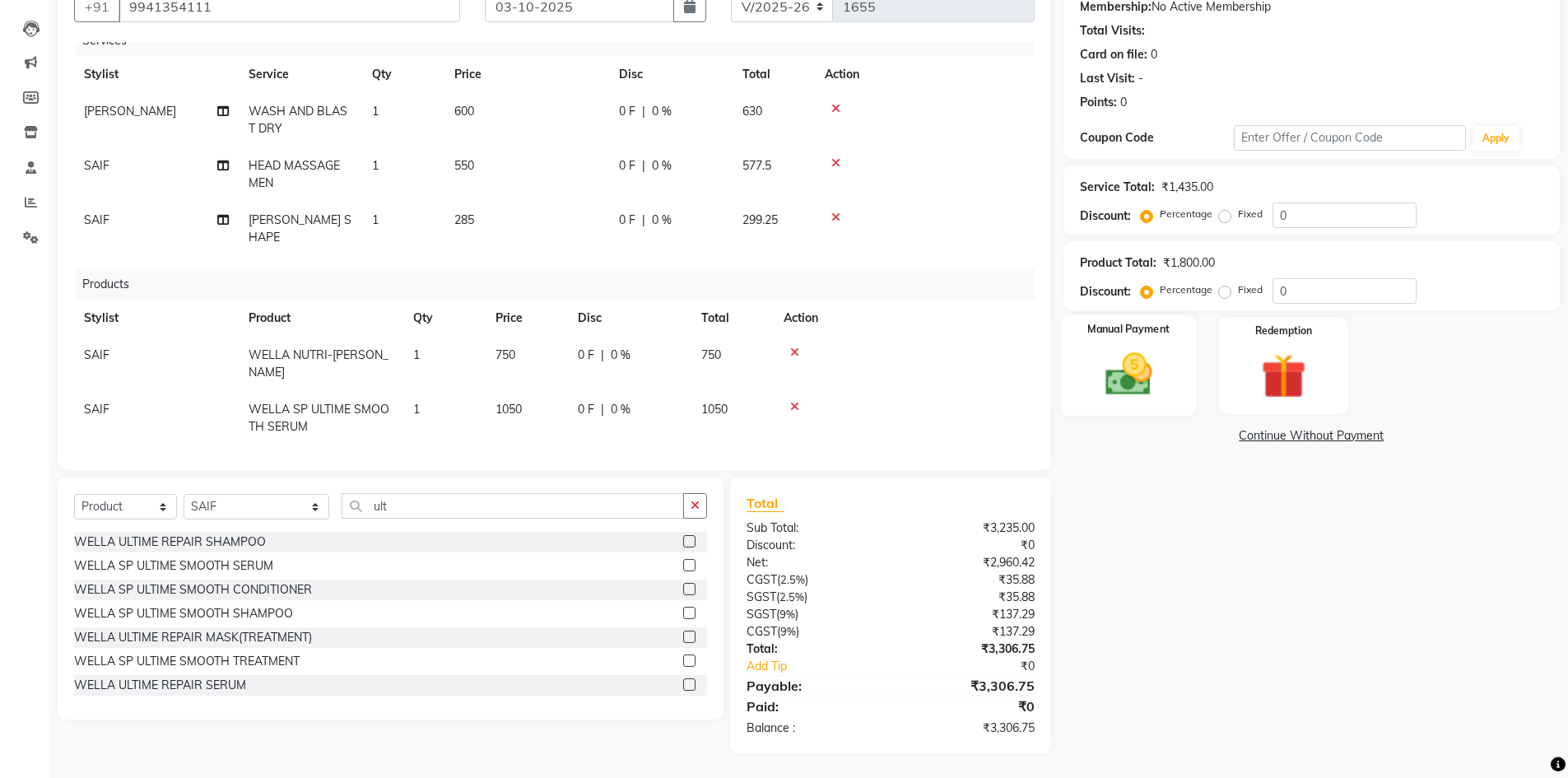
click at [1125, 356] on img at bounding box center [1128, 375] width 76 height 54
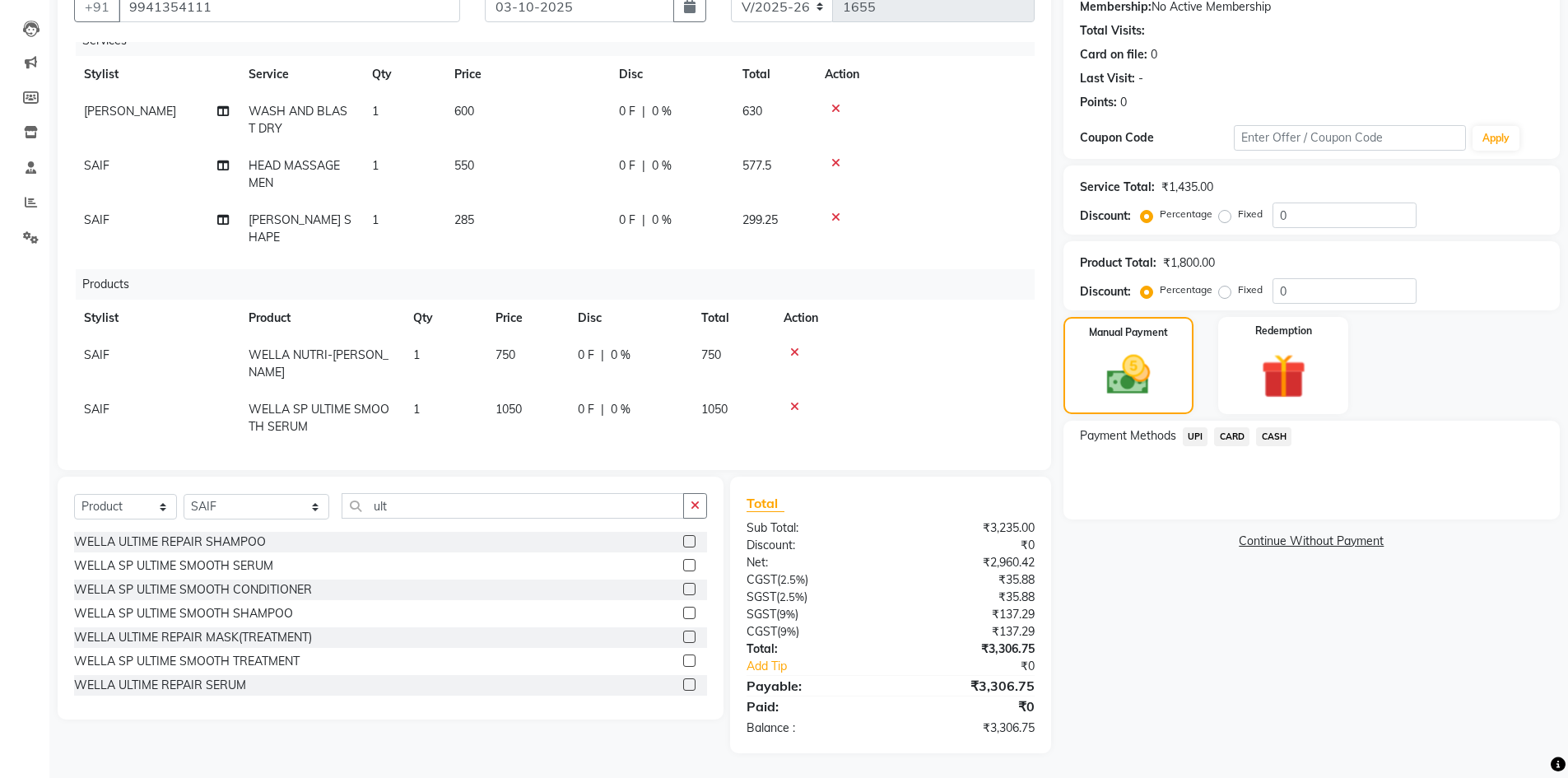
click at [1189, 440] on span "UPI" at bounding box center [1196, 437] width 26 height 19
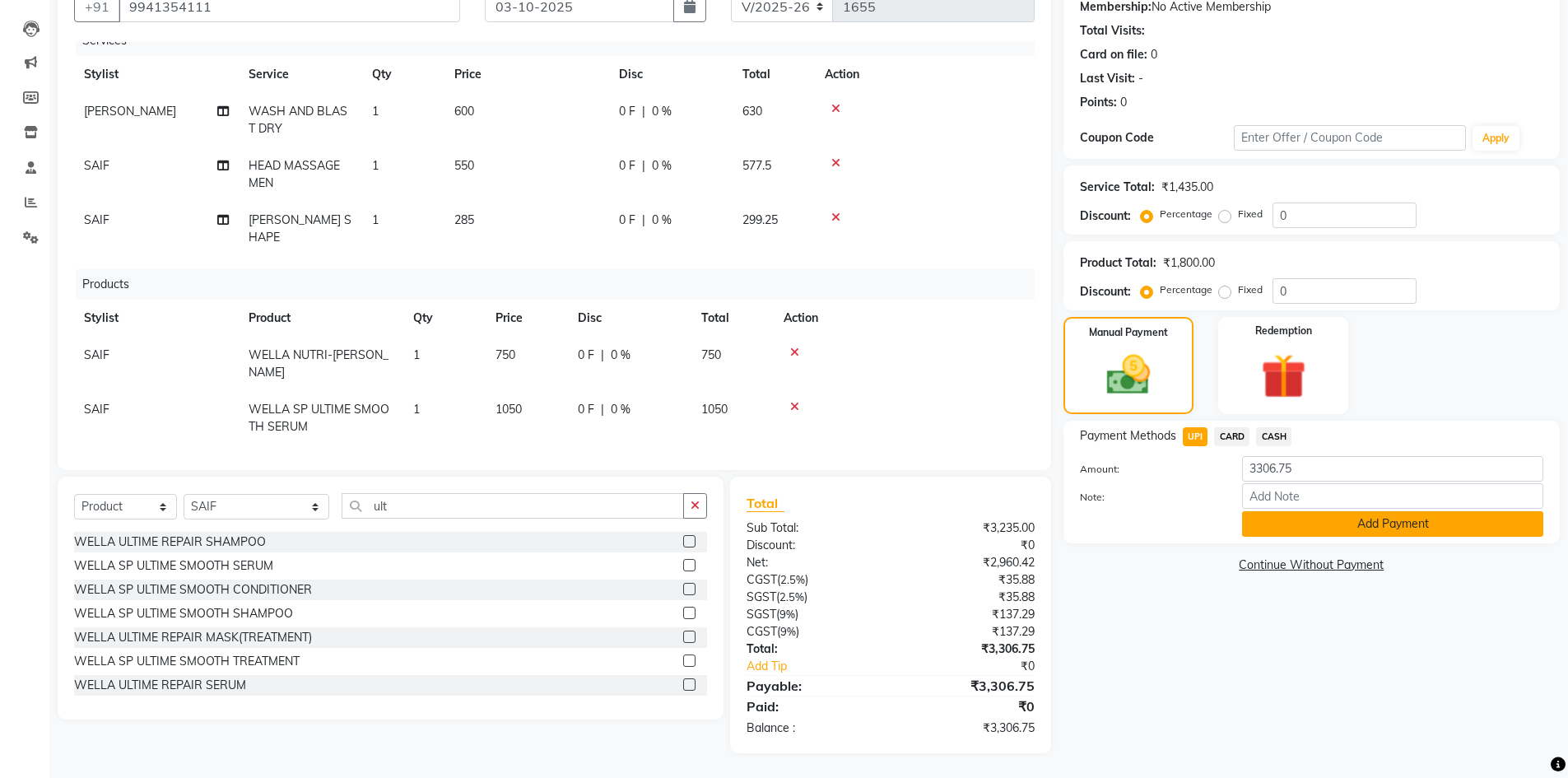
click at [1337, 520] on button "Add Payment" at bounding box center [1393, 525] width 301 height 26
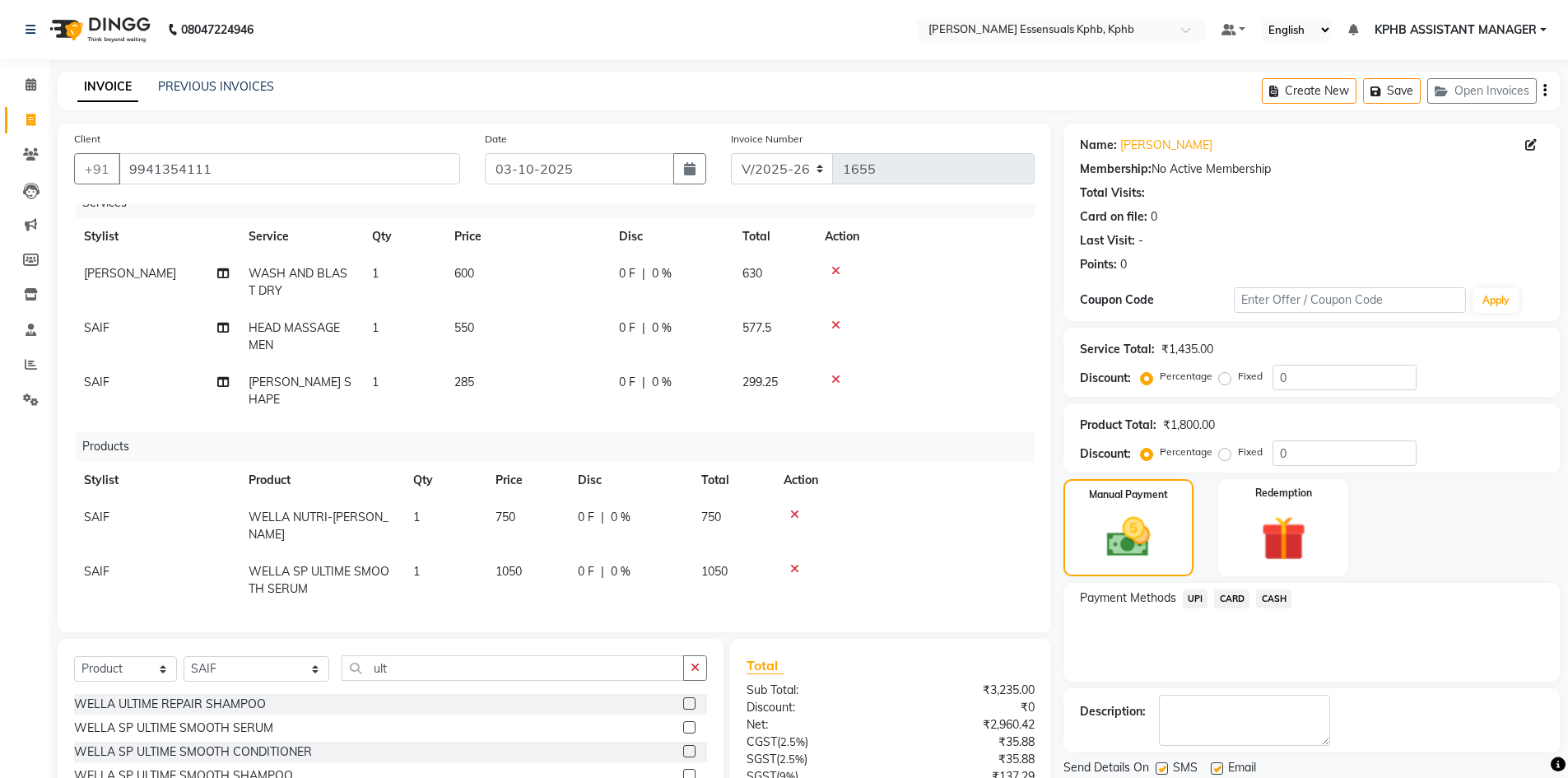
scroll to position [196, 0]
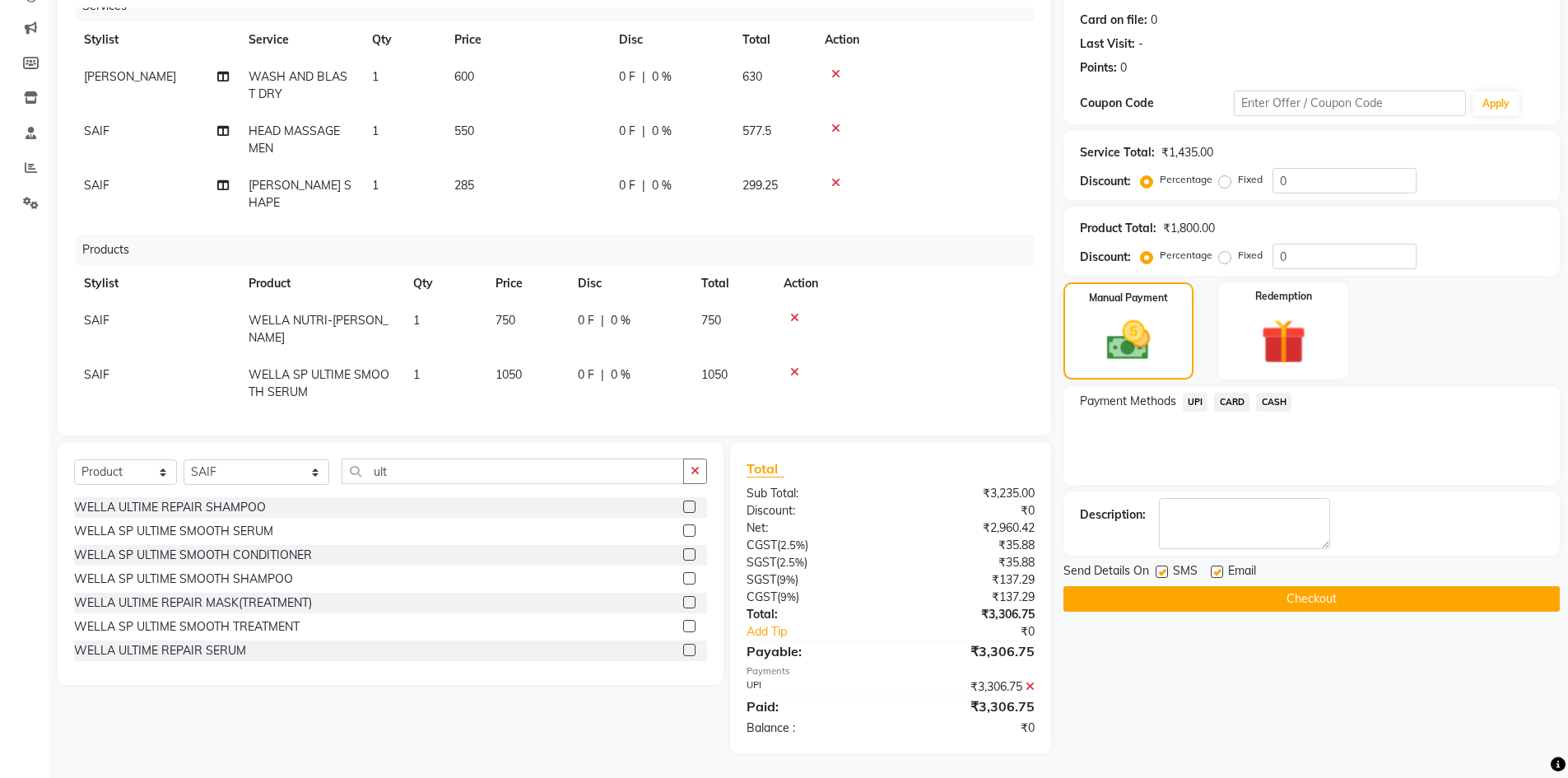
click at [1234, 601] on button "Checkout" at bounding box center [1312, 599] width 496 height 26
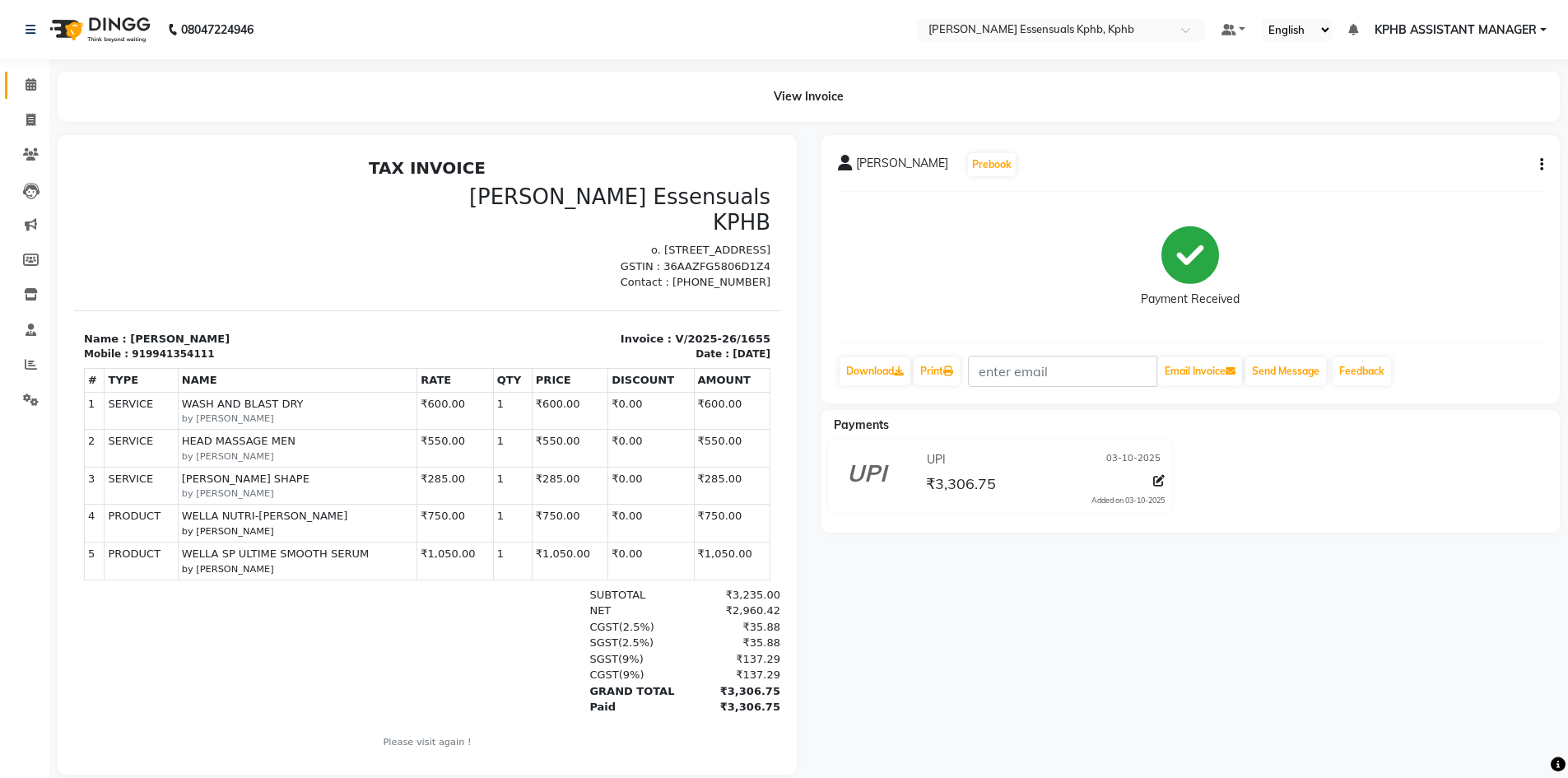
click at [33, 85] on icon at bounding box center [31, 84] width 11 height 12
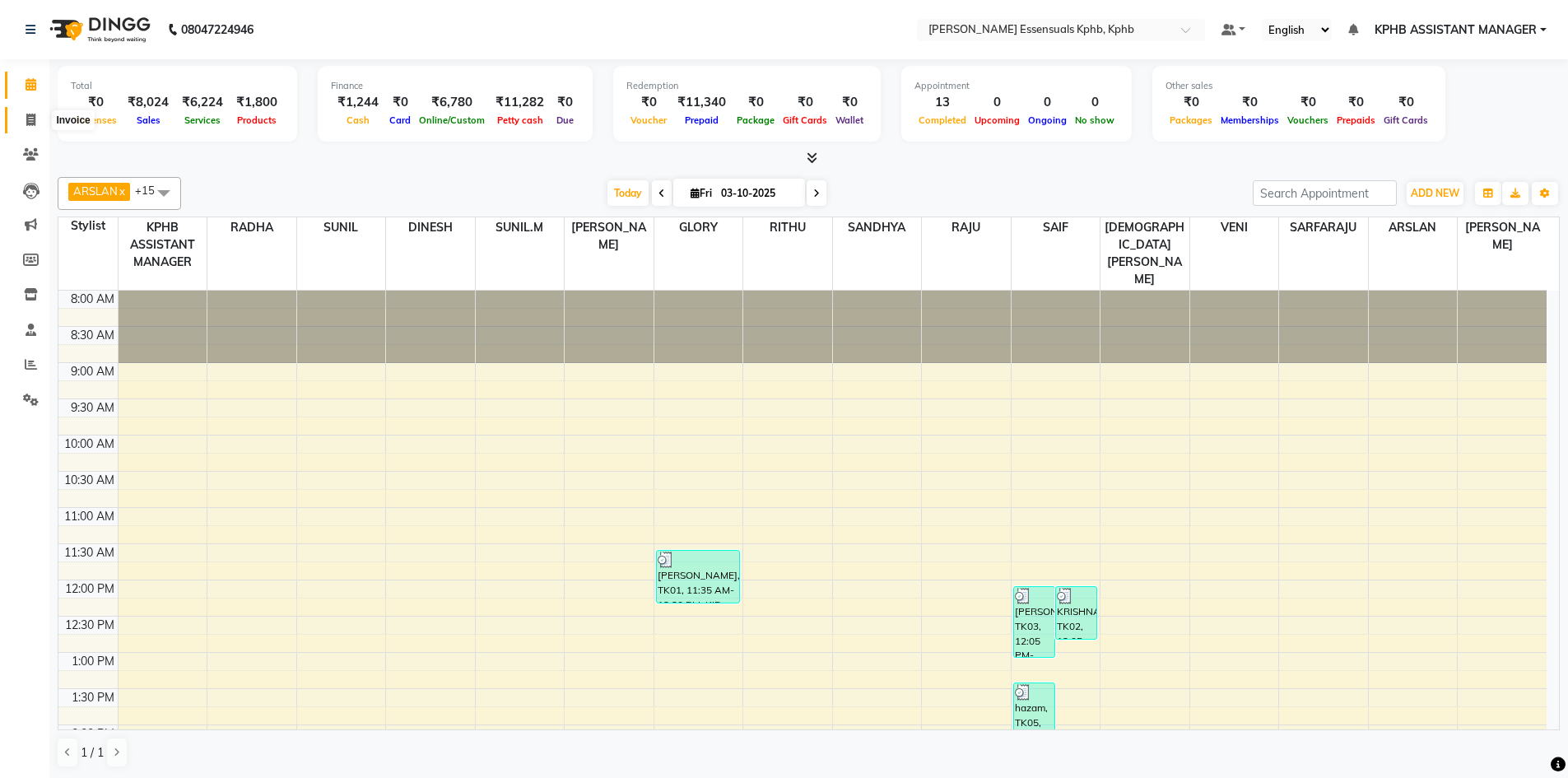
click at [22, 120] on span at bounding box center [31, 120] width 29 height 19
select select "service"
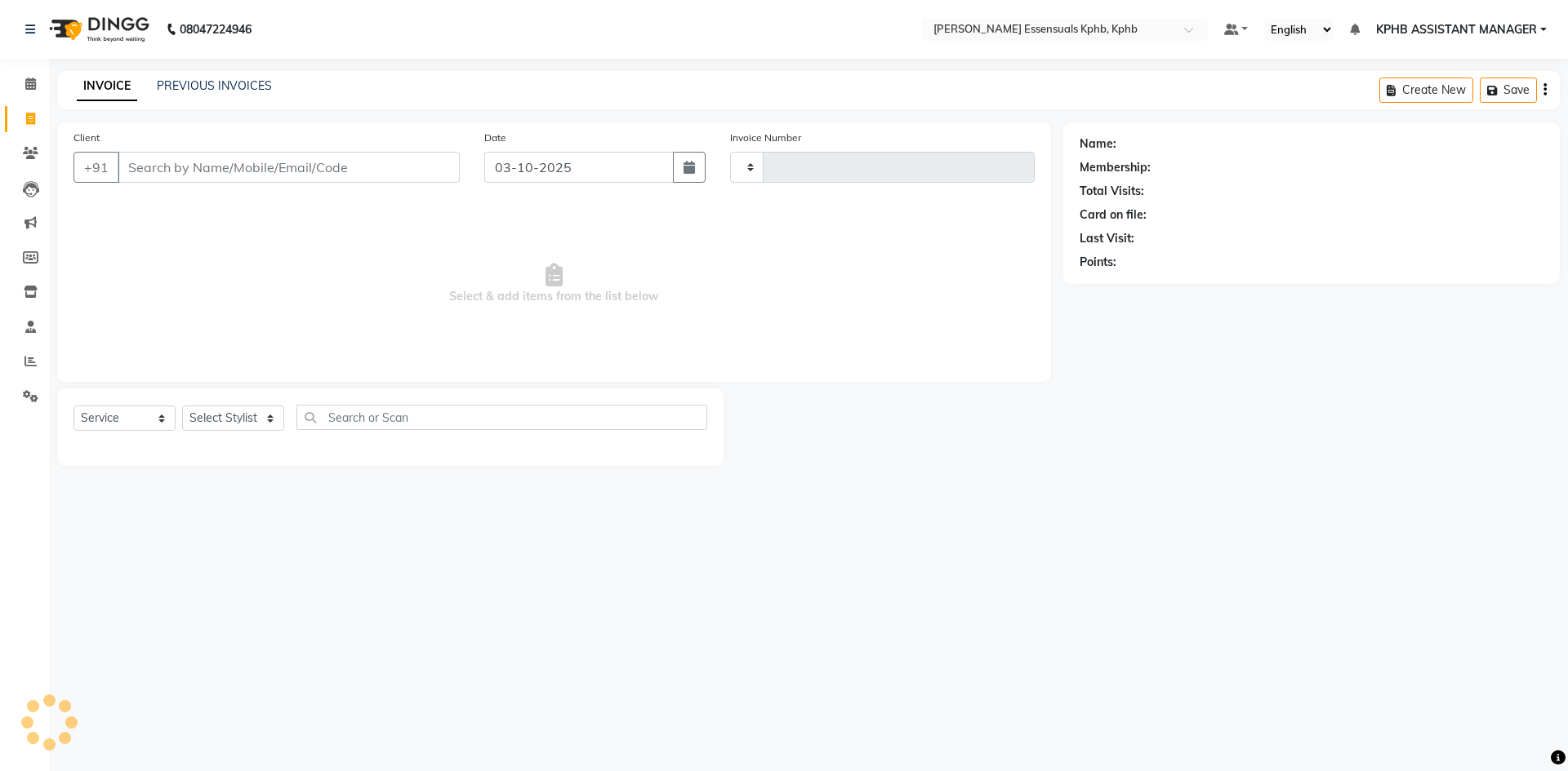
type input "1656"
select select "5938"
click at [222, 74] on div "INVOICE PREVIOUS INVOICES Create New Save Open Invoices" at bounding box center [809, 90] width 1503 height 39
click at [222, 83] on link "PREVIOUS INVOICES" at bounding box center [215, 85] width 115 height 15
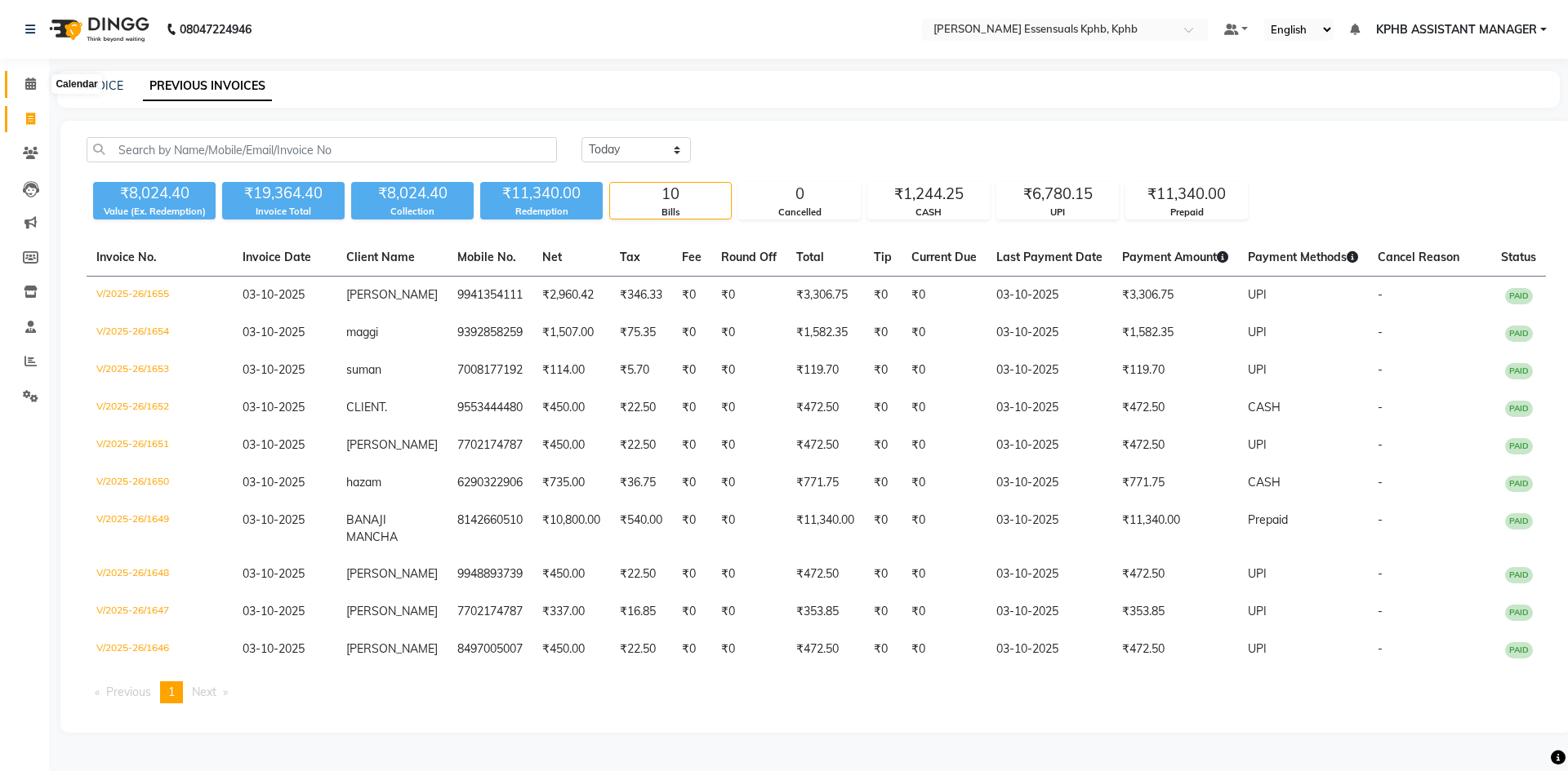
click at [24, 84] on span at bounding box center [31, 84] width 29 height 19
